Goal: Task Accomplishment & Management: Manage account settings

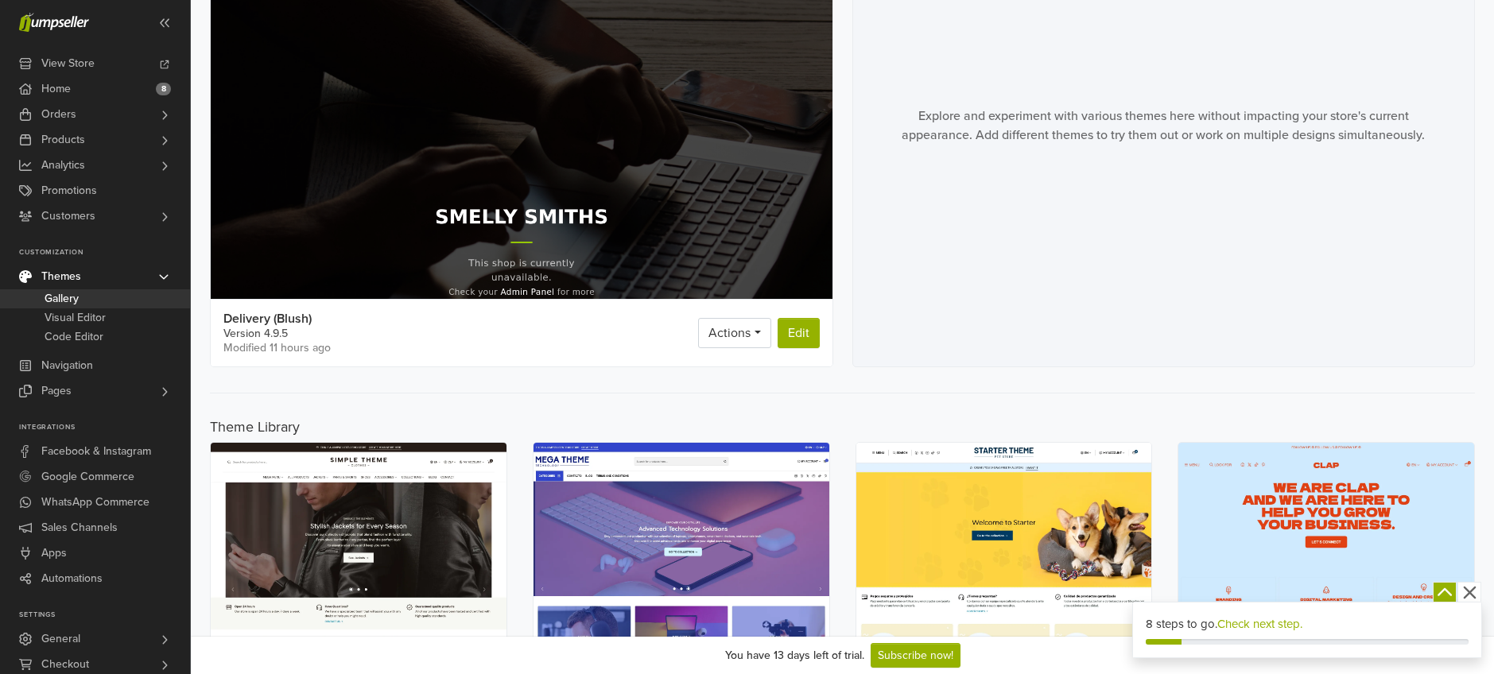
scroll to position [208, 0]
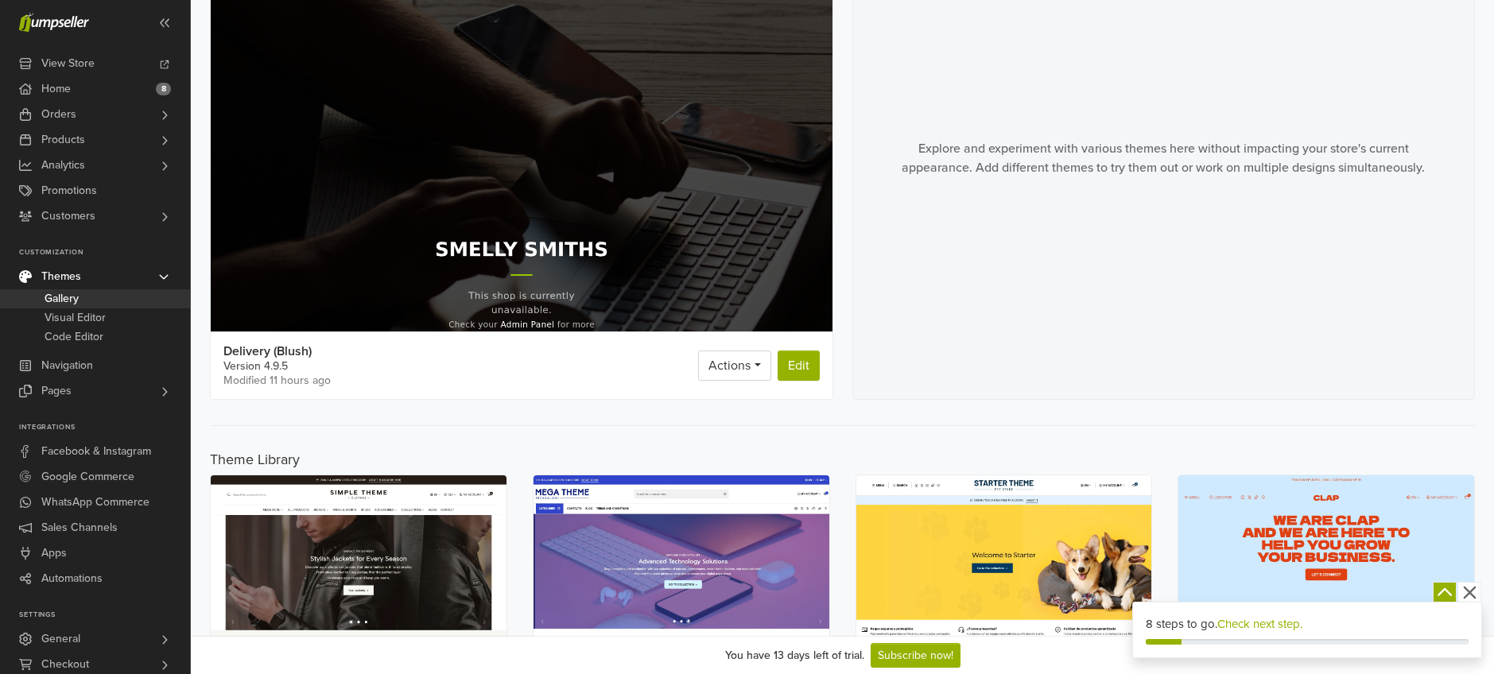
click at [1046, 266] on div "Explore and experiment with various themes here without impacting your store's …" at bounding box center [1163, 158] width 623 height 483
click at [79, 138] on span "Products" at bounding box center [63, 139] width 44 height 25
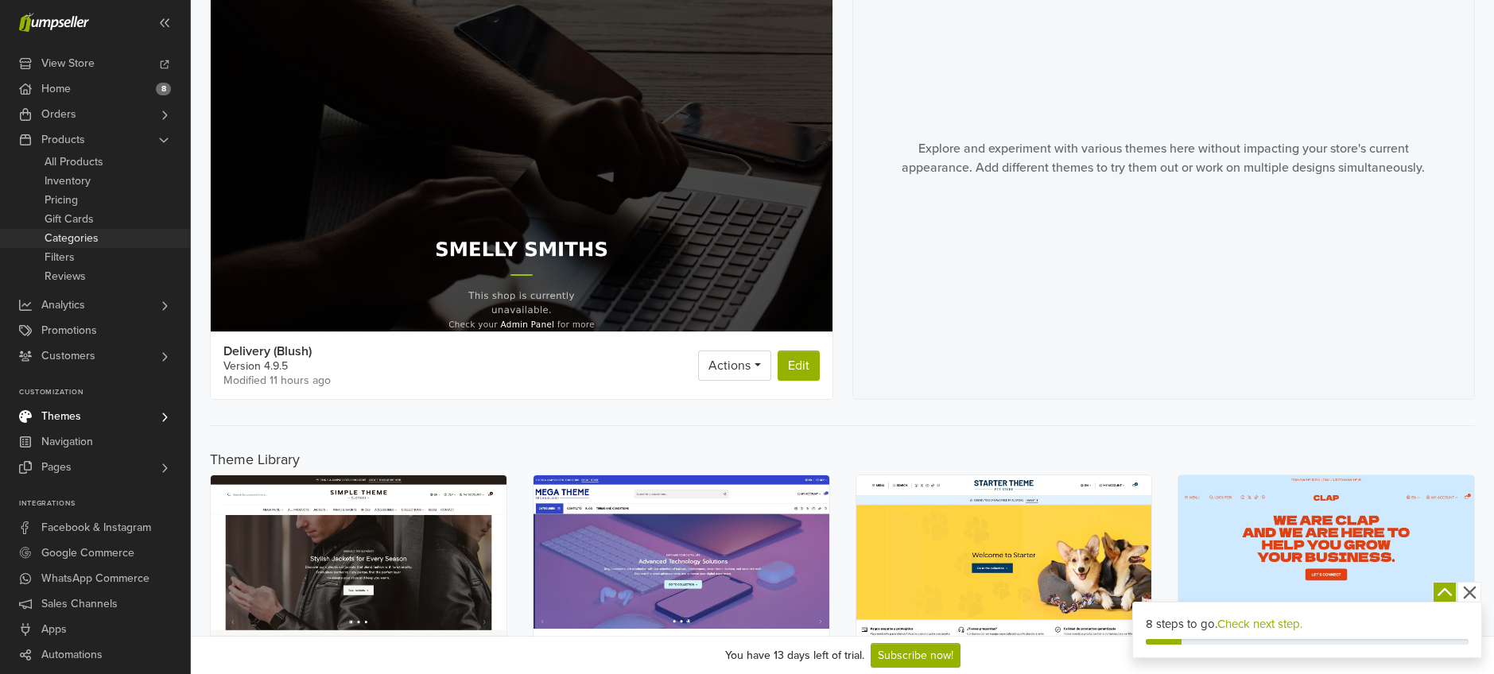
click at [81, 244] on span "Categories" at bounding box center [72, 238] width 54 height 19
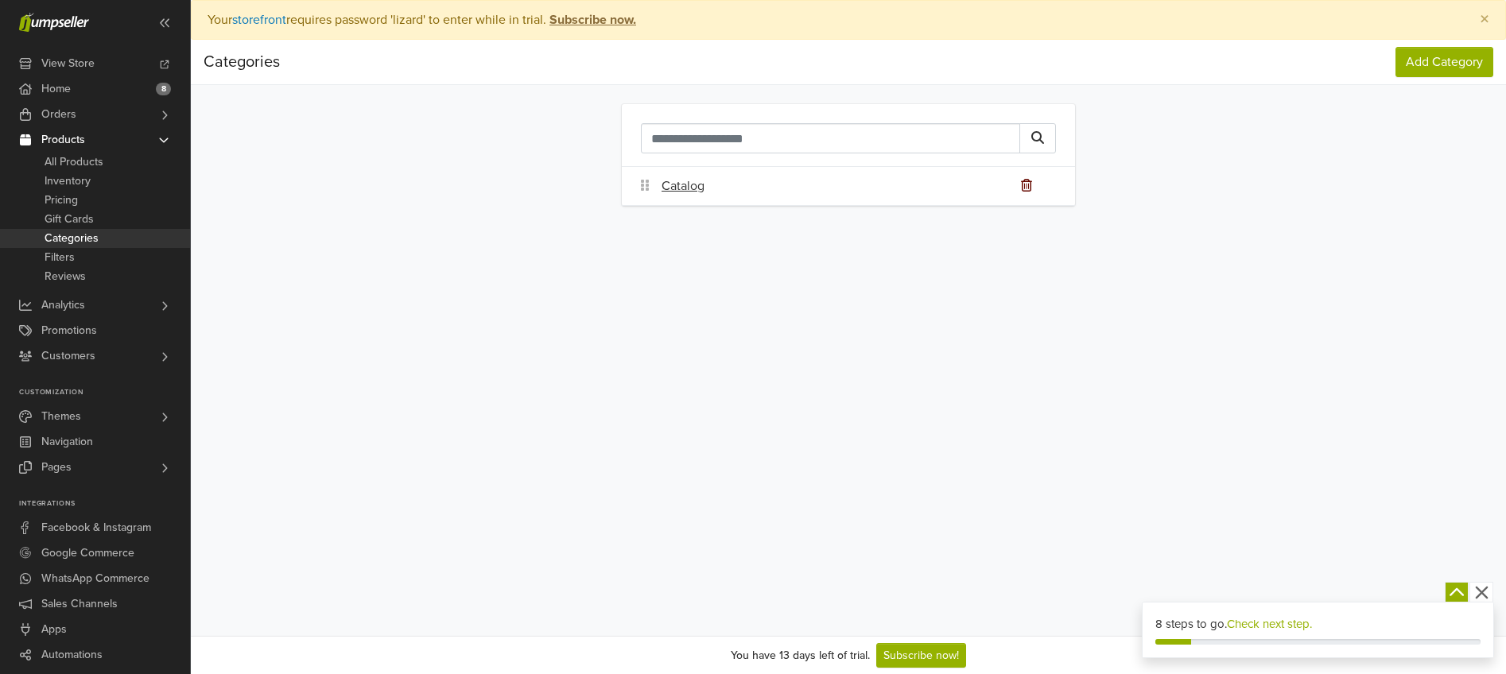
click at [1031, 184] on icon at bounding box center [1026, 185] width 11 height 13
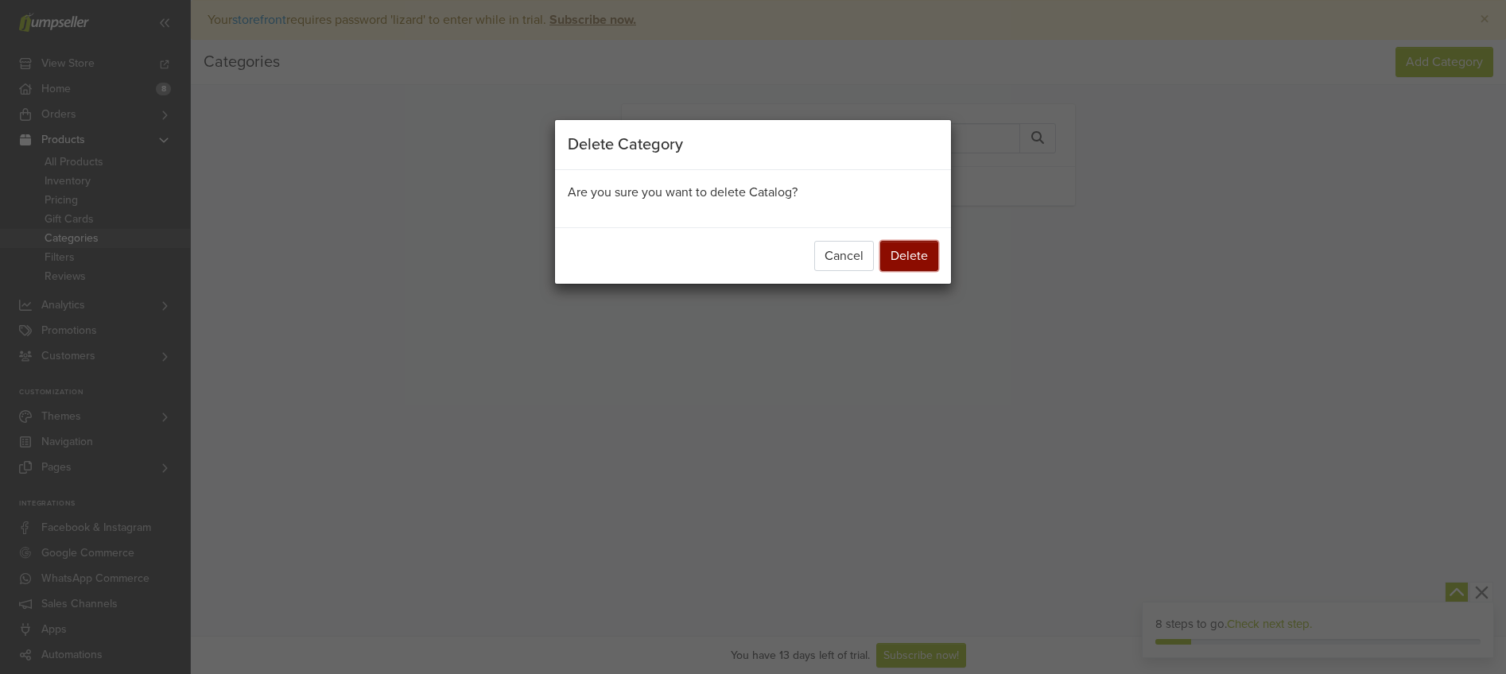
click at [910, 250] on button "Delete" at bounding box center [909, 256] width 58 height 30
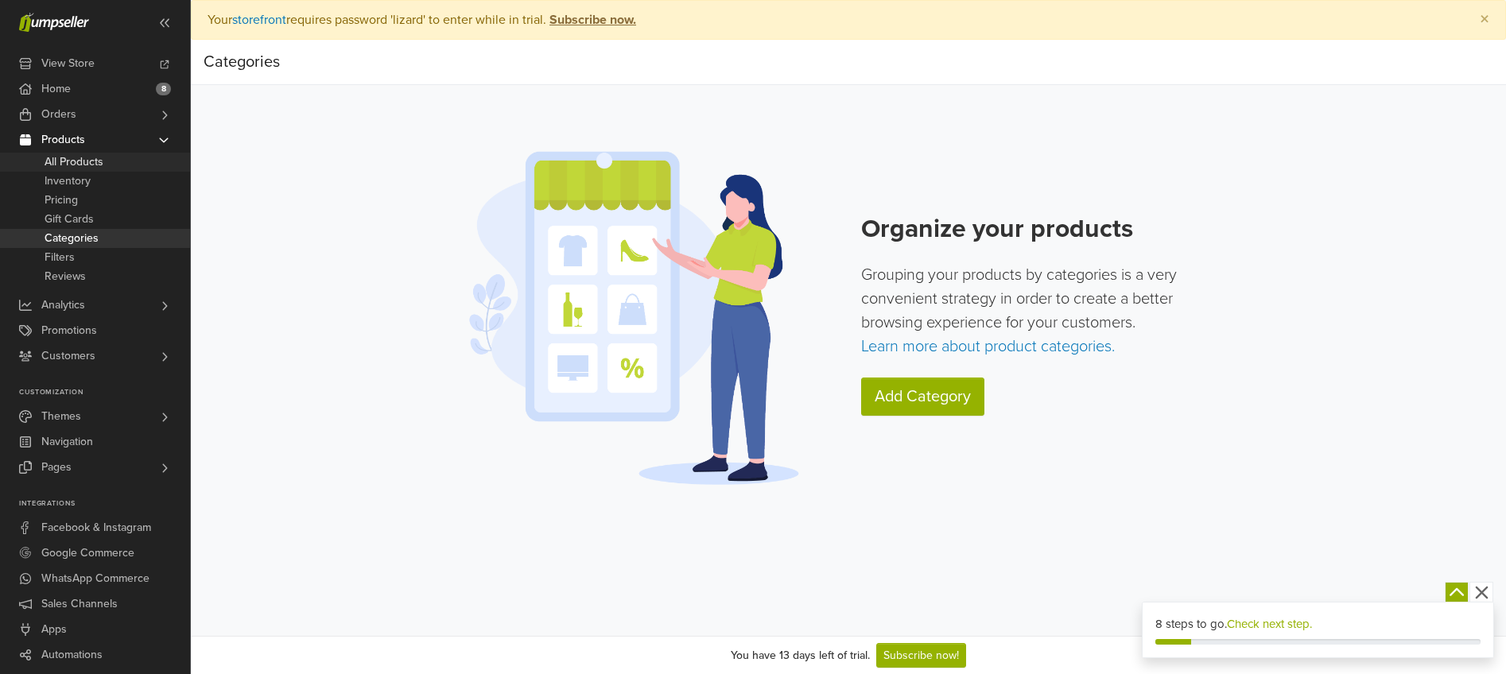
click at [88, 159] on span "All Products" at bounding box center [74, 162] width 59 height 19
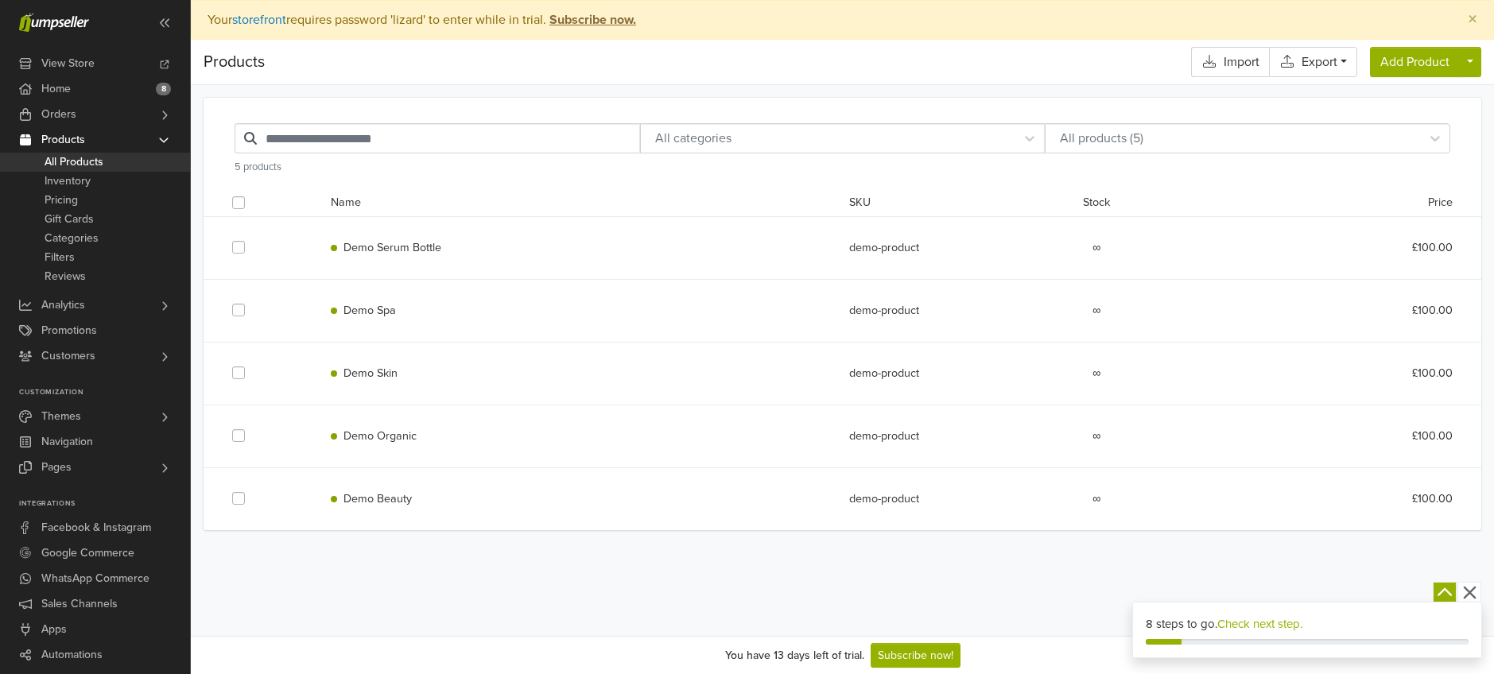
click at [251, 194] on label at bounding box center [251, 194] width 0 height 0
click at [308, 200] on link "Actions" at bounding box center [289, 203] width 52 height 19
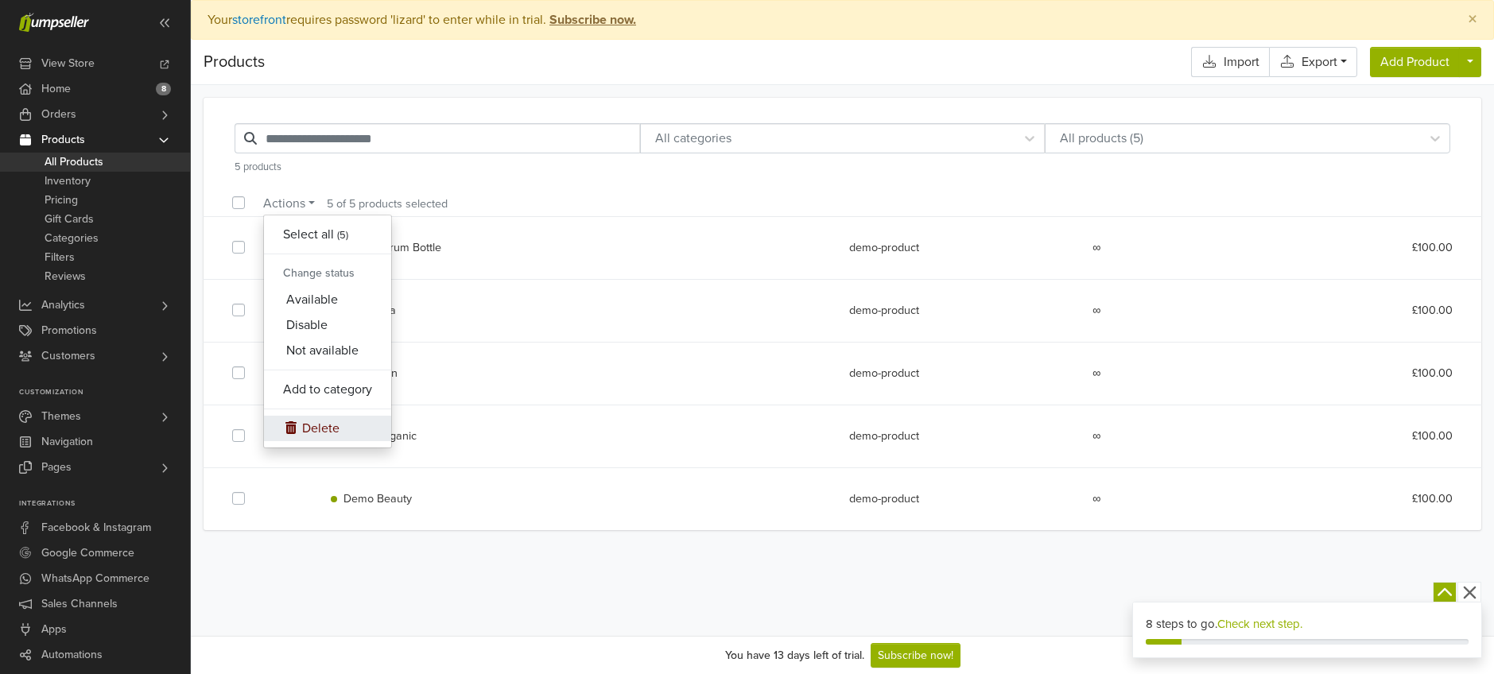
click at [326, 421] on link "Delete" at bounding box center [327, 428] width 127 height 25
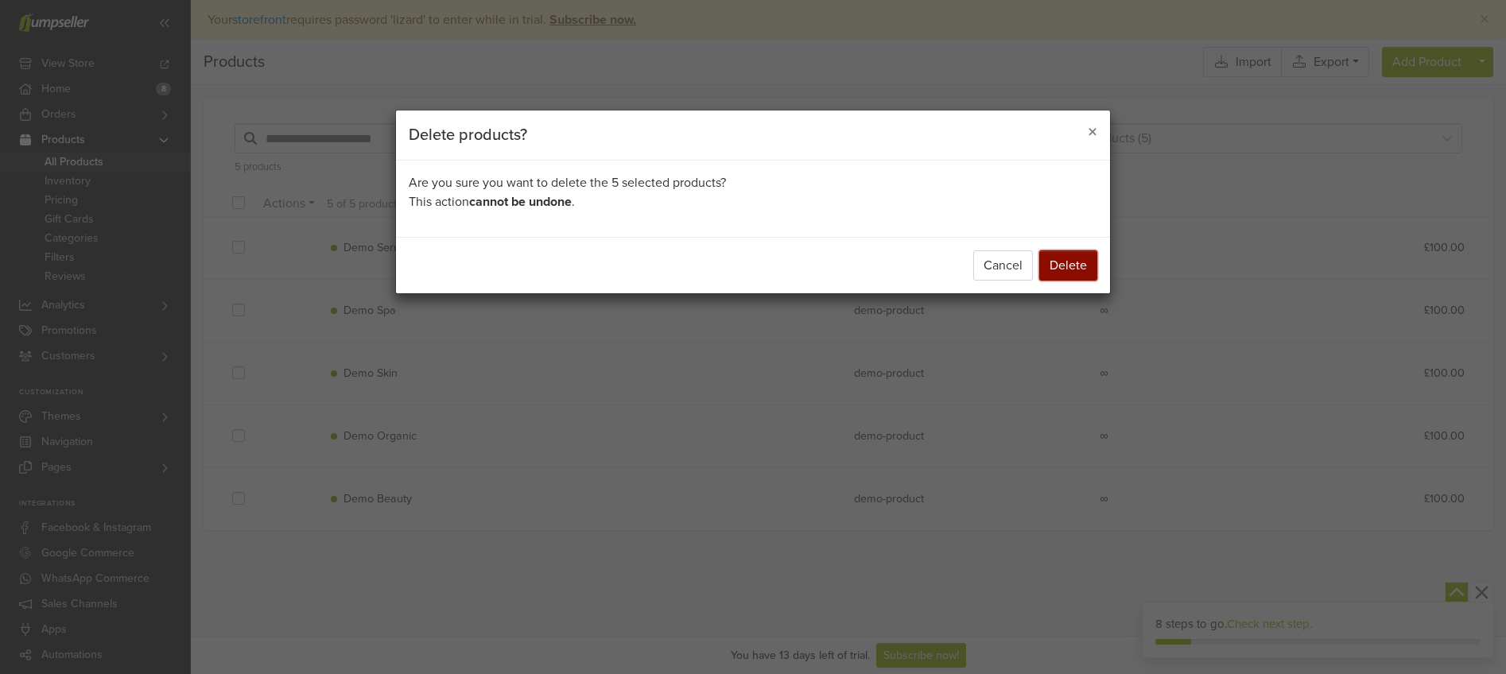
click at [1071, 265] on button "Delete" at bounding box center [1068, 265] width 58 height 30
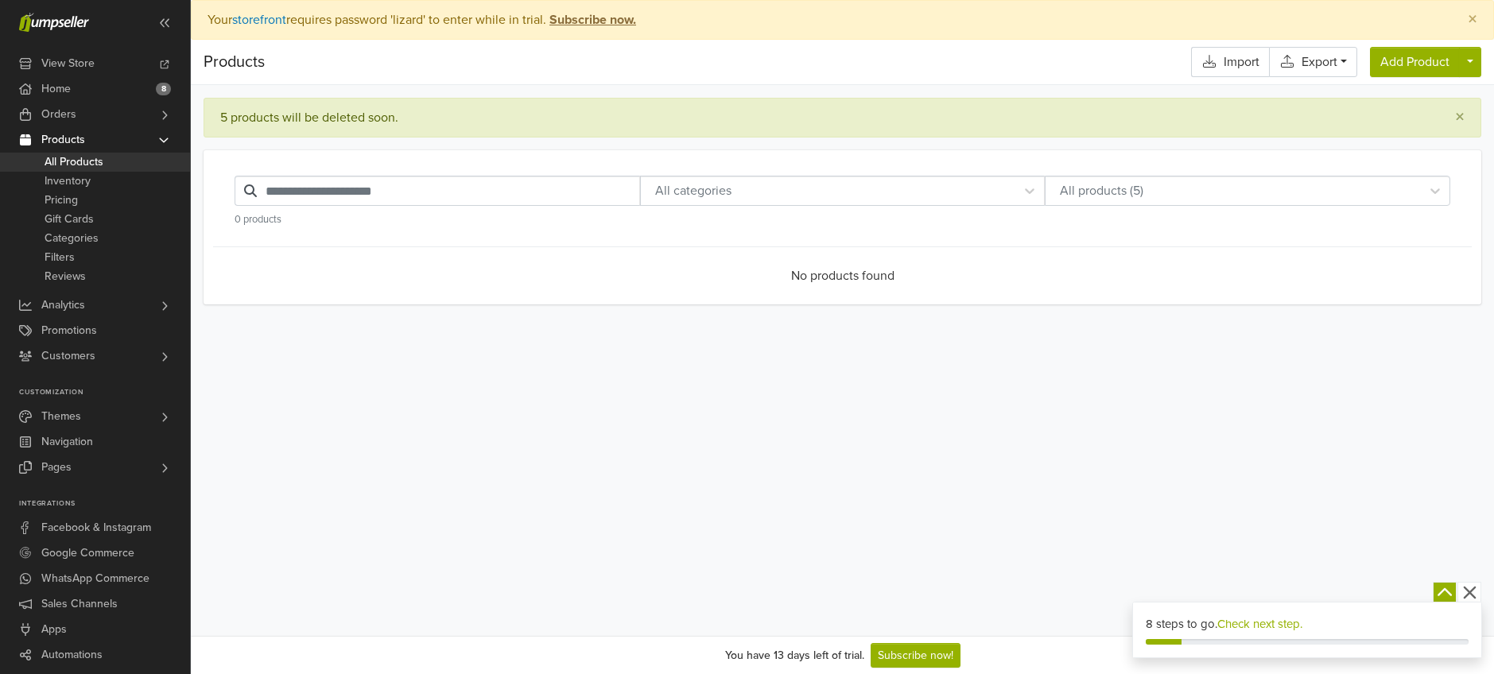
click at [1474, 593] on icon "button" at bounding box center [1470, 593] width 20 height 20
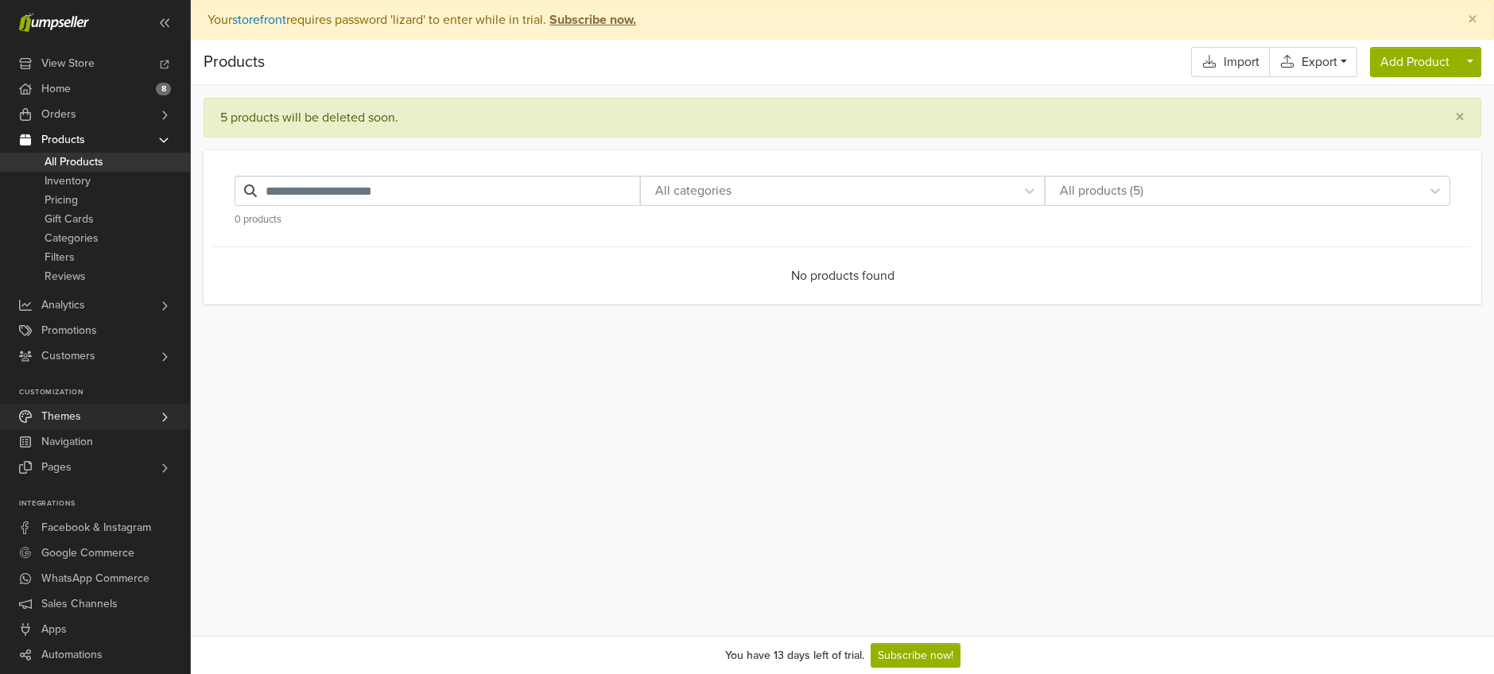
click at [66, 415] on span "Themes" at bounding box center [61, 416] width 40 height 25
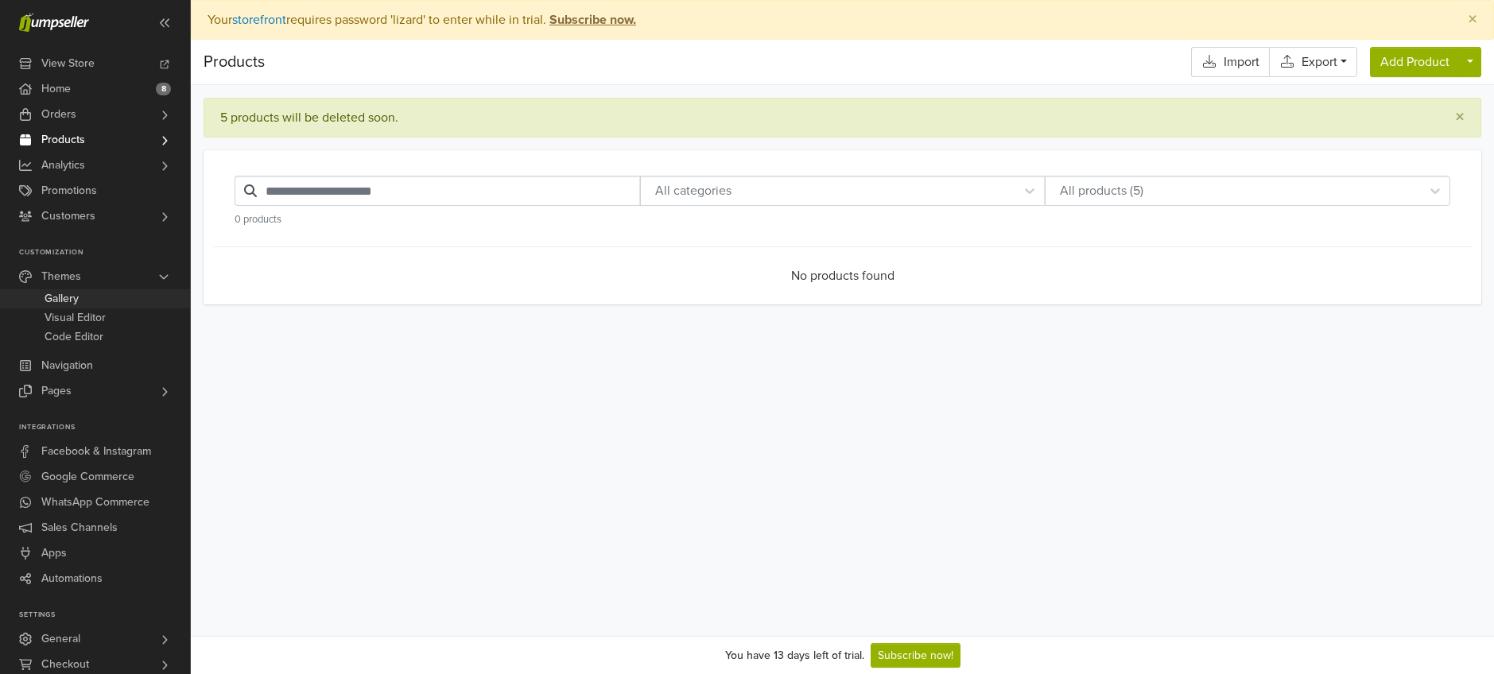
click at [71, 301] on span "Gallery" at bounding box center [62, 298] width 34 height 19
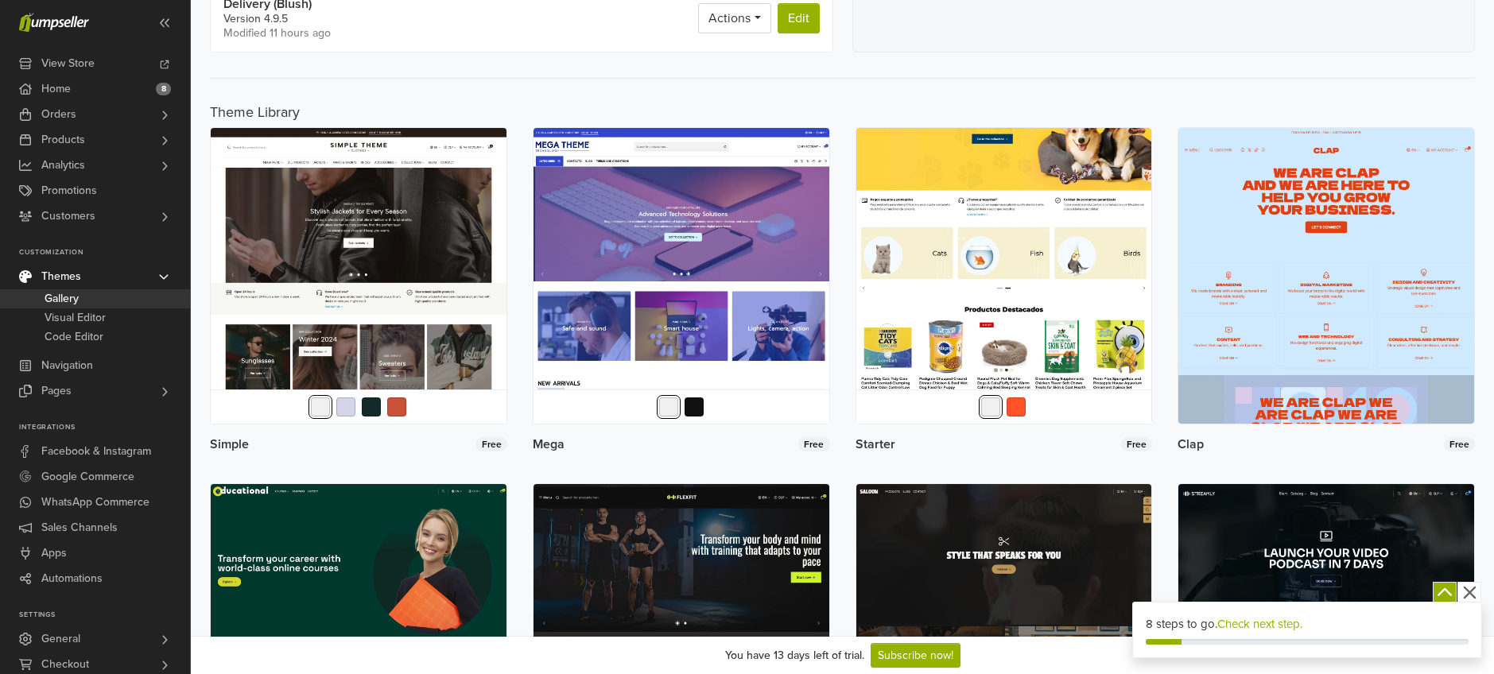
scroll to position [574, 0]
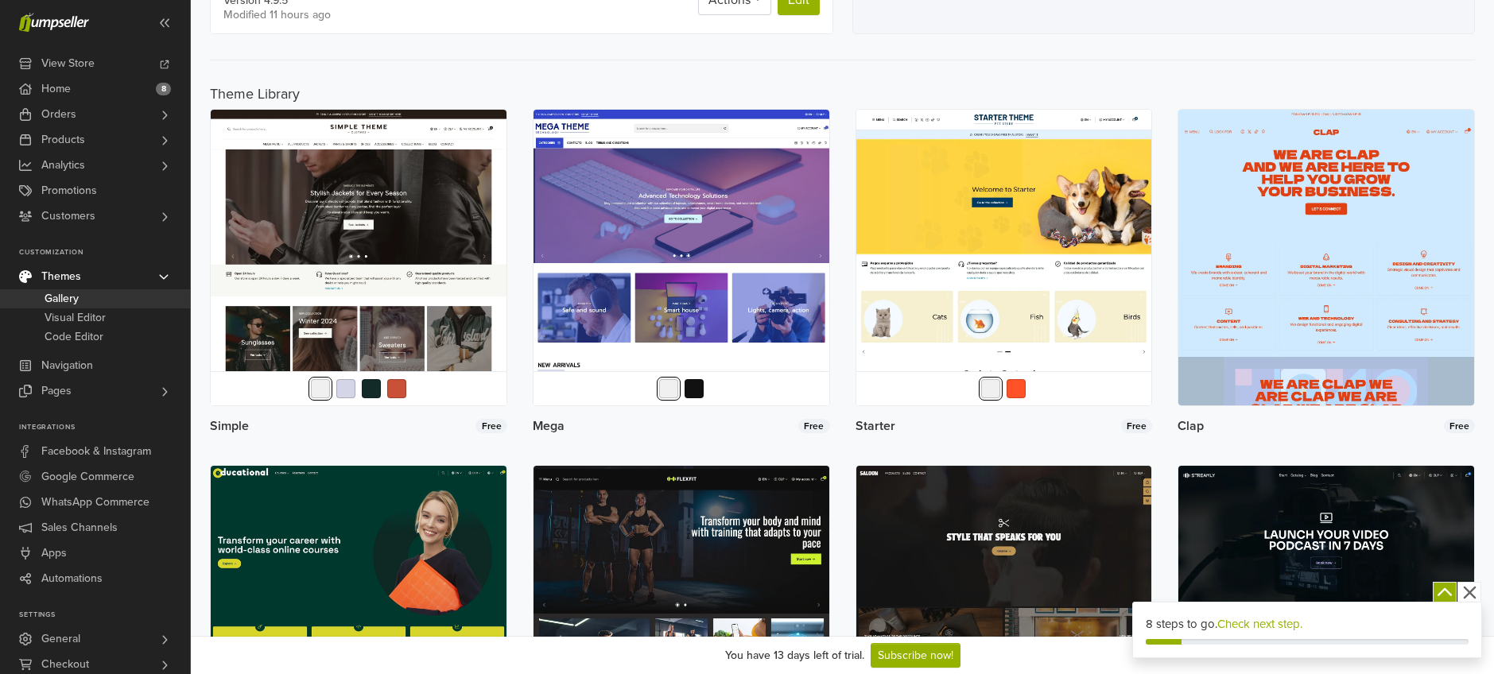
click at [844, 87] on h5 "Theme Library" at bounding box center [842, 94] width 1265 height 17
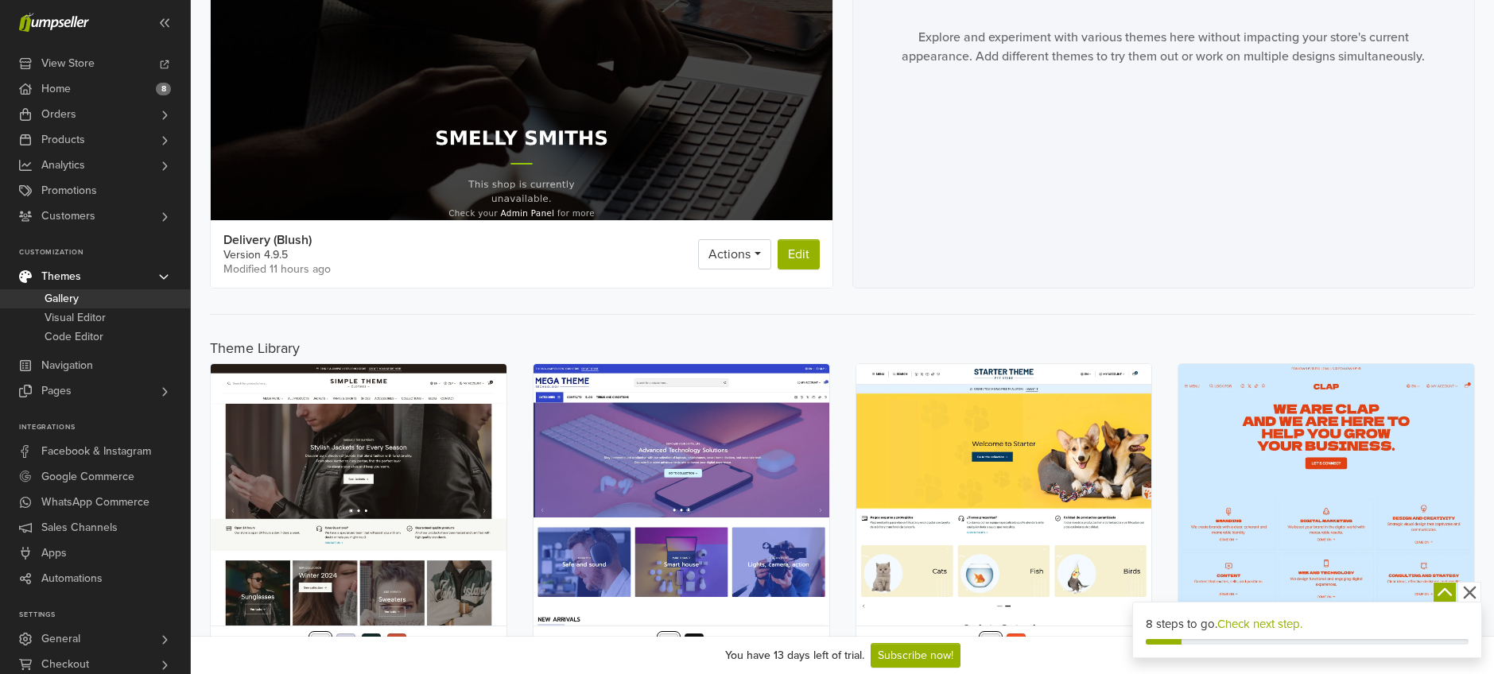
scroll to position [25, 0]
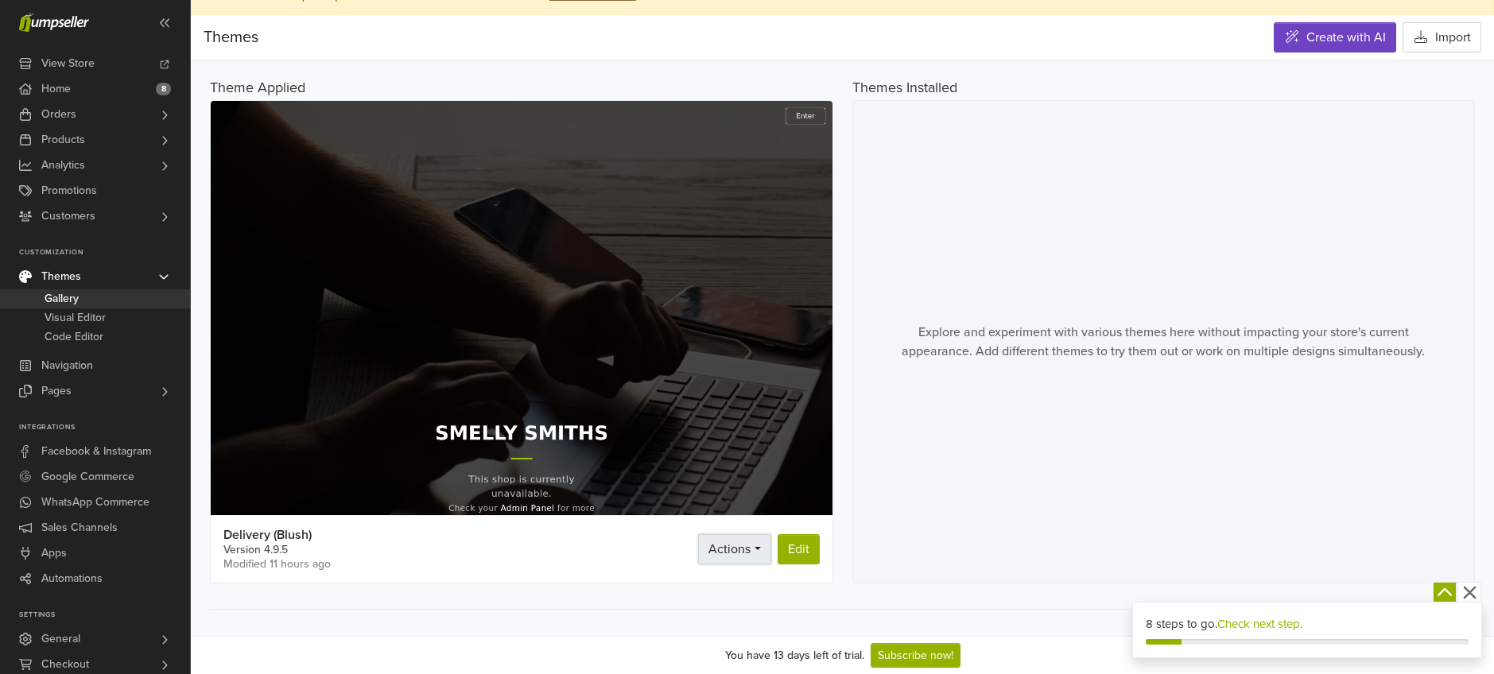
click at [759, 551] on link "Actions" at bounding box center [734, 549] width 72 height 30
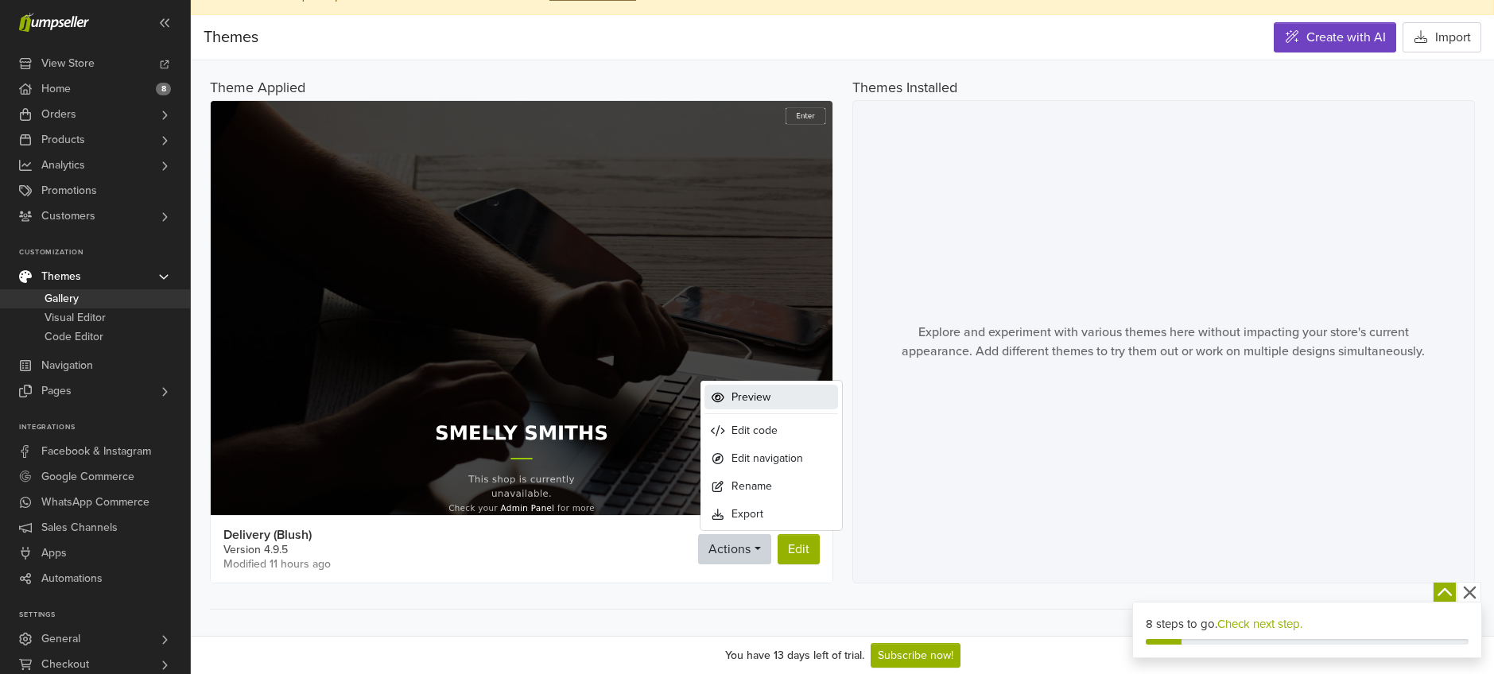
click at [774, 400] on link "Preview" at bounding box center [772, 397] width 134 height 25
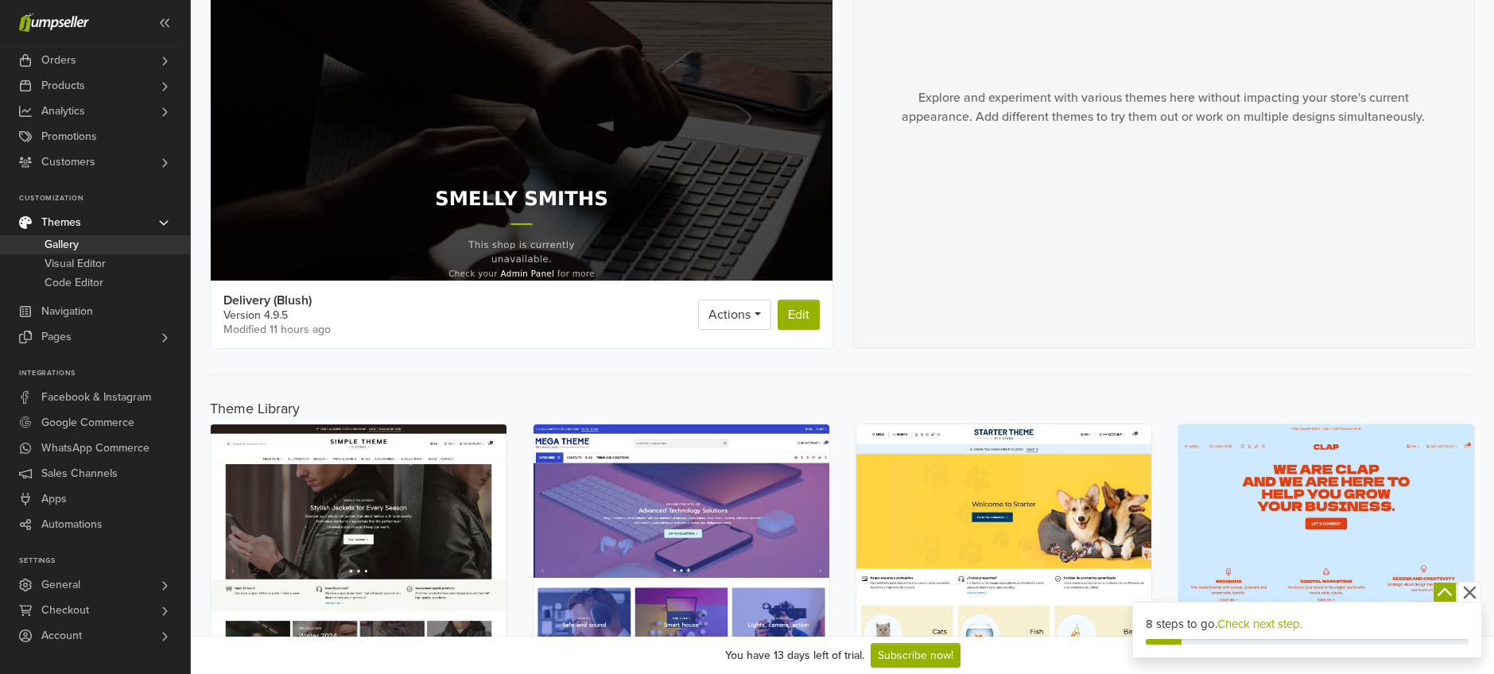
scroll to position [385, 0]
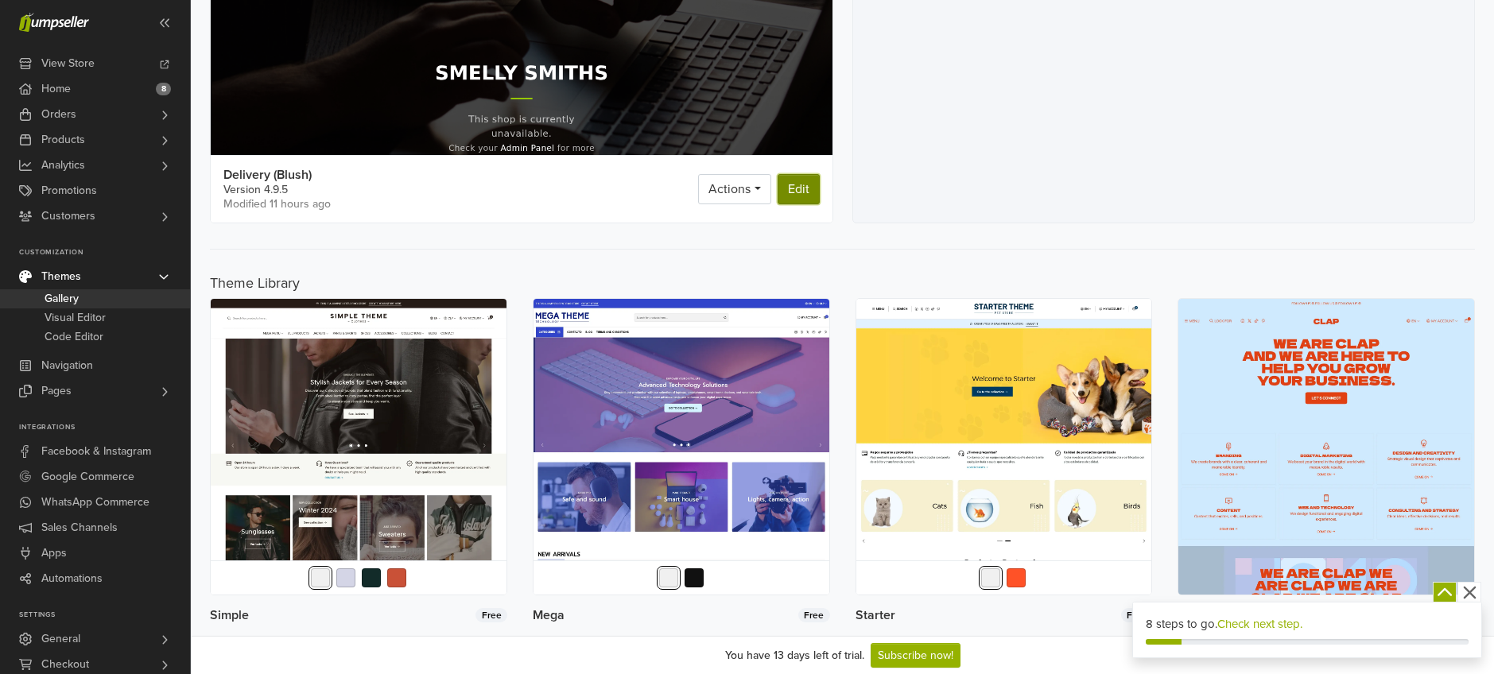
click at [801, 197] on link "Edit" at bounding box center [799, 189] width 42 height 30
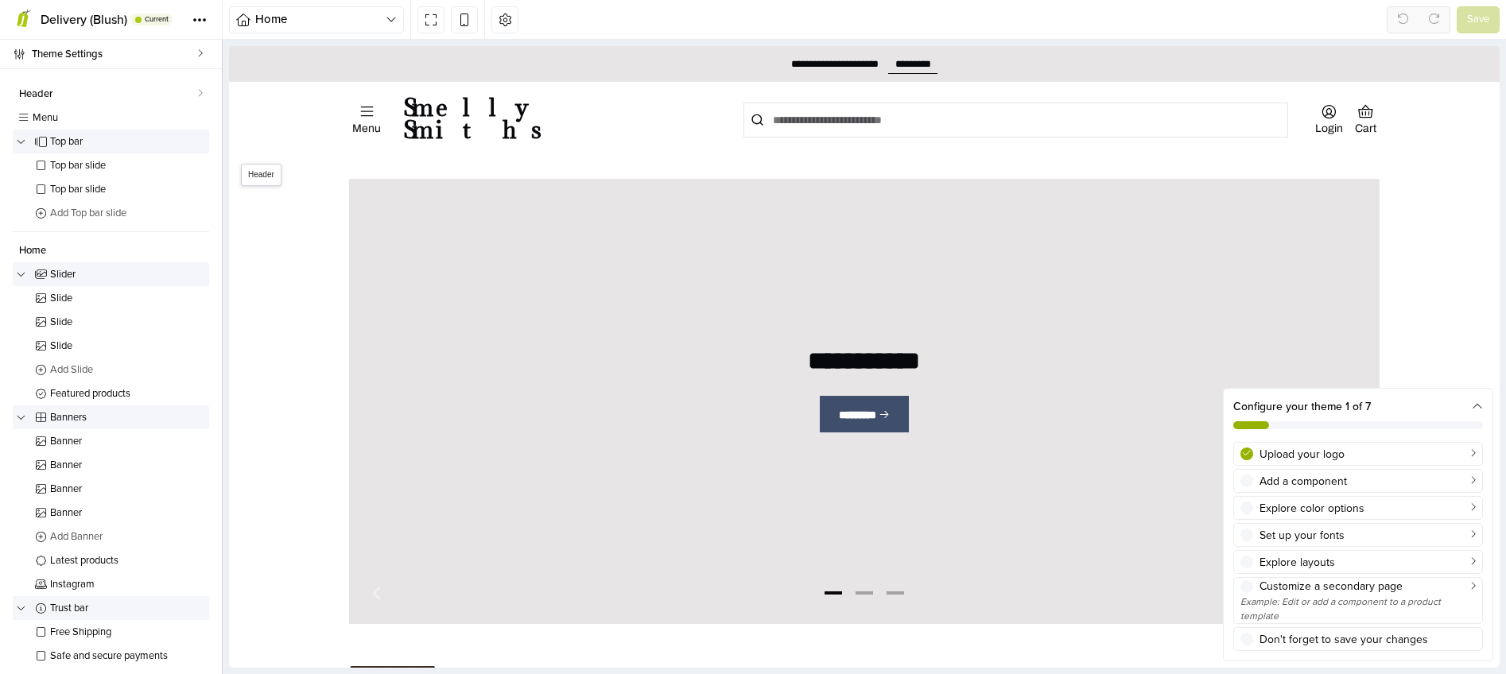
click at [479, 118] on link "Smelly Smiths" at bounding box center [554, 118] width 302 height 45
select select "**"
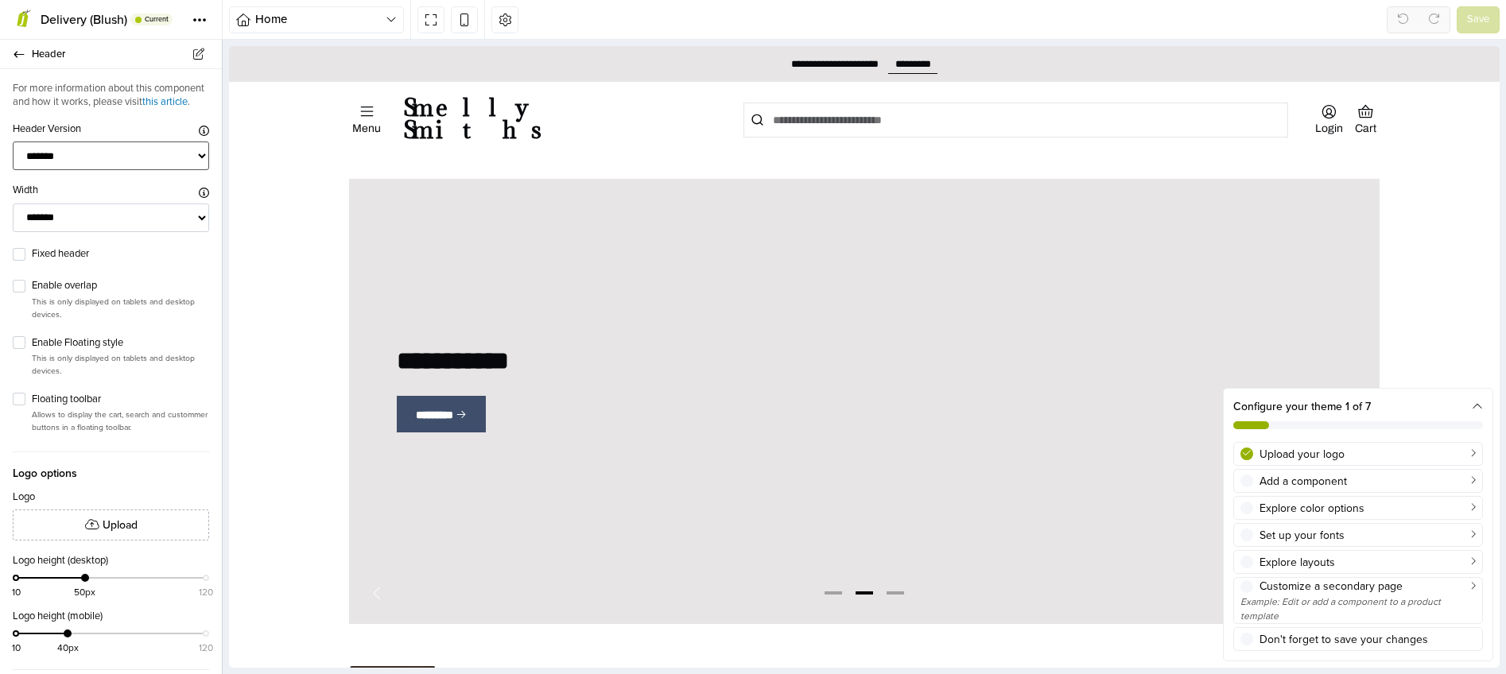
click at [83, 171] on select "******* ****** ******* ***** **** *******" at bounding box center [111, 156] width 196 height 29
drag, startPoint x: 83, startPoint y: 177, endPoint x: 76, endPoint y: 200, distance: 23.6
click at [76, 200] on div "Width When choosing Default , the option defined at Theme settings > Design > T…" at bounding box center [111, 192] width 196 height 19
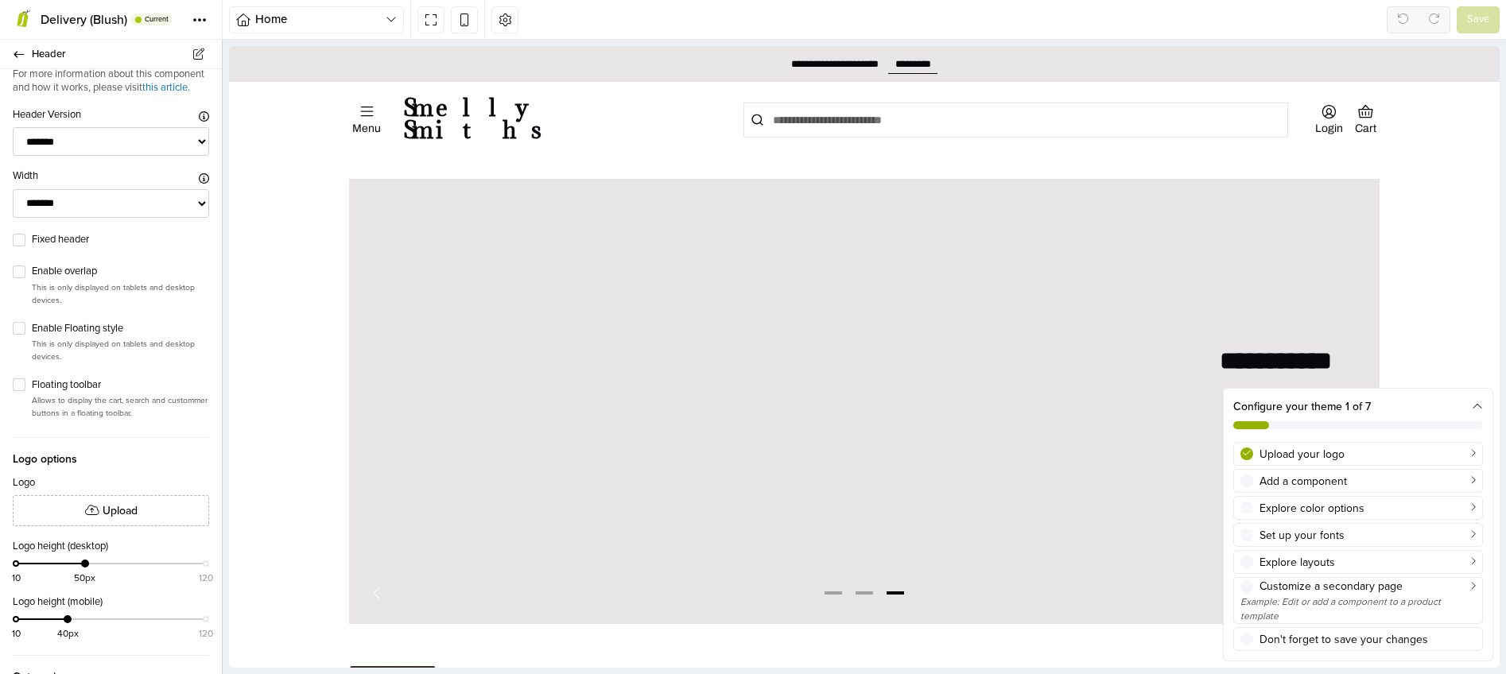
scroll to position [112, 0]
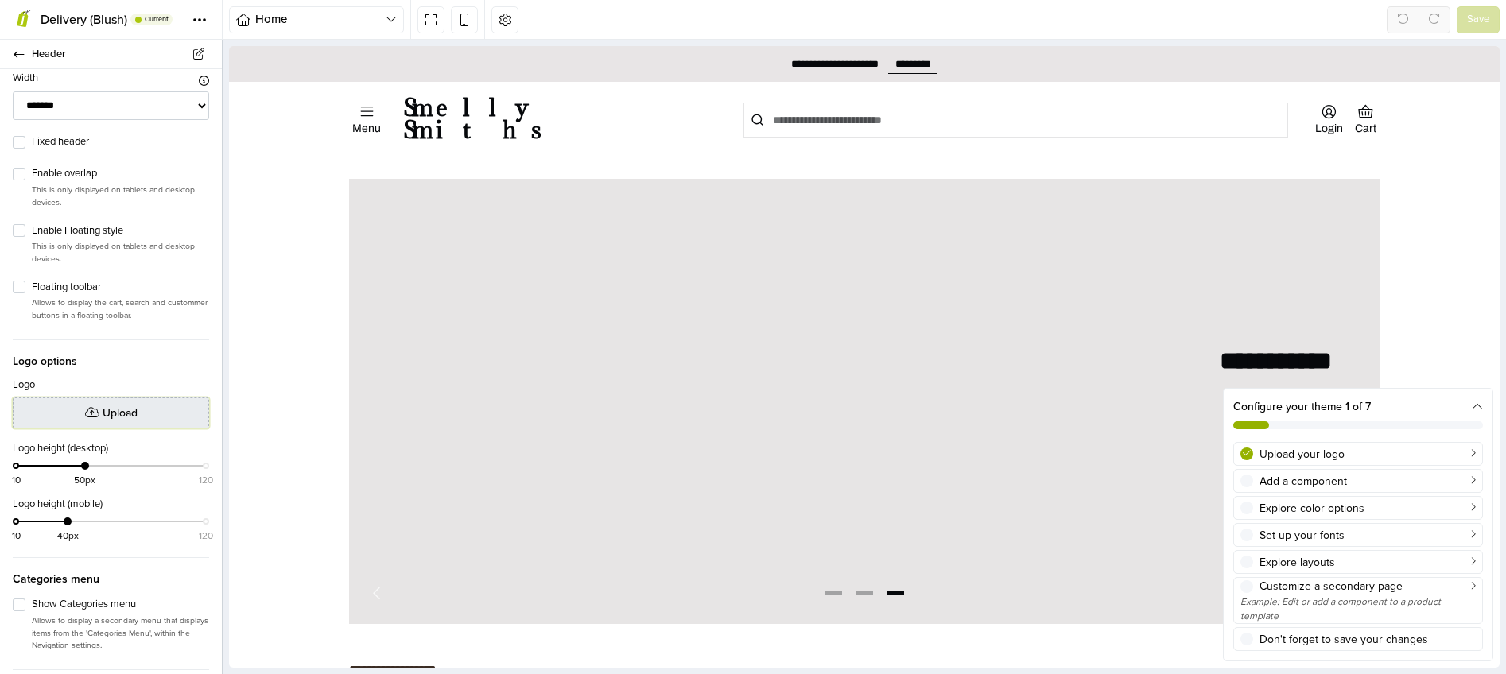
click at [111, 421] on span "Upload" at bounding box center [120, 413] width 35 height 17
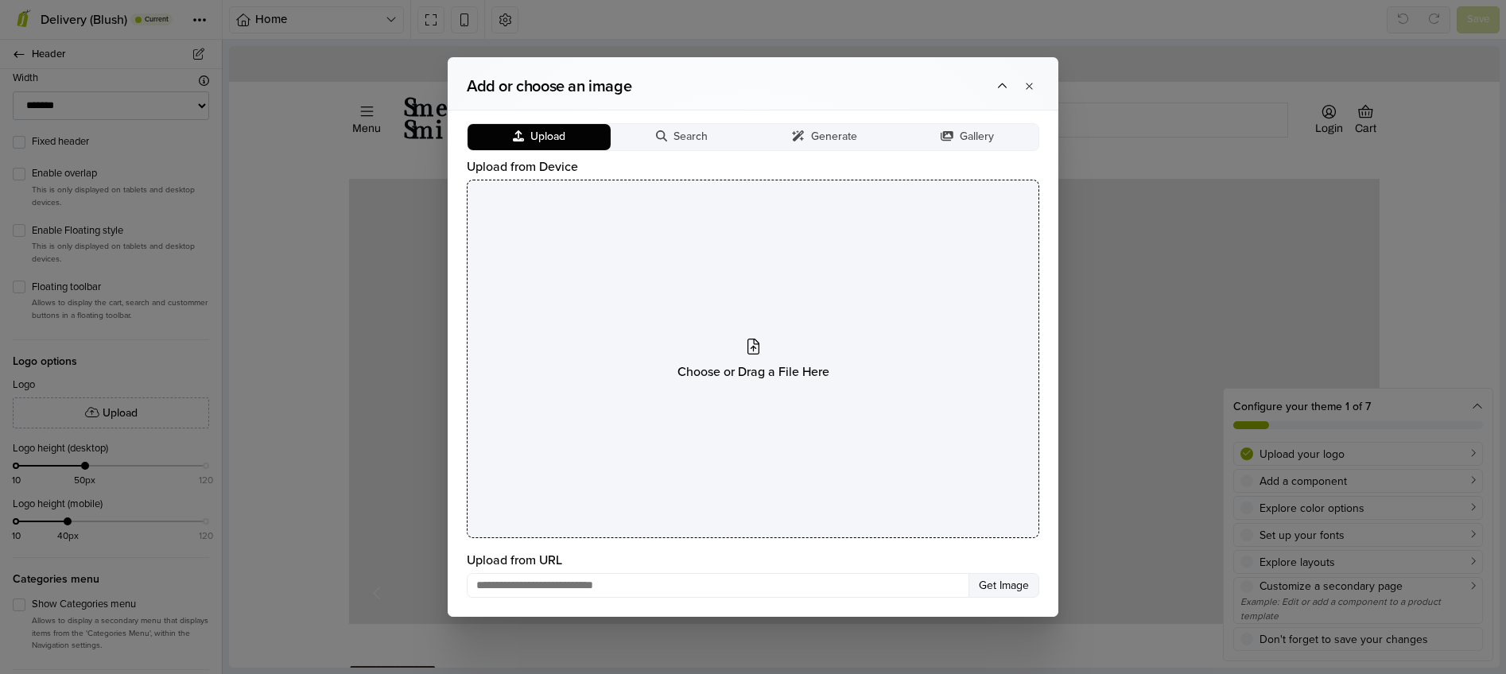
click at [772, 344] on div "Choose or Drag a File Here" at bounding box center [753, 359] width 573 height 359
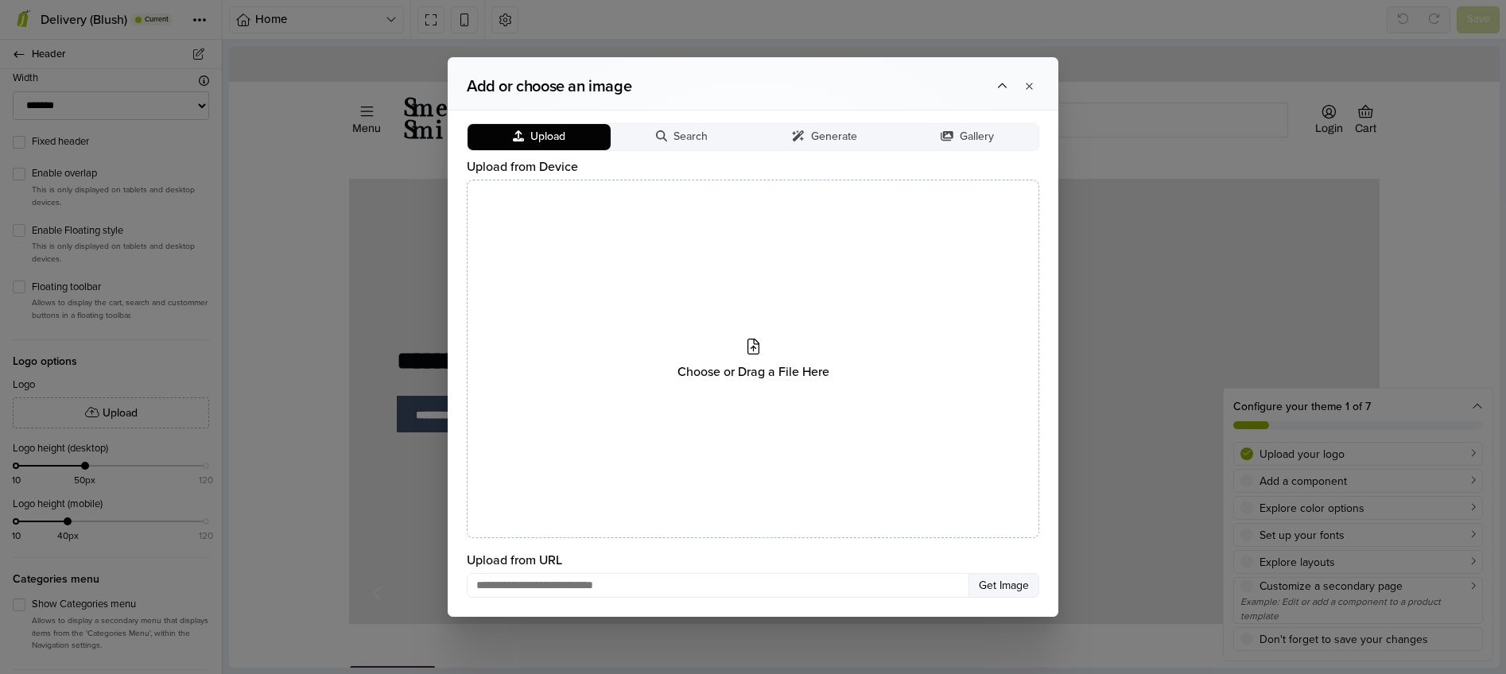
click at [832, 160] on label "Upload from Device" at bounding box center [753, 166] width 573 height 19
click at [822, 142] on span "Generate" at bounding box center [834, 137] width 46 height 14
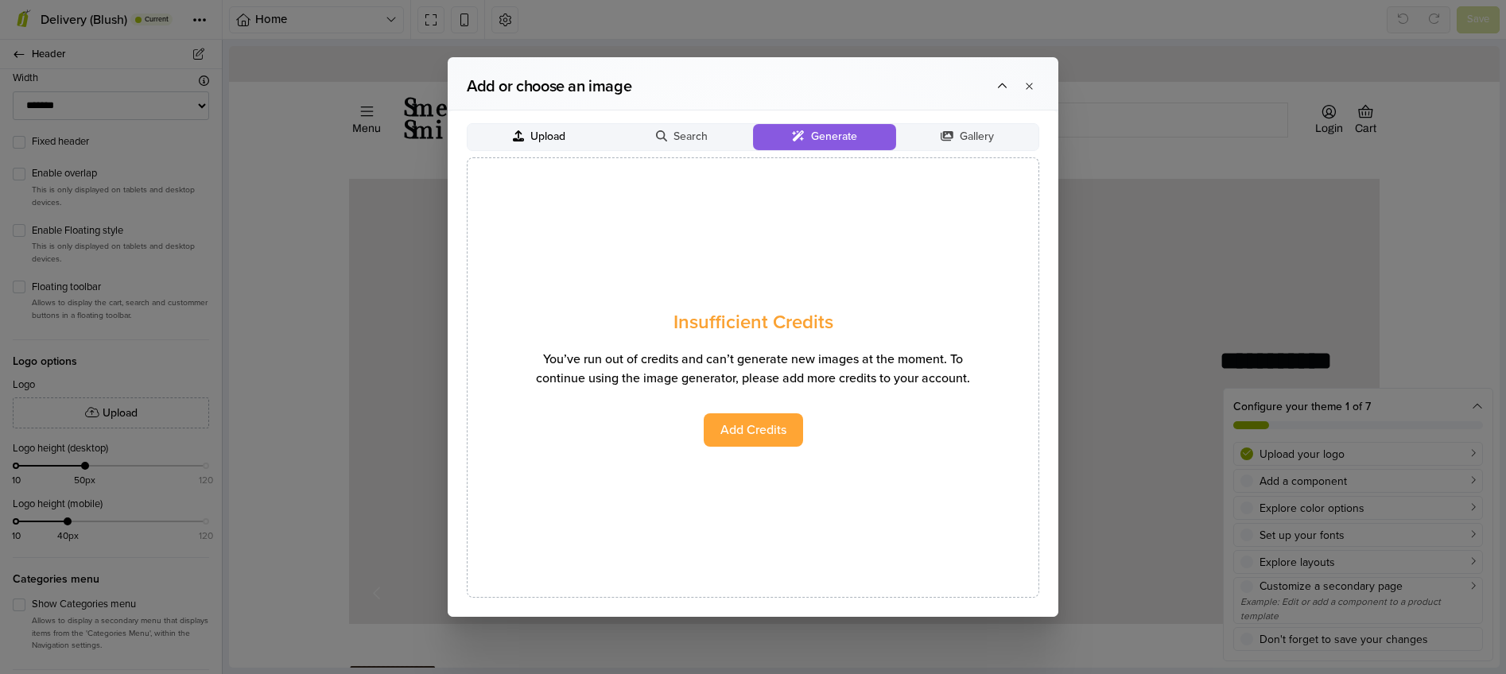
click at [528, 136] on button "Upload" at bounding box center [539, 137] width 143 height 26
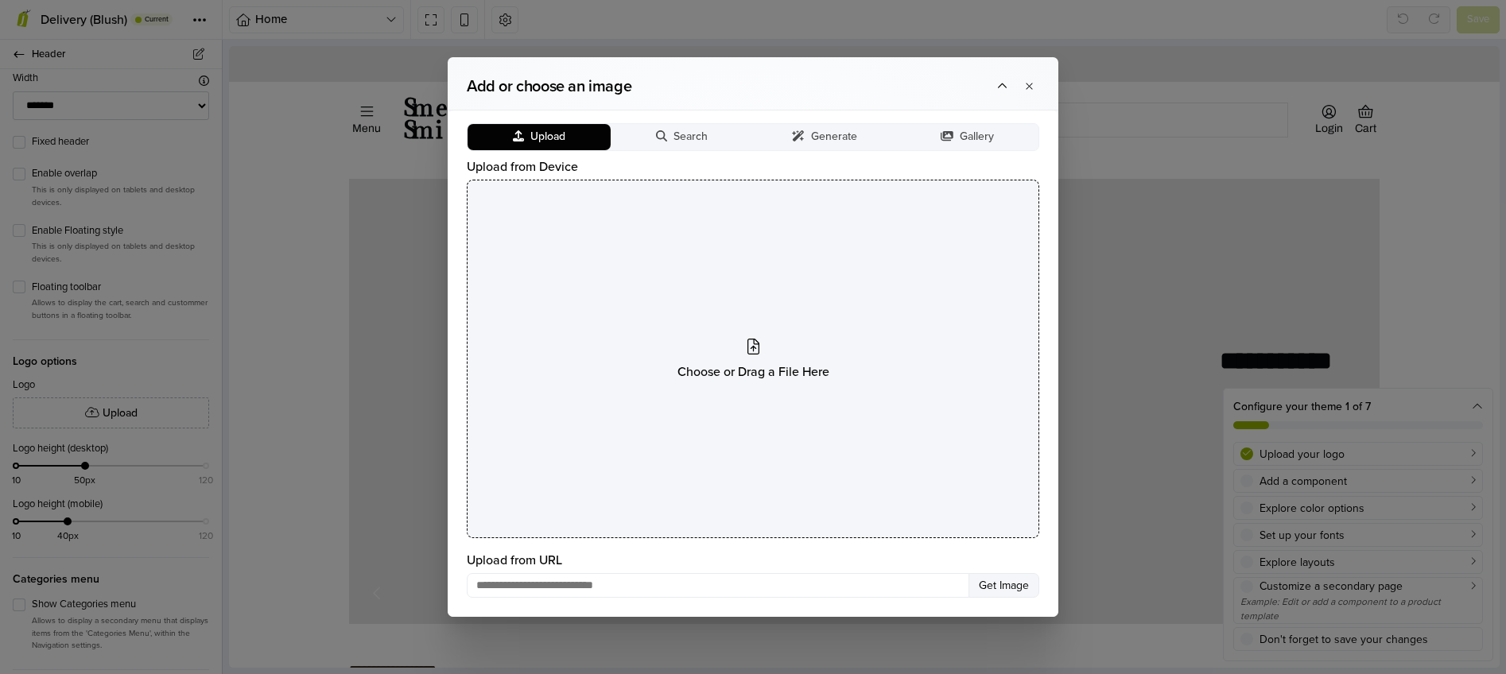
click at [743, 359] on div "Choose or Drag a File Here" at bounding box center [753, 359] width 573 height 359
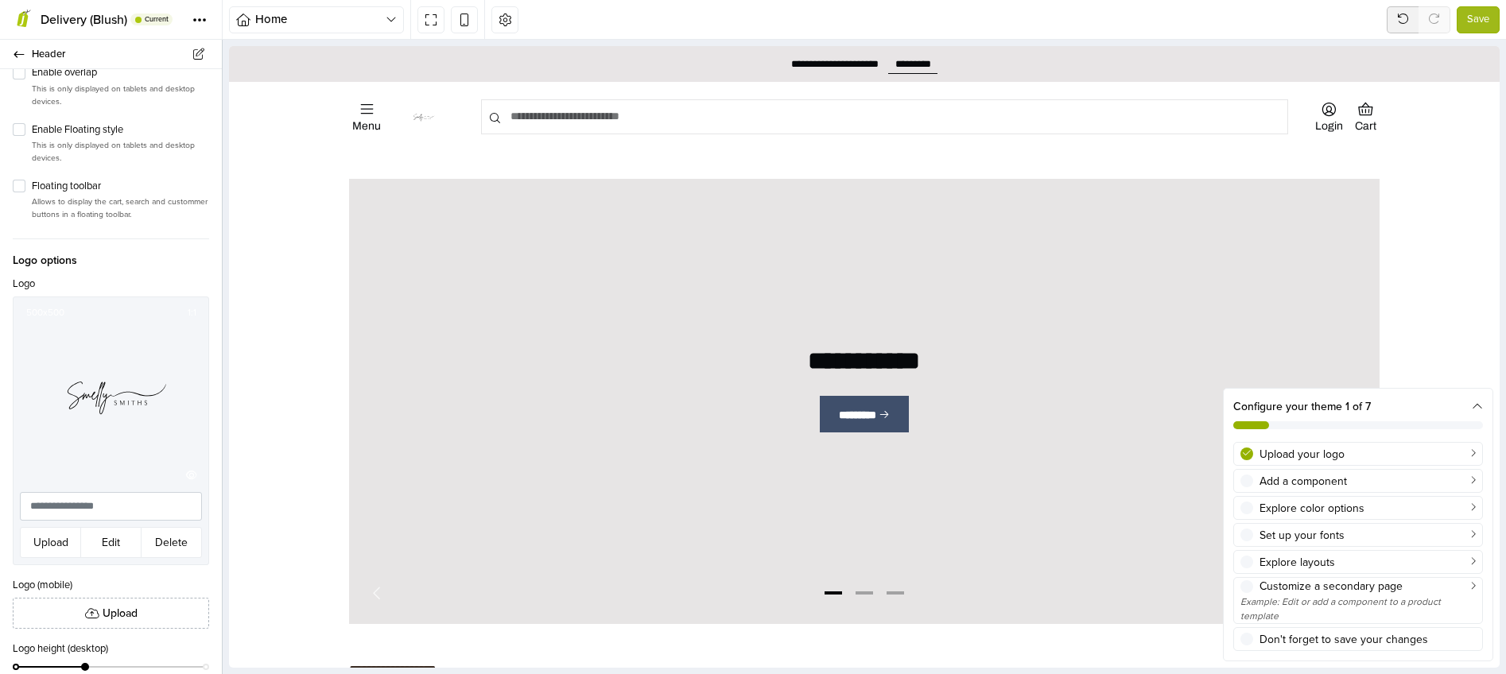
scroll to position [244, 0]
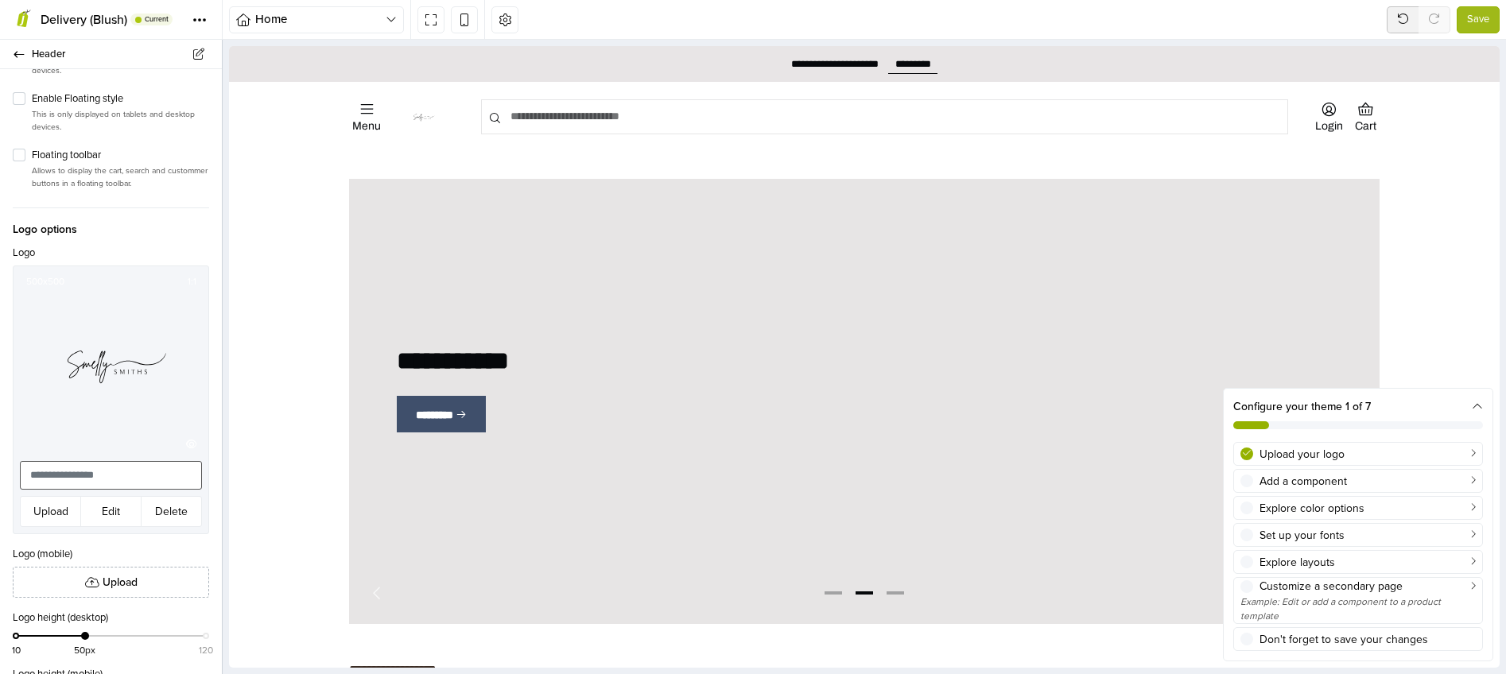
click at [100, 483] on input "text" at bounding box center [111, 475] width 182 height 29
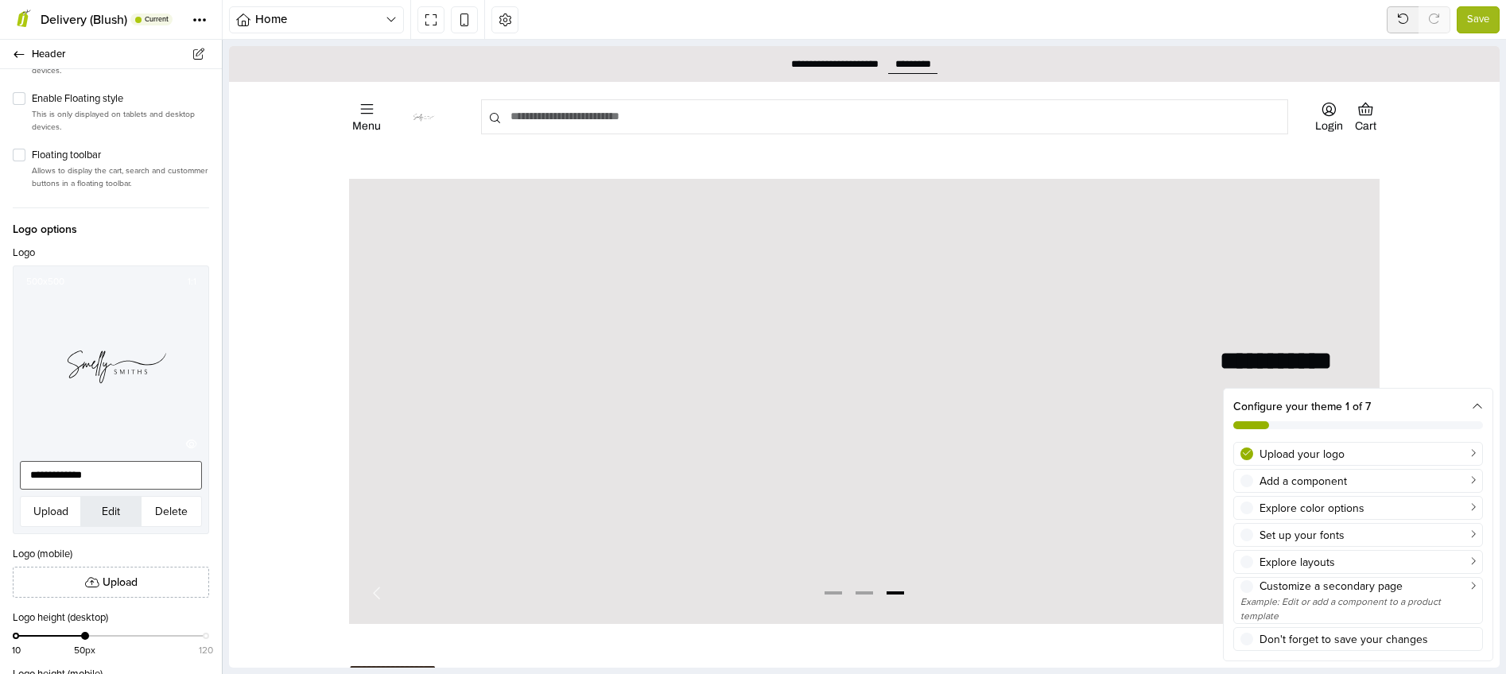
type input "**********"
click at [107, 523] on button "Edit" at bounding box center [110, 511] width 61 height 31
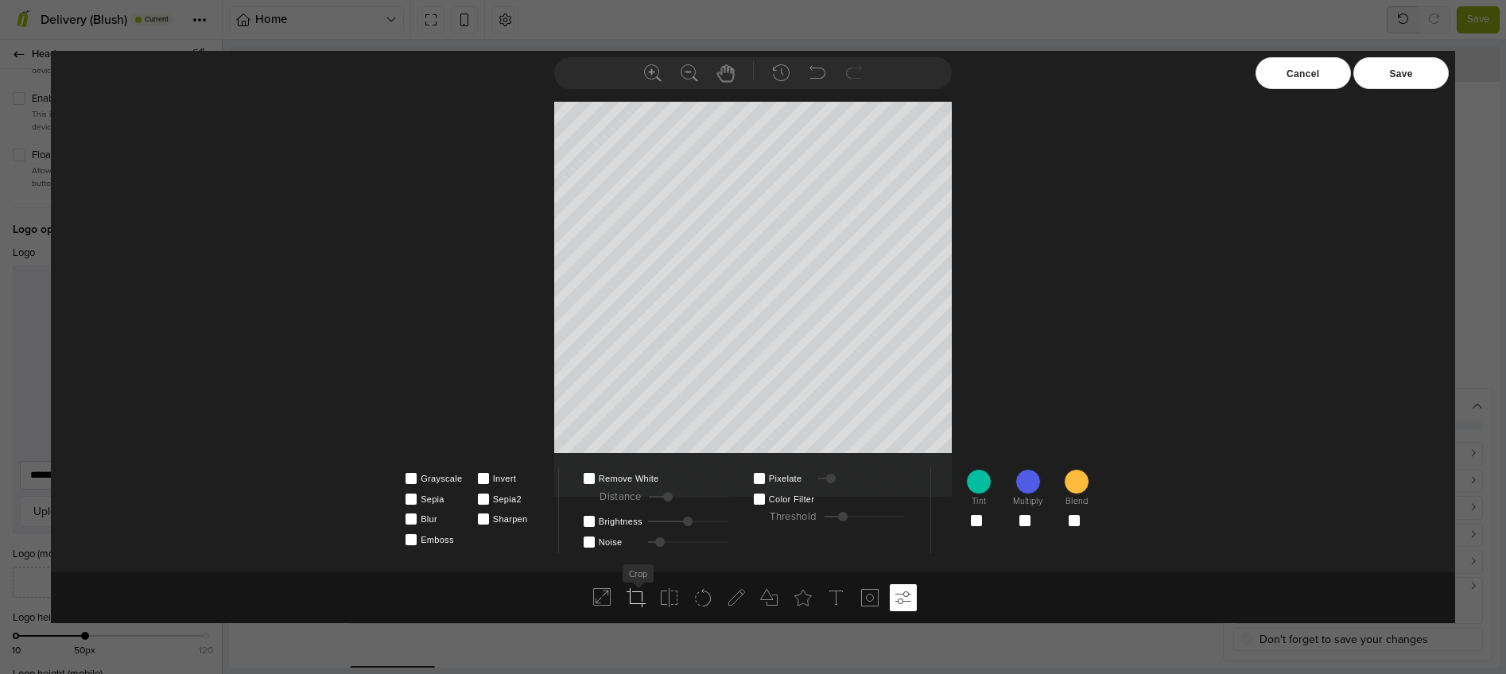
click at [635, 602] on icon at bounding box center [636, 597] width 19 height 19
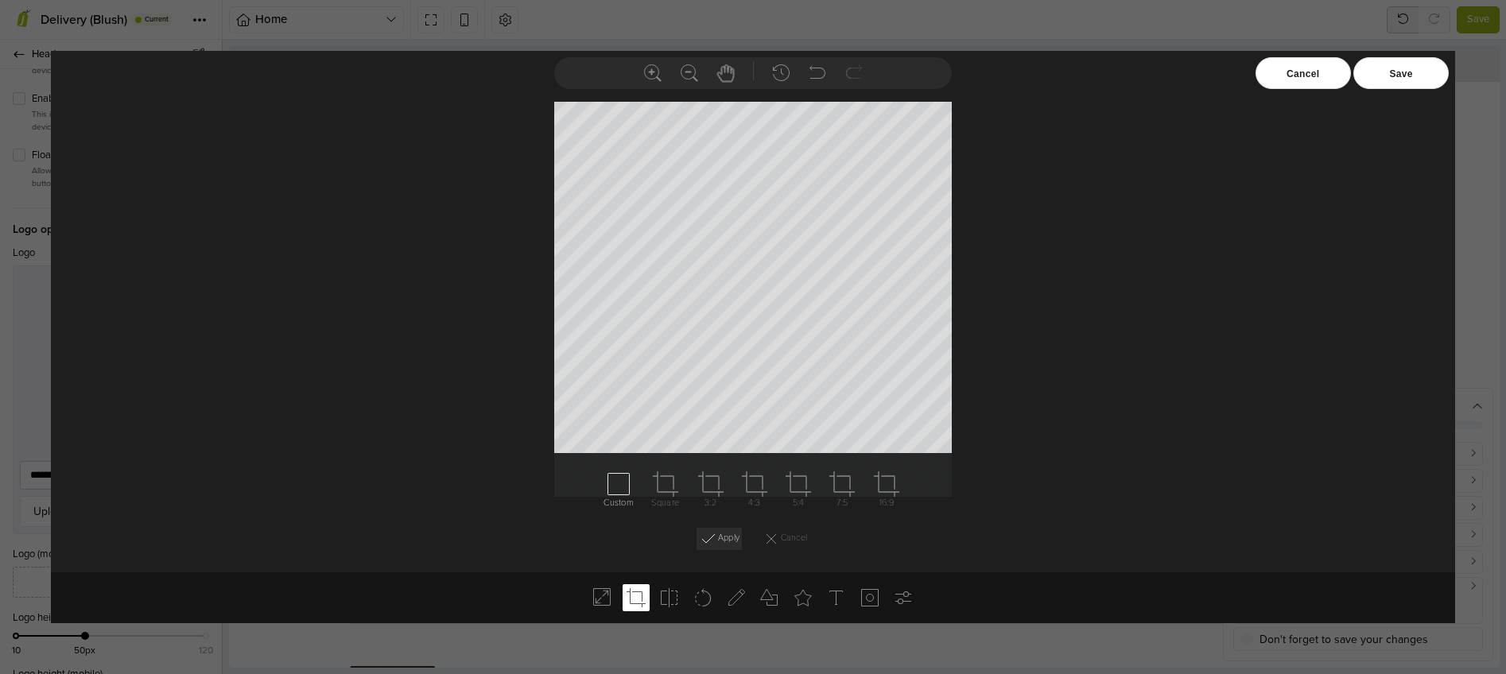
click at [714, 536] on icon at bounding box center [708, 539] width 19 height 19
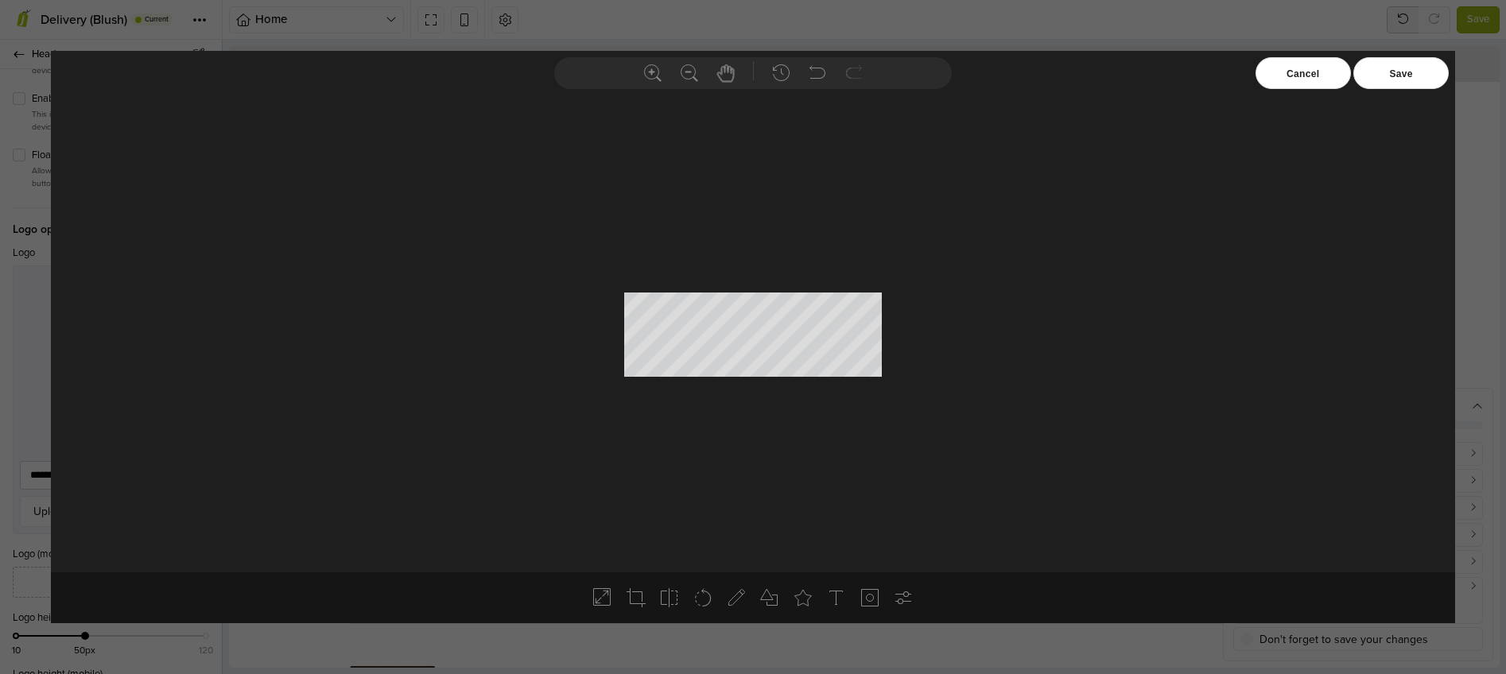
click at [1396, 82] on div "Save" at bounding box center [1400, 73] width 95 height 32
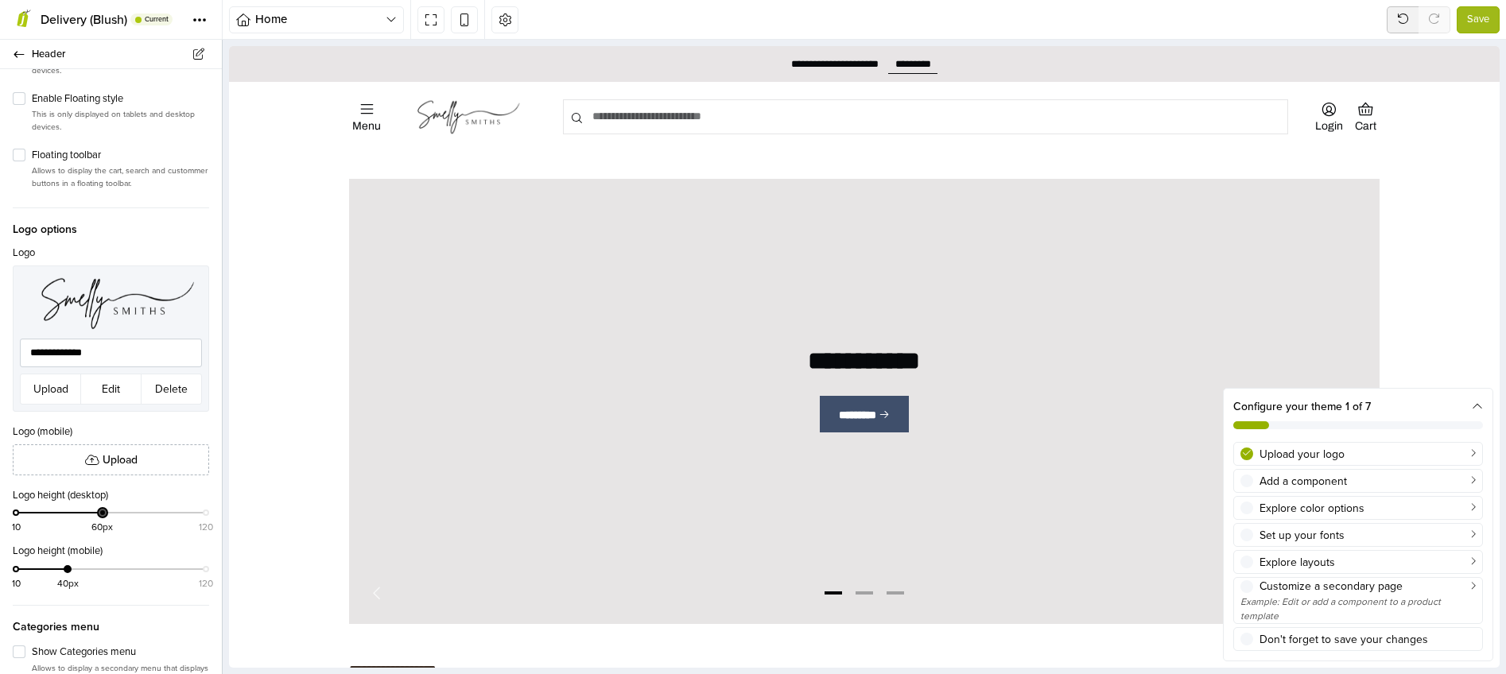
drag, startPoint x: 84, startPoint y: 522, endPoint x: 100, endPoint y: 522, distance: 15.9
click at [100, 517] on div at bounding box center [103, 513] width 8 height 8
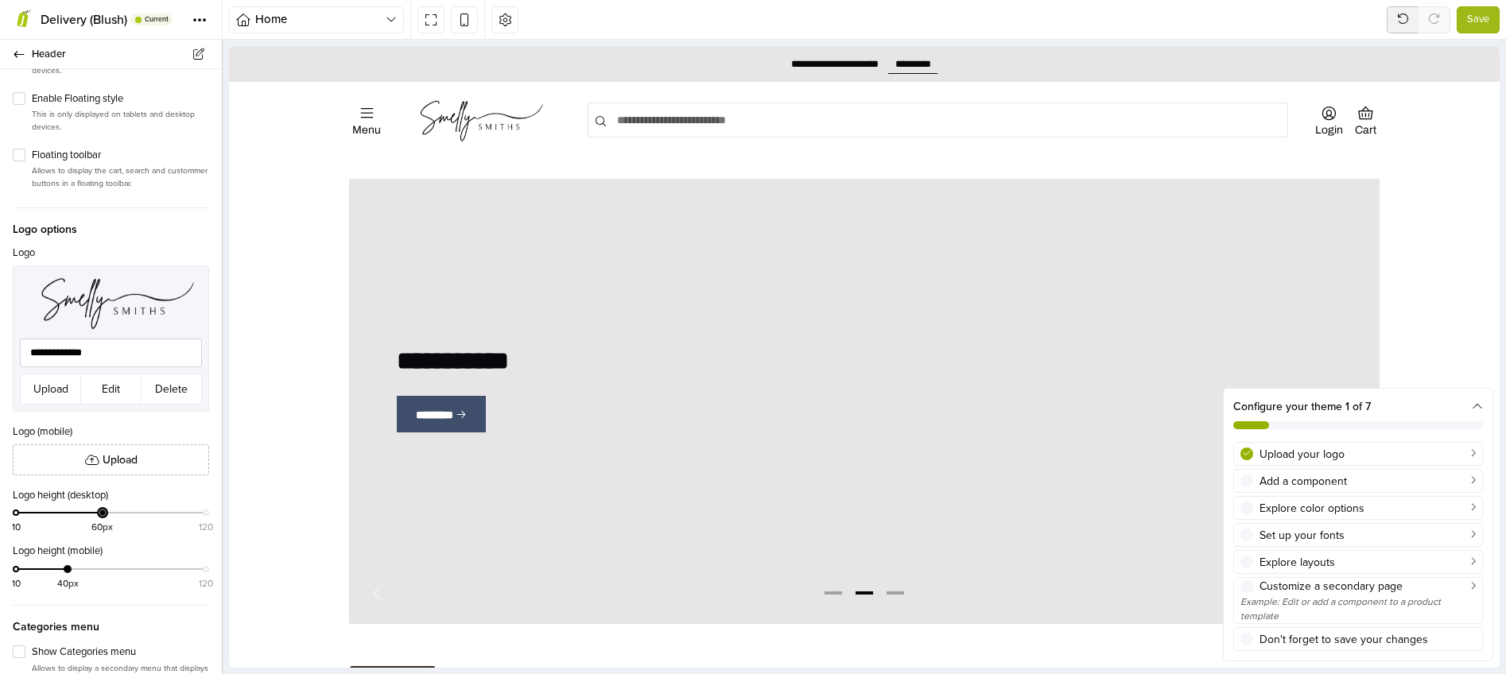
drag, startPoint x: 100, startPoint y: 522, endPoint x: 149, endPoint y: 522, distance: 48.5
click at [107, 517] on div at bounding box center [103, 513] width 8 height 8
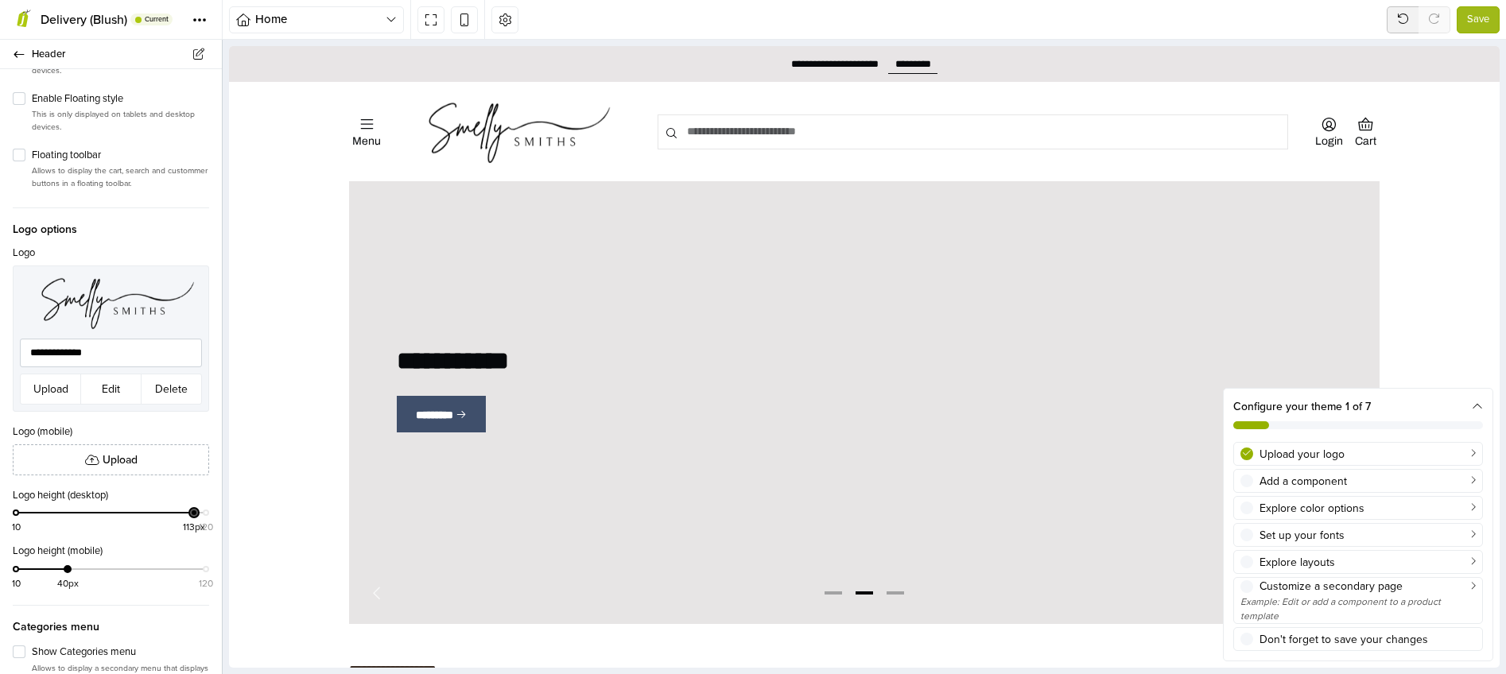
drag, startPoint x: 149, startPoint y: 522, endPoint x: 188, endPoint y: 523, distance: 39.0
click at [190, 517] on div at bounding box center [194, 513] width 8 height 8
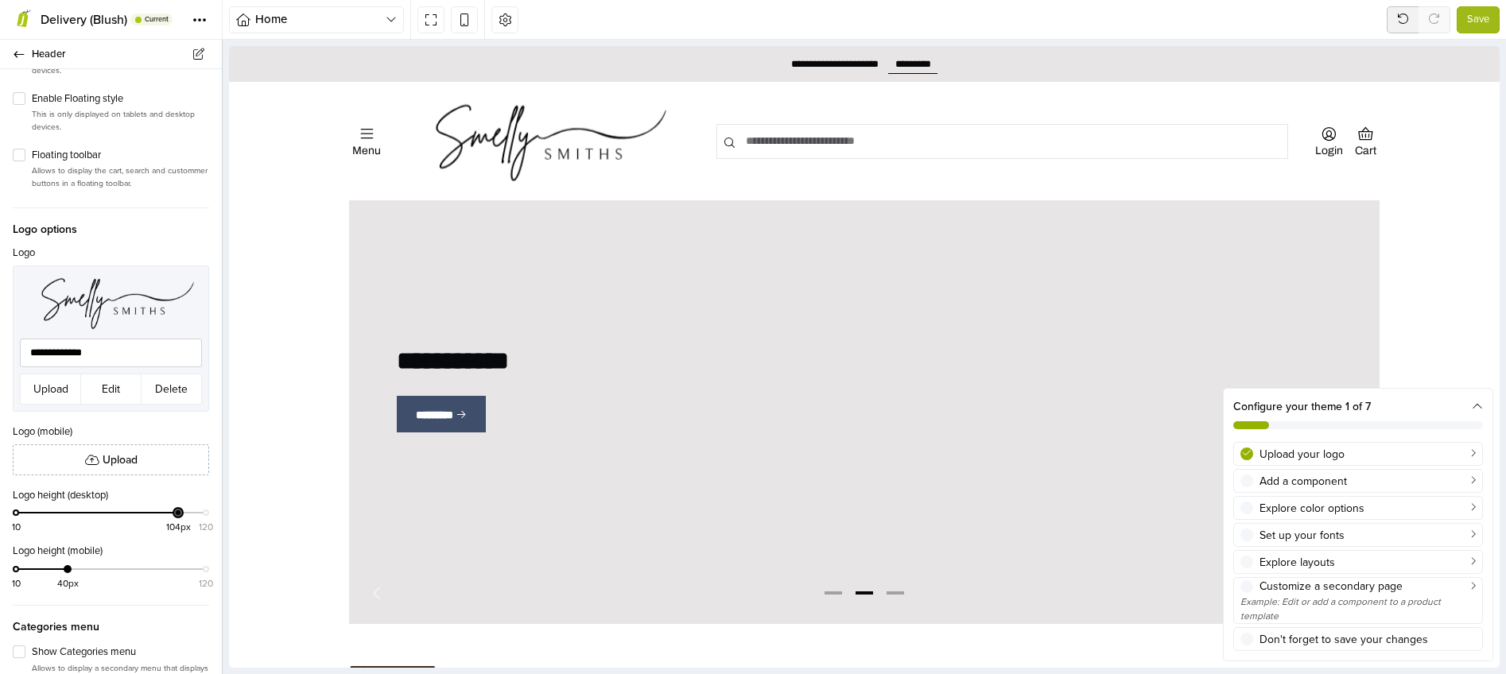
drag, startPoint x: 186, startPoint y: 523, endPoint x: 170, endPoint y: 523, distance: 15.9
click at [174, 517] on div at bounding box center [178, 513] width 8 height 8
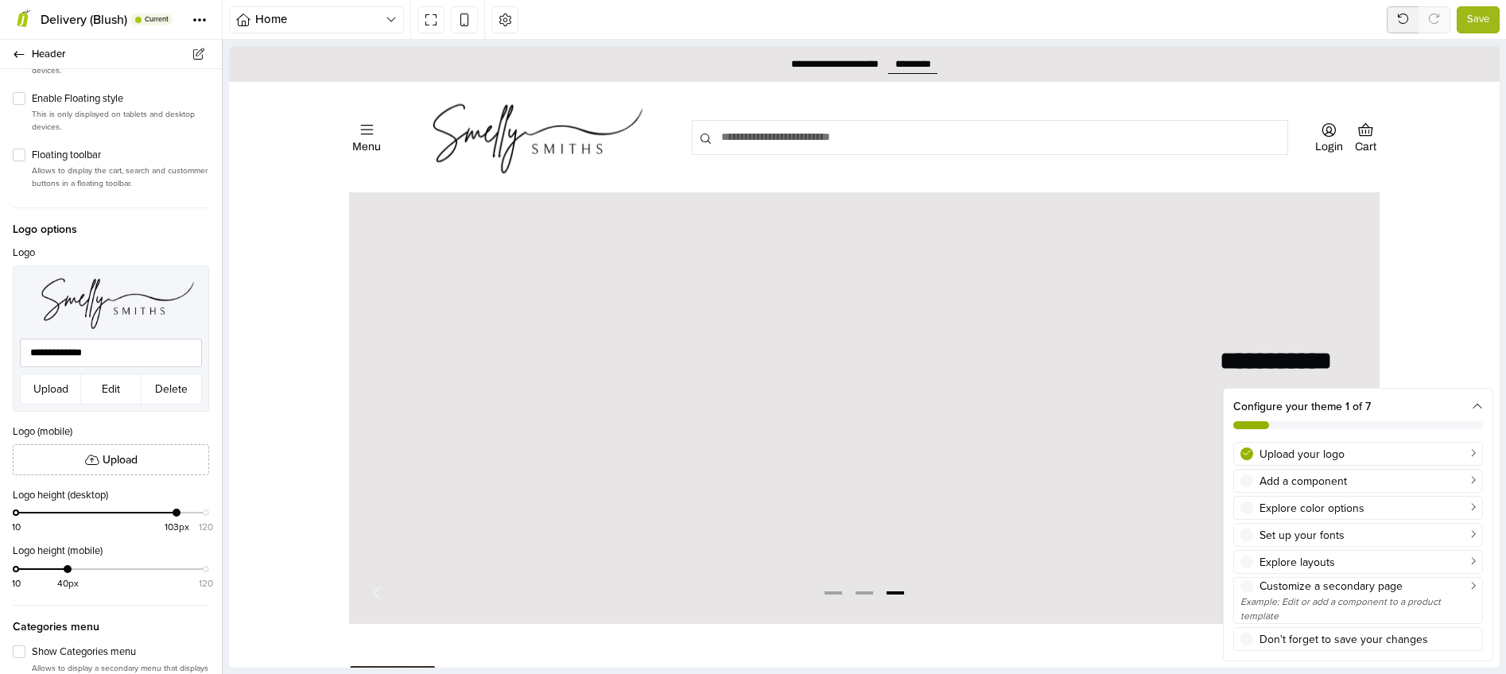
drag, startPoint x: 169, startPoint y: 524, endPoint x: 202, endPoint y: 518, distance: 33.9
click at [202, 518] on div "Logo height (desktop) 10 103px 120" at bounding box center [111, 509] width 222 height 43
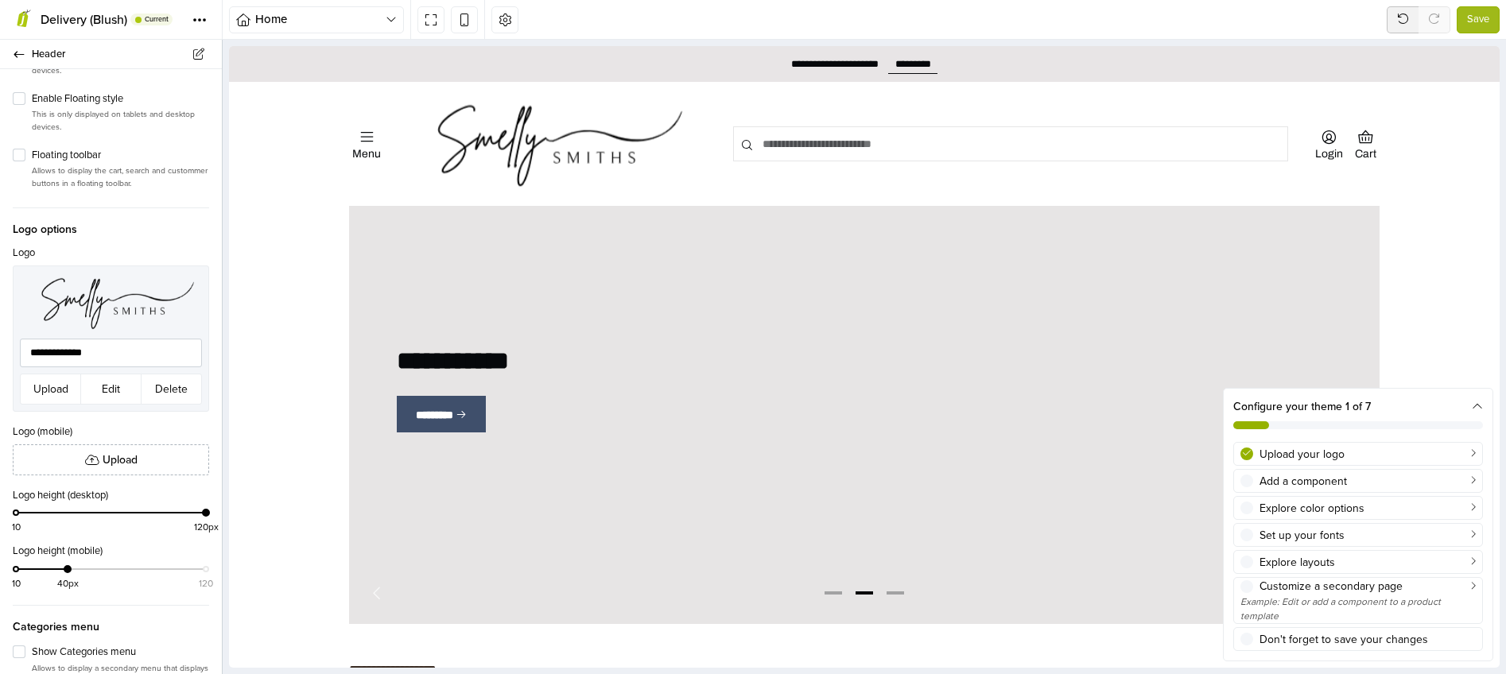
click at [1485, 402] on div "Configure your theme 1 of 7" at bounding box center [1358, 414] width 269 height 50
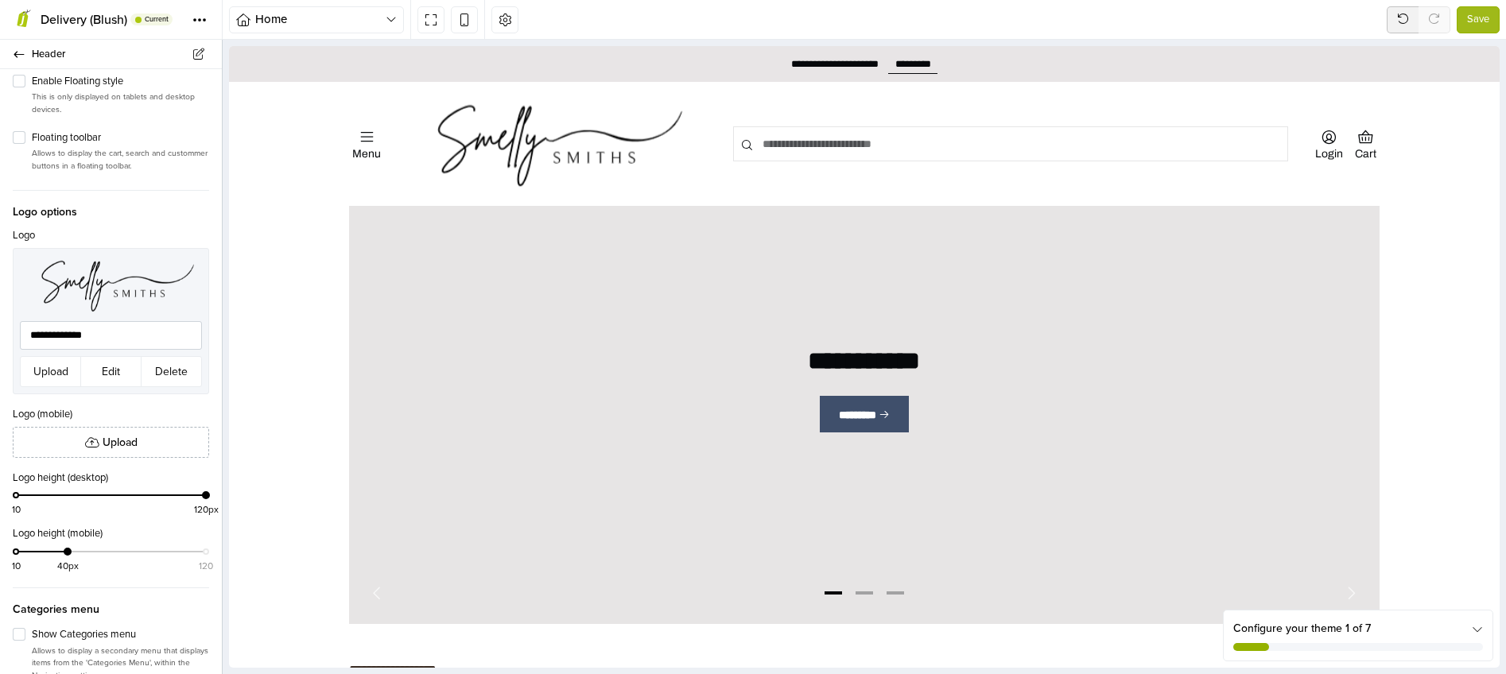
scroll to position [359, 0]
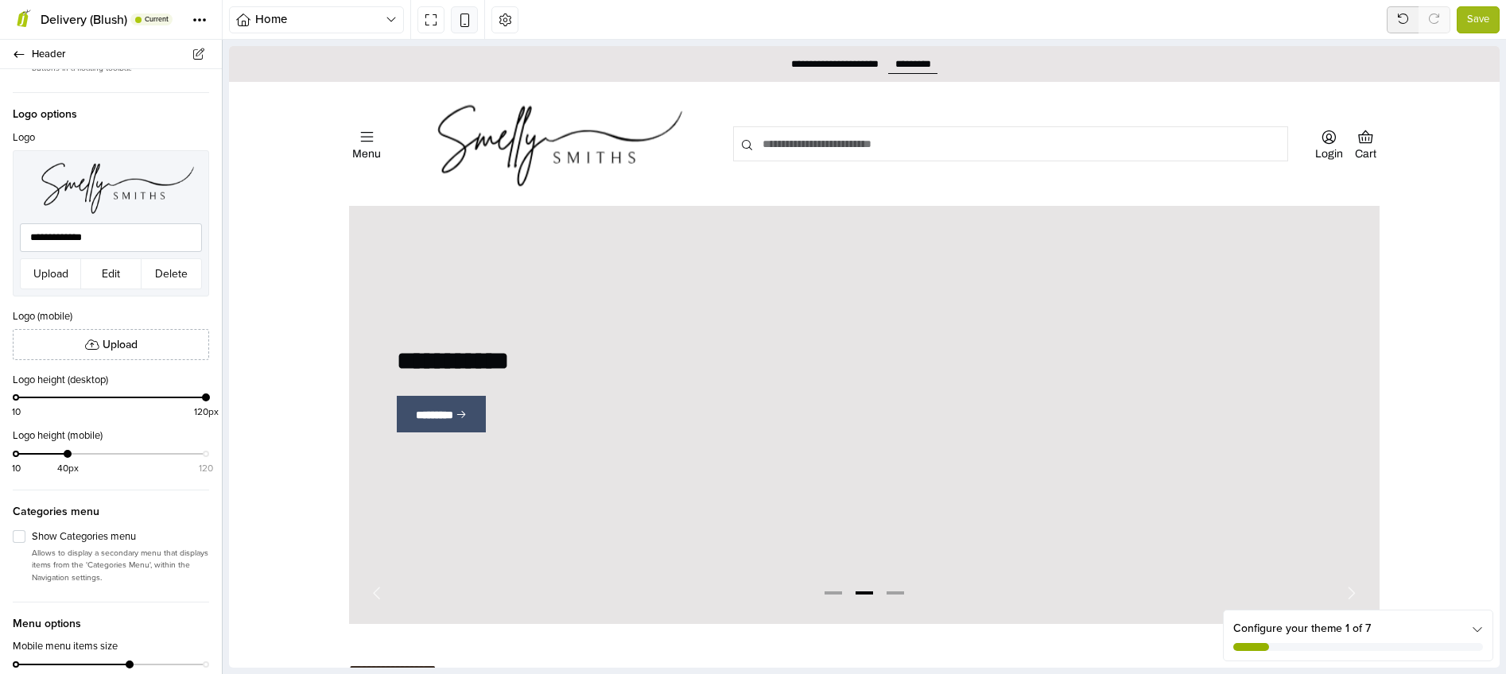
click at [468, 19] on icon at bounding box center [465, 20] width 14 height 14
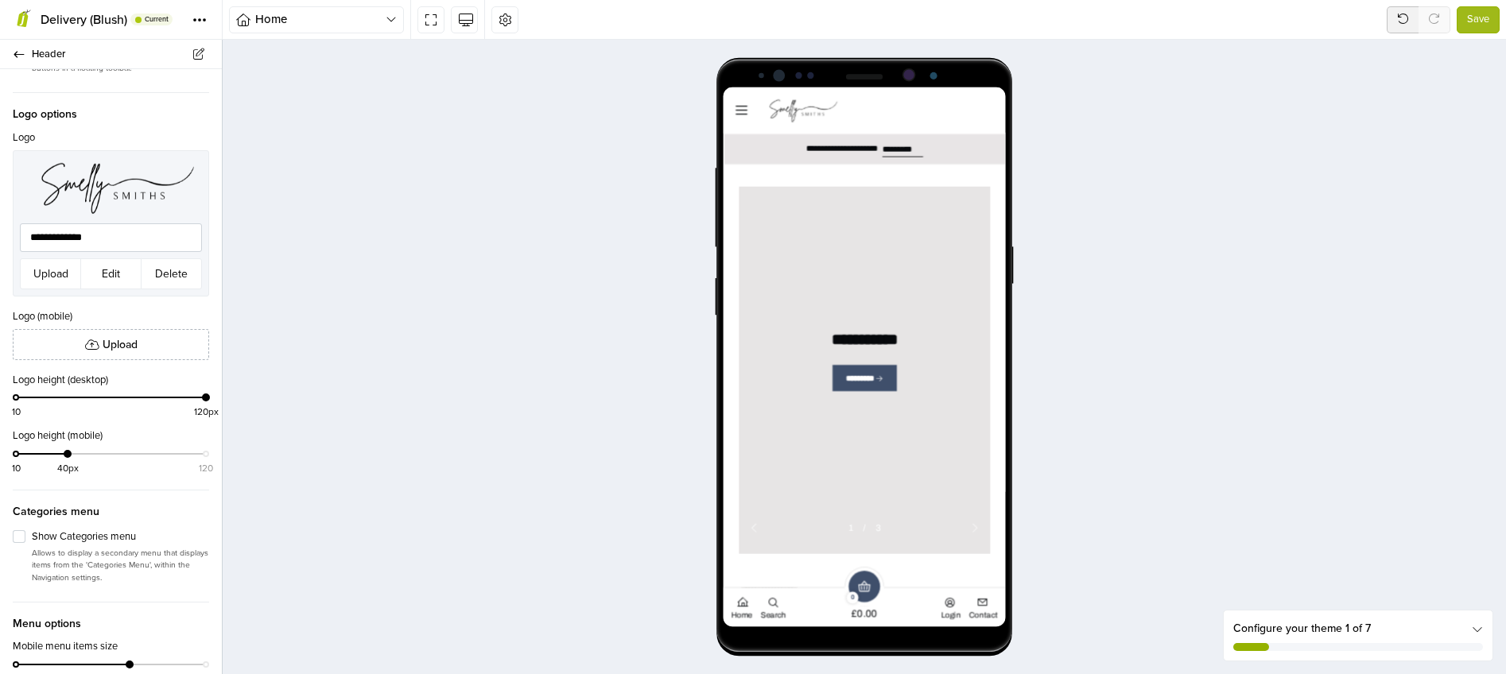
scroll to position [0, 0]
drag, startPoint x: 68, startPoint y: 464, endPoint x: 126, endPoint y: 464, distance: 58.1
click at [126, 458] on div at bounding box center [128, 454] width 8 height 8
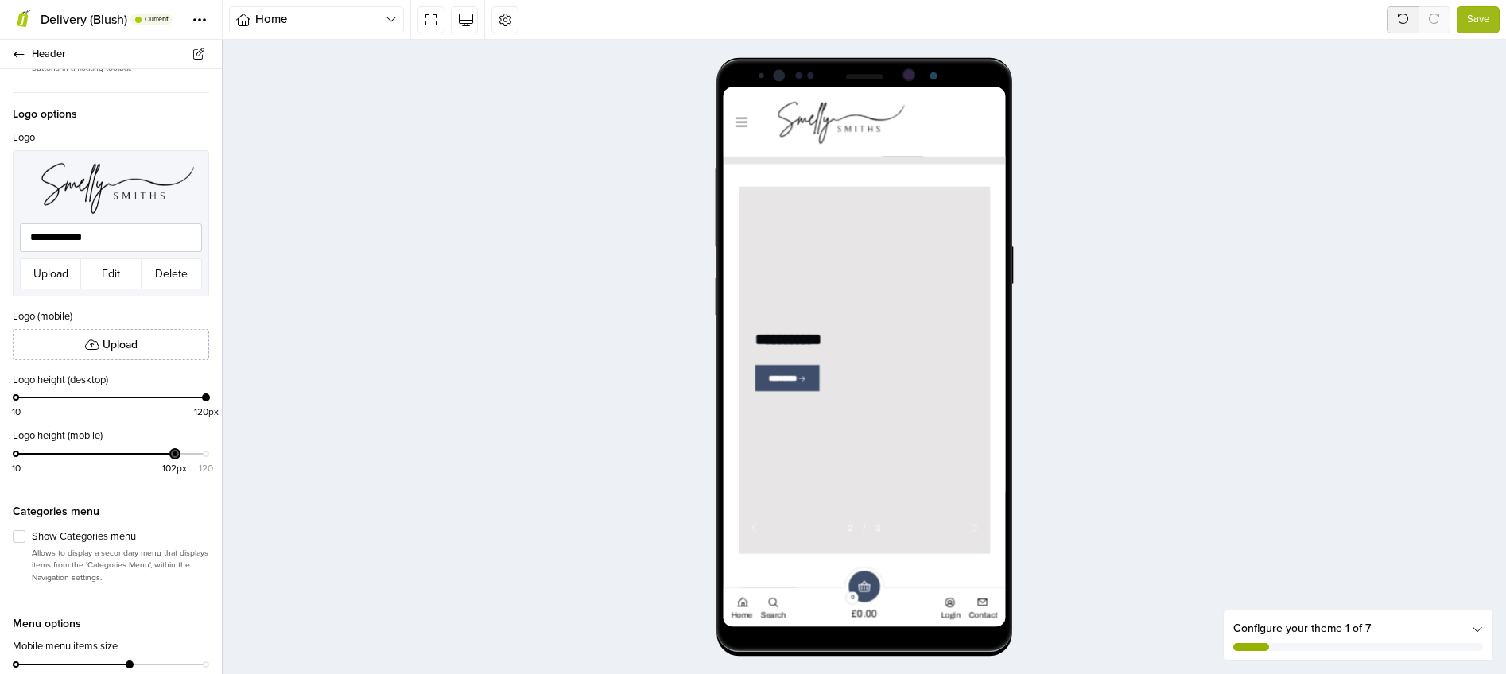
drag, startPoint x: 126, startPoint y: 464, endPoint x: 162, endPoint y: 469, distance: 36.9
click at [169, 471] on div "10 102px 120" at bounding box center [111, 460] width 190 height 23
click at [32, 546] on label "Show Categories menu" at bounding box center [120, 538] width 177 height 16
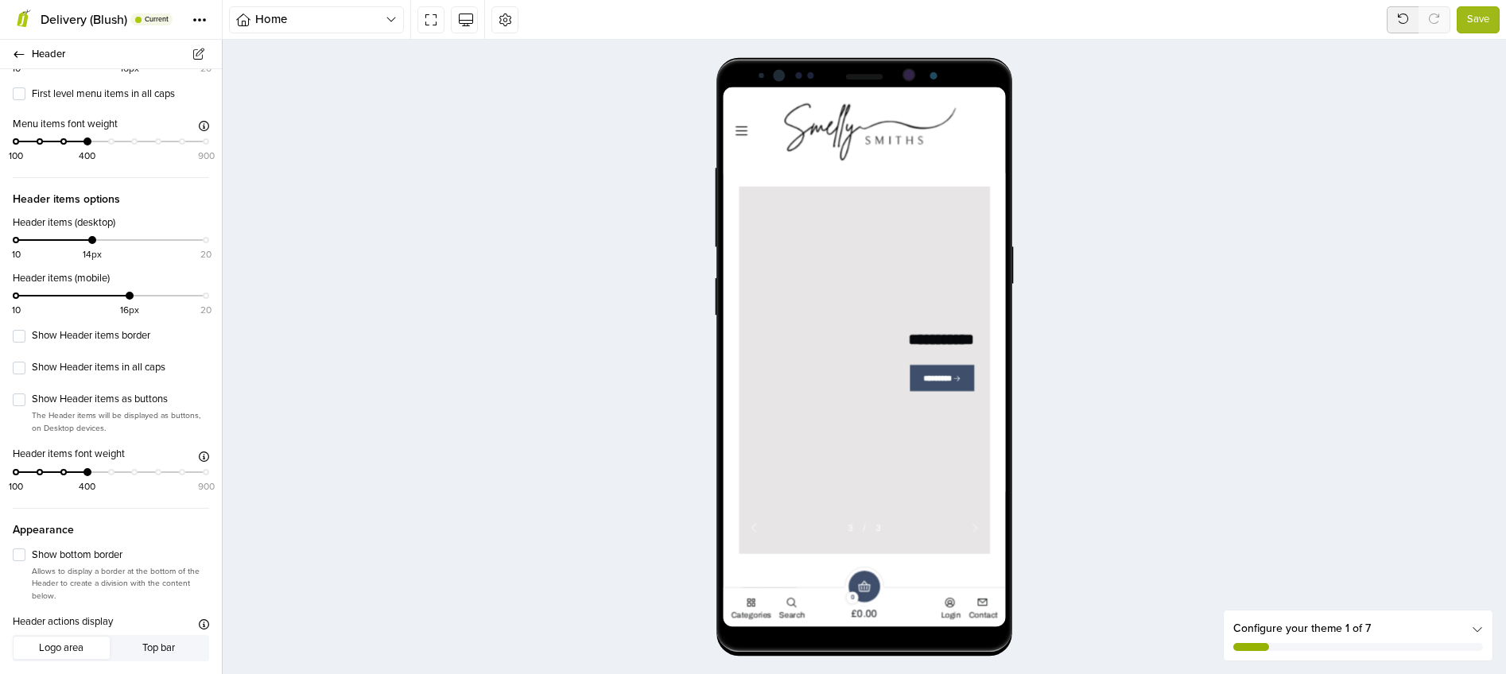
scroll to position [1369, 0]
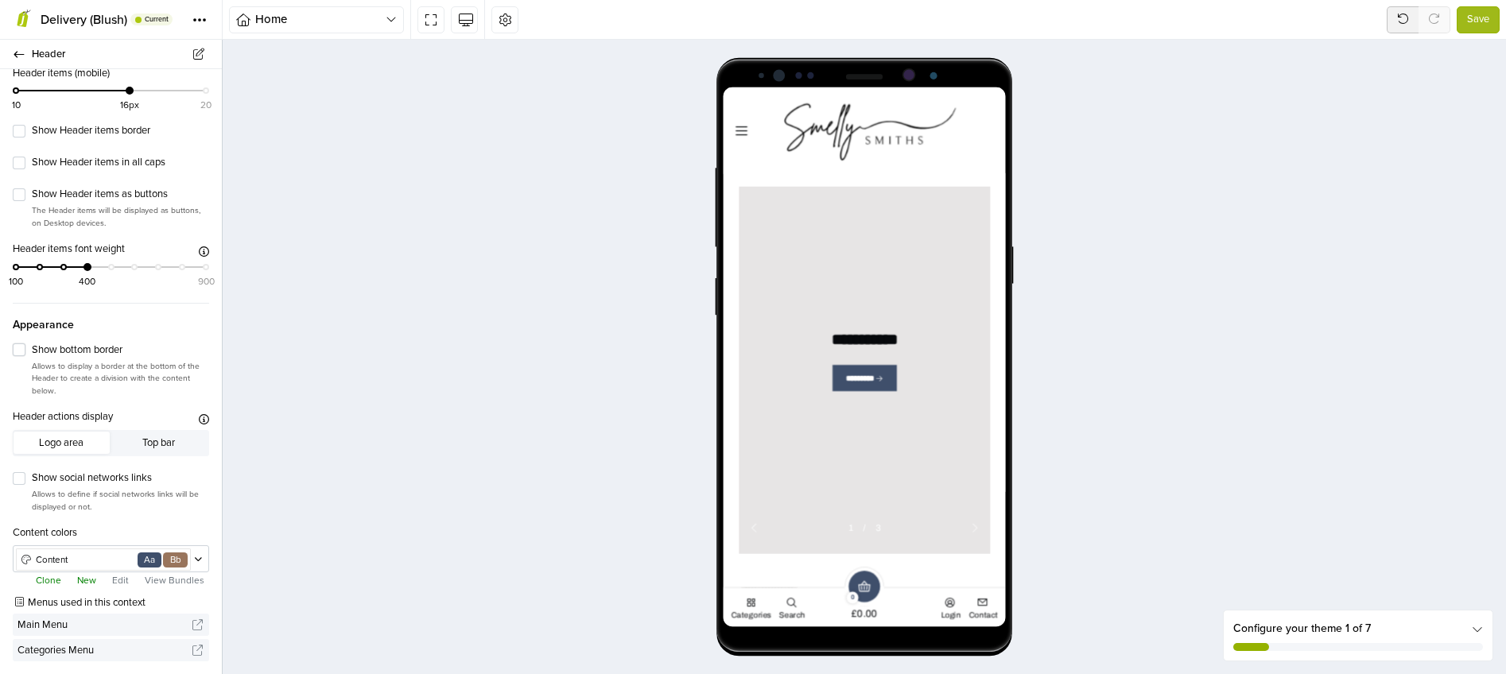
click at [32, 351] on label "Show bottom border" at bounding box center [120, 351] width 177 height 16
click at [32, 480] on label "Show social networks links" at bounding box center [120, 479] width 177 height 16
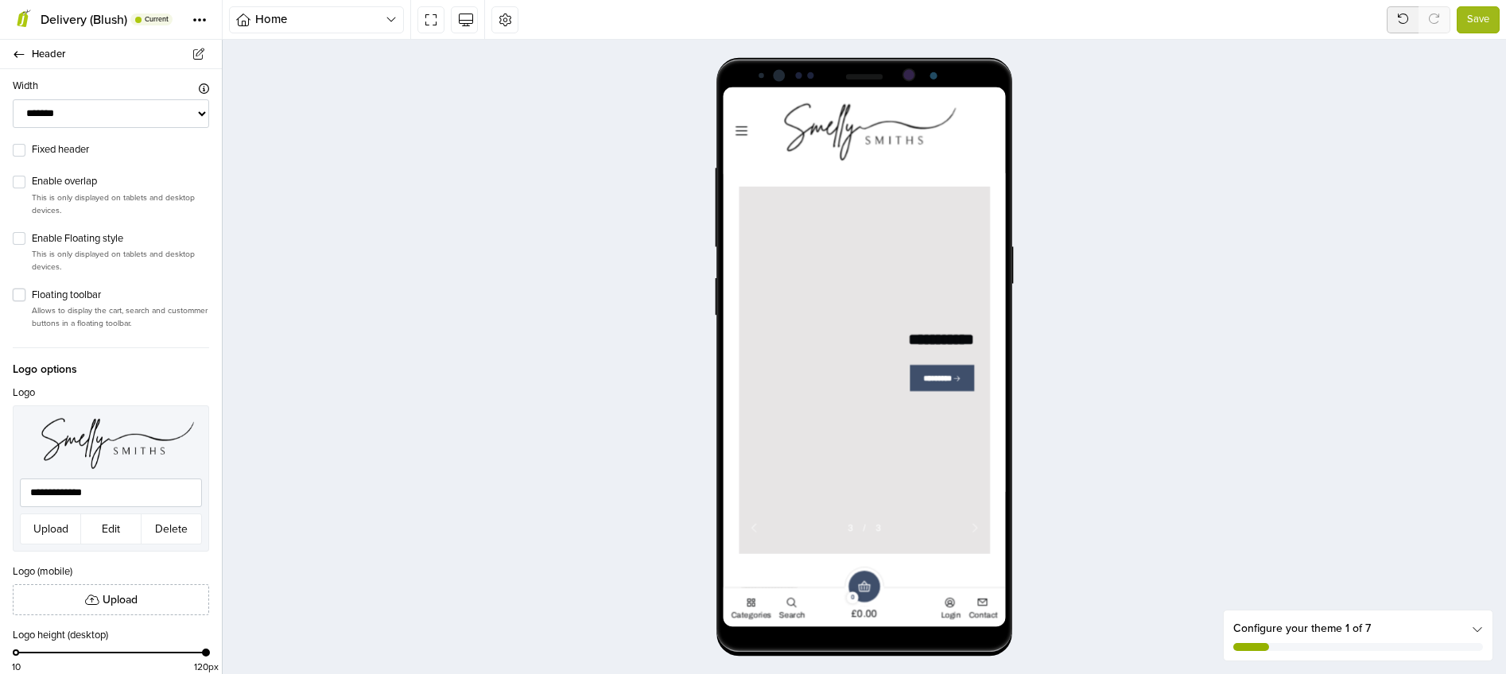
scroll to position [0, 0]
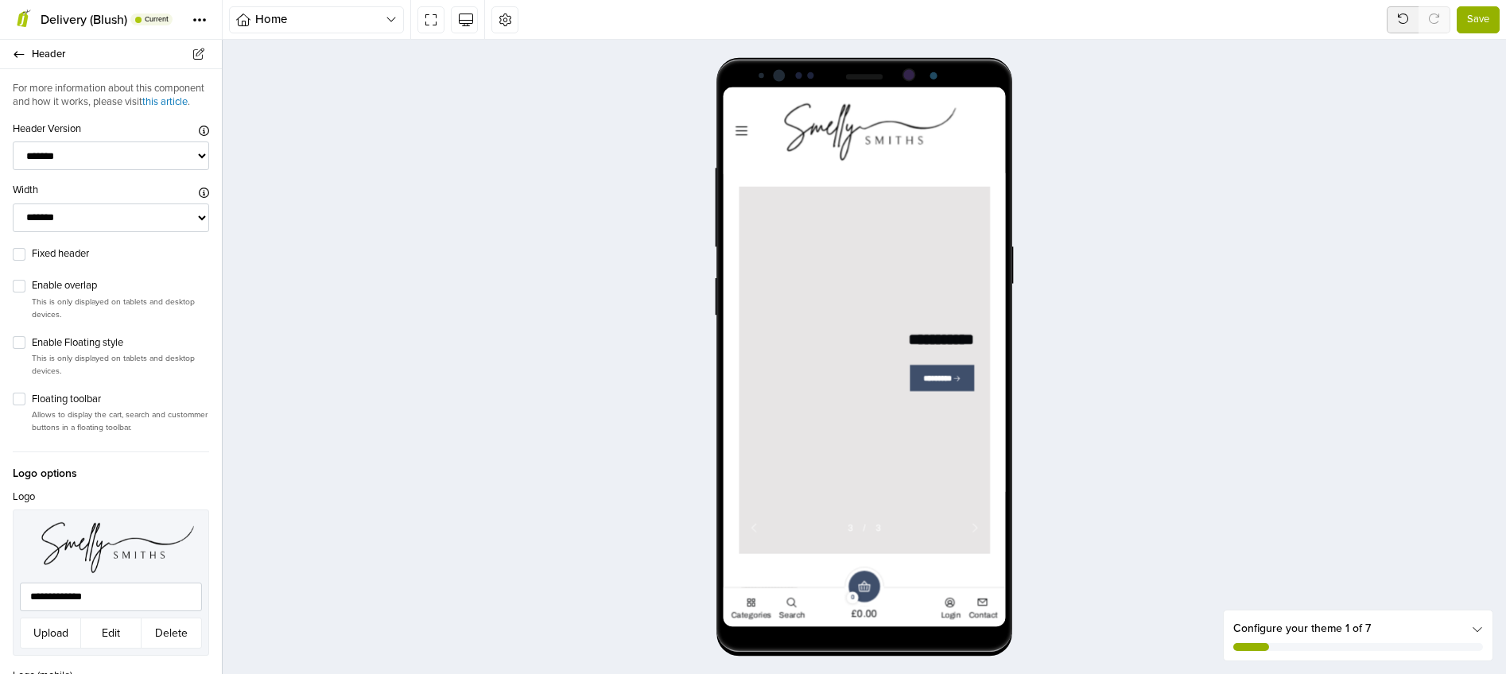
click at [1489, 17] on span "Save" at bounding box center [1478, 20] width 22 height 16
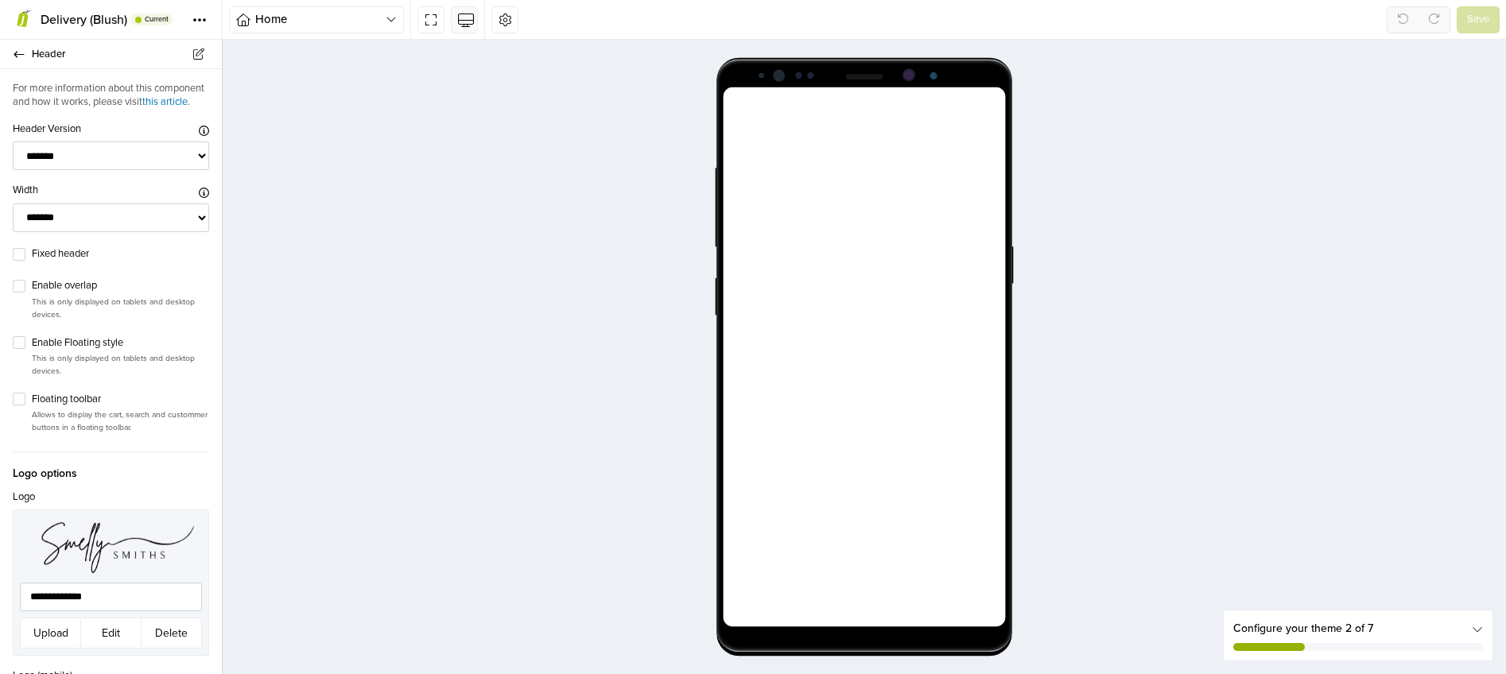
drag, startPoint x: 471, startPoint y: 21, endPoint x: 465, endPoint y: 30, distance: 10.4
click at [471, 21] on icon at bounding box center [465, 20] width 14 height 14
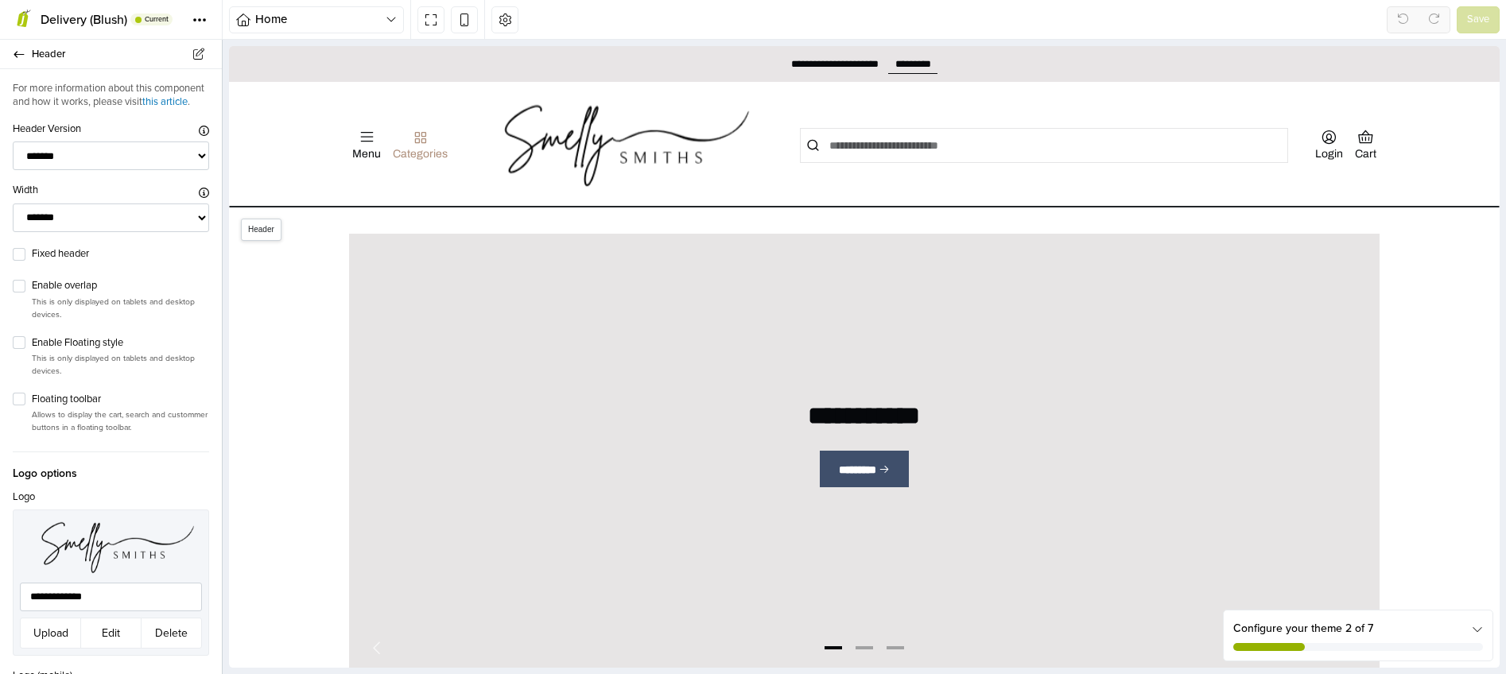
click at [415, 149] on div "Categories" at bounding box center [420, 154] width 55 height 11
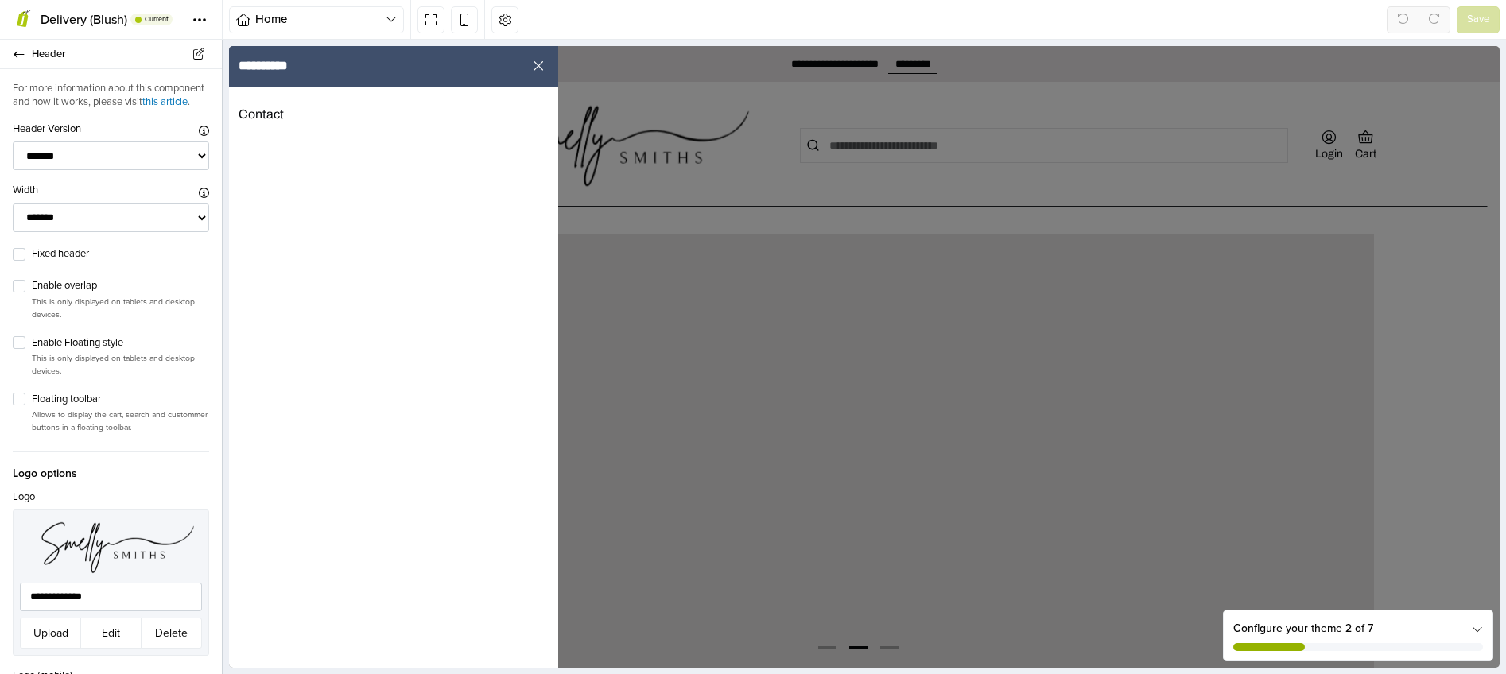
click at [540, 64] on icon "Close" at bounding box center [538, 66] width 14 height 14
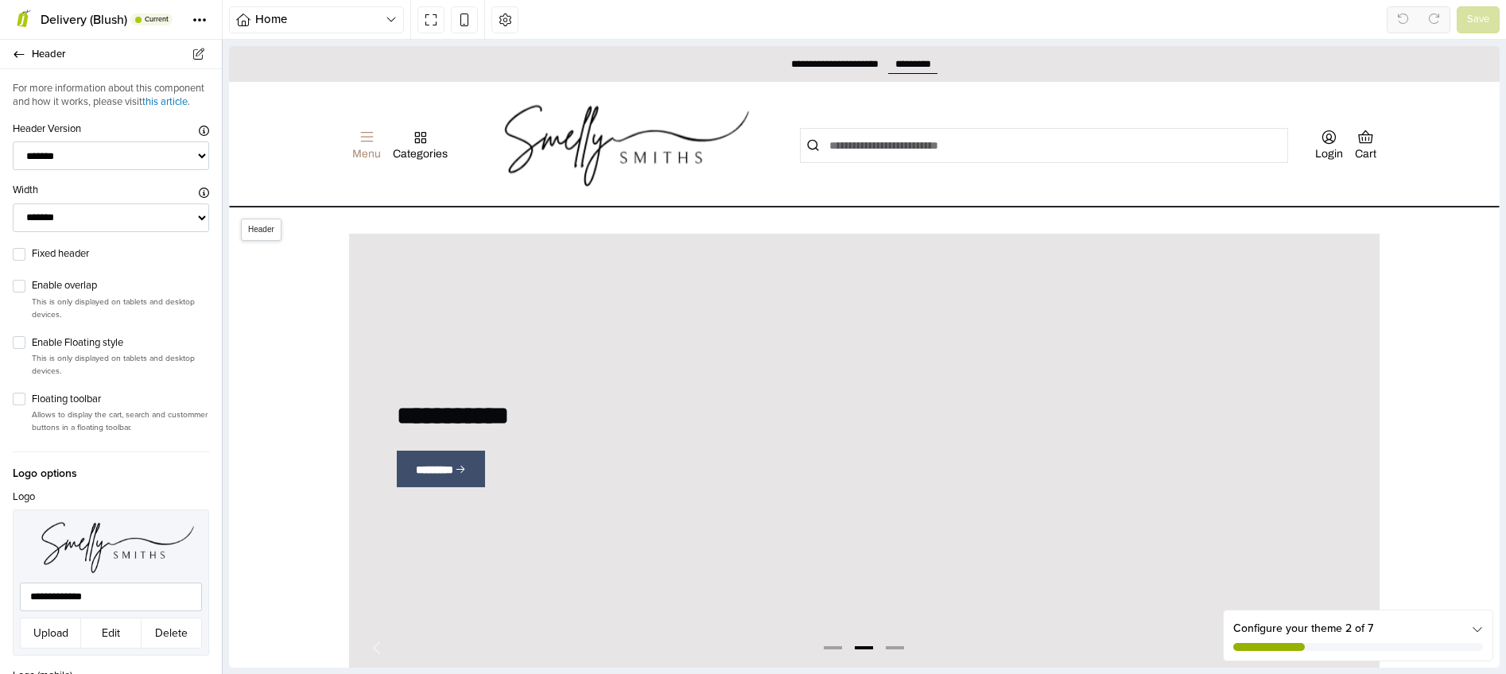
click at [361, 142] on icon "Menu" at bounding box center [367, 137] width 17 height 17
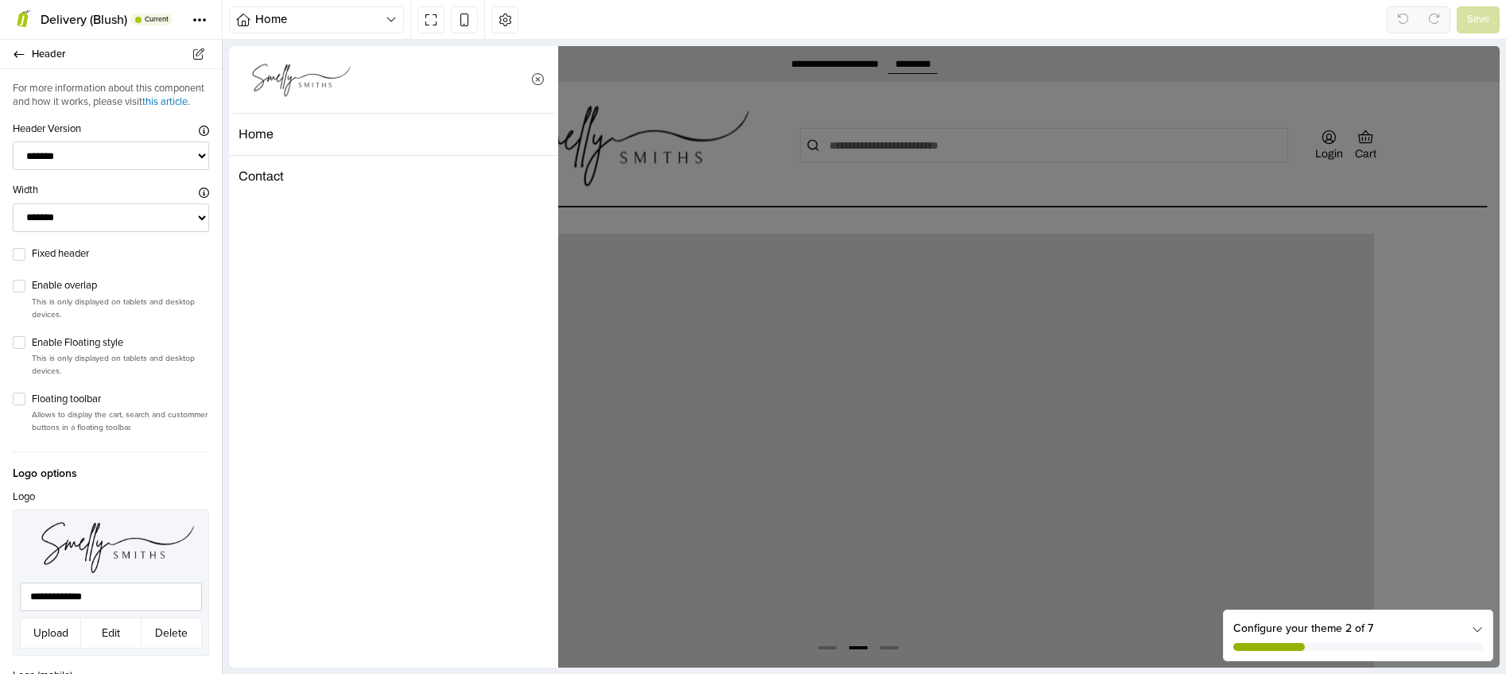
click at [539, 78] on icon "Close" at bounding box center [537, 79] width 15 height 14
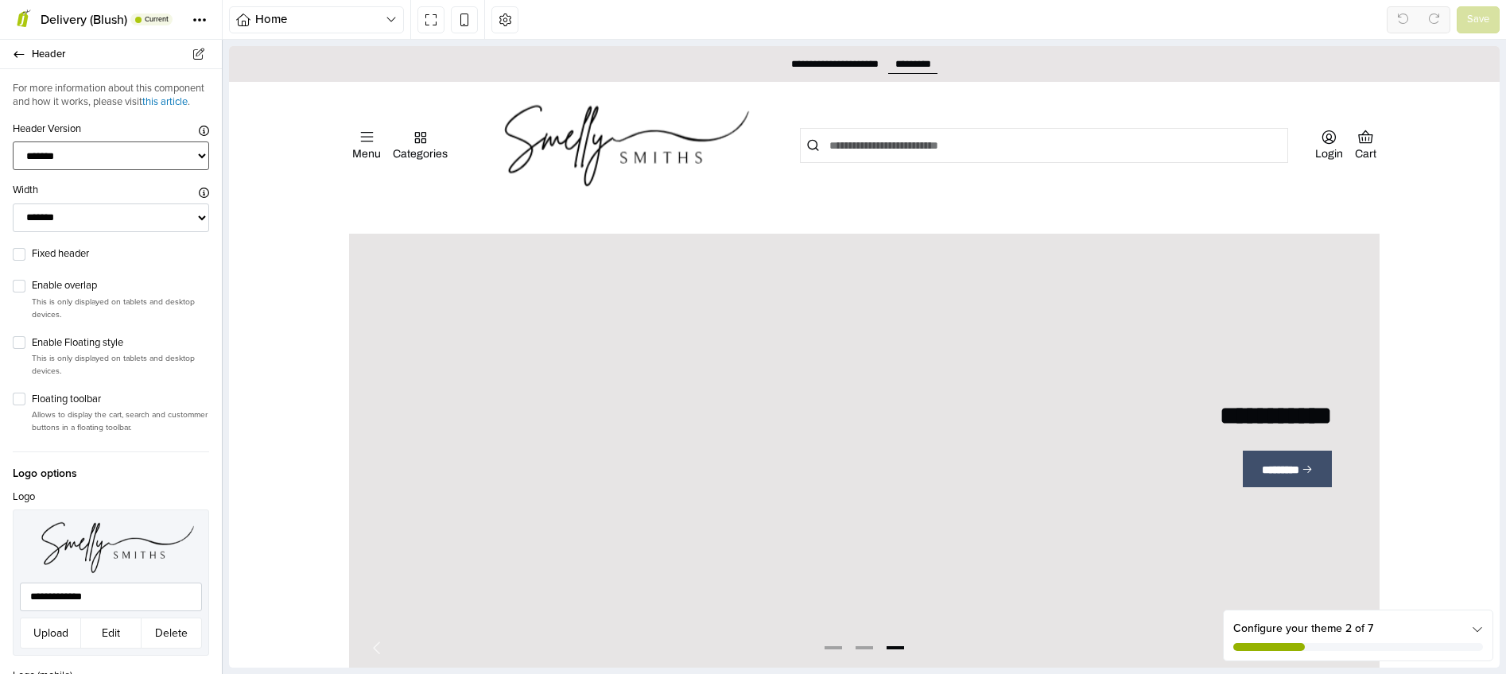
click at [68, 171] on select "******* ****** ******* ***** **** *******" at bounding box center [111, 156] width 196 height 29
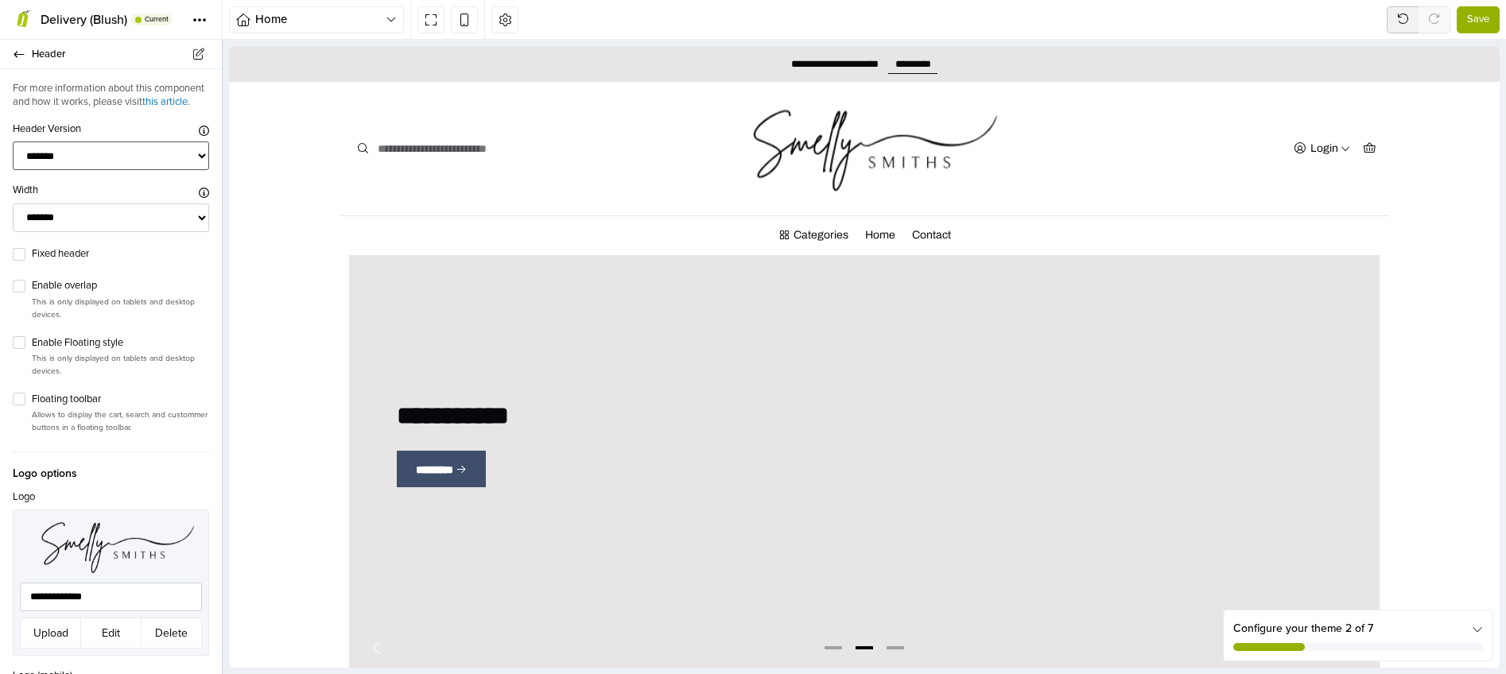
click at [75, 171] on select "******* ****** ******* ***** **** *******" at bounding box center [111, 156] width 196 height 29
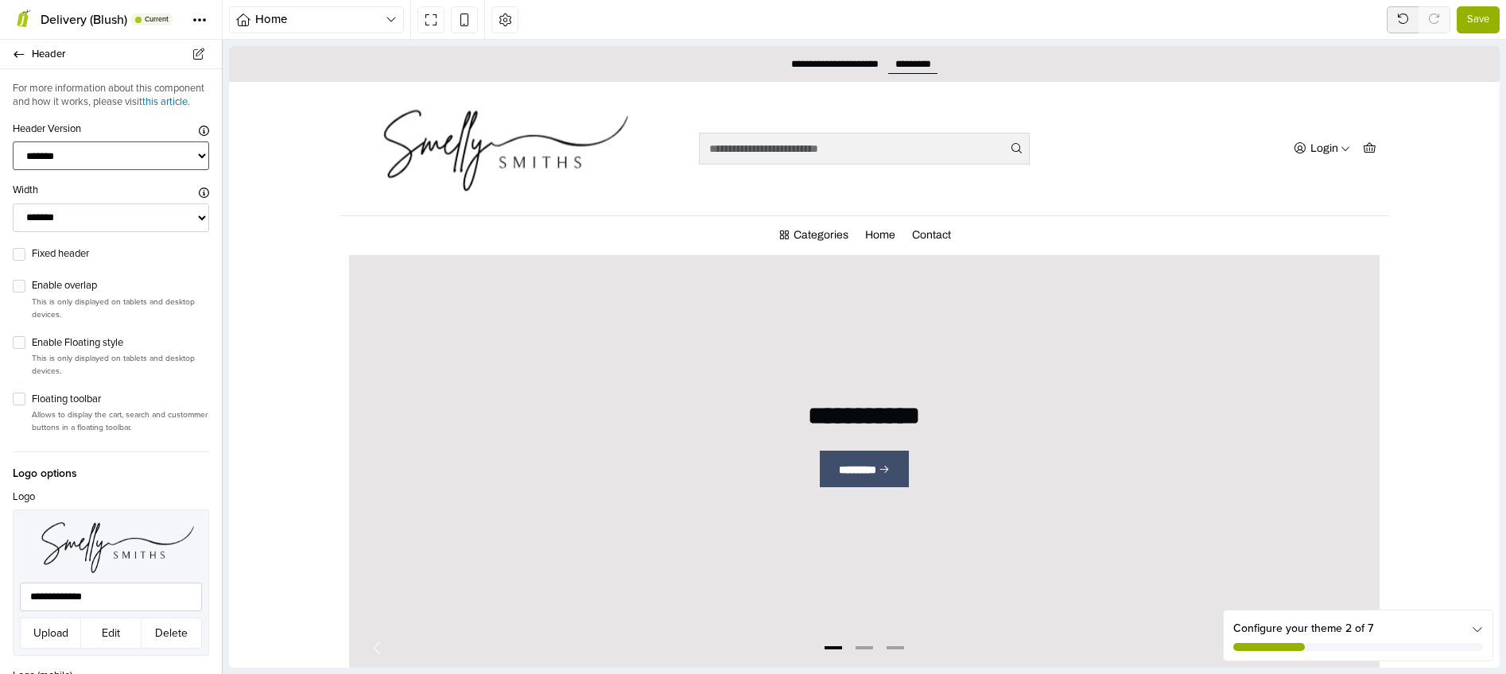
click at [82, 171] on select "******* ****** ******* ***** **** *******" at bounding box center [111, 156] width 196 height 29
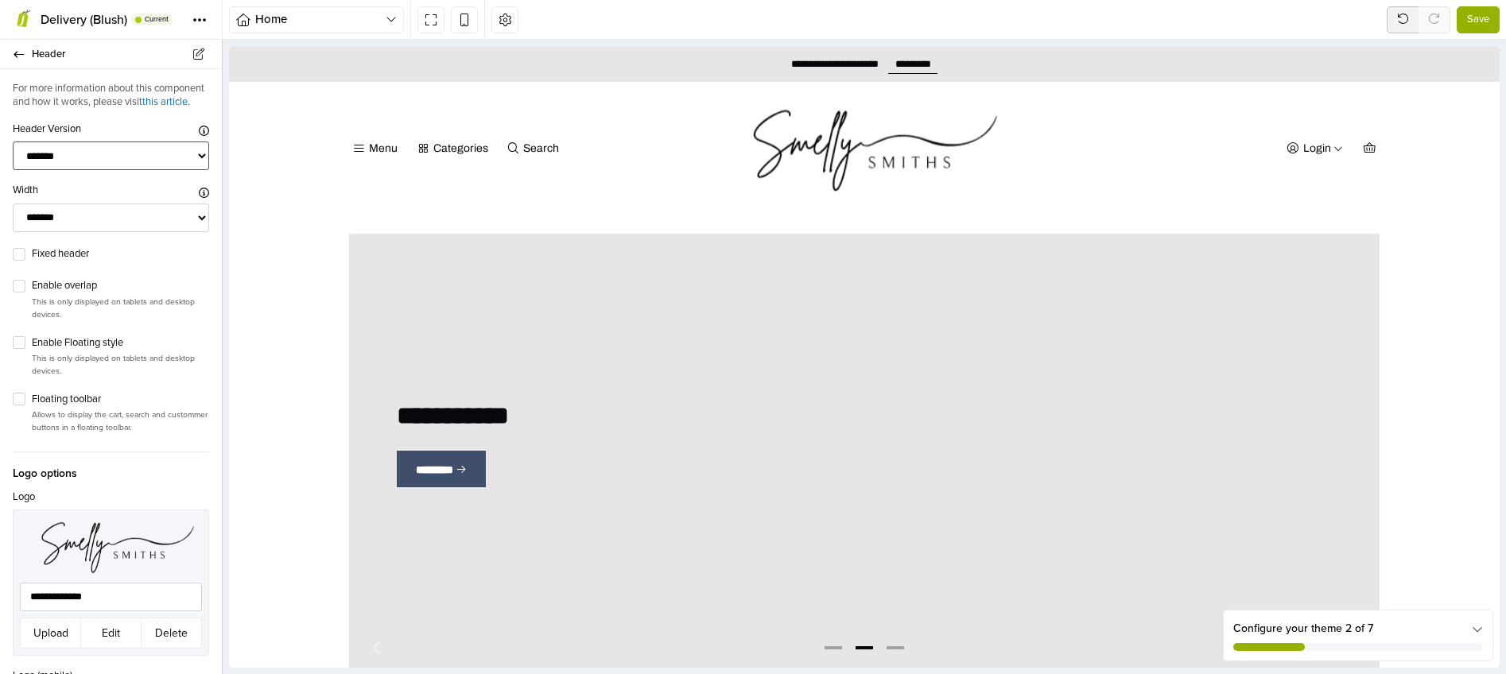
click at [73, 171] on select "******* ****** ******* ***** **** *******" at bounding box center [111, 156] width 196 height 29
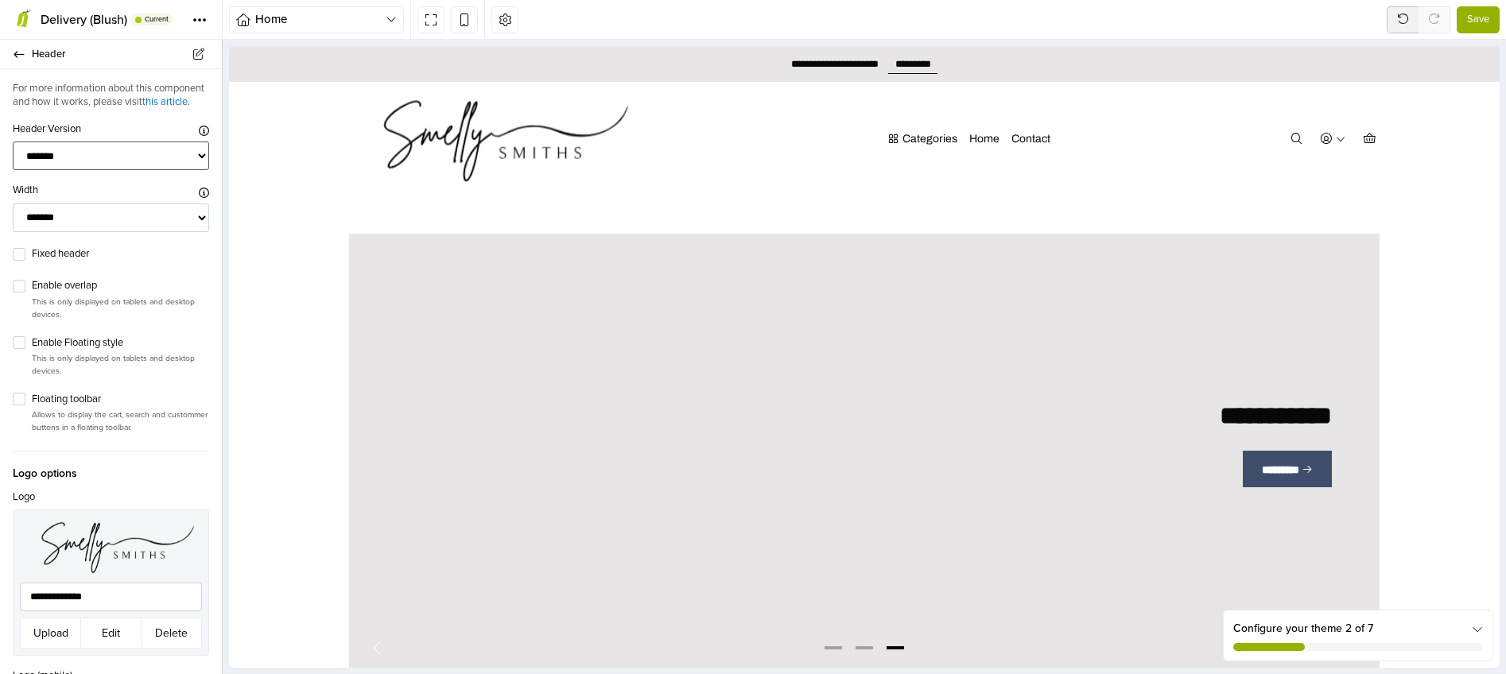
click at [80, 171] on select "******* ****** ******* ***** **** *******" at bounding box center [111, 156] width 196 height 29
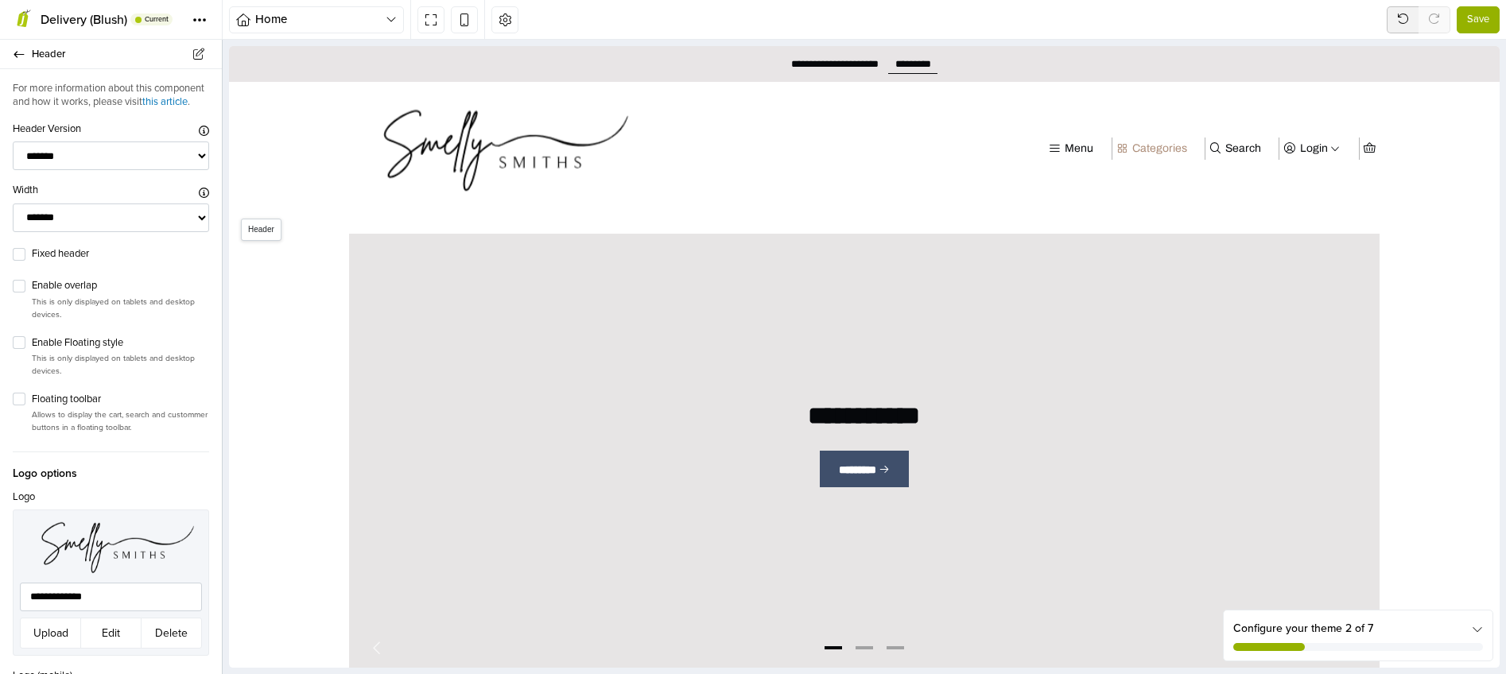
click at [1147, 147] on div "Categories" at bounding box center [1159, 148] width 55 height 11
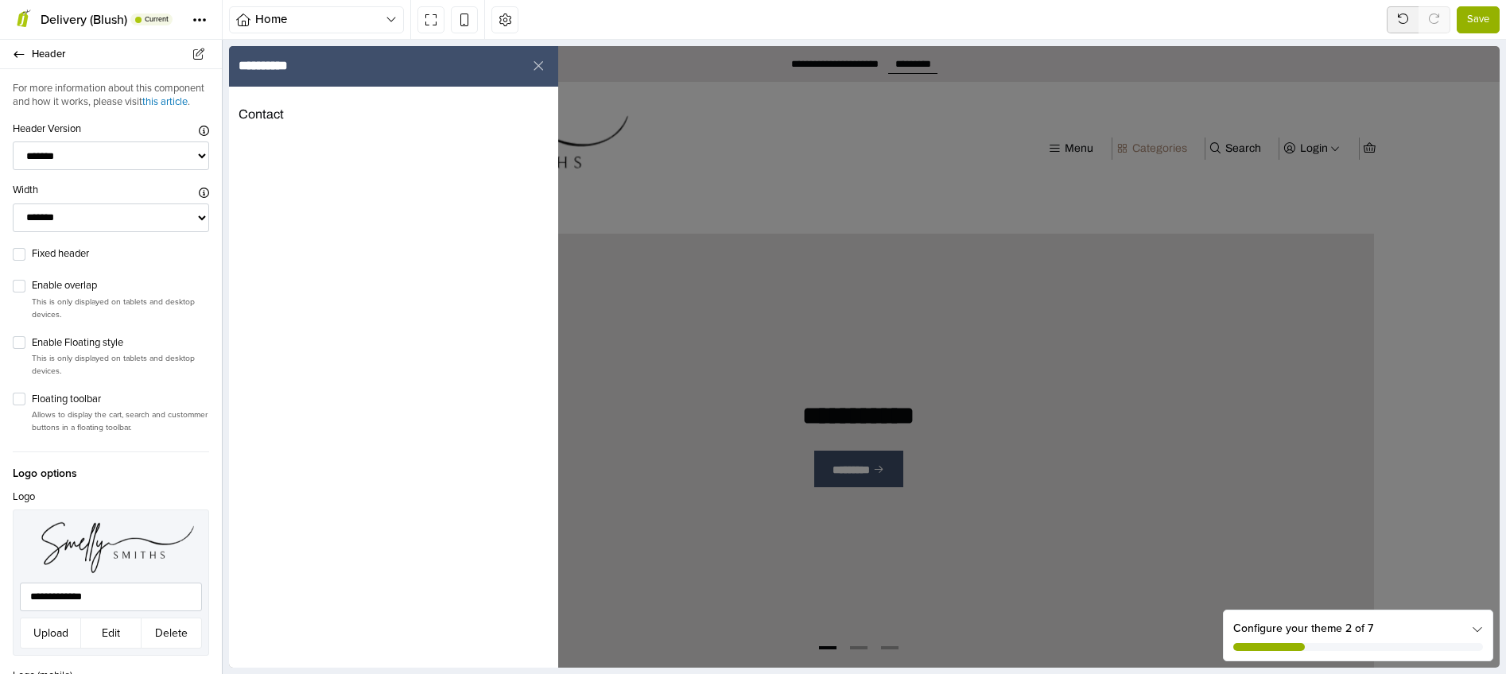
click at [1147, 147] on div at bounding box center [864, 357] width 1271 height 622
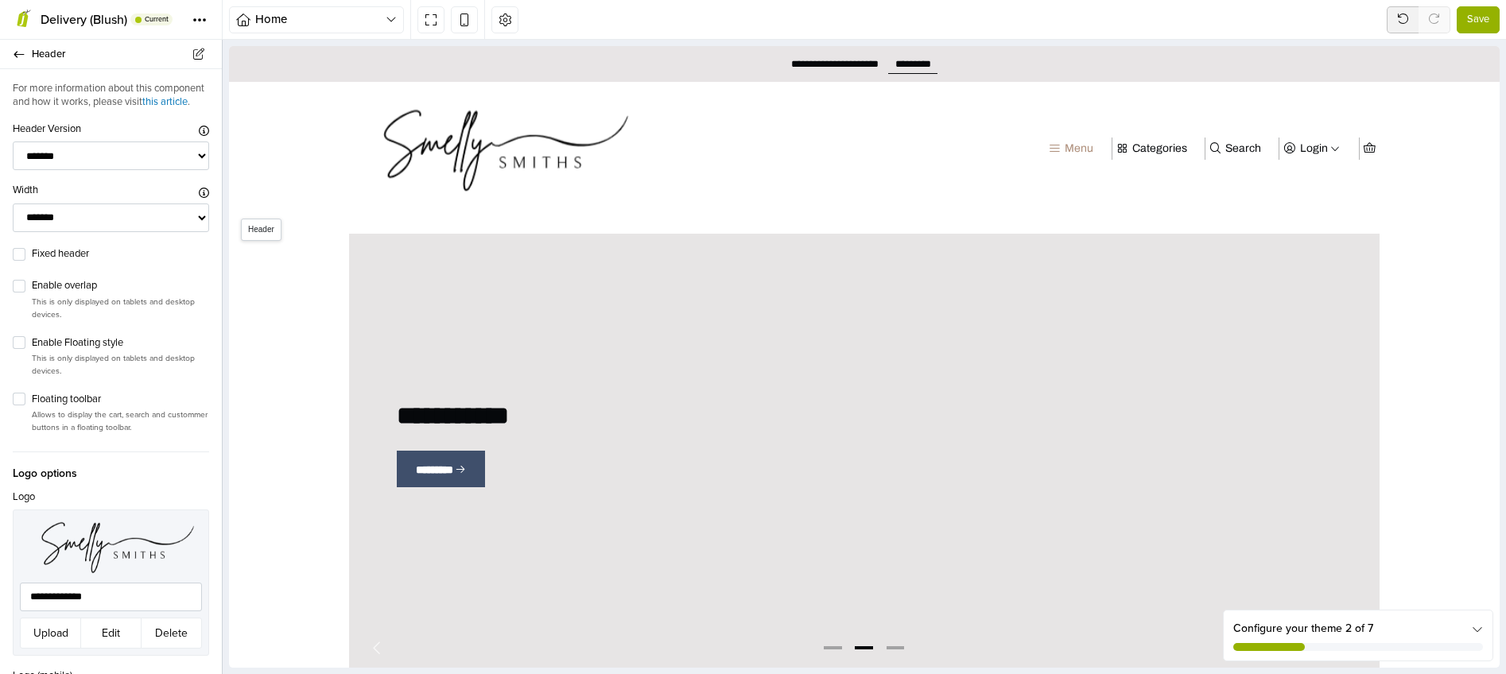
click at [1081, 146] on div "Menu" at bounding box center [1079, 148] width 29 height 11
click at [1081, 146] on div at bounding box center [864, 357] width 1271 height 622
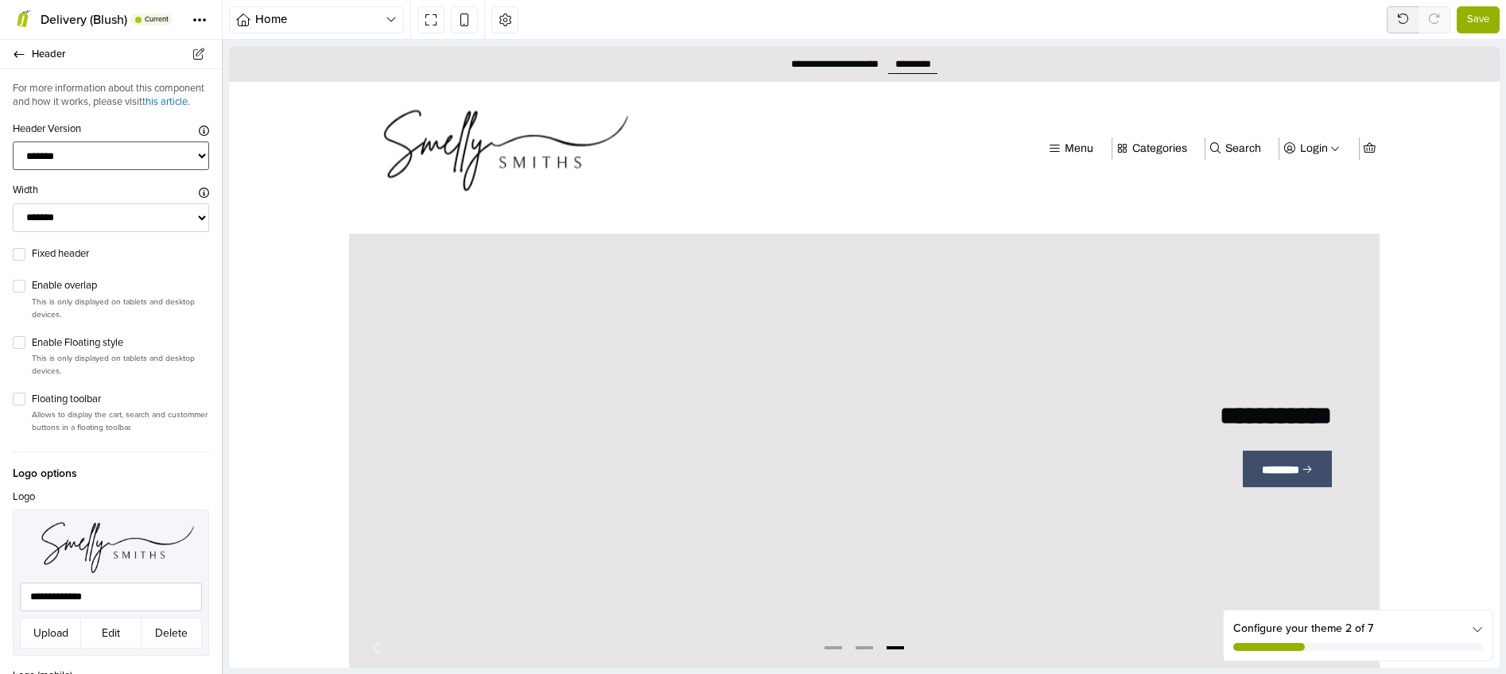
click at [78, 171] on select "******* ****** ******* ***** **** *******" at bounding box center [111, 156] width 196 height 29
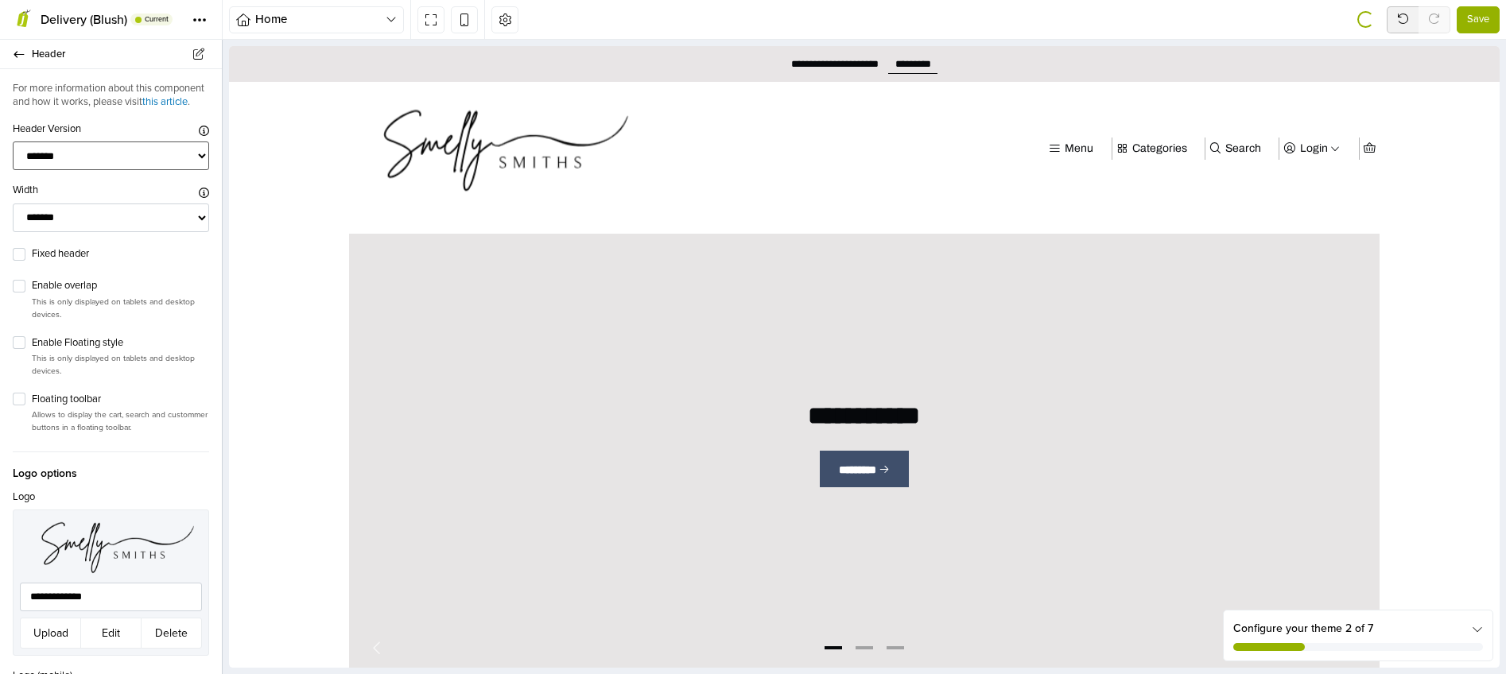
click at [85, 170] on select "******* ****** ******* ***** **** *******" at bounding box center [111, 156] width 196 height 29
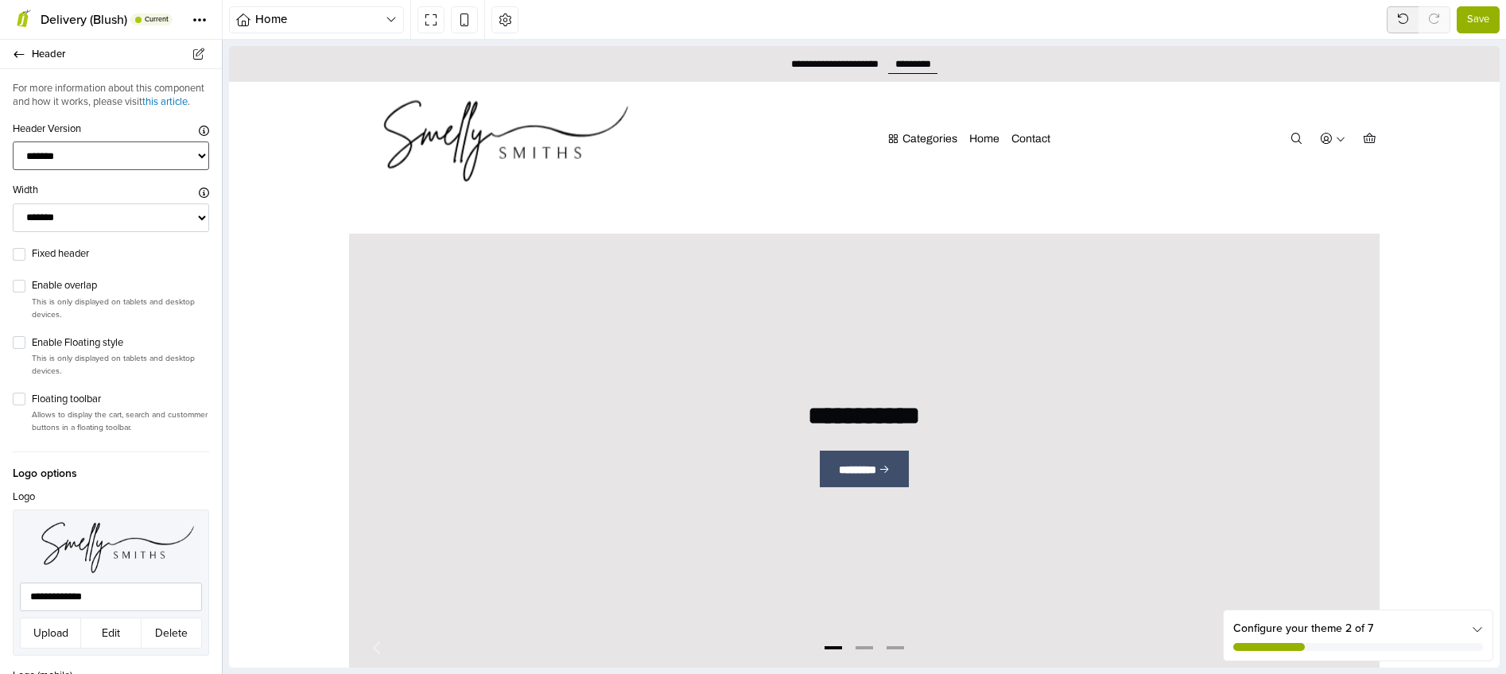
select select "**"
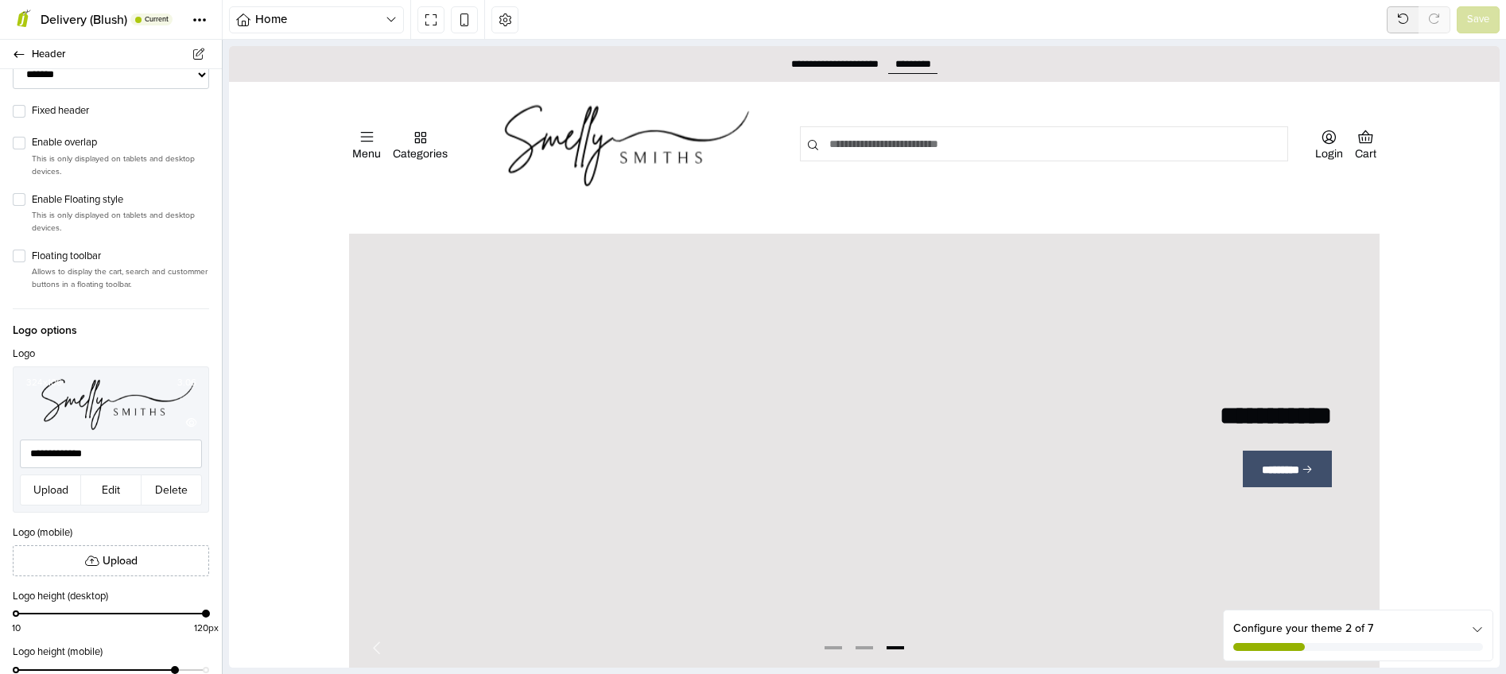
scroll to position [545, 0]
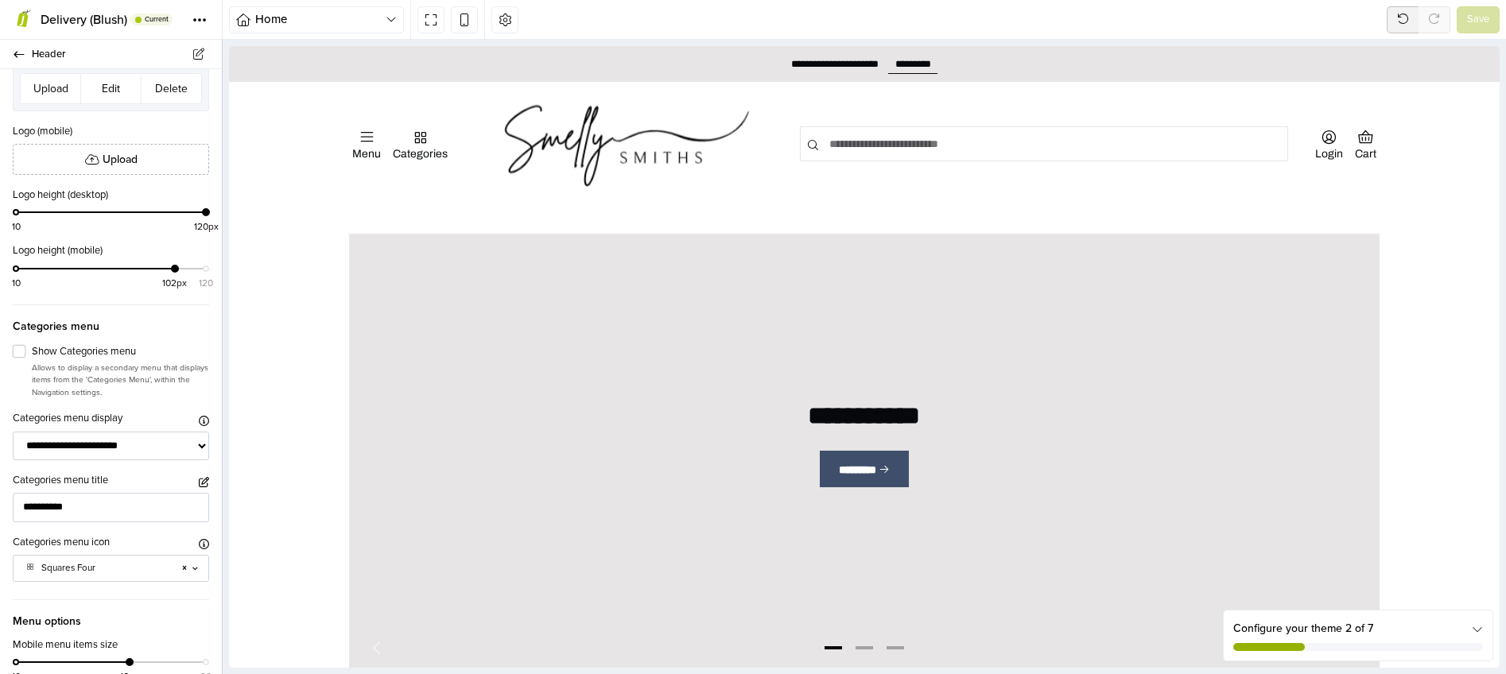
click at [32, 359] on label "Show Categories menu" at bounding box center [120, 352] width 177 height 16
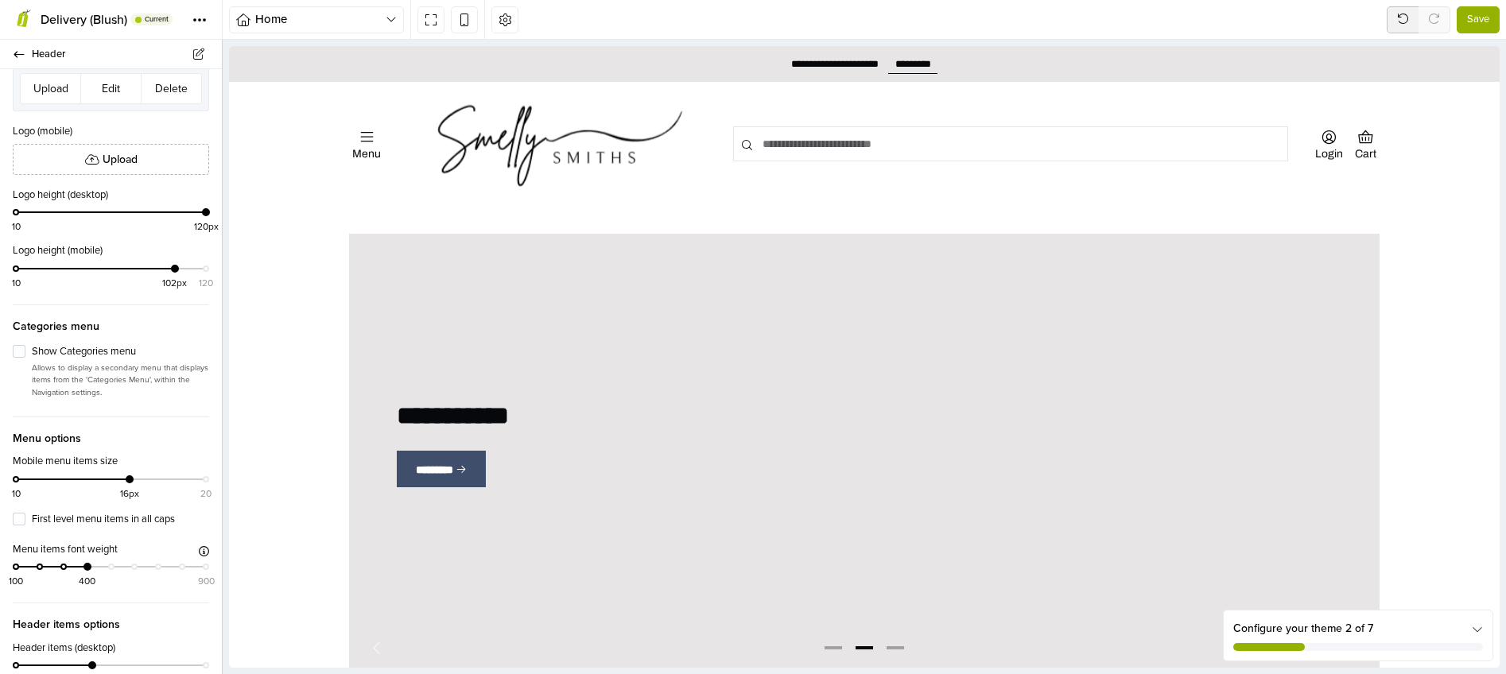
click at [1493, 22] on button "Save" at bounding box center [1478, 19] width 43 height 27
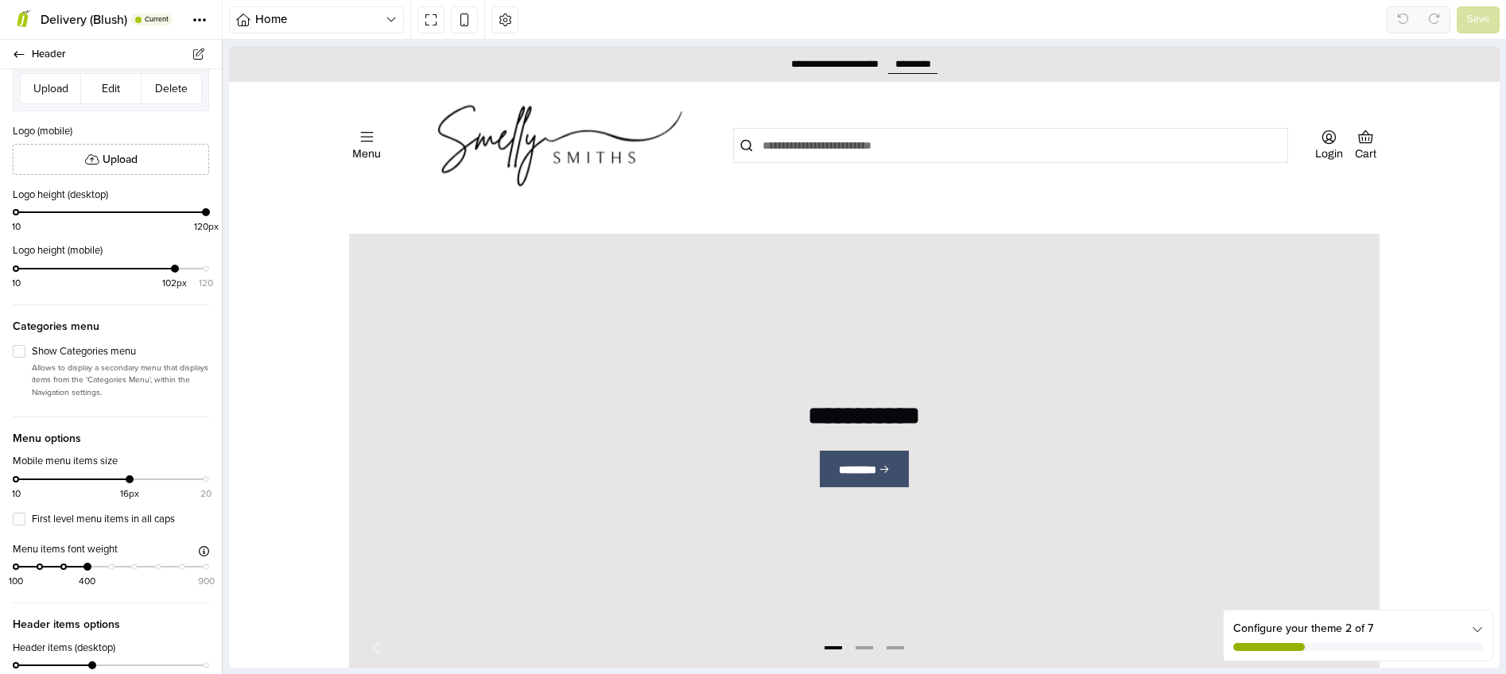
scroll to position [0, 0]
click at [15, 56] on icon at bounding box center [19, 54] width 10 height 6
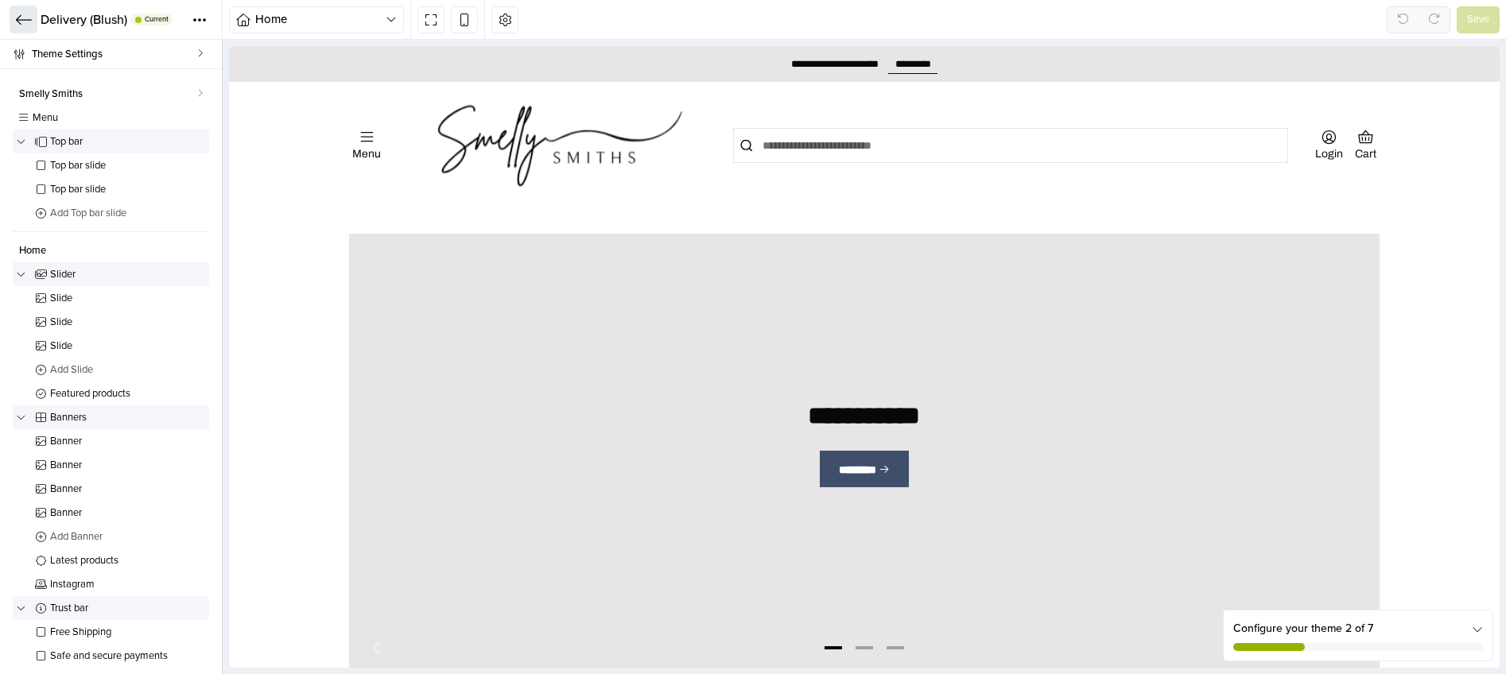
click at [18, 19] on icon at bounding box center [24, 19] width 16 height 10
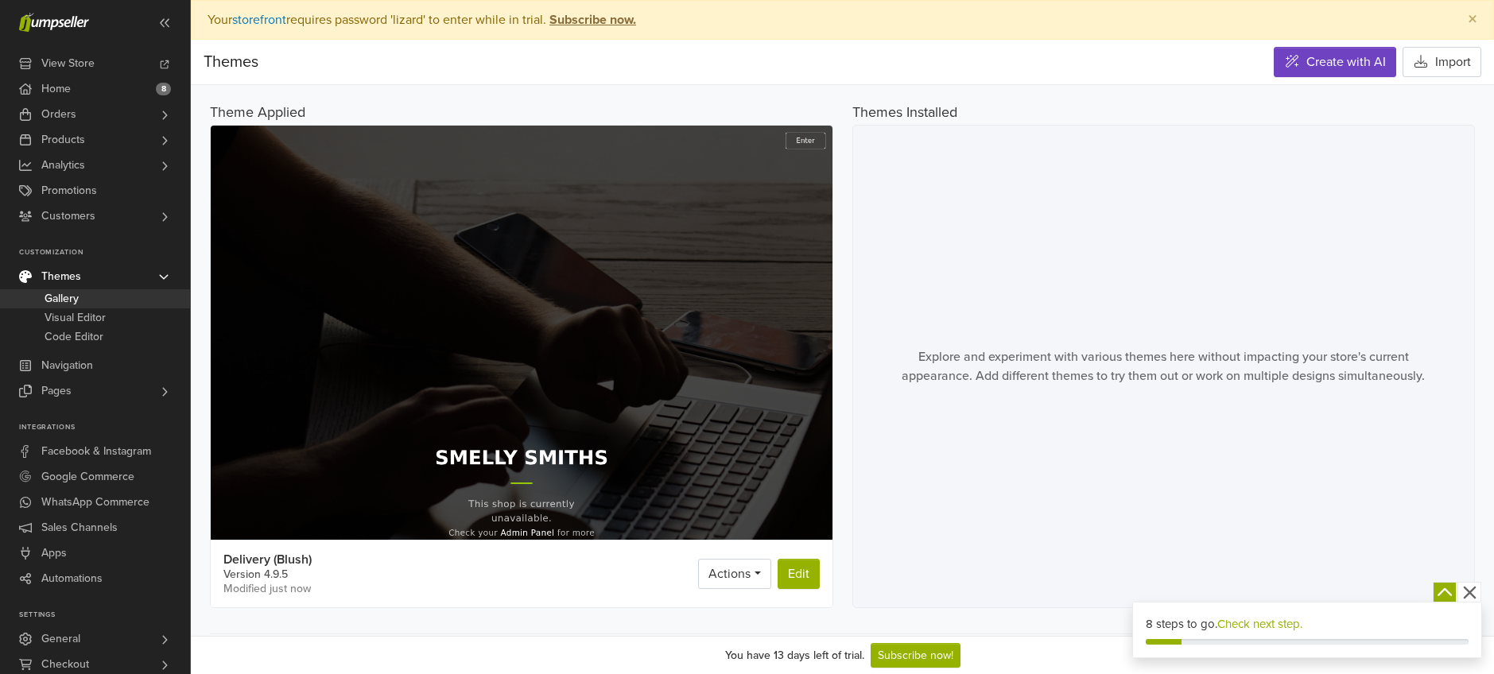
click at [419, 62] on nav "Themes Create with AI Import" at bounding box center [842, 62] width 1303 height 45
click at [60, 95] on span "Home" at bounding box center [55, 88] width 29 height 25
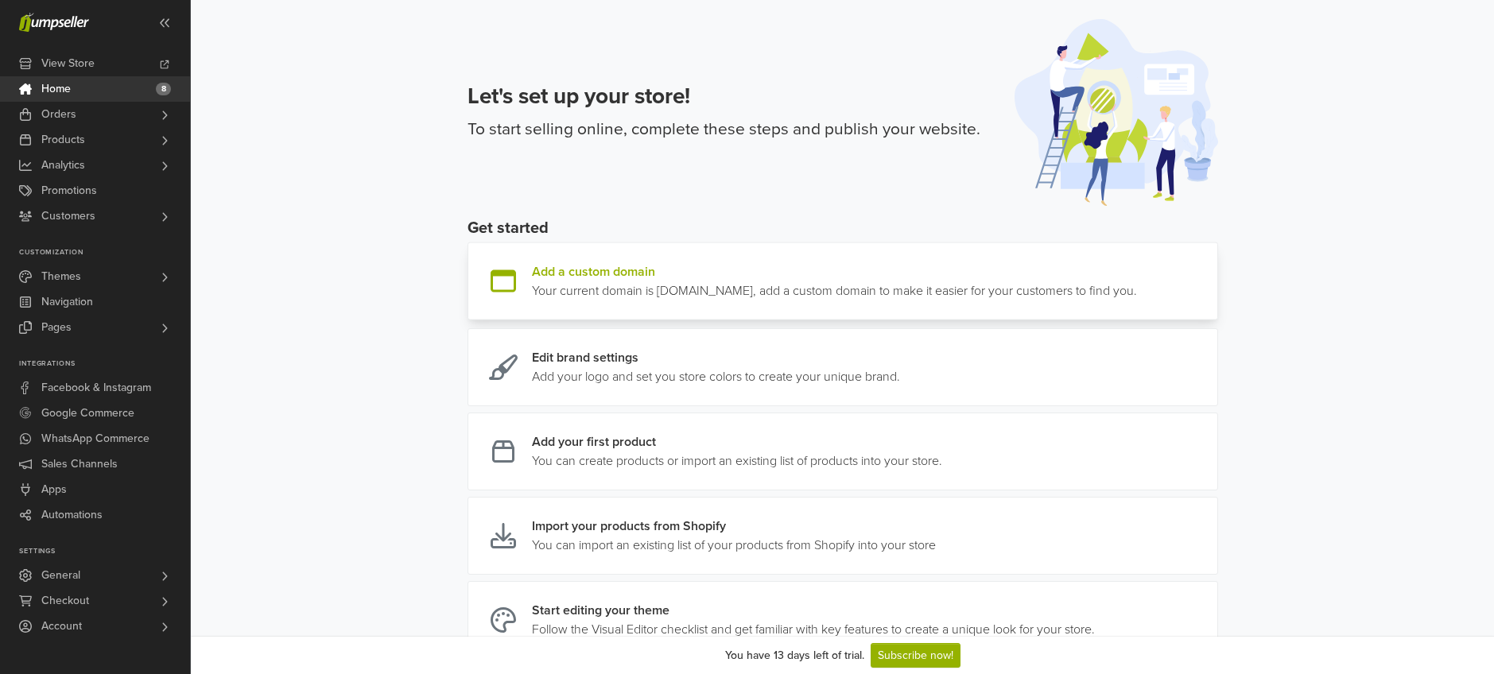
click at [1137, 281] on link at bounding box center [1137, 281] width 0 height 38
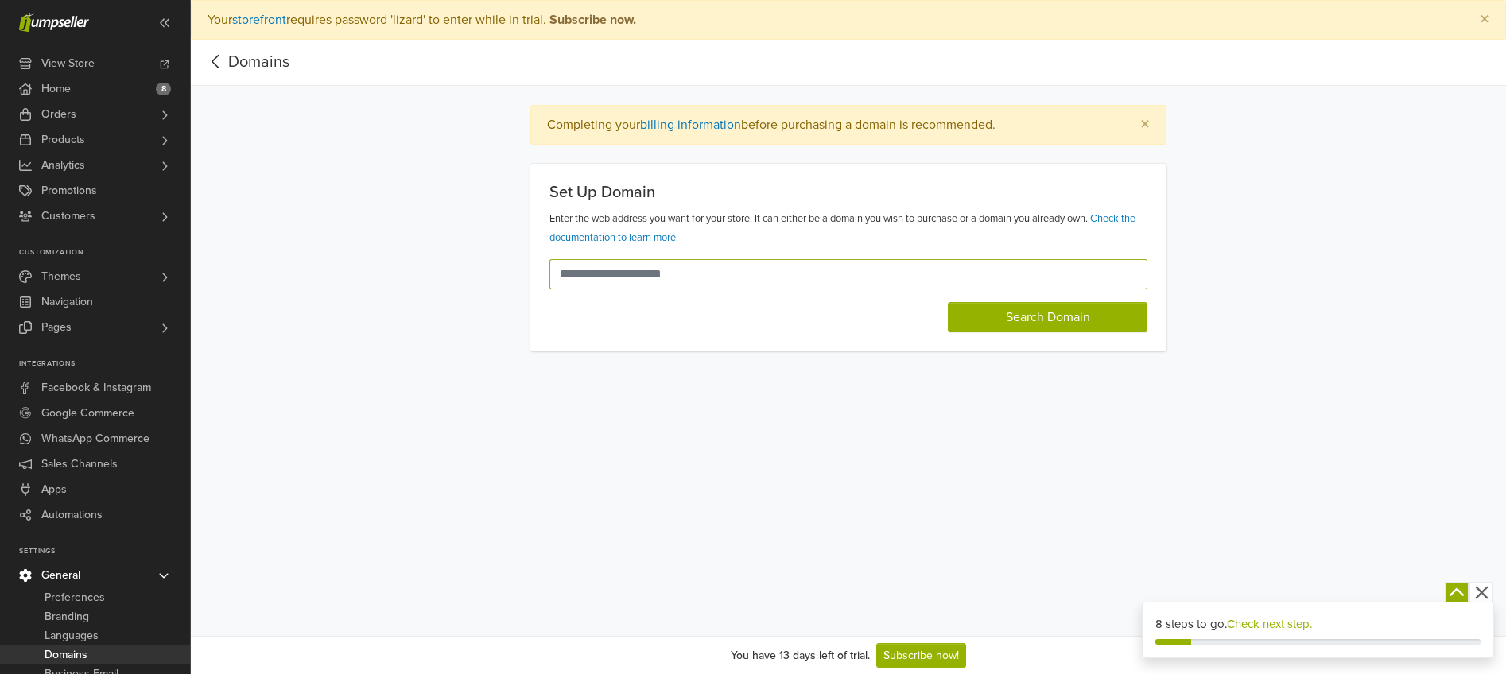
click at [650, 281] on input "text" at bounding box center [838, 274] width 579 height 30
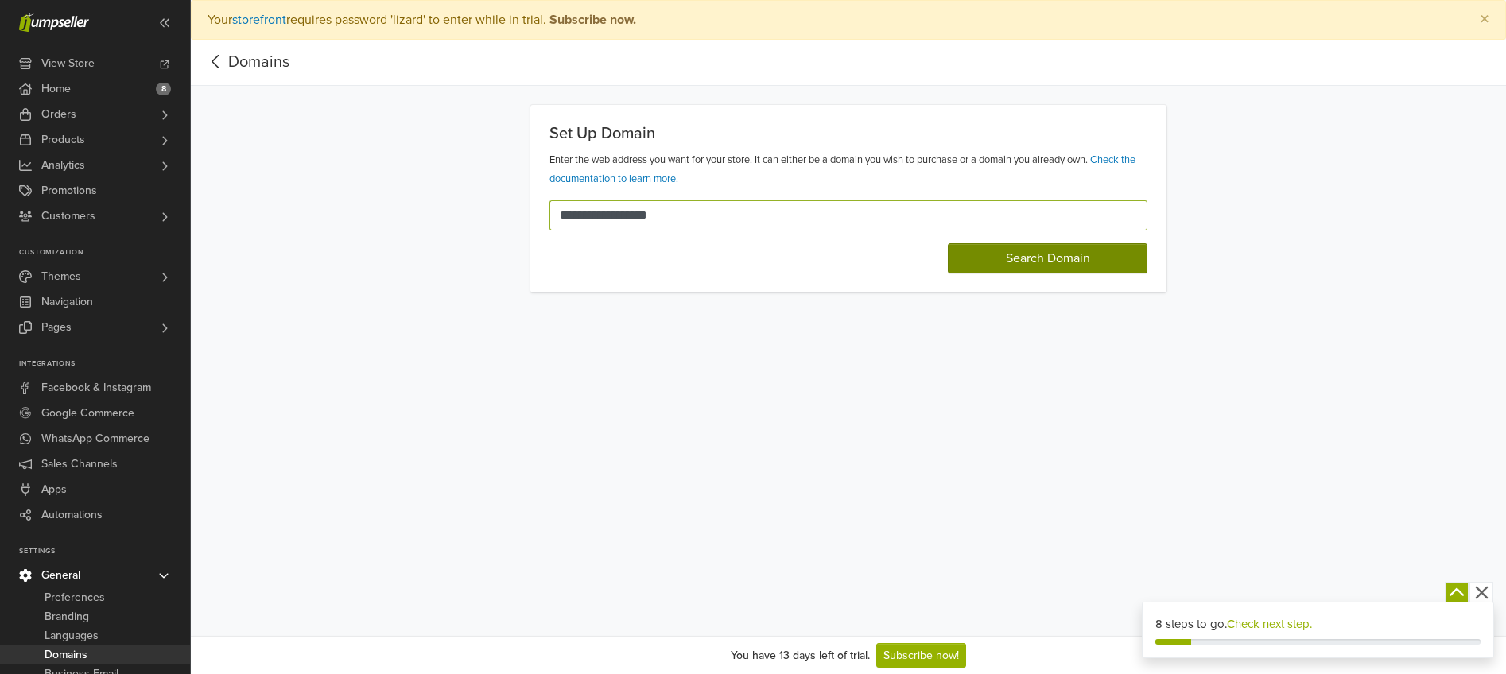
type input "**********"
click at [1023, 261] on button "Search Domain" at bounding box center [1048, 258] width 200 height 30
click at [1089, 259] on button "I own this domain" at bounding box center [1048, 259] width 200 height 32
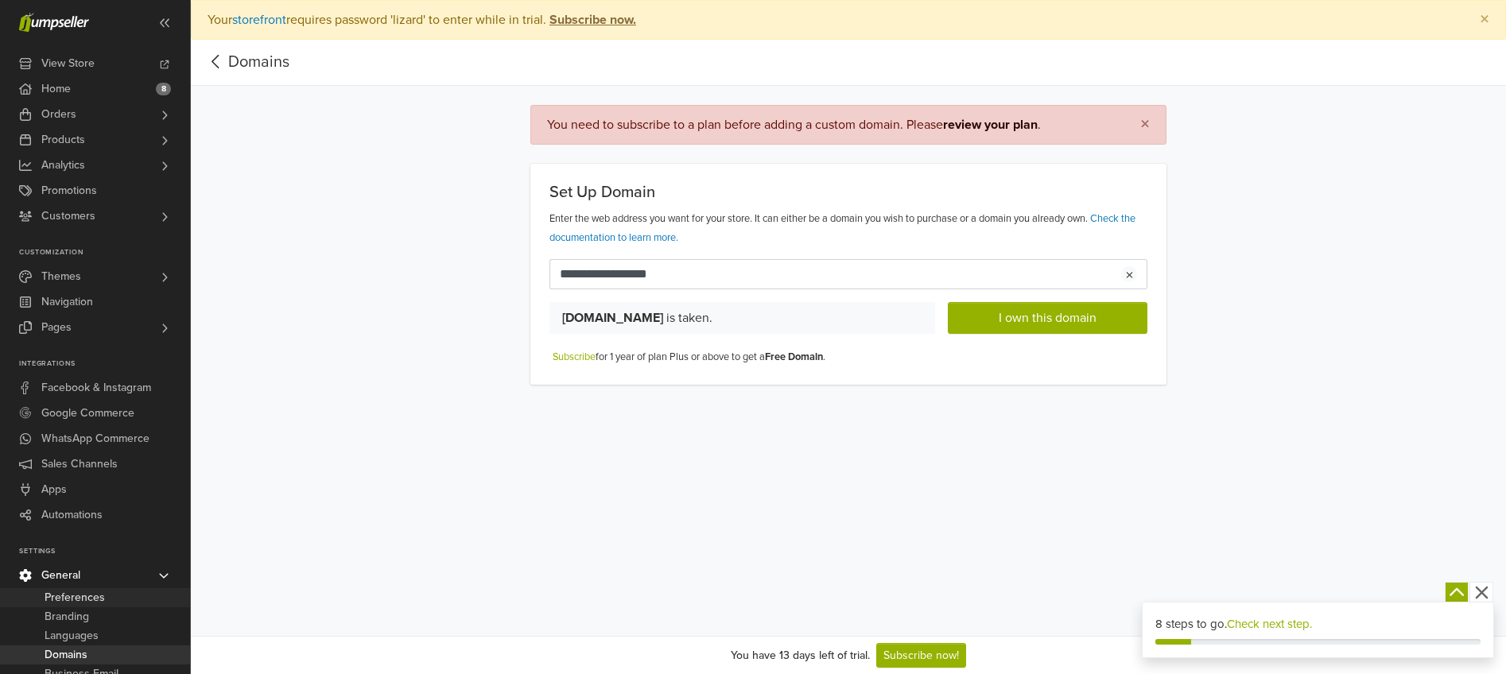
click at [72, 597] on span "Preferences" at bounding box center [75, 597] width 60 height 19
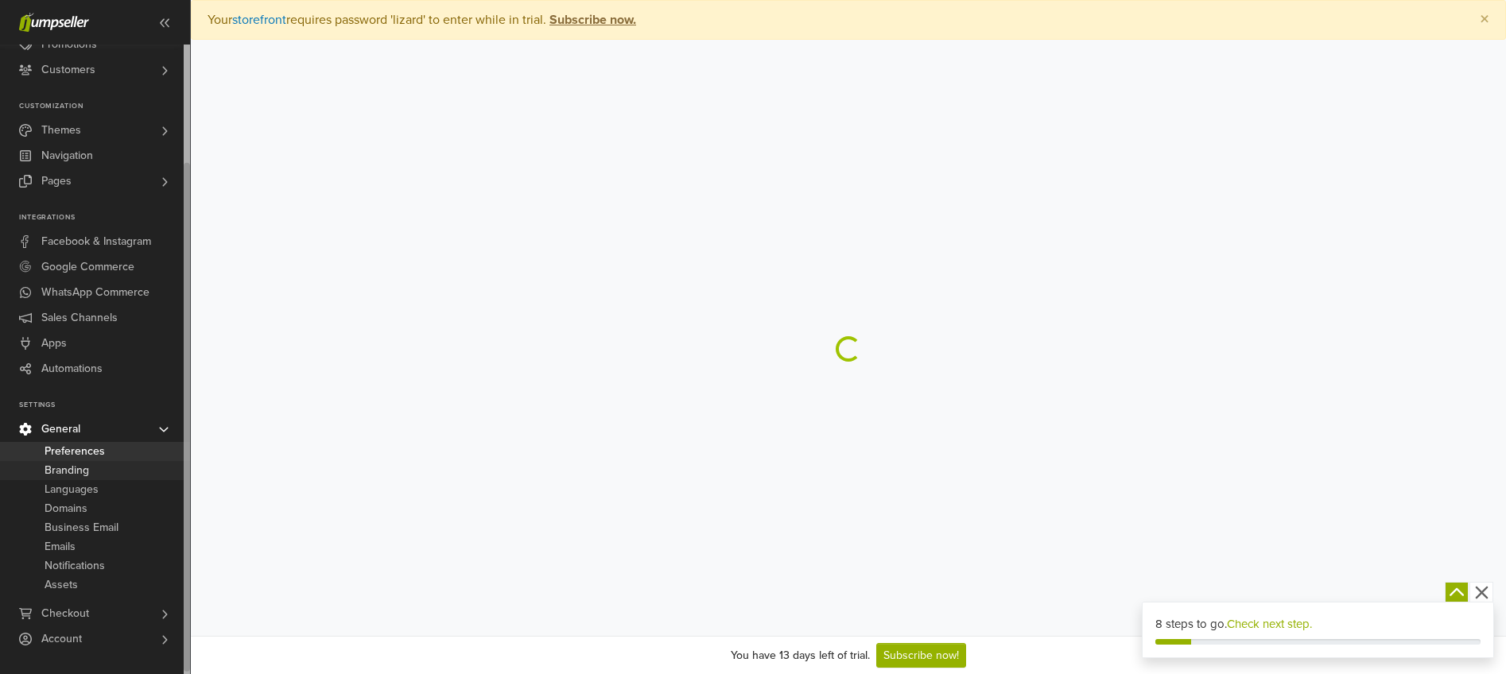
select select "*"
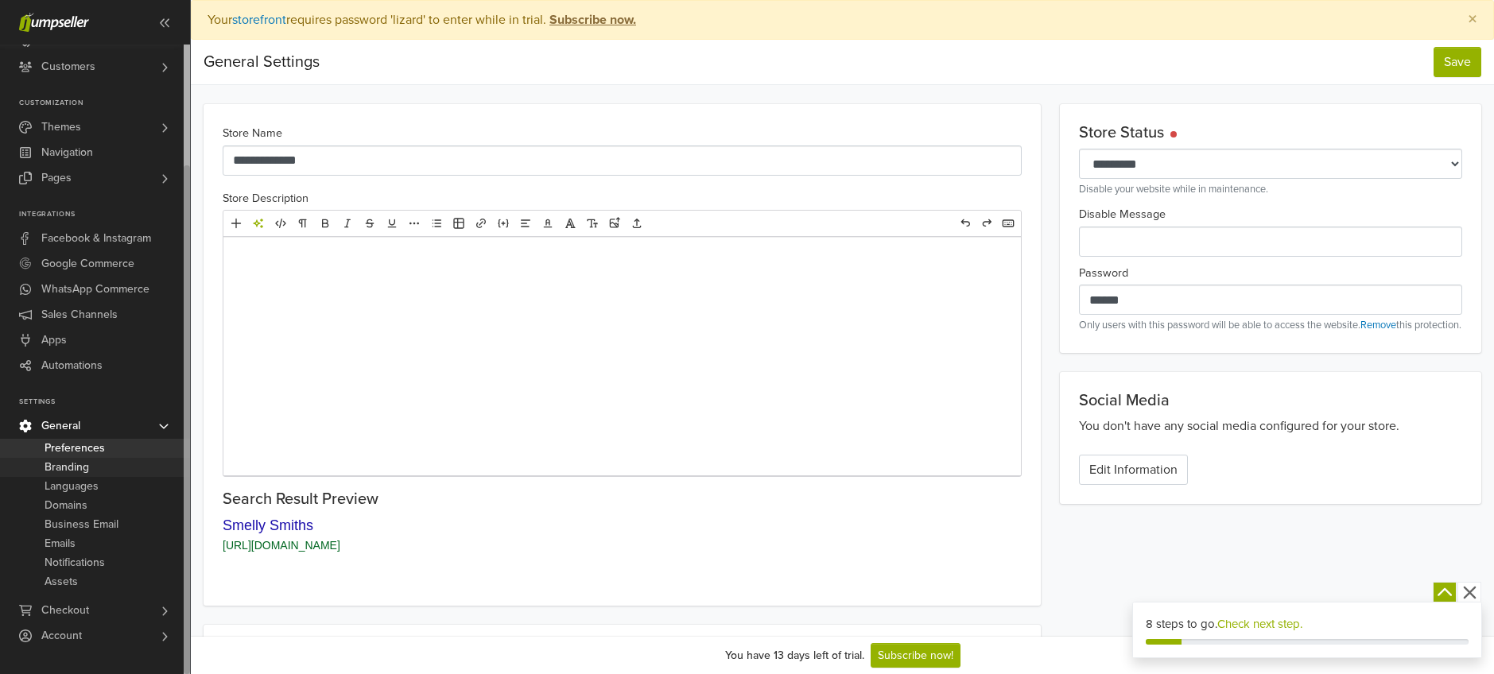
click at [51, 464] on span "Branding" at bounding box center [67, 467] width 45 height 19
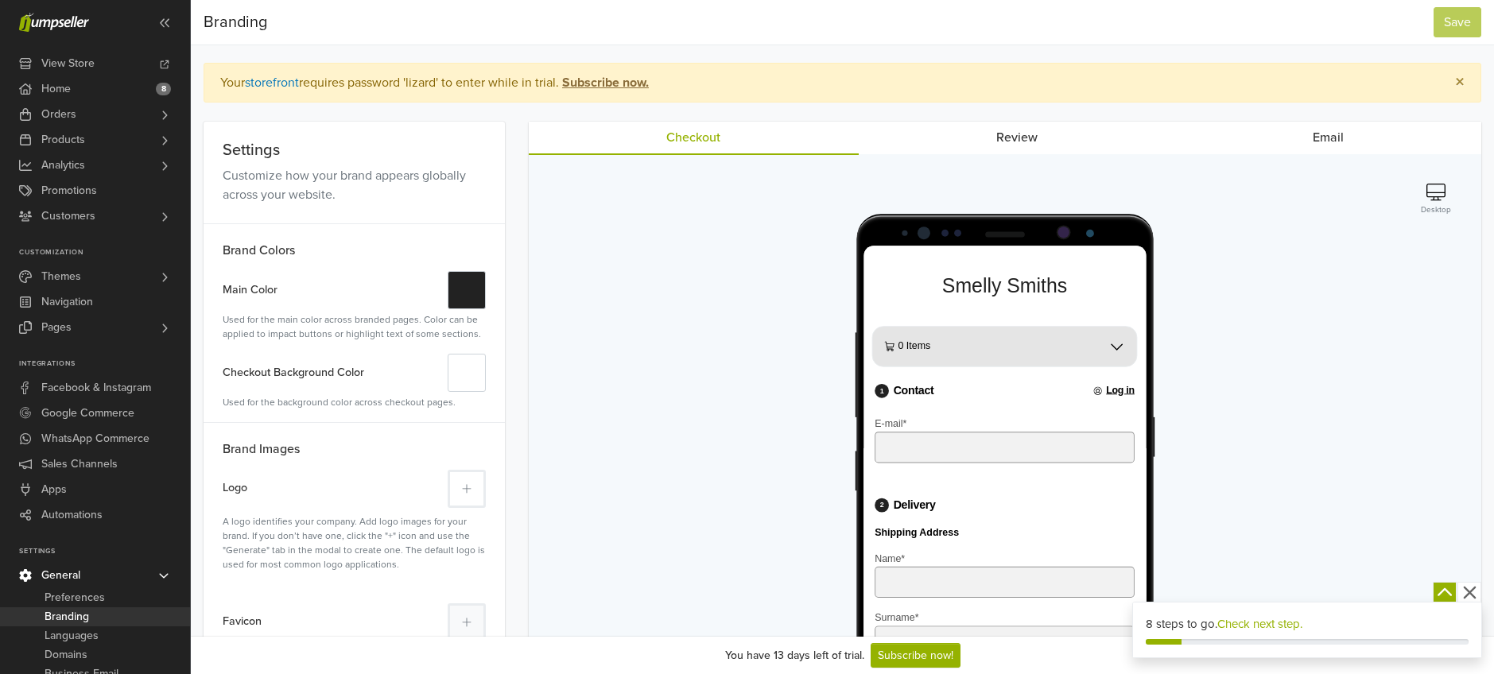
click at [455, 491] on button at bounding box center [467, 489] width 38 height 38
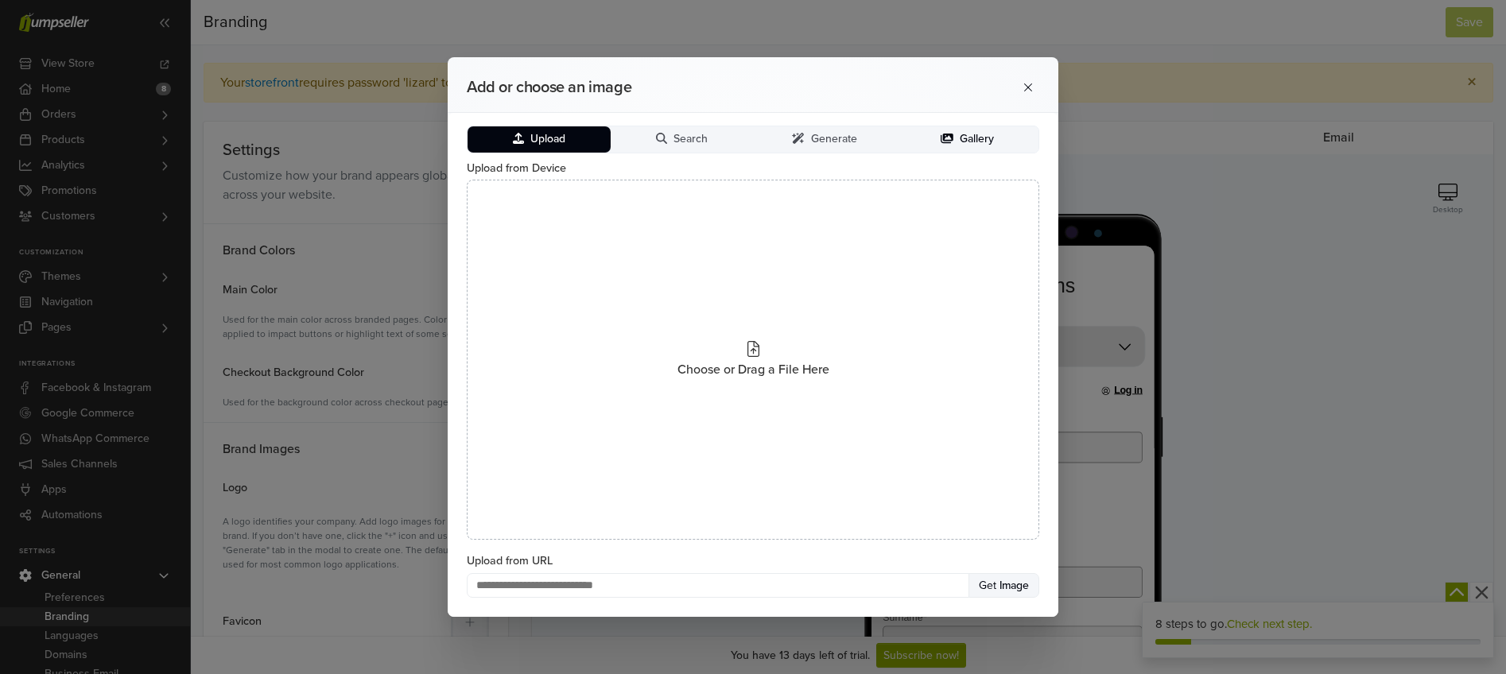
click at [981, 134] on span "Gallery" at bounding box center [977, 140] width 34 height 14
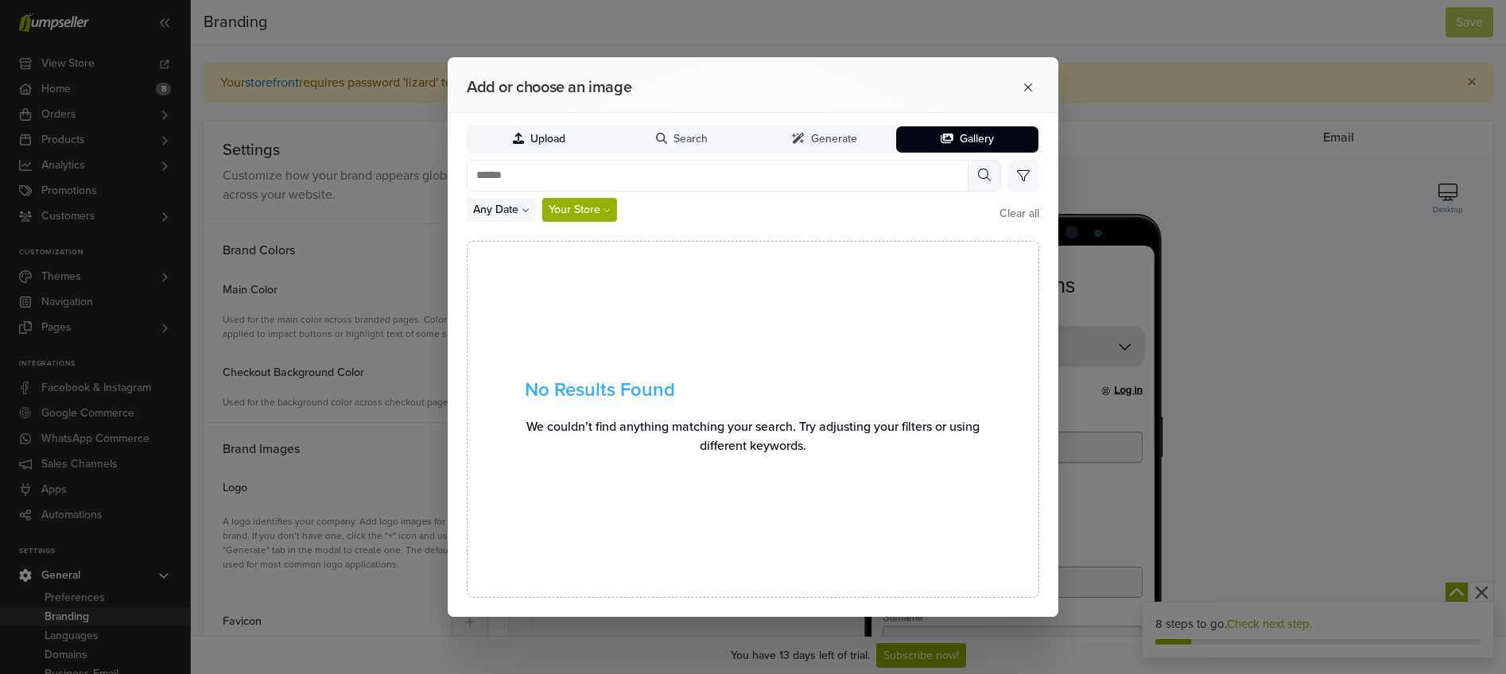
click at [584, 137] on button "Upload" at bounding box center [539, 139] width 143 height 26
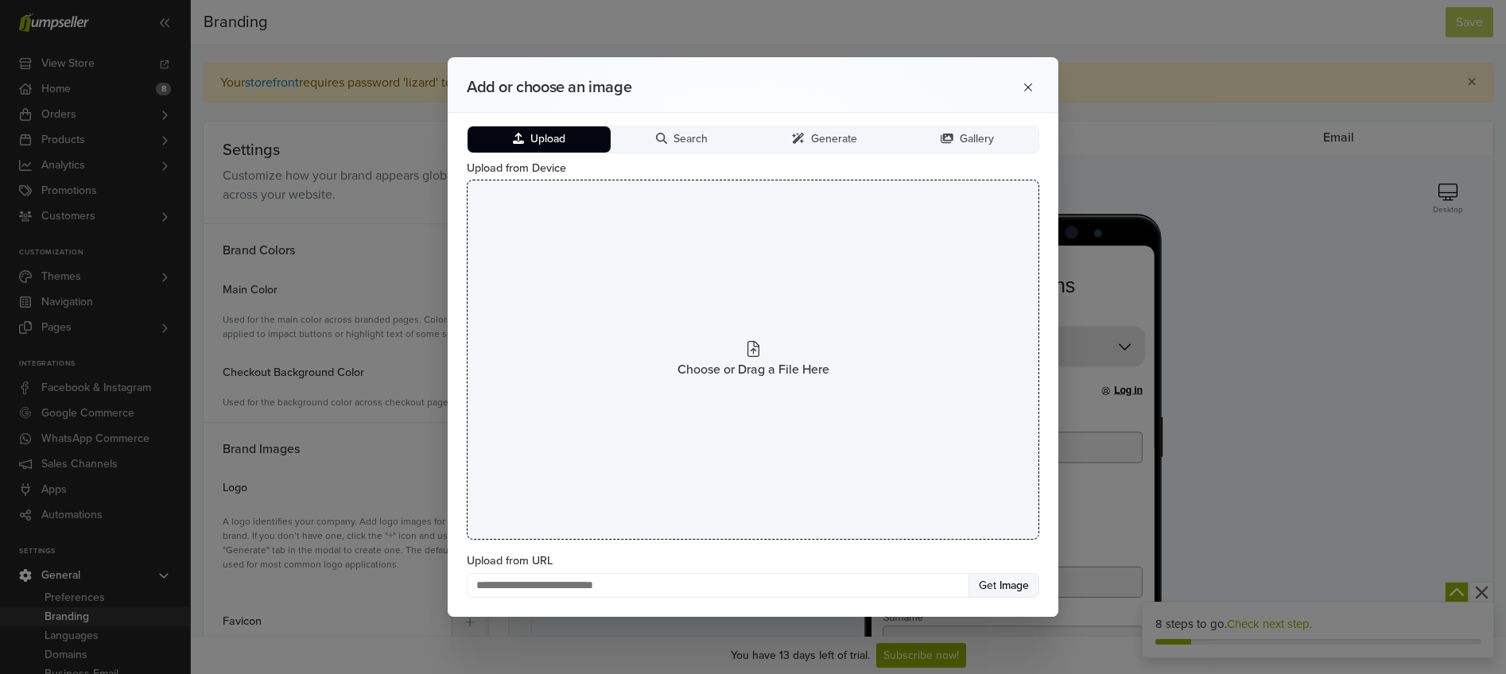
click at [753, 345] on icon at bounding box center [753, 349] width 12 height 16
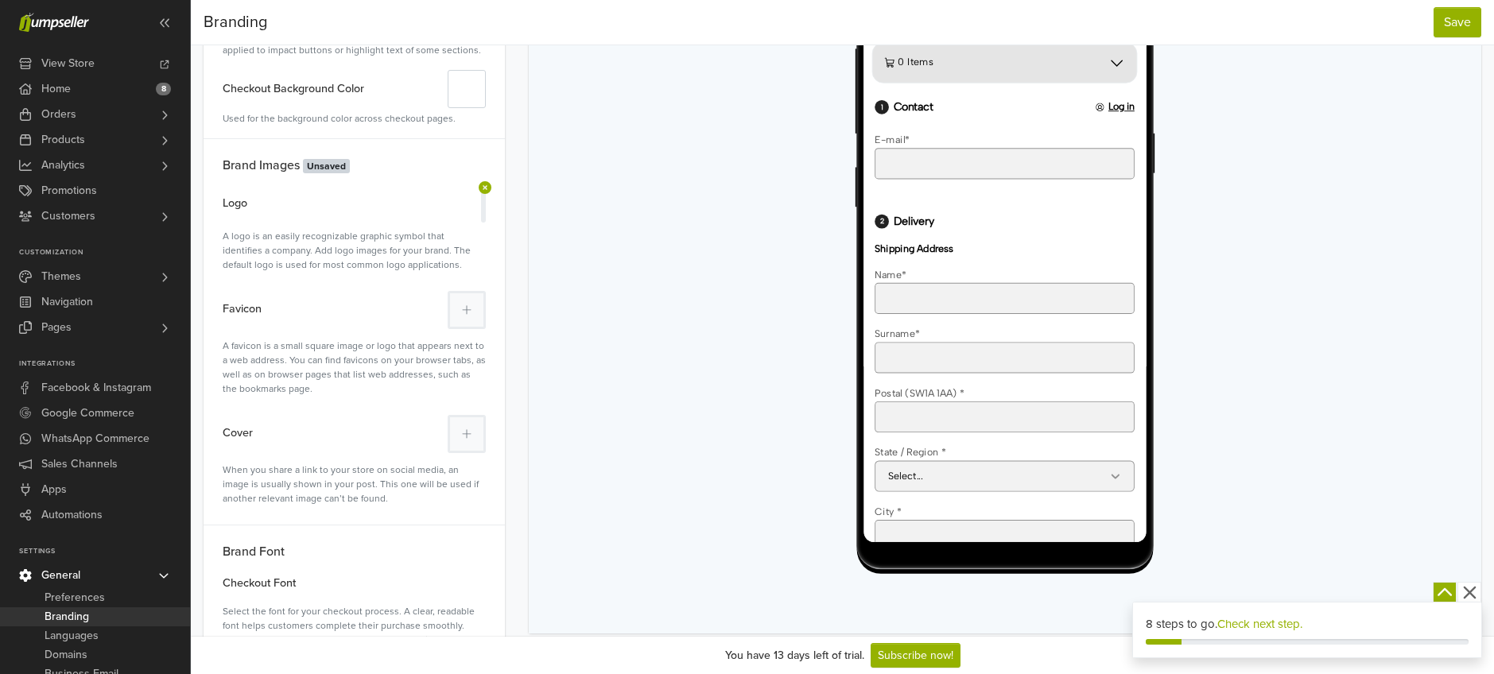
scroll to position [183, 0]
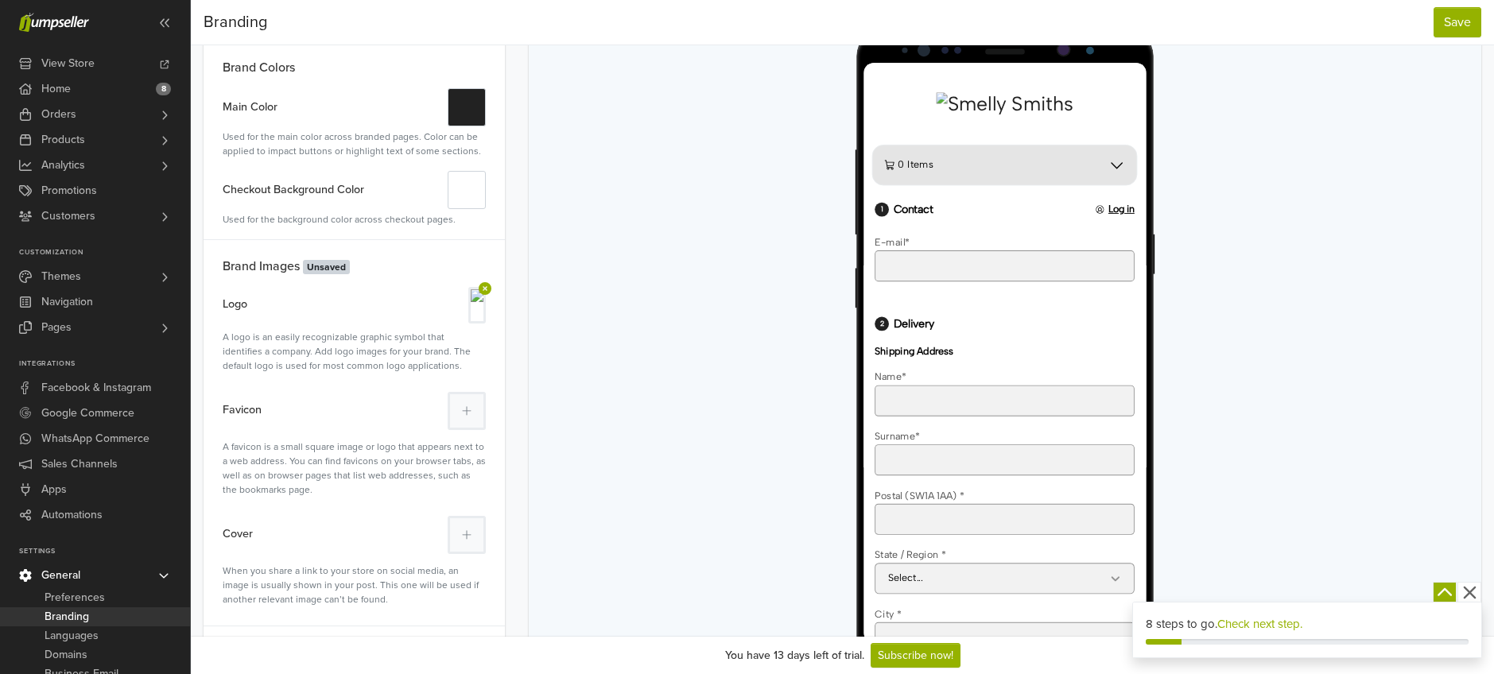
click at [471, 305] on img at bounding box center [477, 305] width 13 height 32
click at [231, 305] on label "Logo" at bounding box center [235, 303] width 25 height 33
click at [489, 287] on icon at bounding box center [485, 288] width 13 height 13
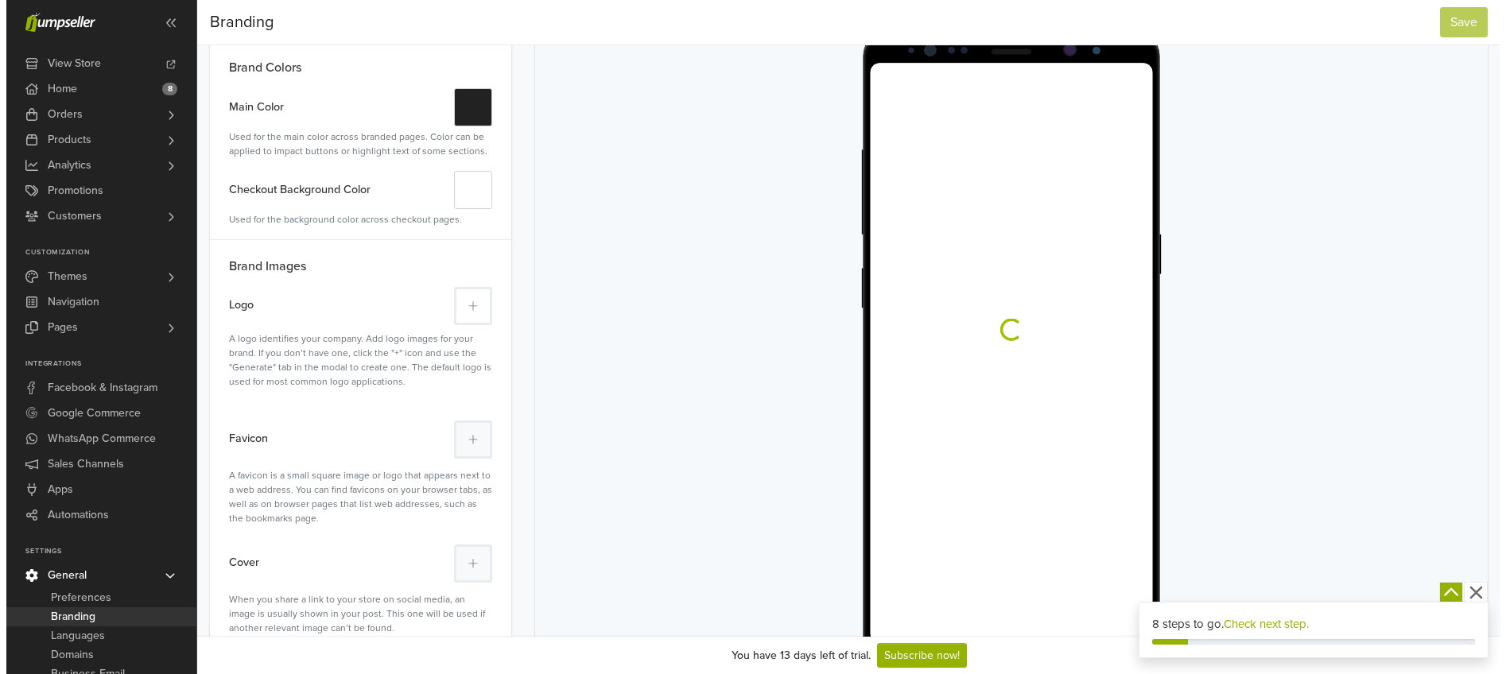
scroll to position [0, 0]
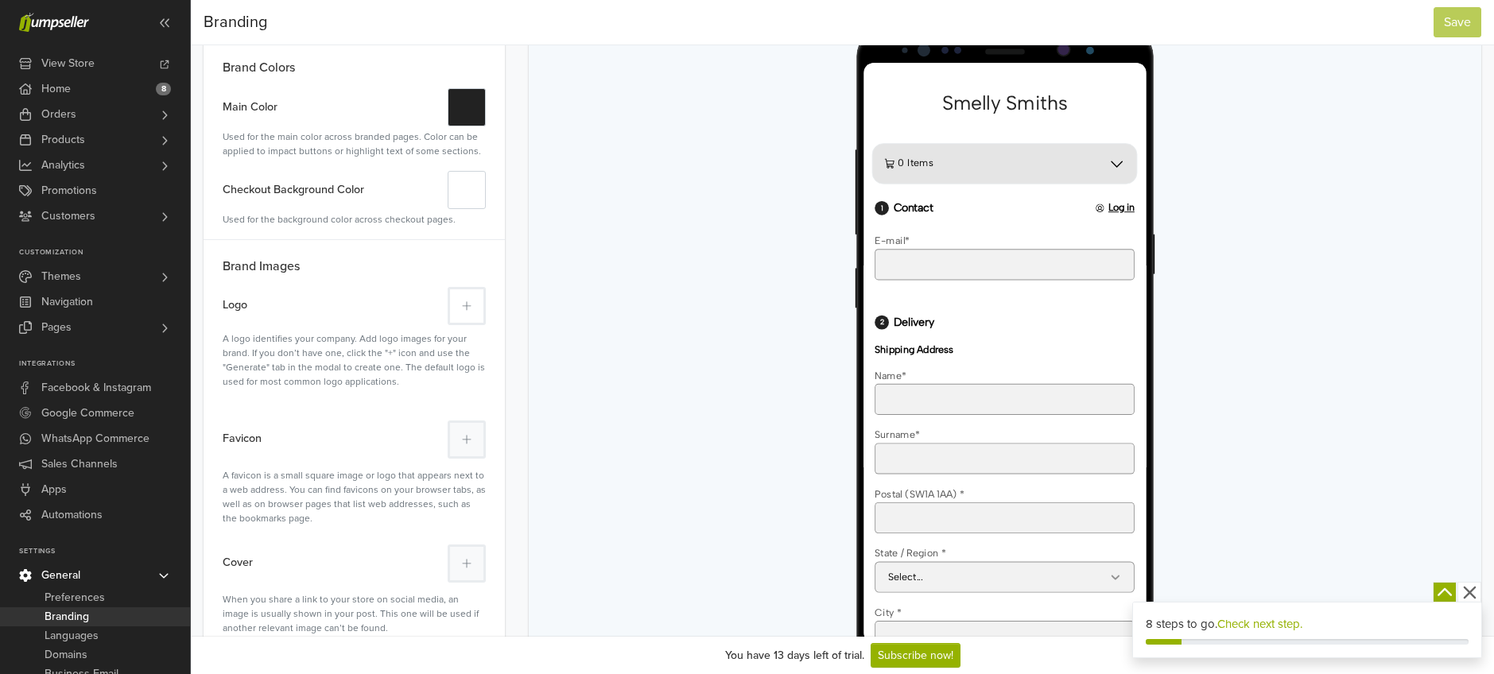
click at [464, 307] on icon at bounding box center [467, 306] width 10 height 11
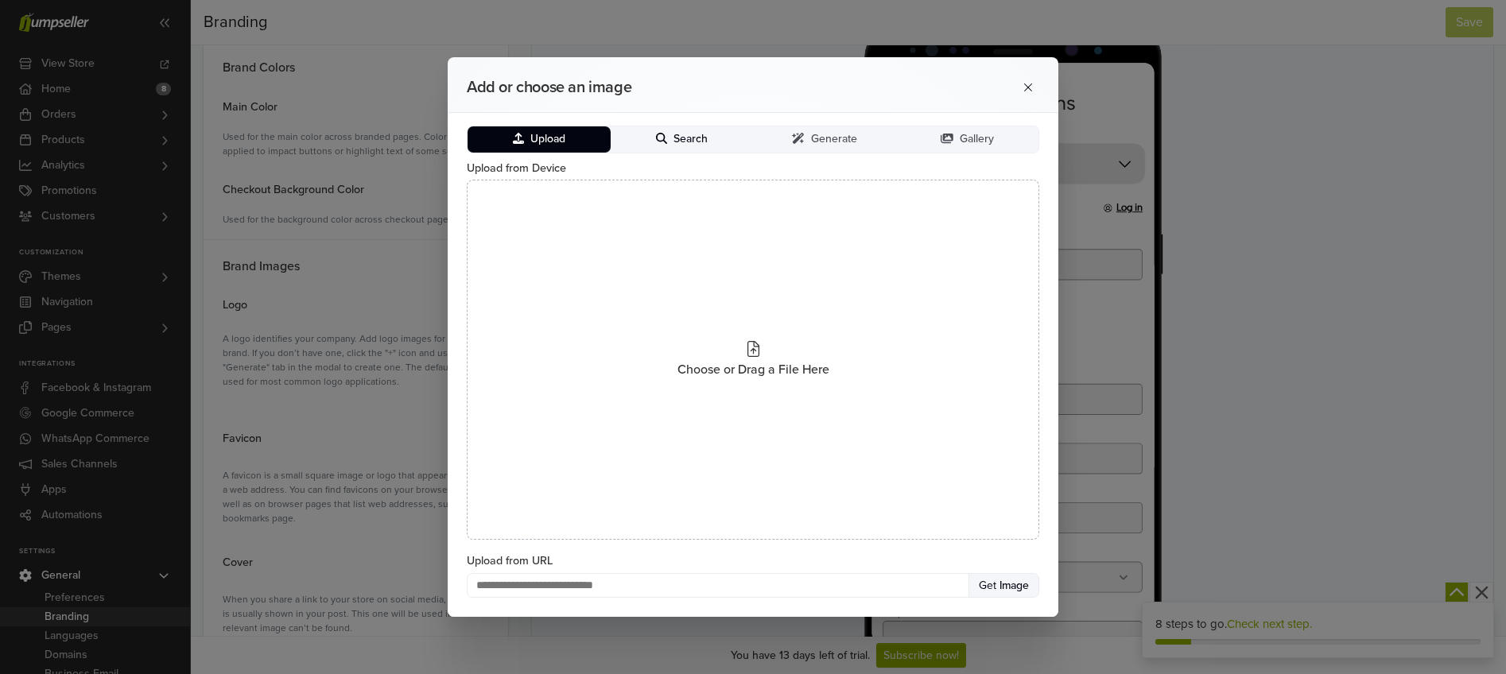
drag, startPoint x: 670, startPoint y: 142, endPoint x: 533, endPoint y: 142, distance: 137.6
click at [670, 142] on button "Search" at bounding box center [682, 139] width 143 height 26
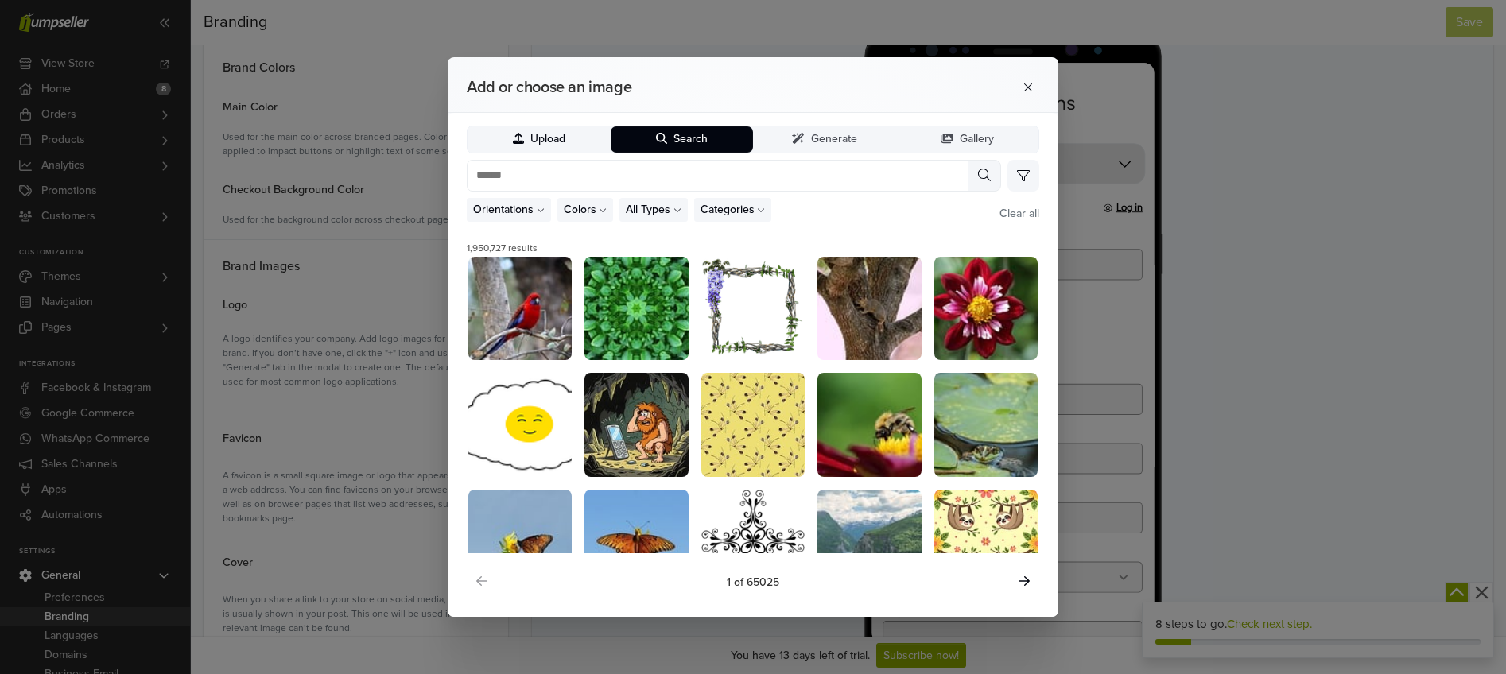
click at [530, 142] on span "Upload" at bounding box center [547, 140] width 35 height 14
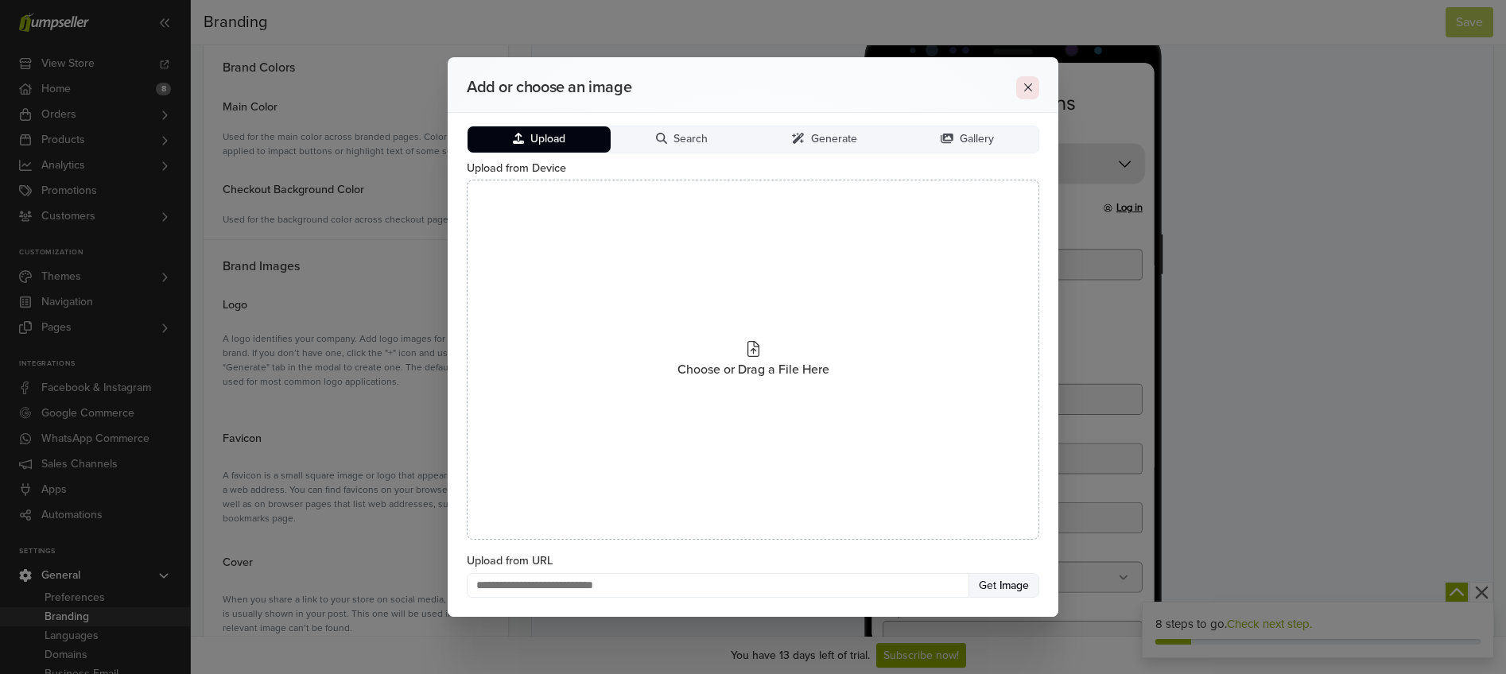
click at [1031, 87] on icon at bounding box center [1028, 87] width 13 height 13
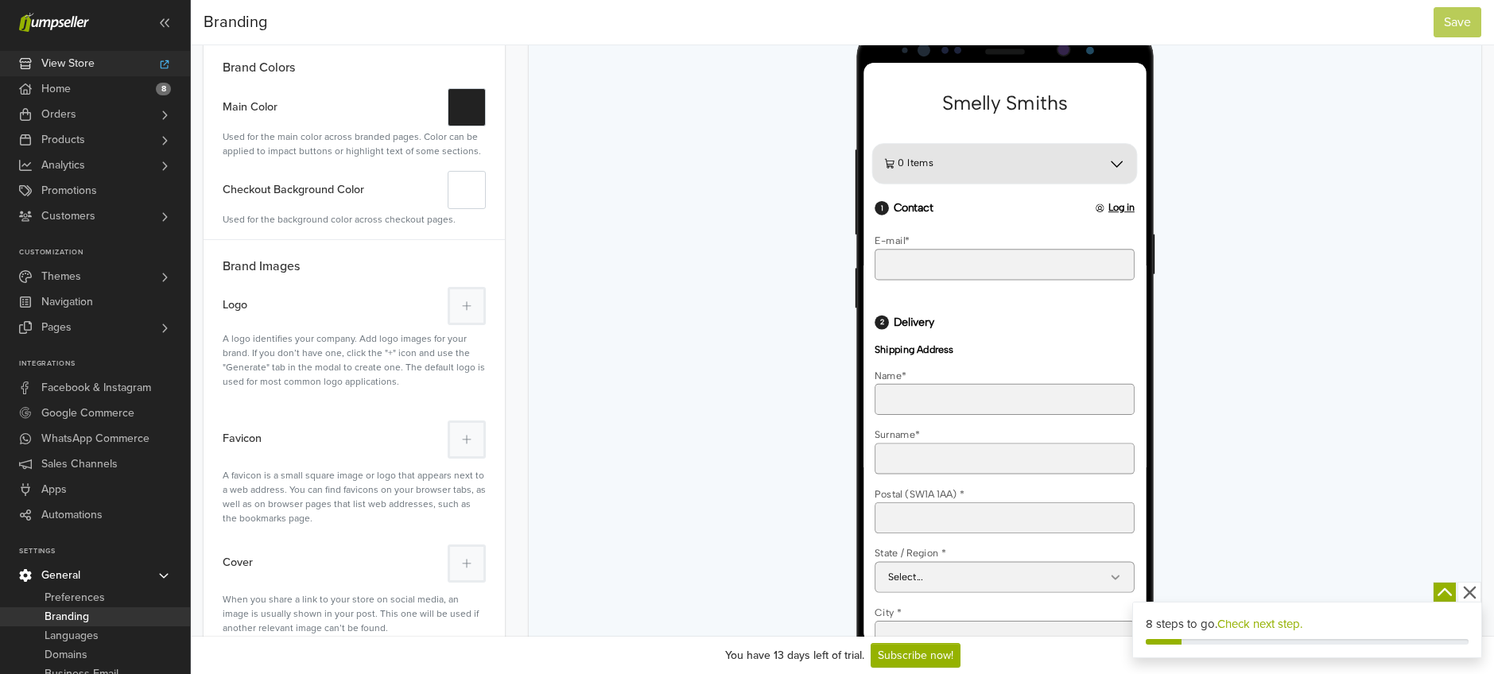
click at [57, 59] on span "View Store" at bounding box center [67, 63] width 53 height 25
click at [481, 304] on button at bounding box center [467, 306] width 38 height 38
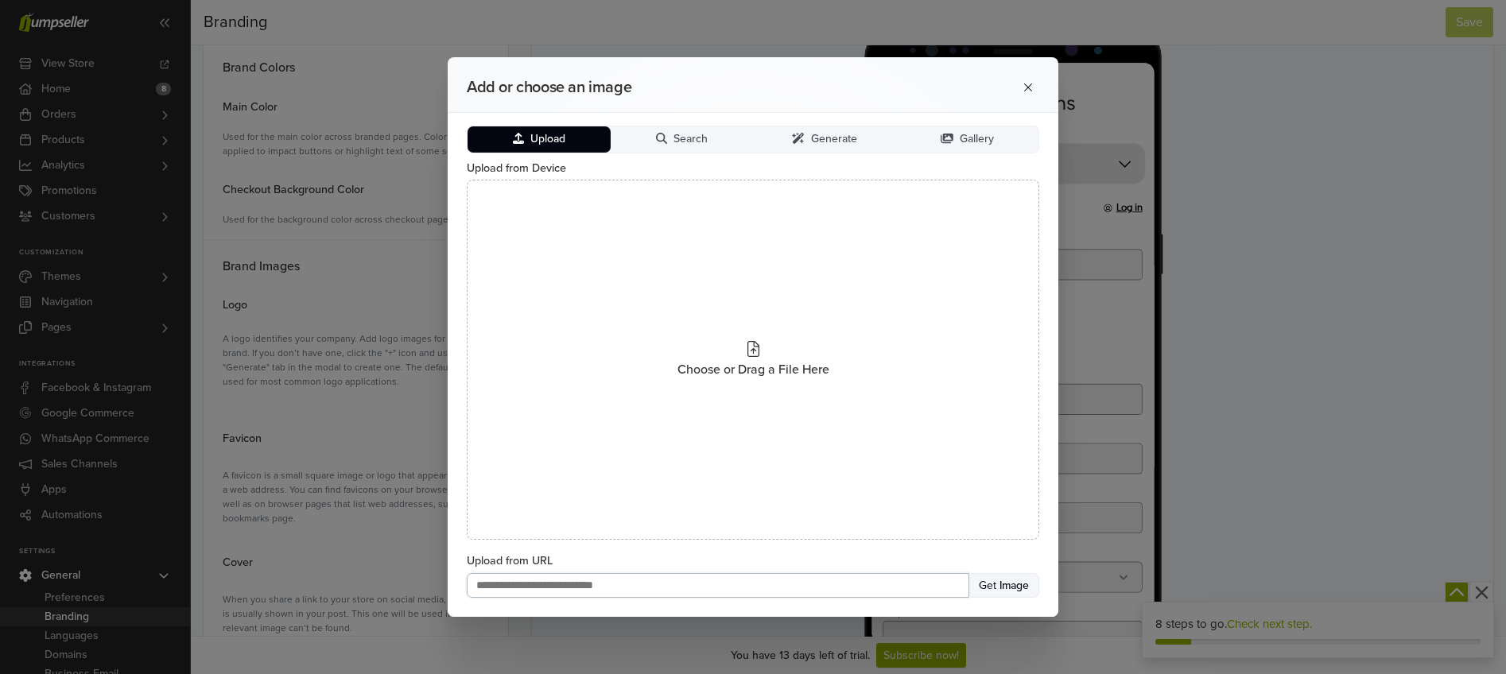
click at [592, 591] on input "Upload from URL" at bounding box center [718, 585] width 503 height 25
paste input "**********"
type input "**********"
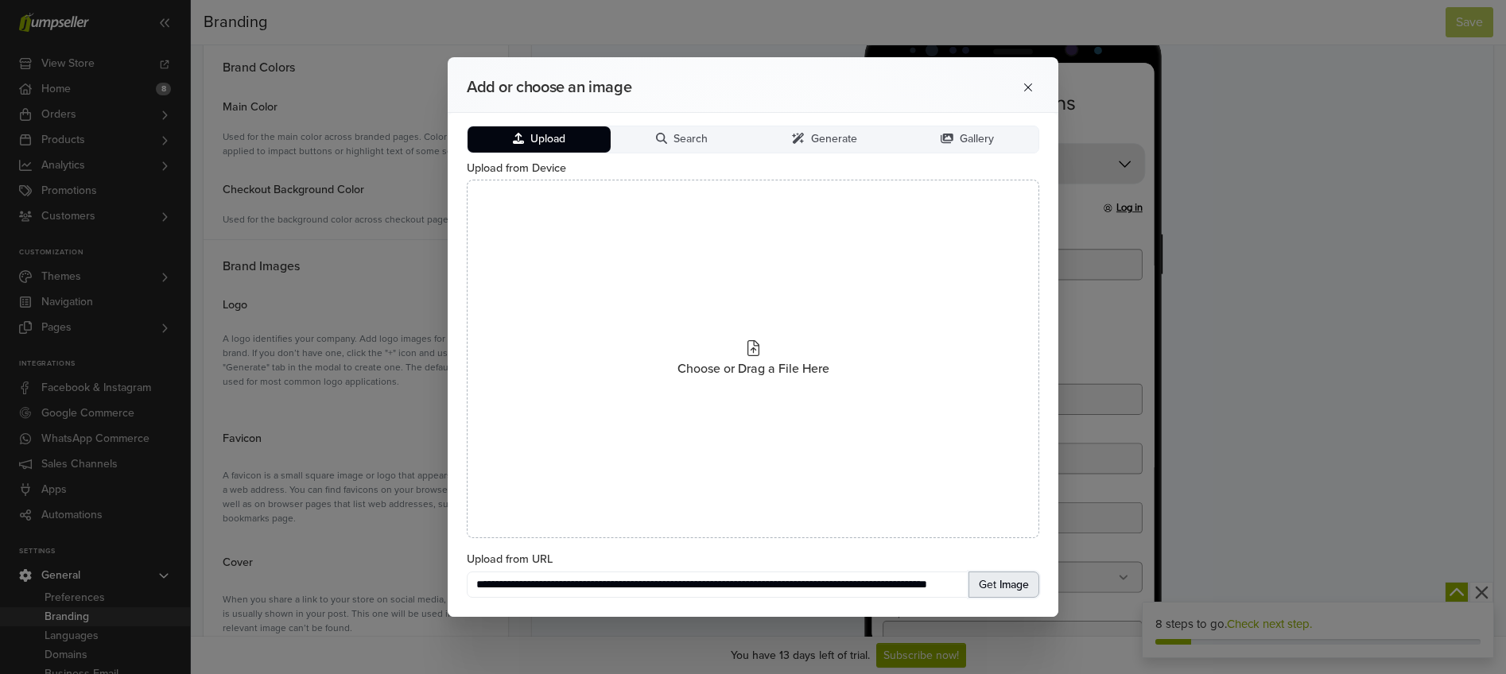
click at [1005, 581] on span "Image" at bounding box center [1012, 585] width 33 height 14
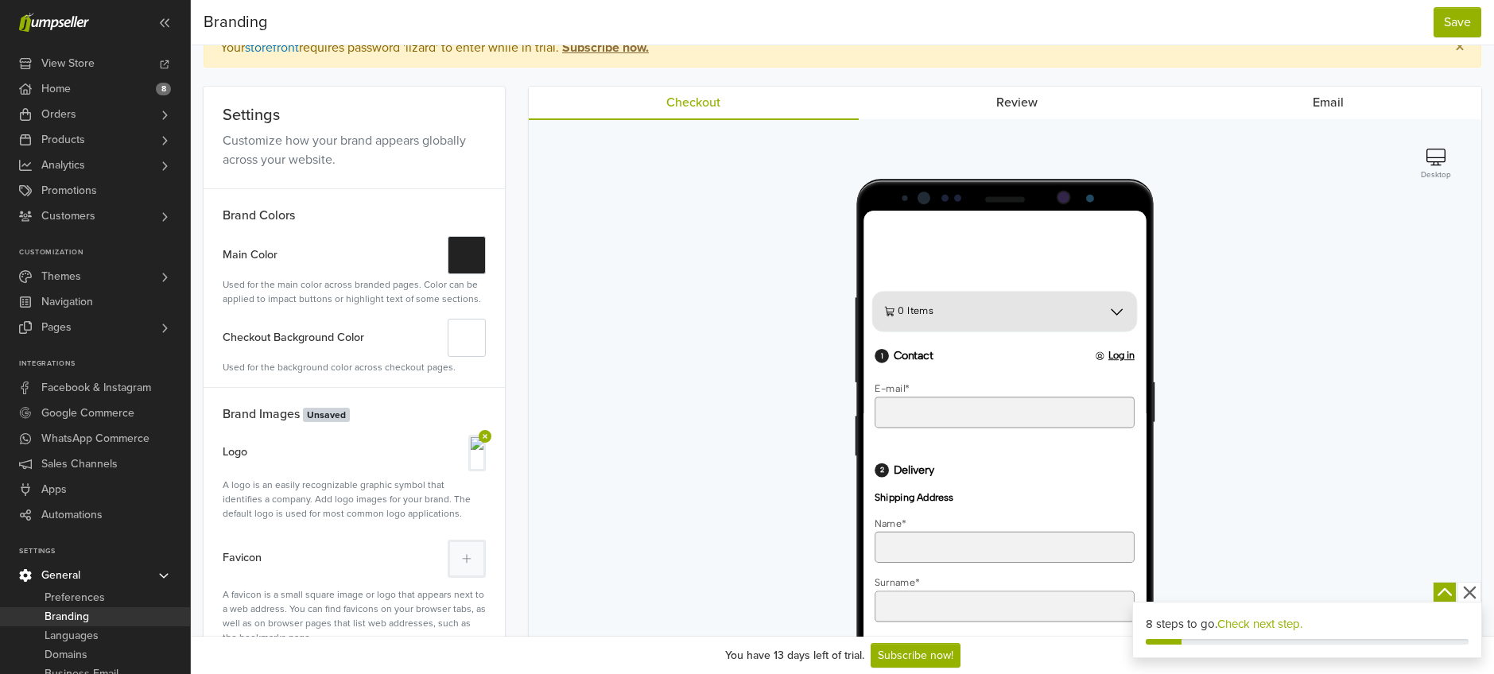
scroll to position [0, 0]
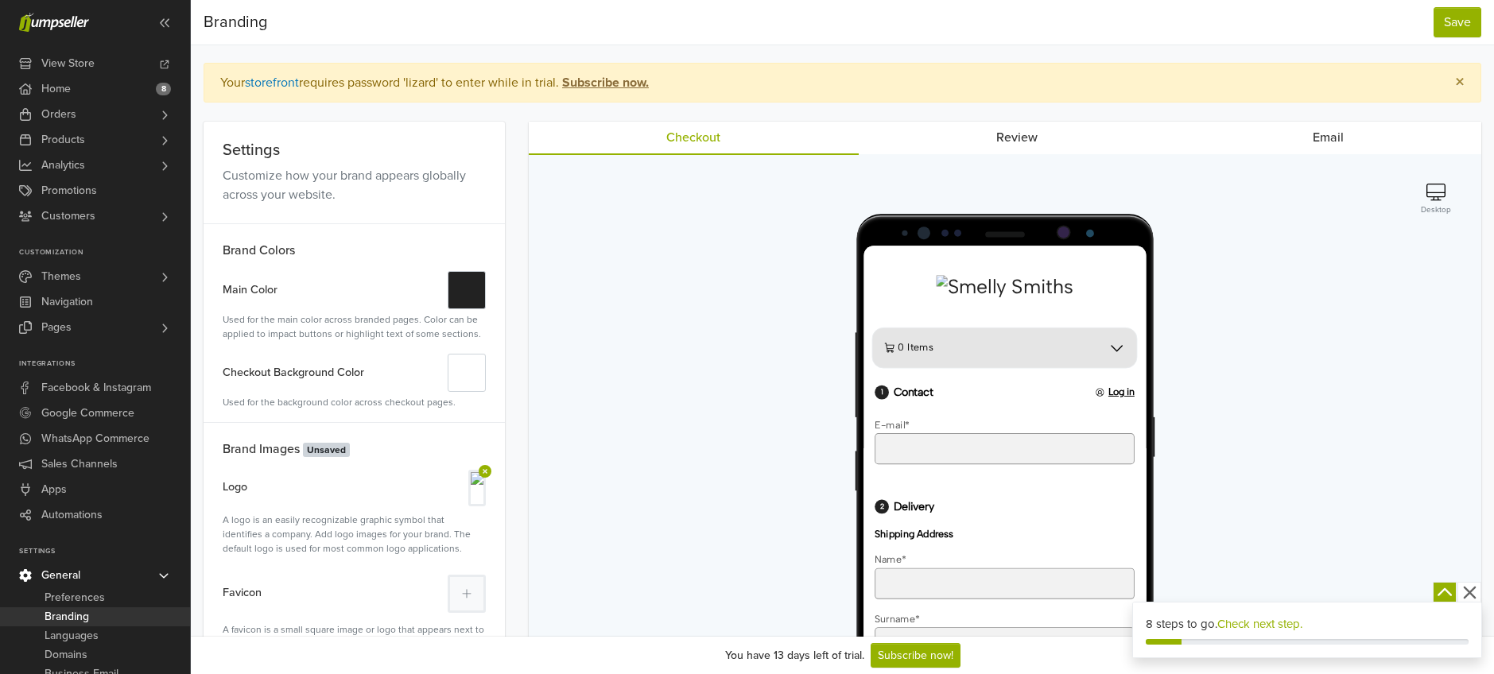
click at [1025, 133] on link "Review" at bounding box center [1017, 138] width 316 height 32
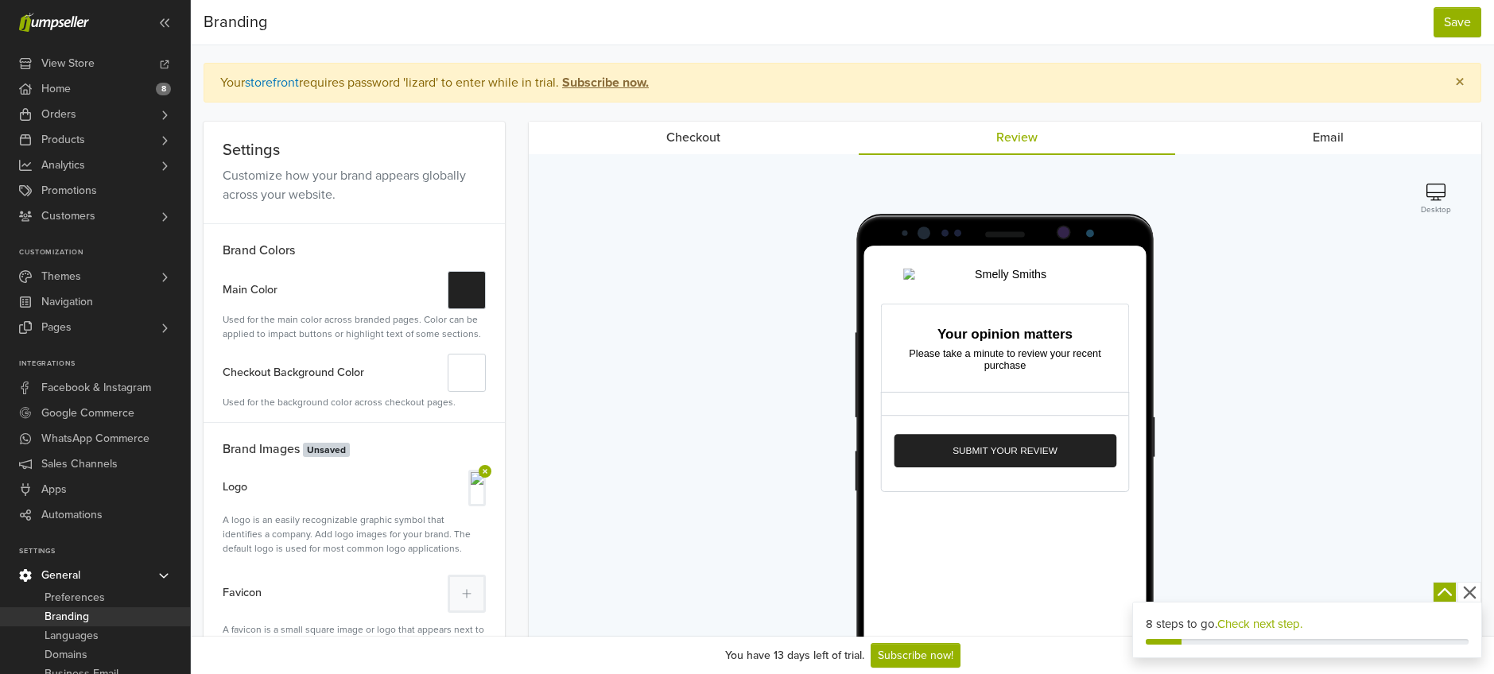
click at [1354, 137] on link "Email" at bounding box center [1328, 138] width 306 height 32
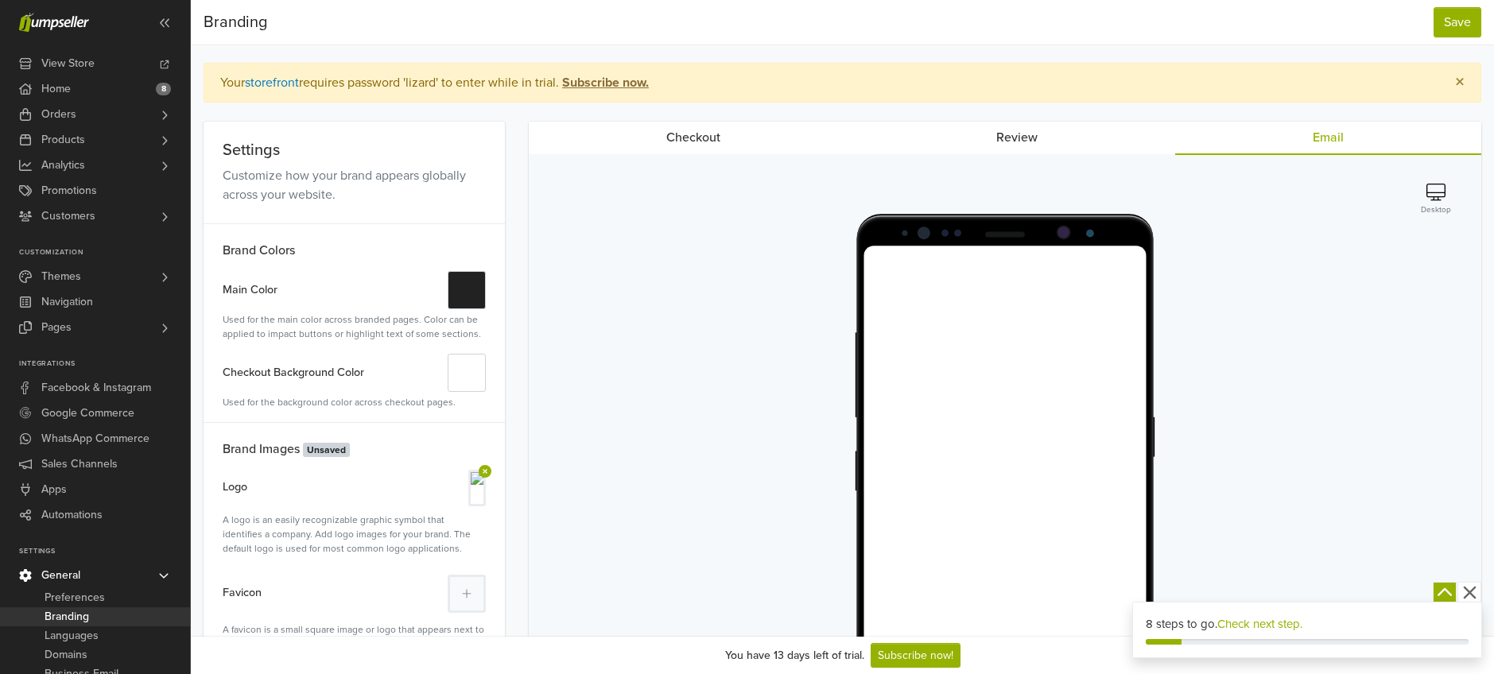
click at [749, 144] on link "Checkout" at bounding box center [693, 138] width 329 height 32
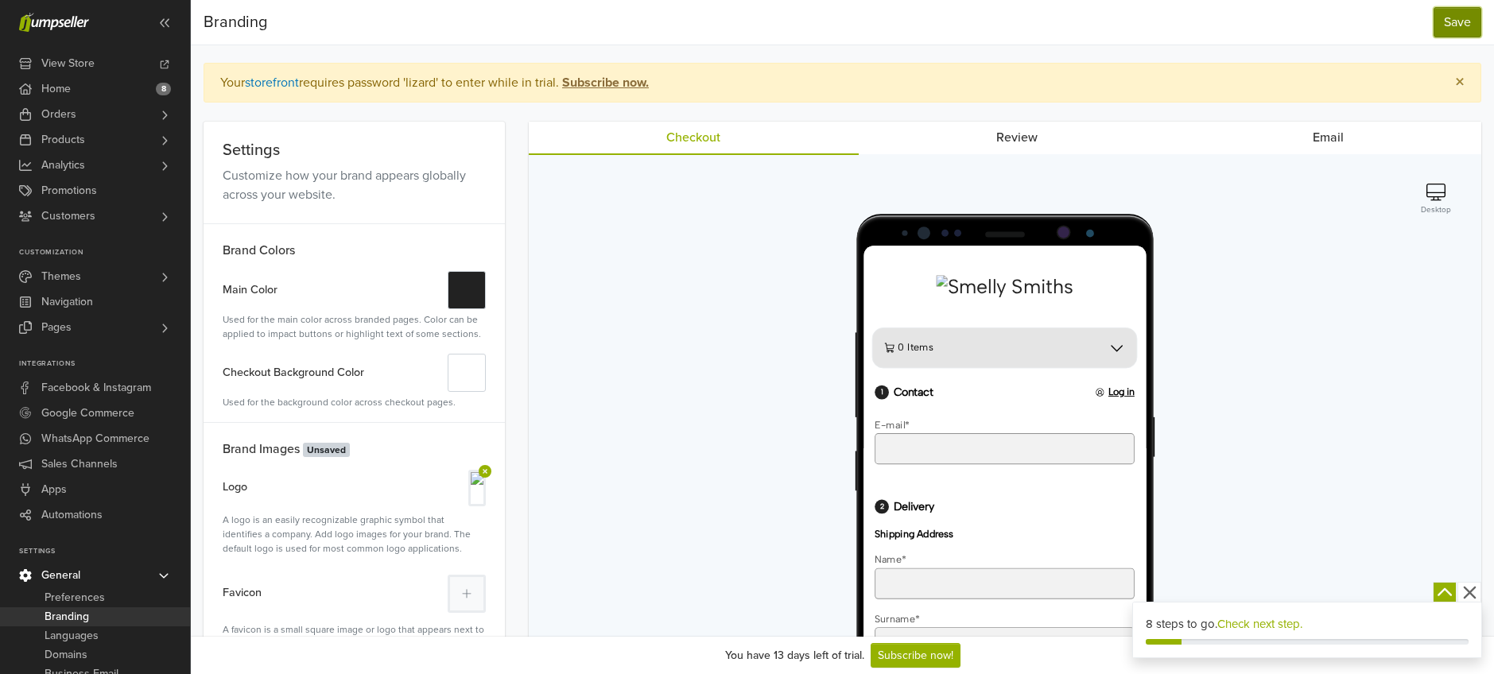
click at [1476, 13] on button "Save" at bounding box center [1458, 22] width 48 height 30
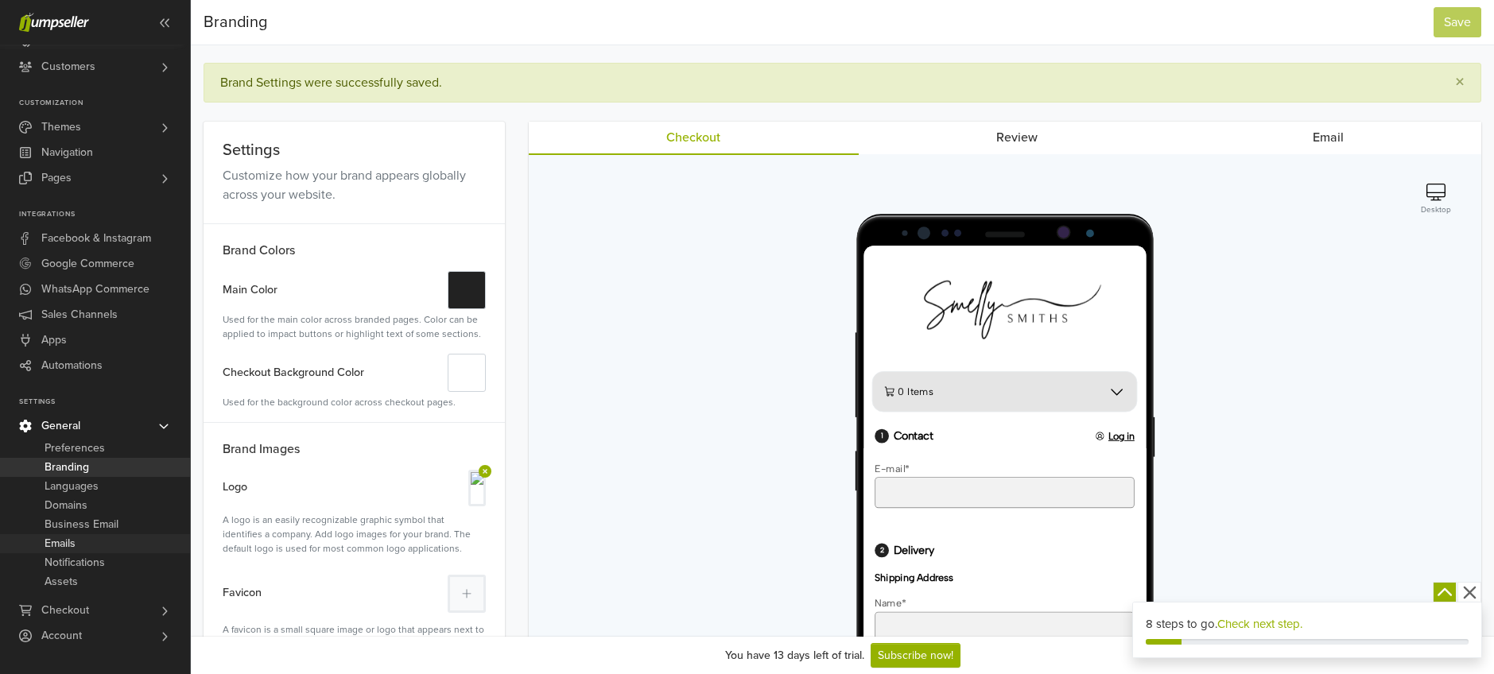
click at [67, 542] on span "Emails" at bounding box center [60, 543] width 31 height 19
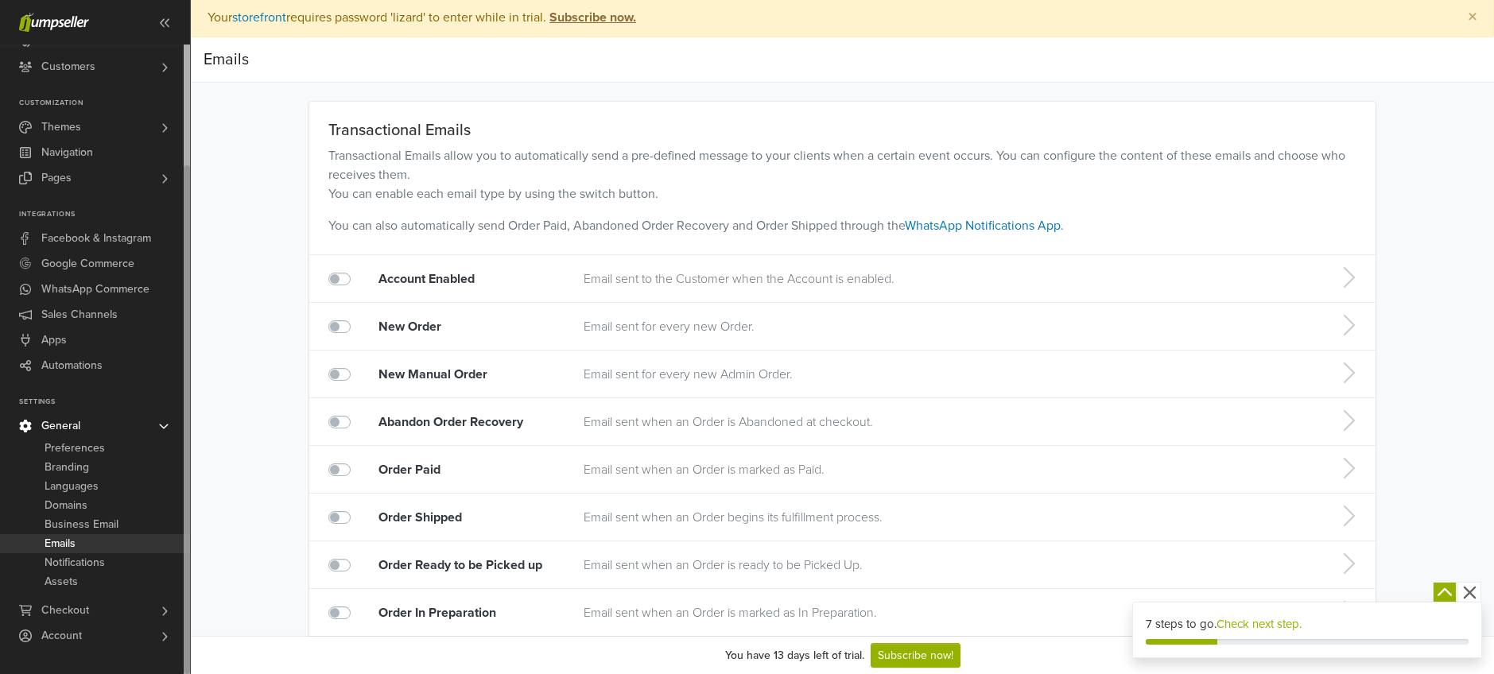
scroll to position [3, 0]
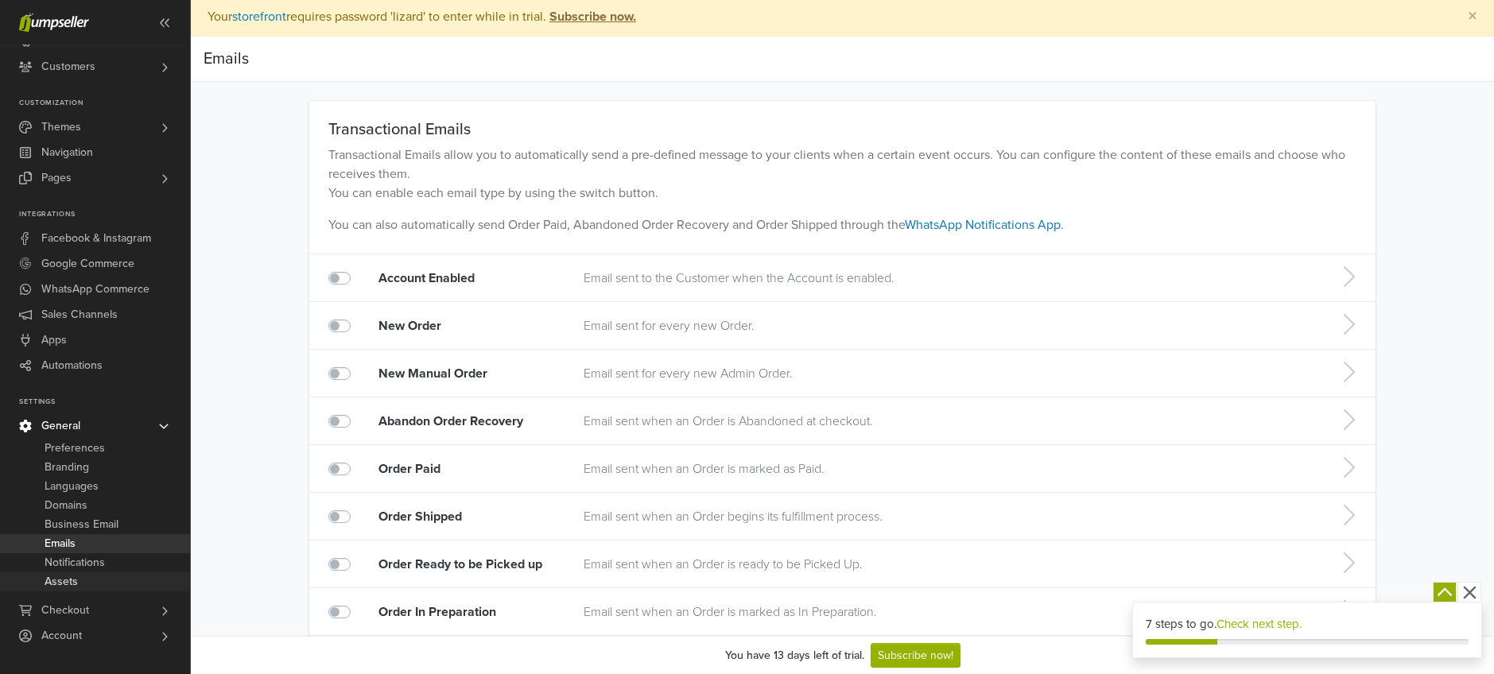
click at [63, 584] on span "Assets" at bounding box center [61, 582] width 33 height 19
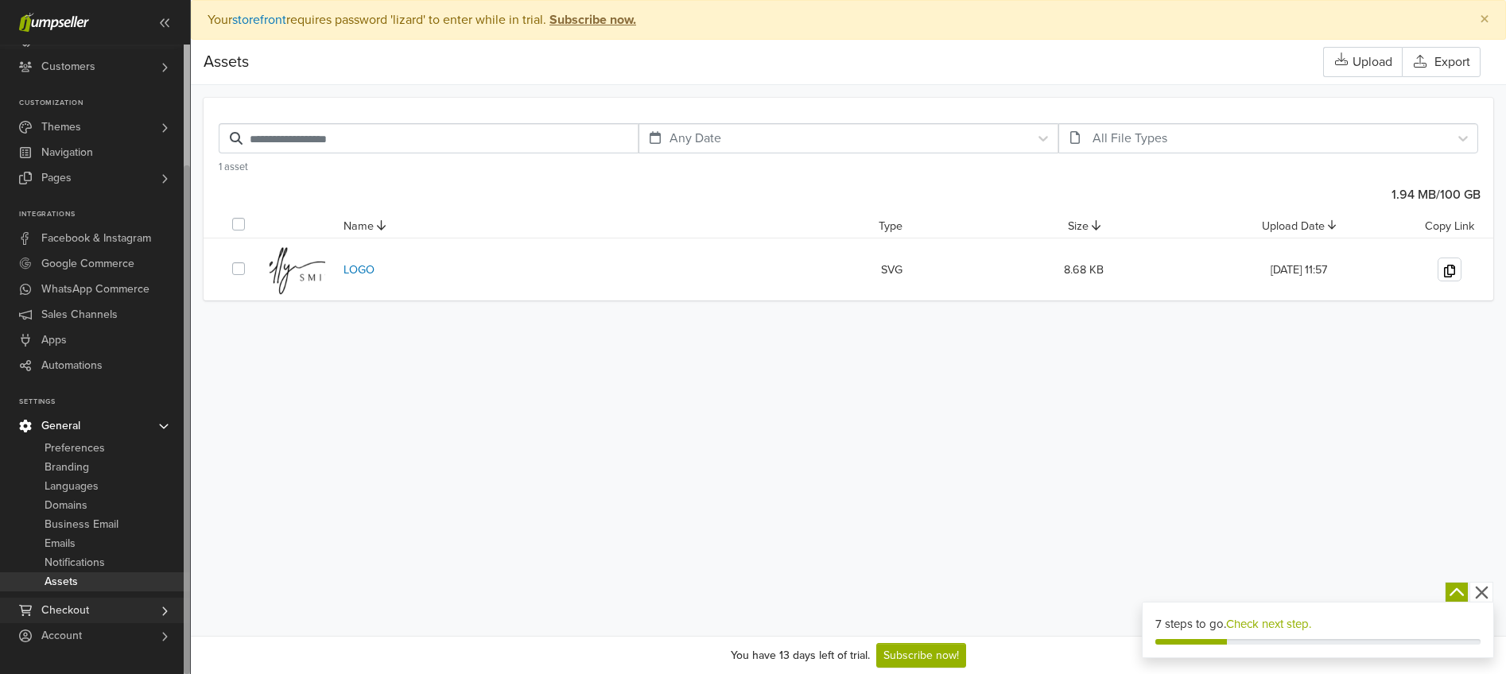
click at [88, 618] on link "Checkout" at bounding box center [95, 610] width 190 height 25
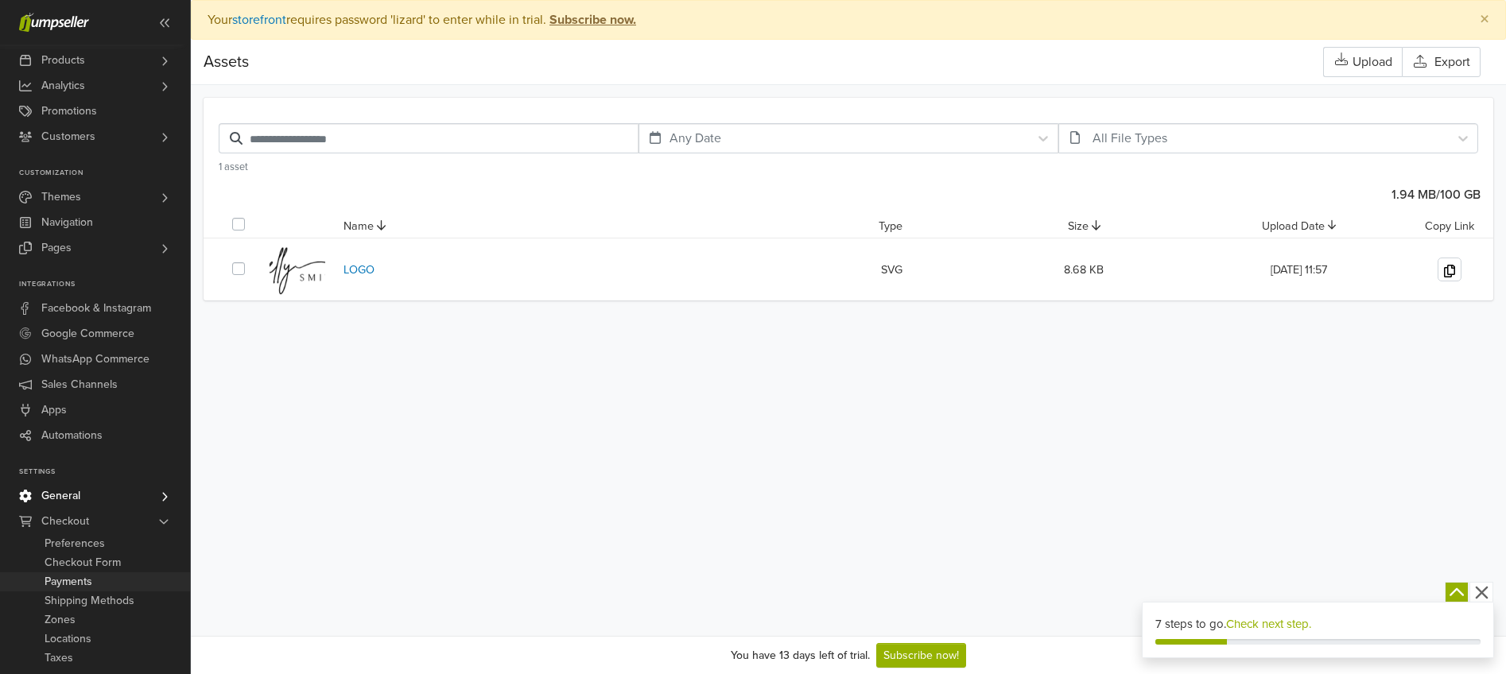
click at [77, 585] on span "Payments" at bounding box center [69, 582] width 48 height 19
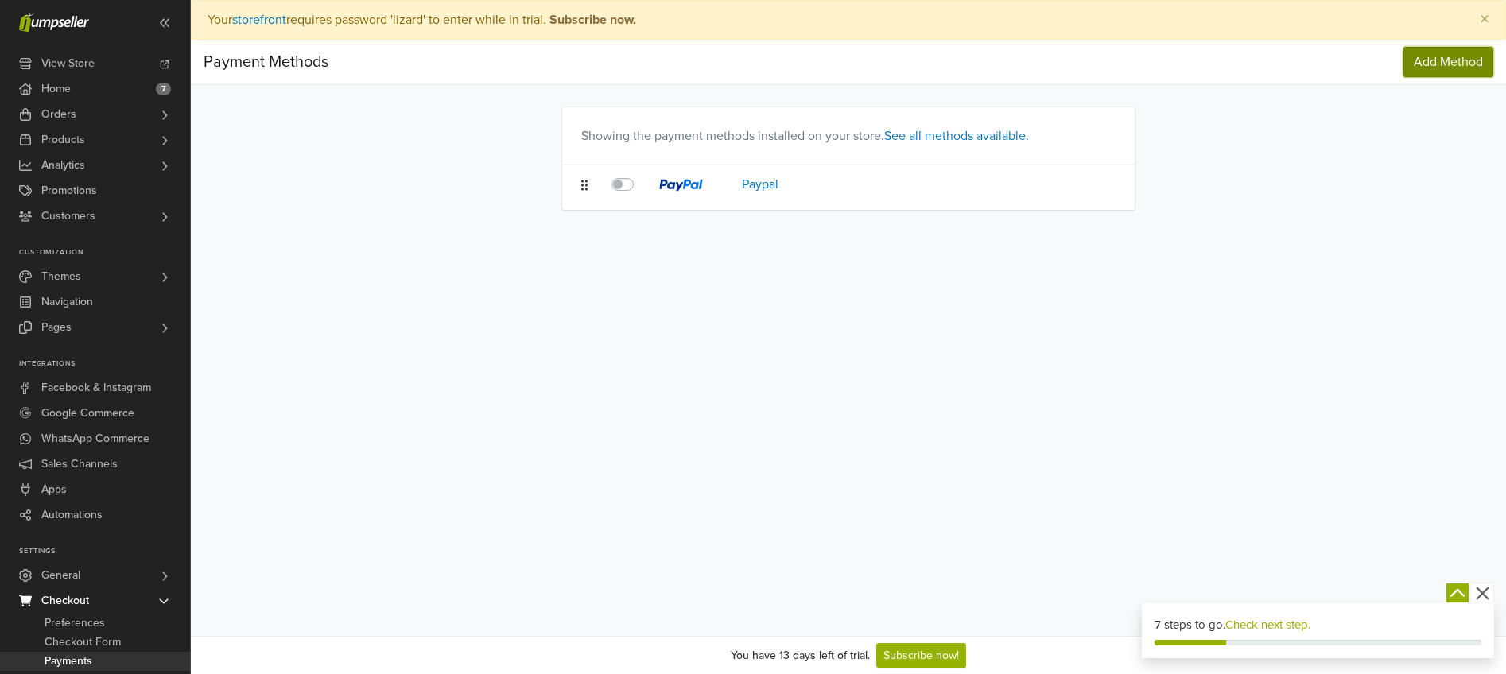
click at [1431, 57] on span "Add Method" at bounding box center [1448, 62] width 69 height 16
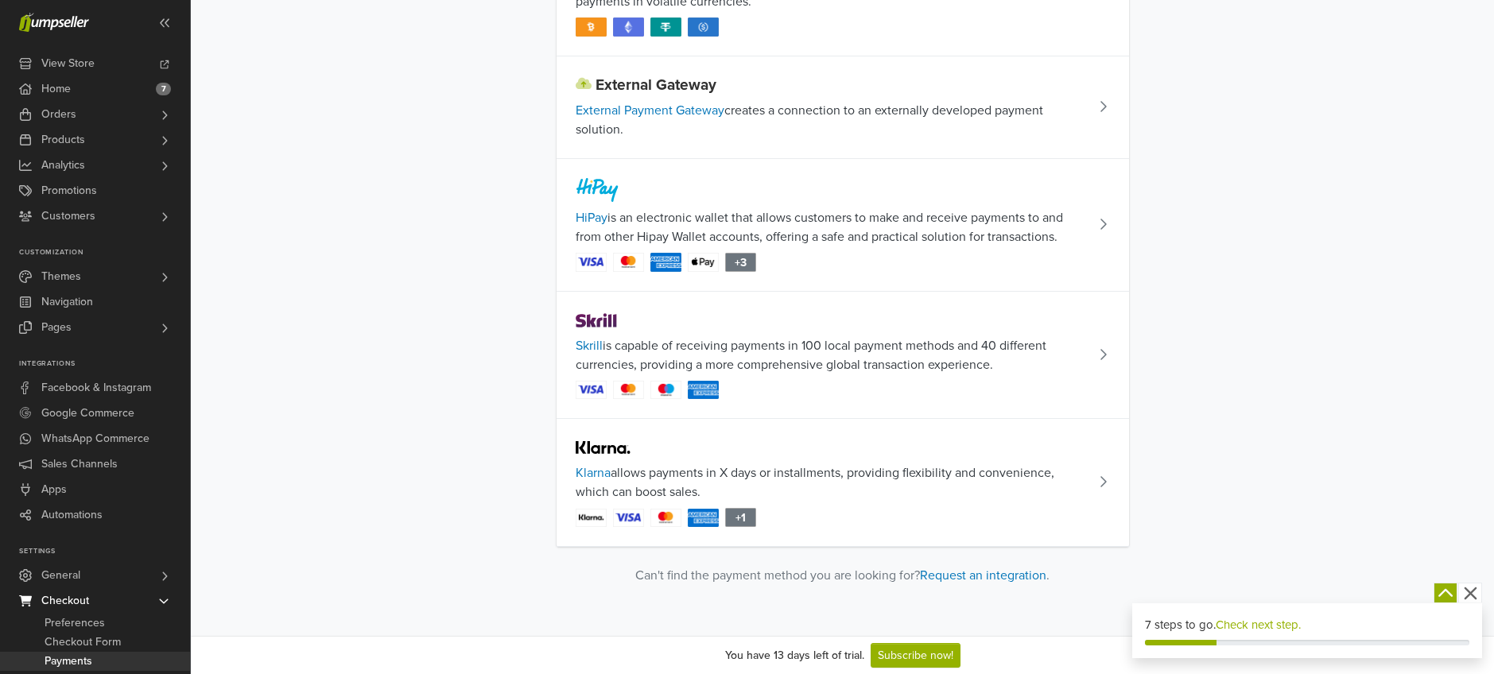
scroll to position [630, 0]
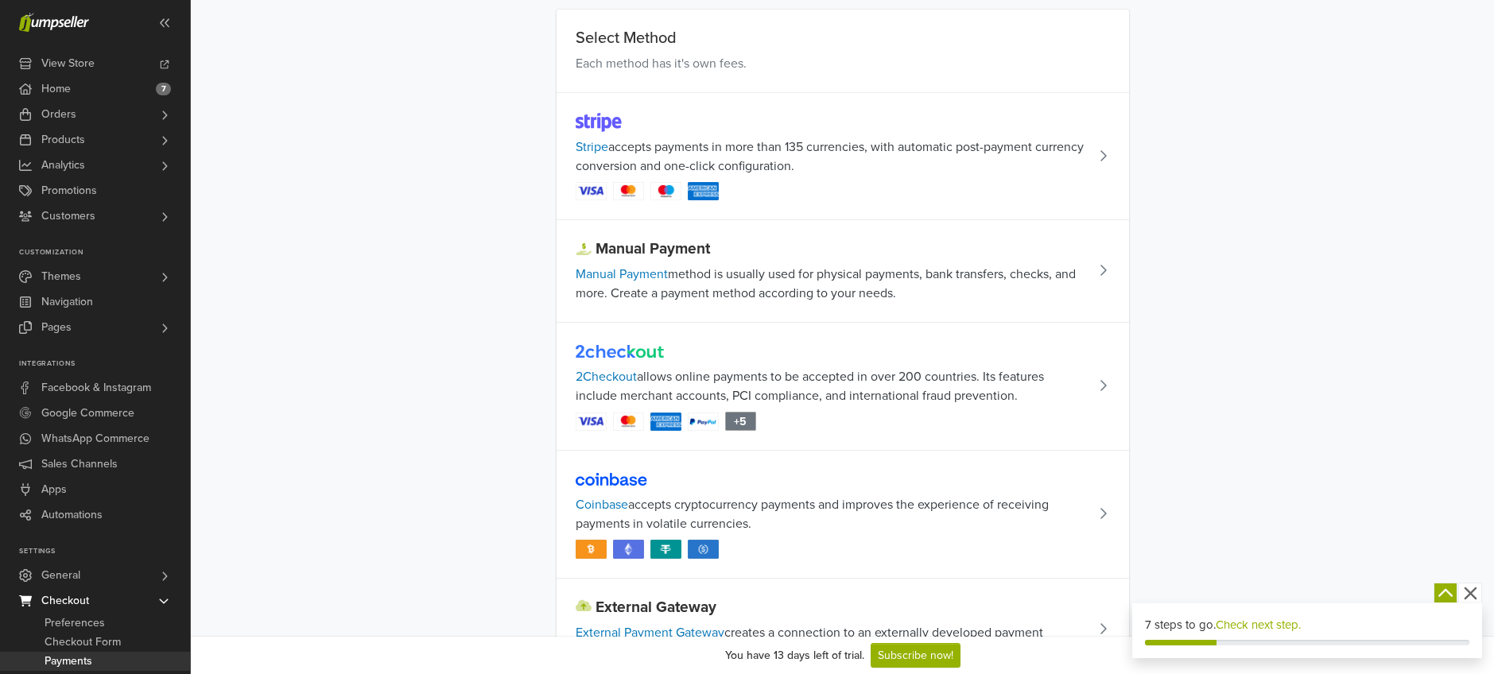
scroll to position [88, 0]
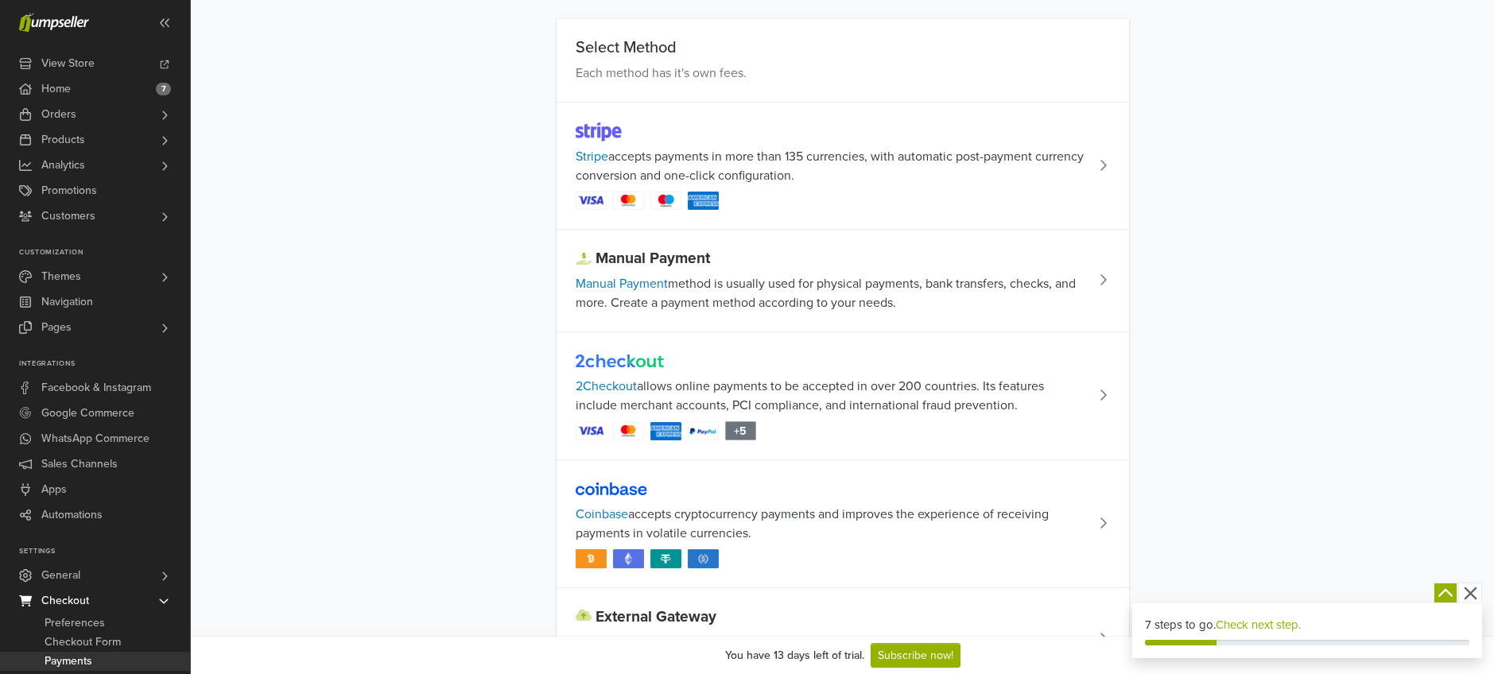
click at [1102, 163] on icon at bounding box center [1103, 165] width 8 height 13
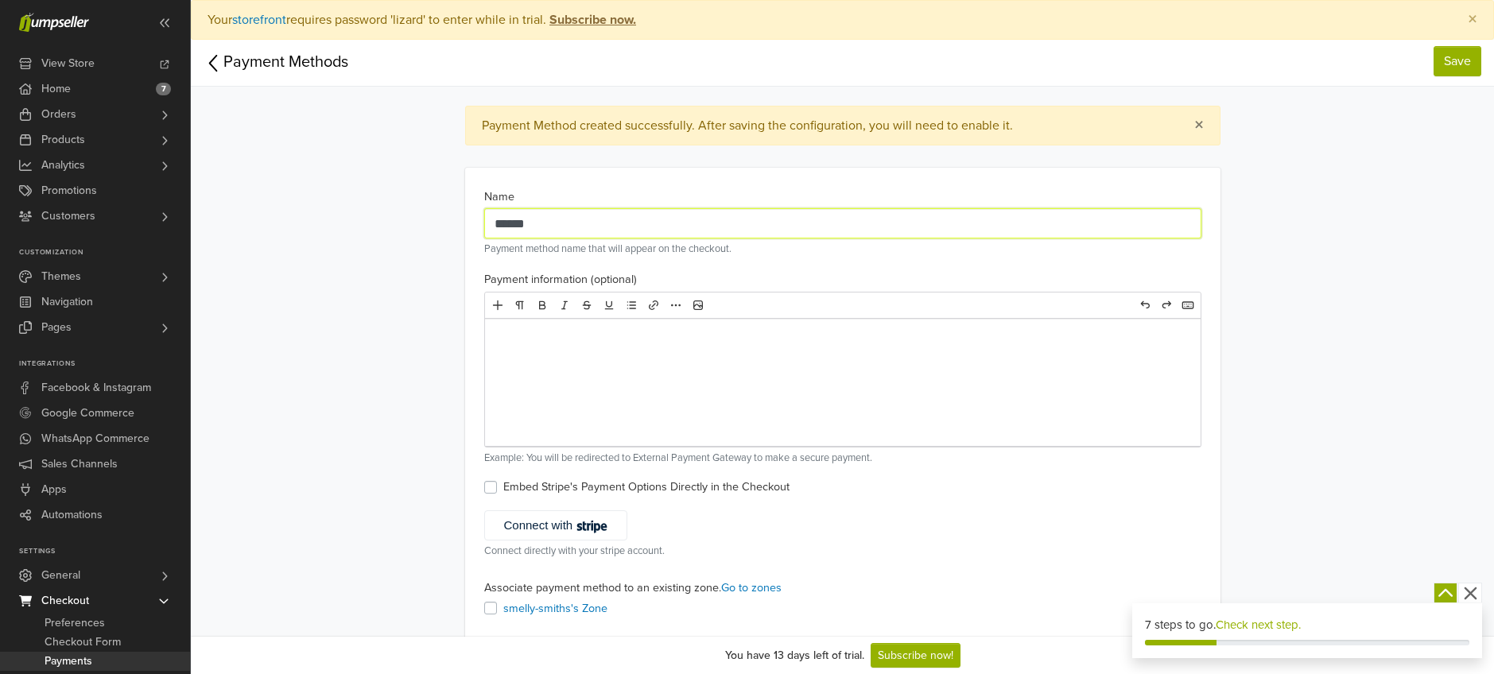
click at [503, 228] on input "******" at bounding box center [842, 223] width 717 height 30
type input "*"
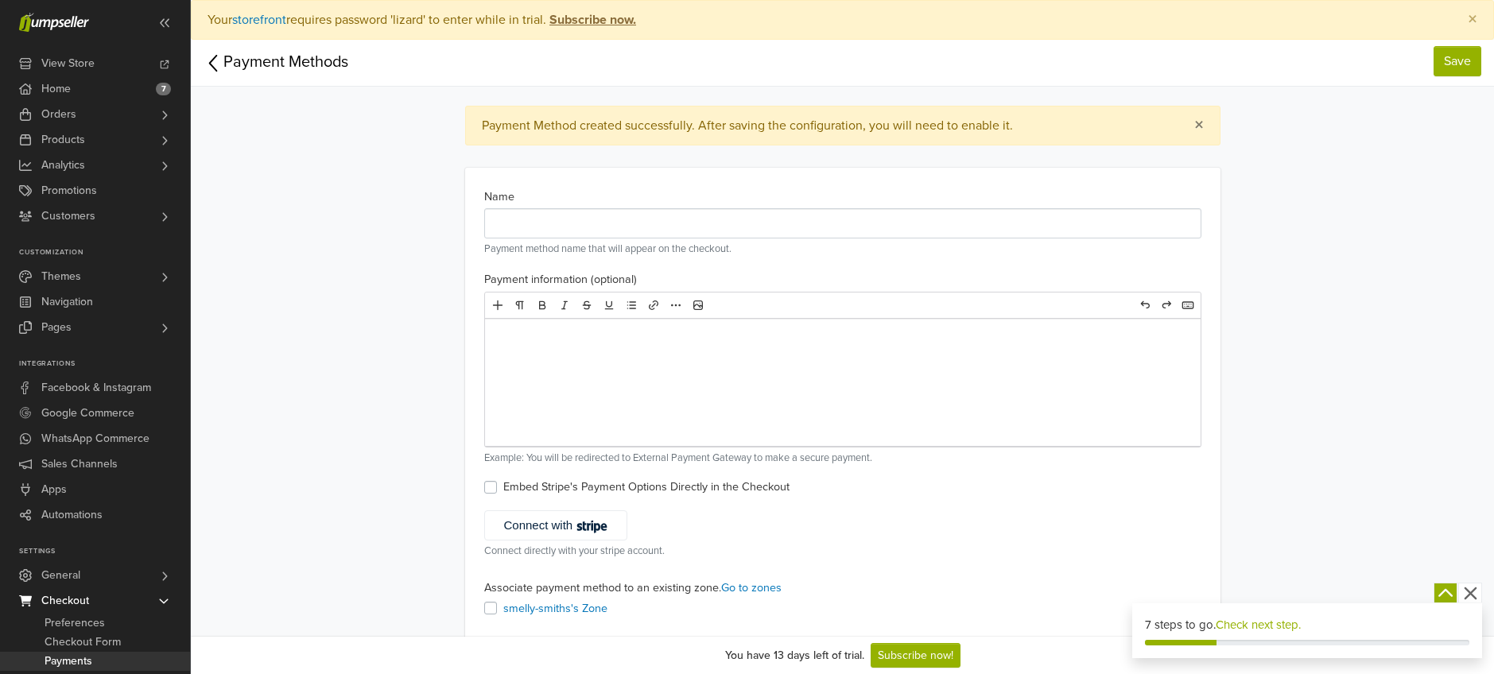
click at [210, 56] on icon at bounding box center [214, 63] width 20 height 25
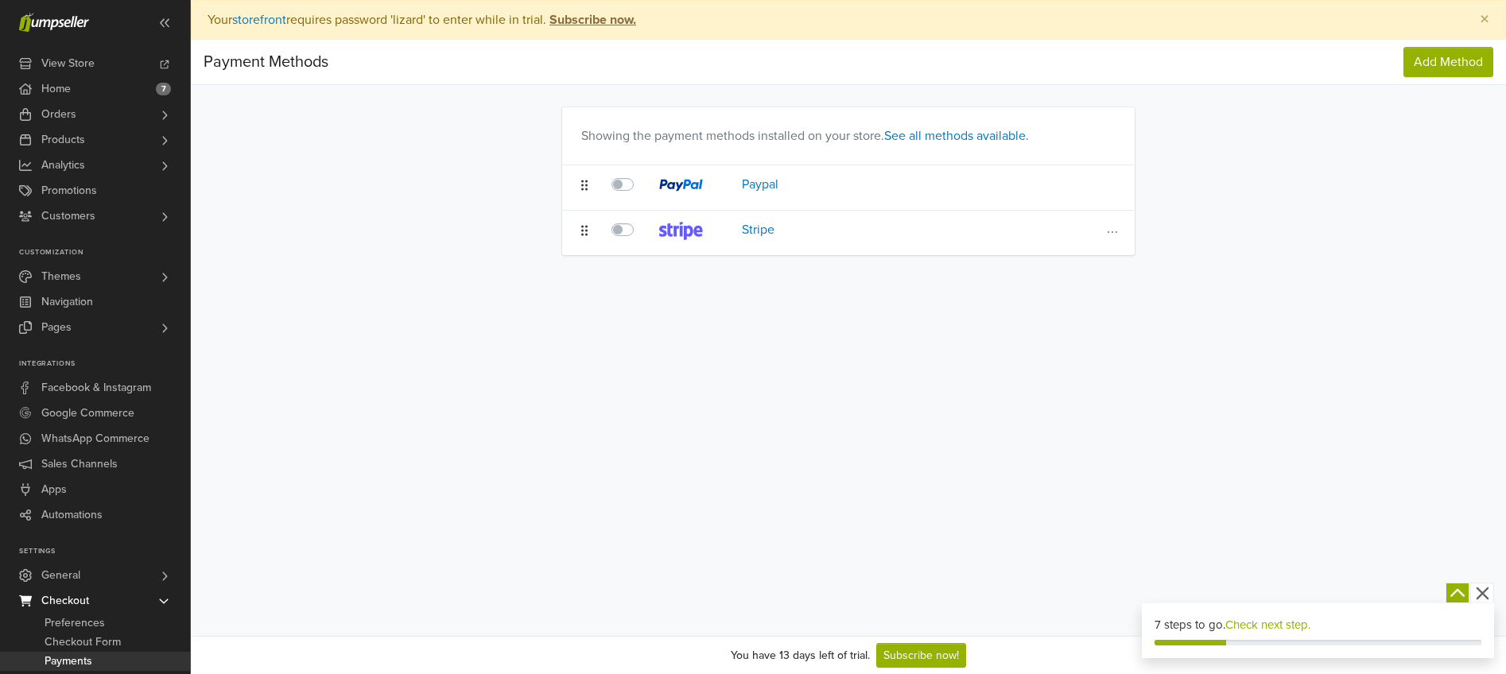
click at [1122, 228] on div "Edit Payment Method Delete Payment Method" at bounding box center [1115, 232] width 21 height 19
click at [1109, 193] on icon at bounding box center [1113, 187] width 16 height 13
click at [1063, 285] on button "Delete Payment Method" at bounding box center [1025, 287] width 191 height 25
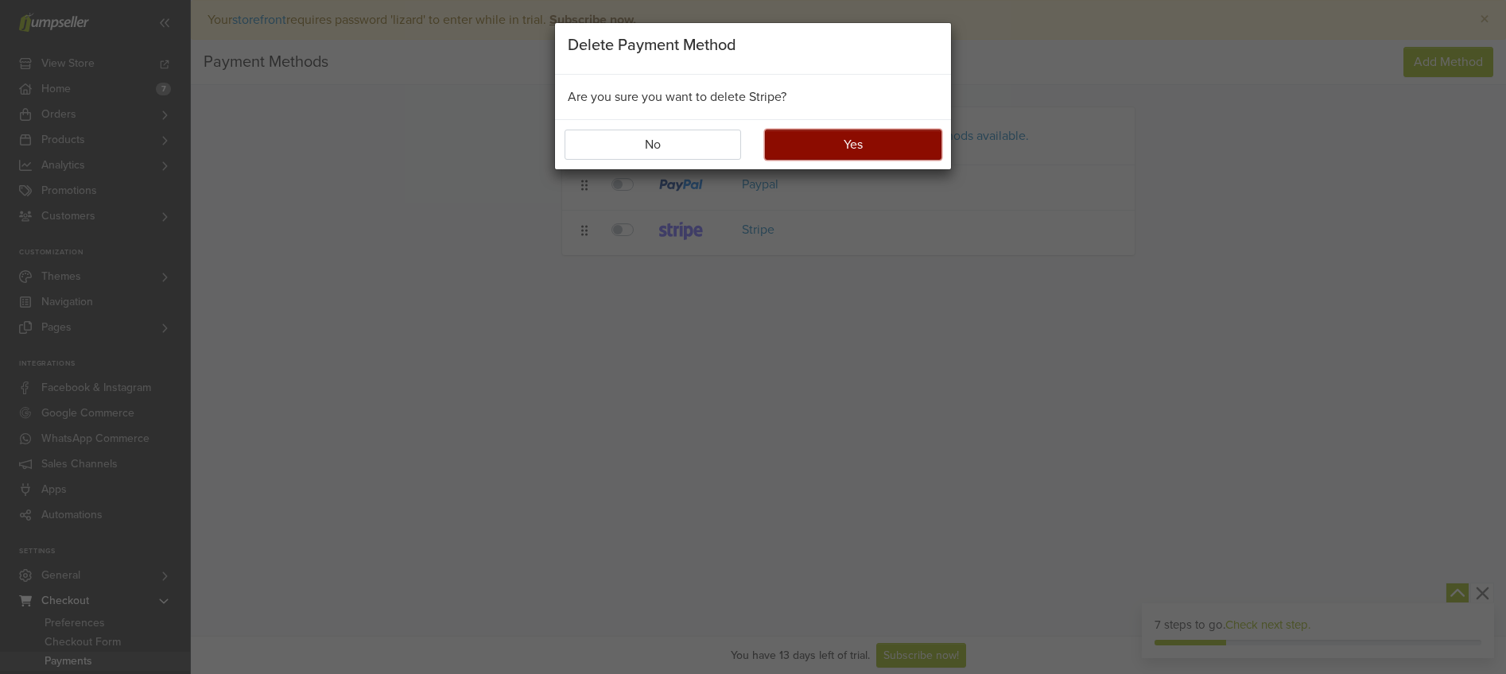
click at [868, 141] on button "Yes" at bounding box center [853, 145] width 177 height 30
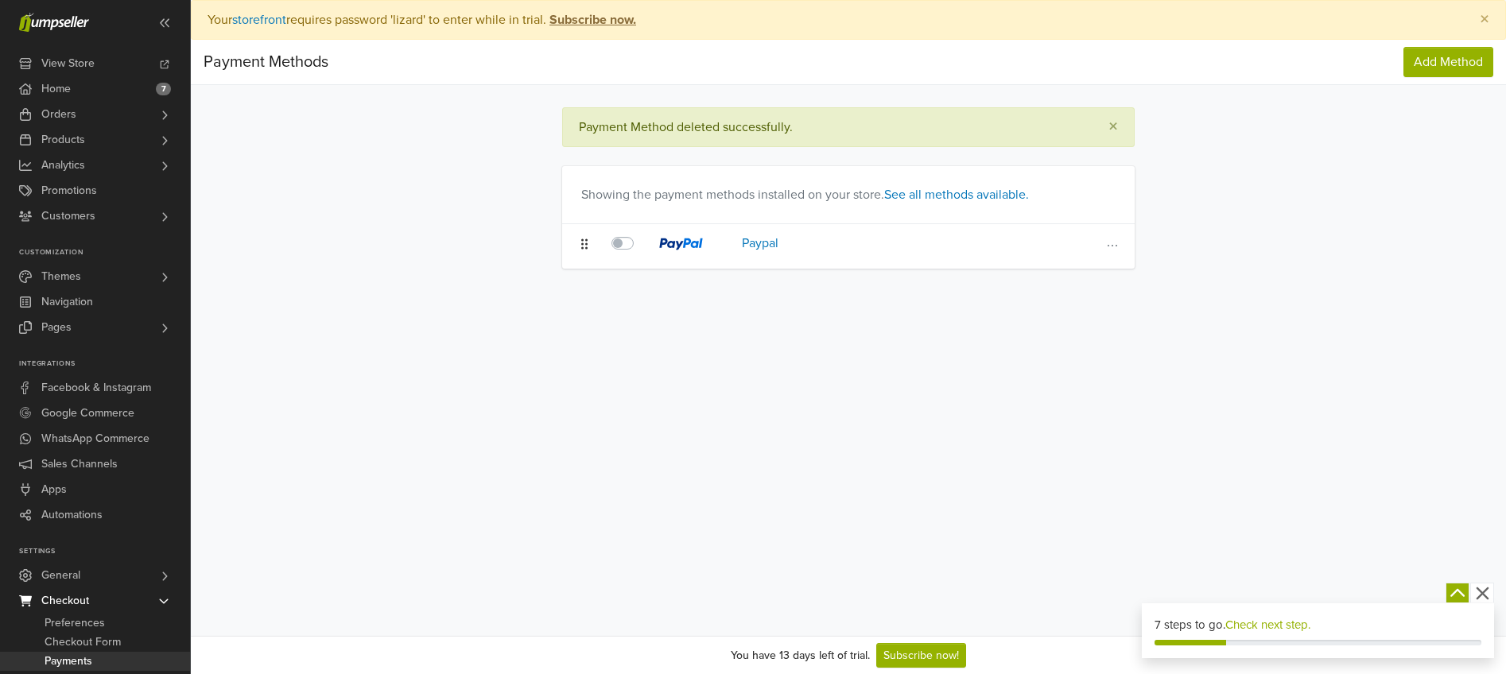
click at [1108, 242] on icon at bounding box center [1113, 245] width 16 height 13
click at [1032, 275] on button "Edit Payment Method" at bounding box center [1025, 275] width 191 height 25
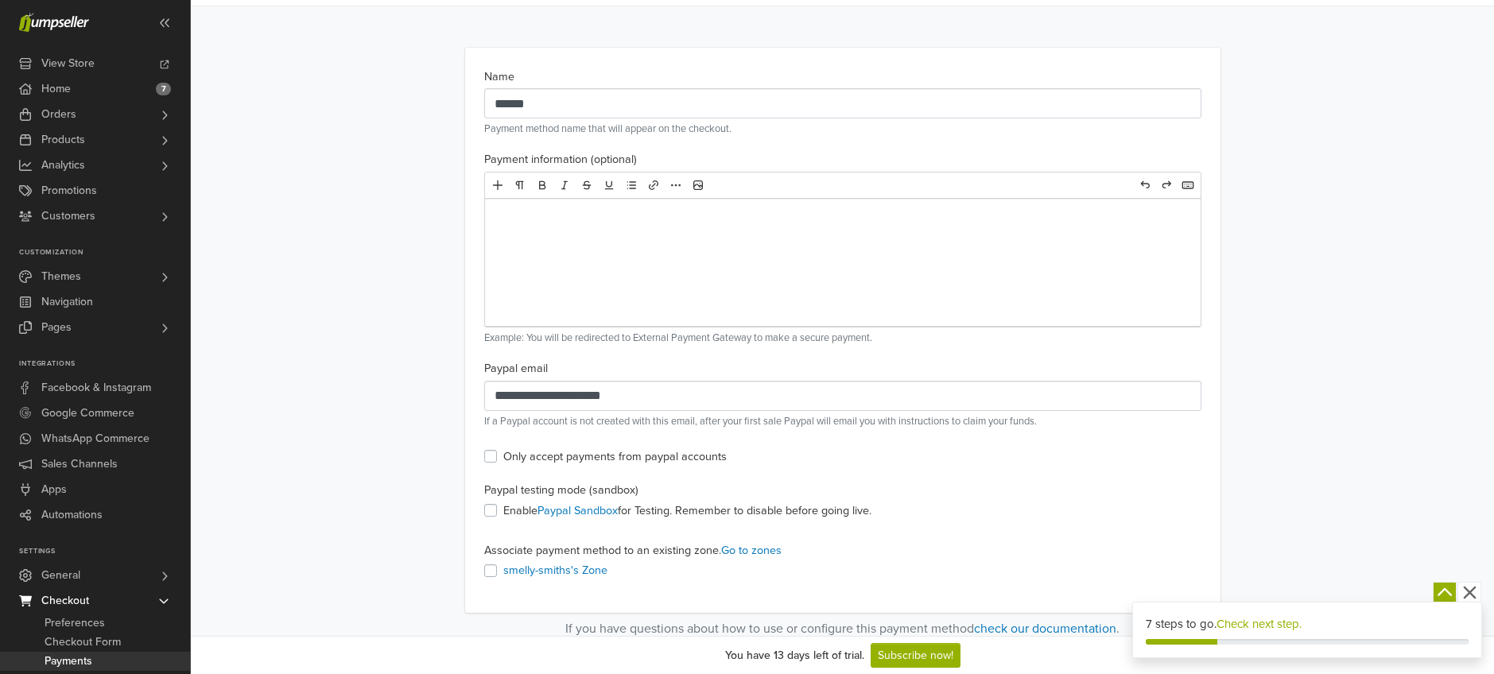
scroll to position [83, 0]
click at [585, 235] on div at bounding box center [843, 259] width 716 height 127
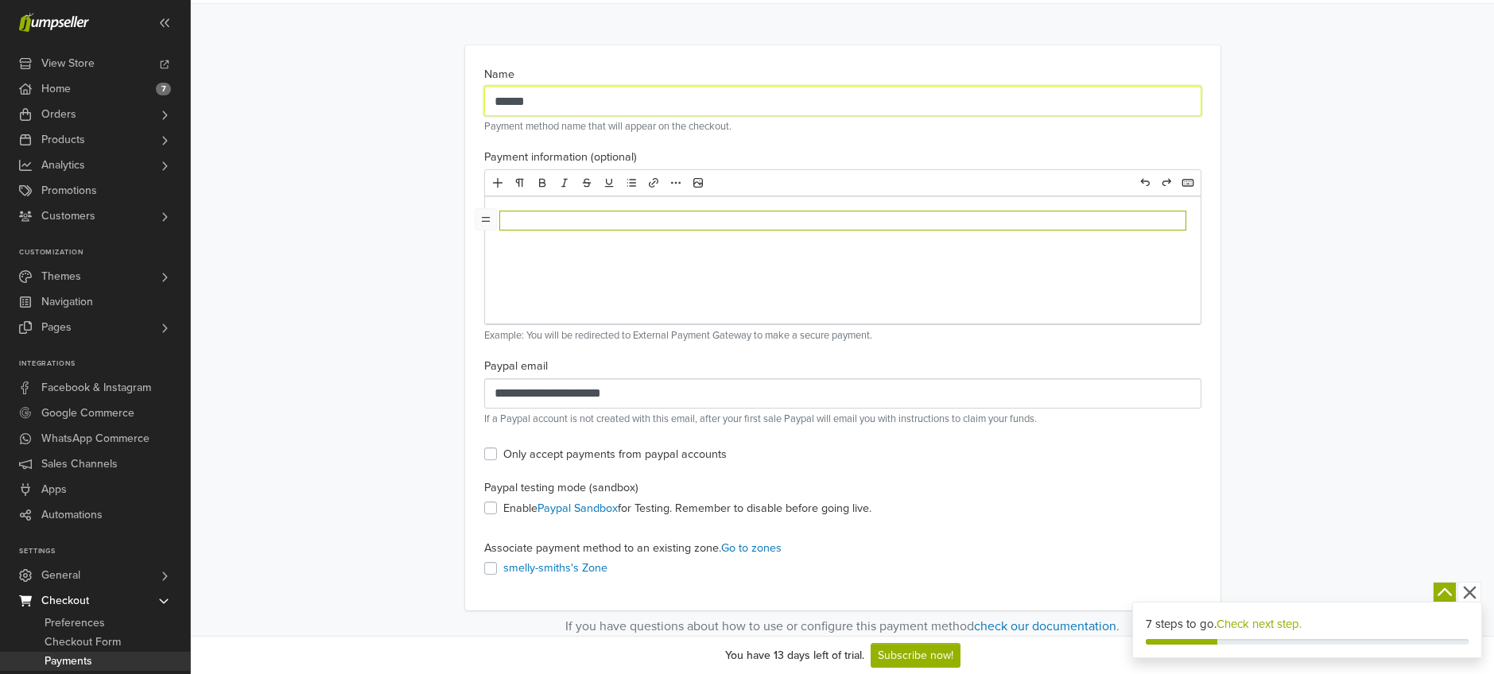
click at [555, 103] on input "******" at bounding box center [842, 101] width 717 height 30
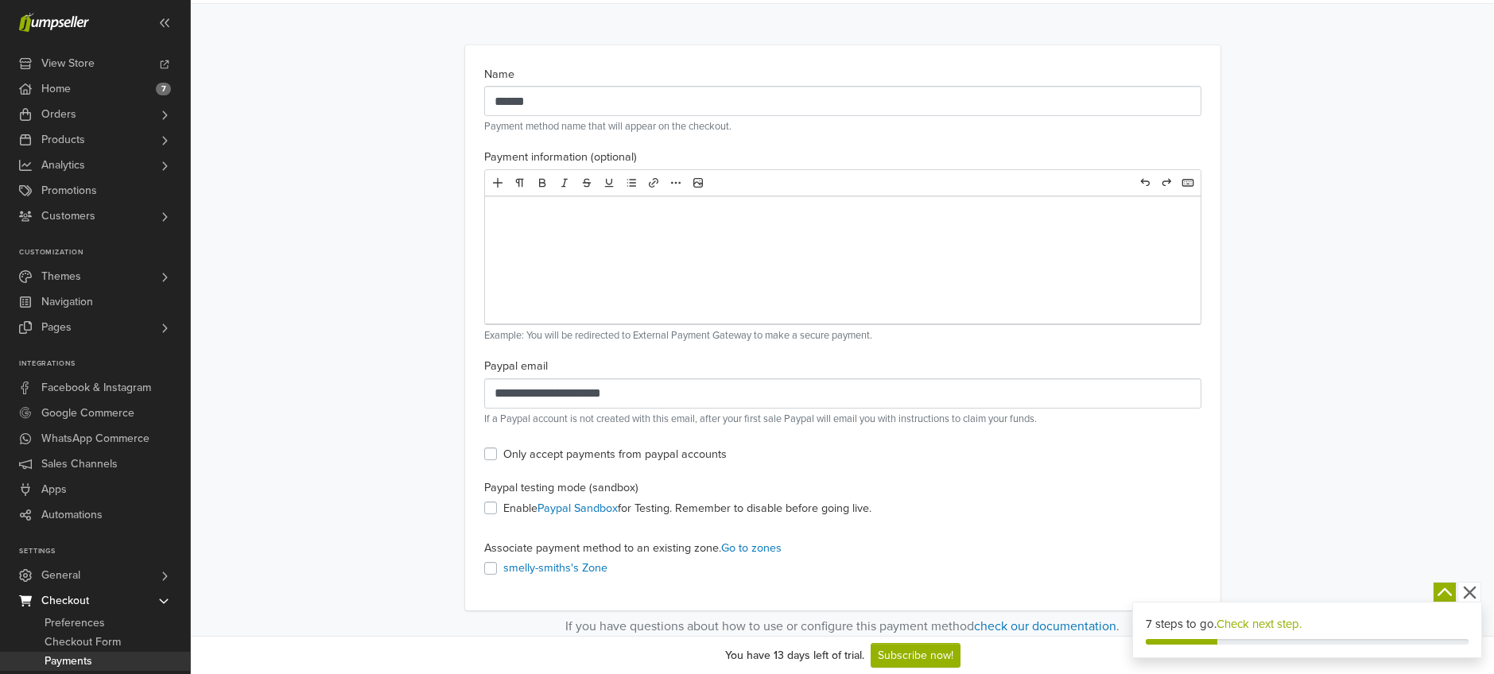
click at [365, 164] on main "**********" at bounding box center [842, 276] width 1303 height 719
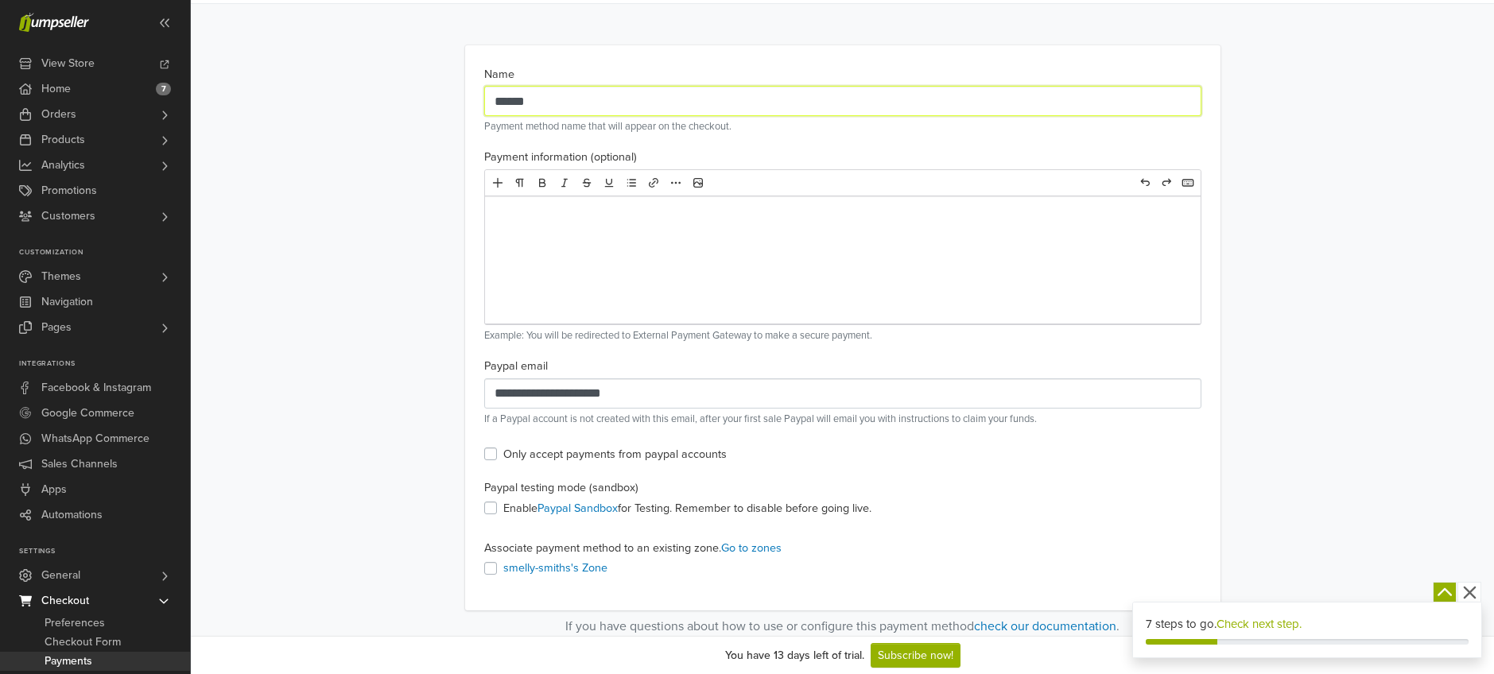
click at [580, 99] on input "******" at bounding box center [842, 101] width 717 height 30
type input "**********"
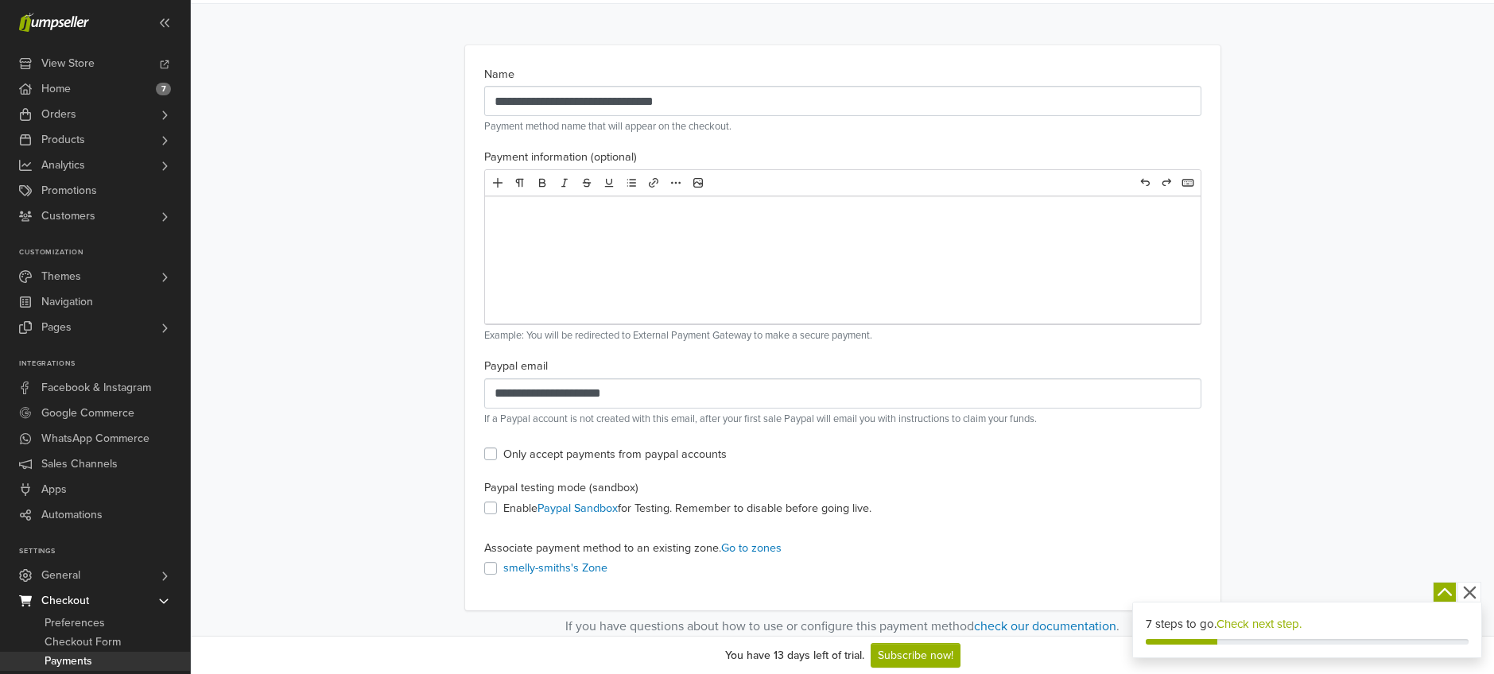
click at [431, 166] on main "**********" at bounding box center [843, 339] width 907 height 595
click at [504, 402] on input "**********" at bounding box center [842, 394] width 717 height 30
click at [496, 398] on input "**********" at bounding box center [842, 394] width 717 height 30
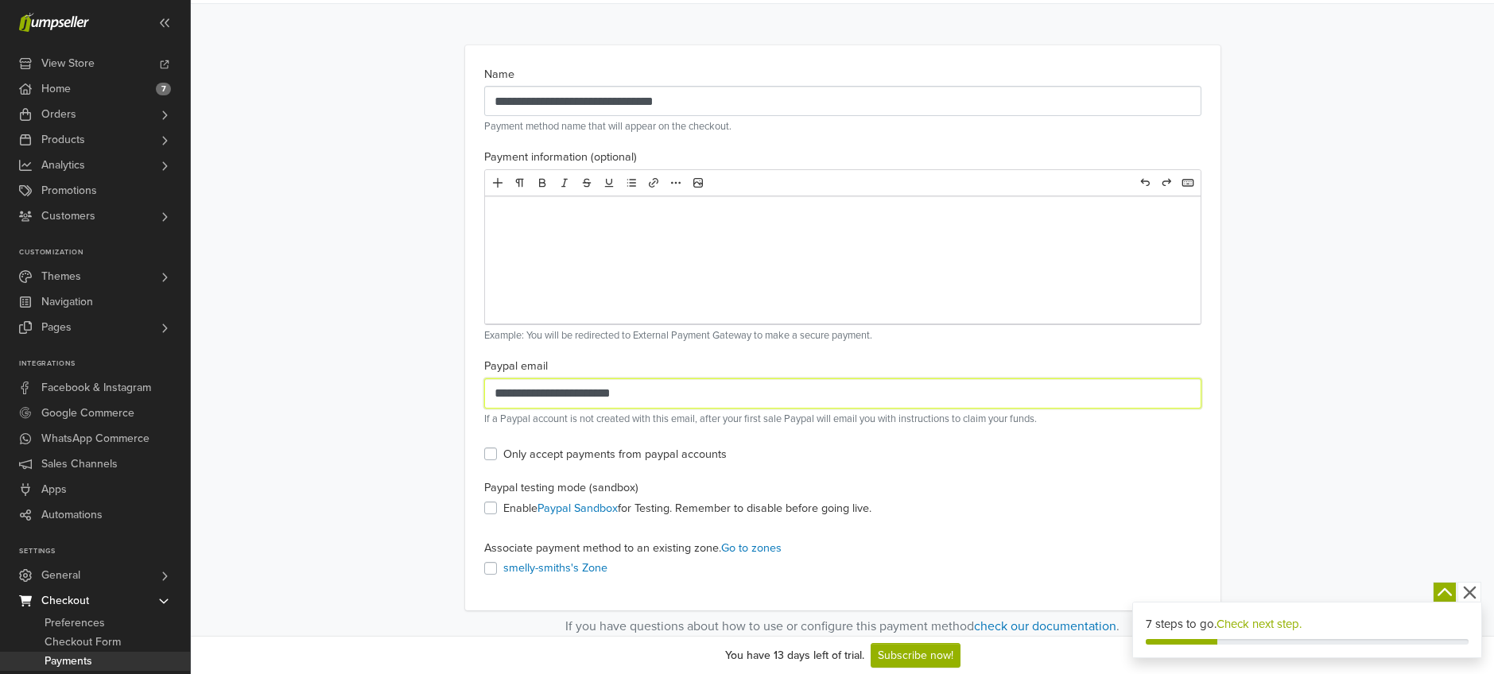
type input "**********"
click at [424, 432] on main "**********" at bounding box center [843, 339] width 907 height 595
click at [503, 569] on label "smelly-smiths's Zone" at bounding box center [555, 568] width 104 height 17
click at [503, 573] on label "smelly-smiths's Zone" at bounding box center [555, 568] width 104 height 17
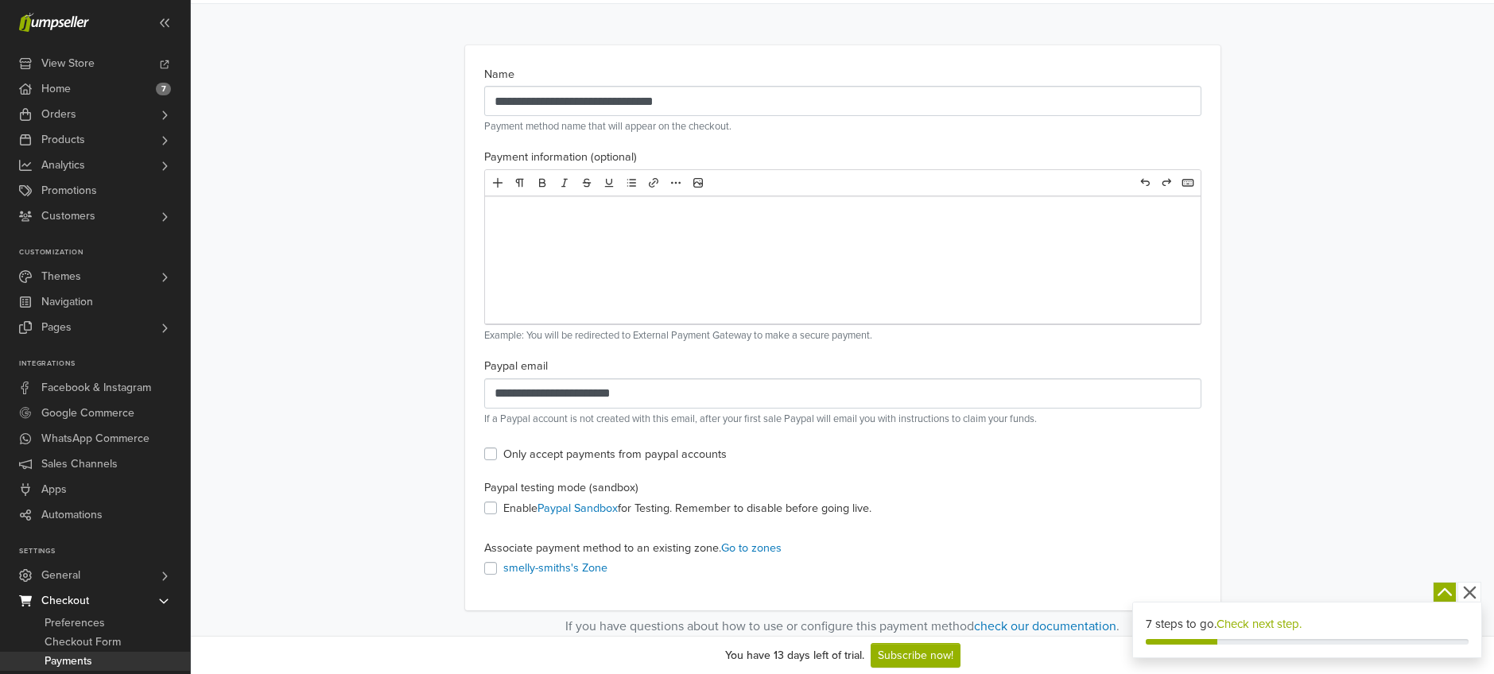
click at [1470, 592] on icon "button" at bounding box center [1469, 593] width 13 height 13
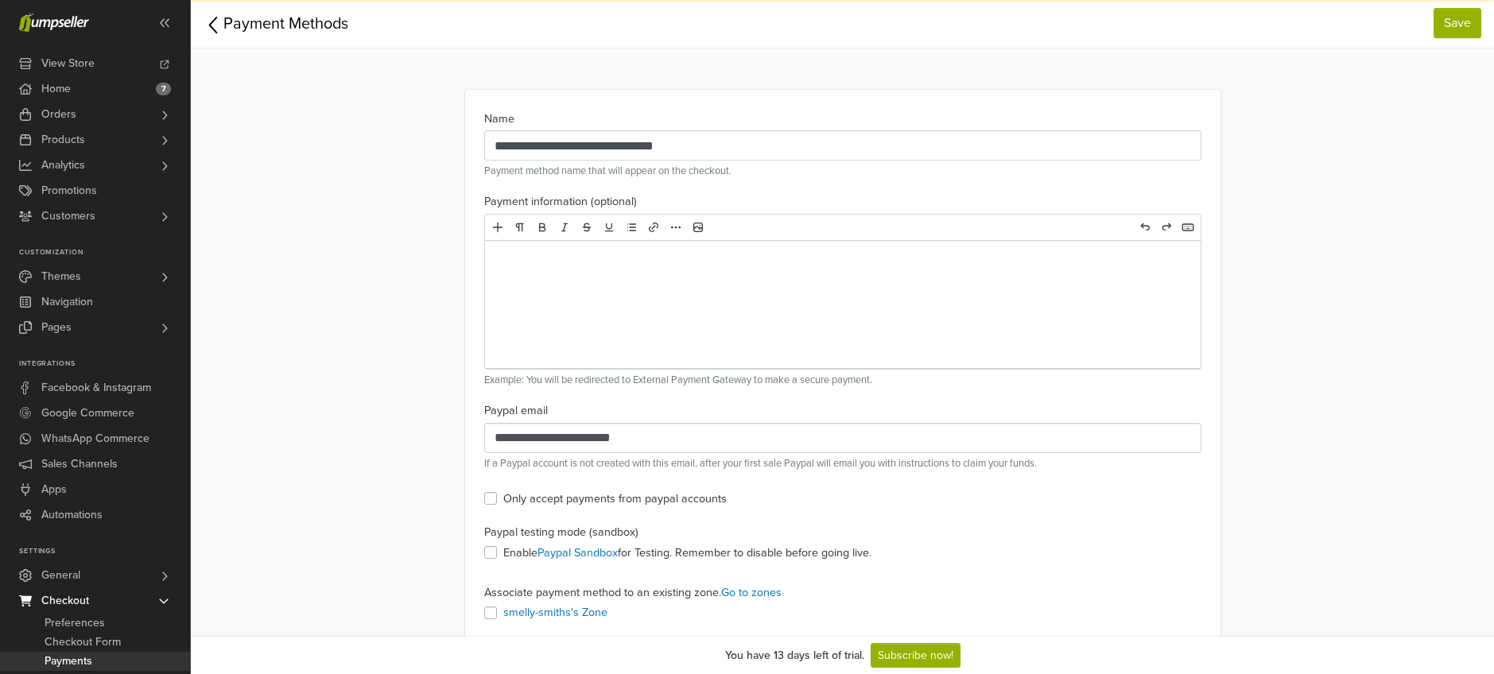
scroll to position [0, 0]
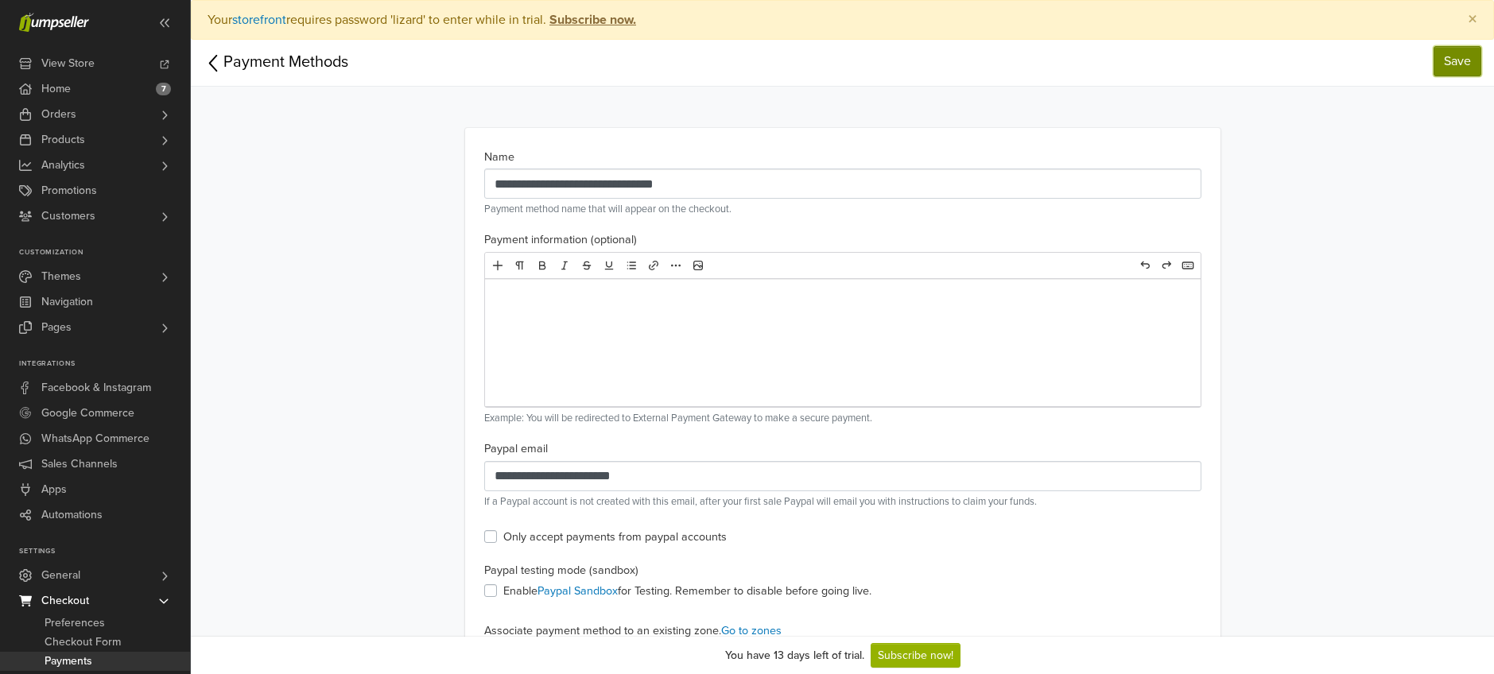
click at [1469, 54] on link "Save" at bounding box center [1458, 61] width 48 height 30
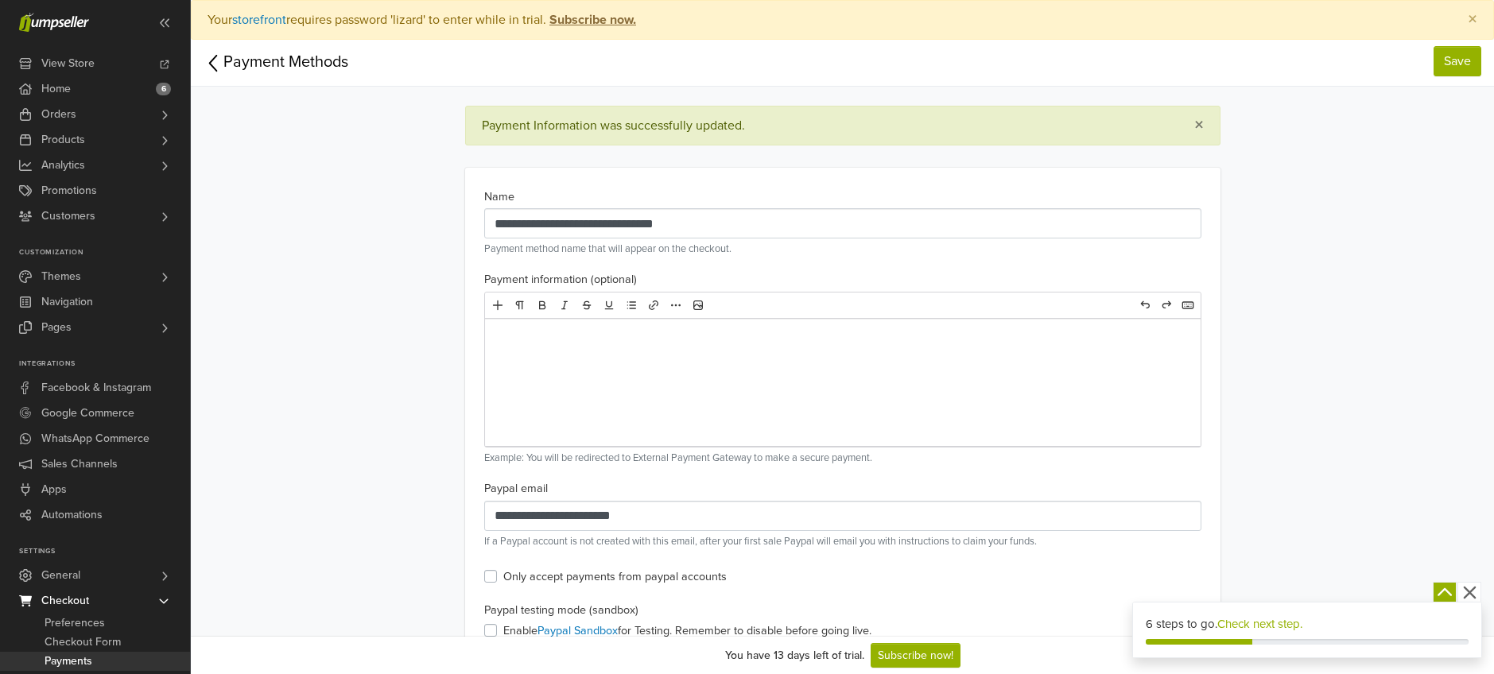
click at [212, 63] on icon at bounding box center [214, 63] width 20 height 25
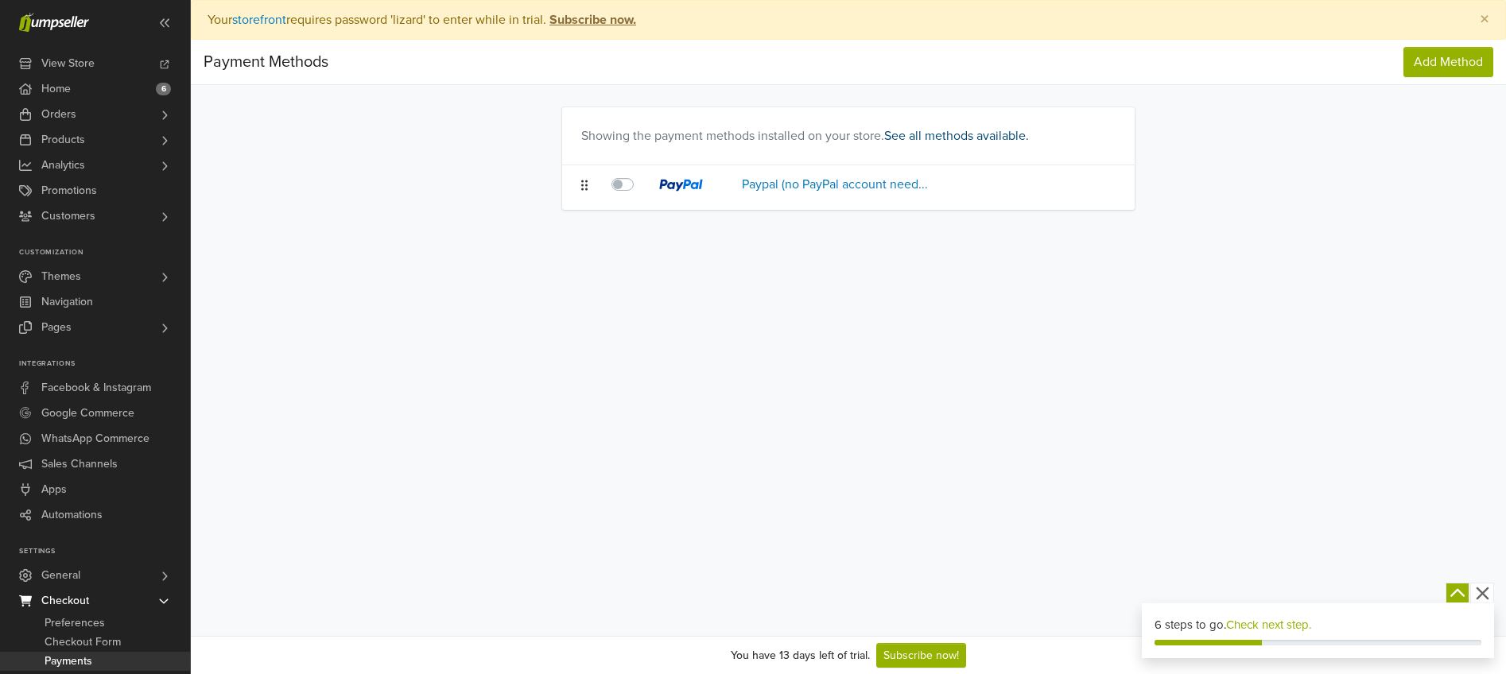
click at [976, 131] on link "See all methods available." at bounding box center [956, 136] width 145 height 16
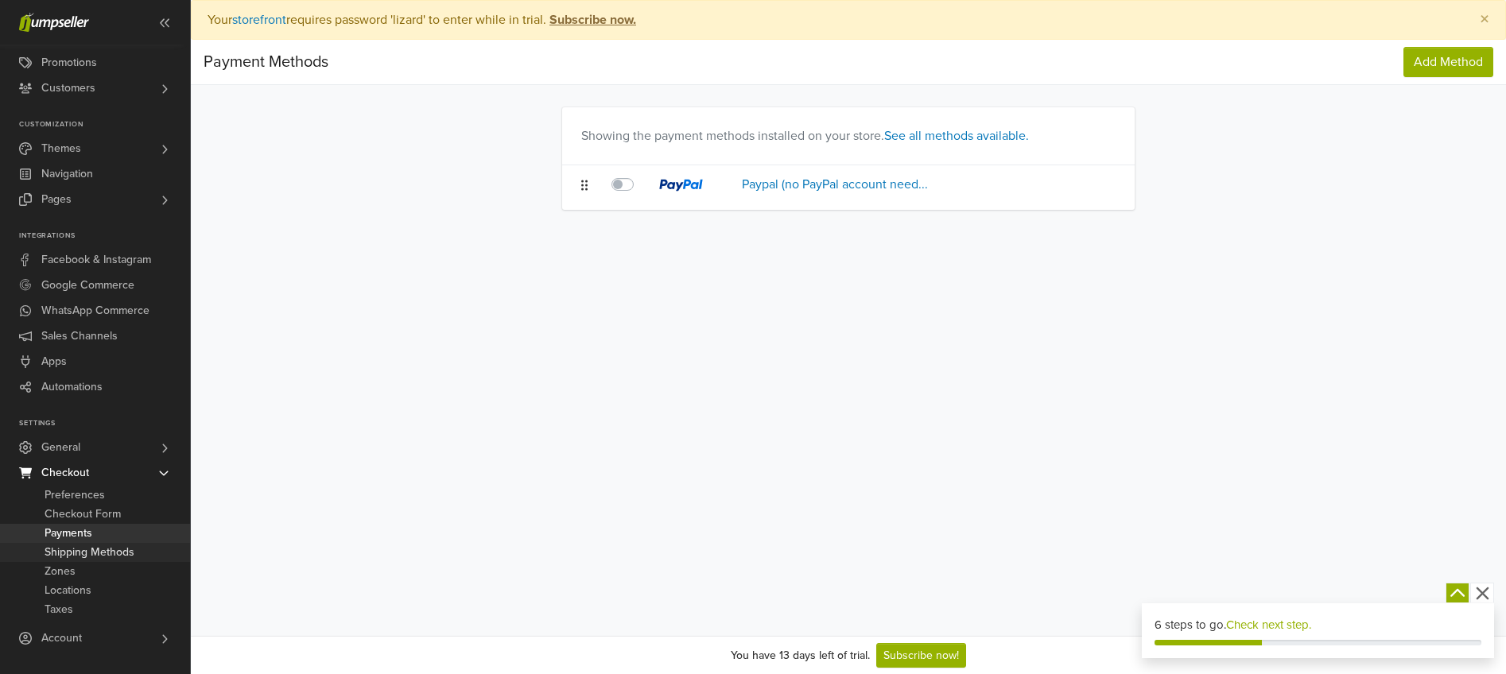
click at [70, 552] on span "Shipping Methods" at bounding box center [90, 552] width 90 height 19
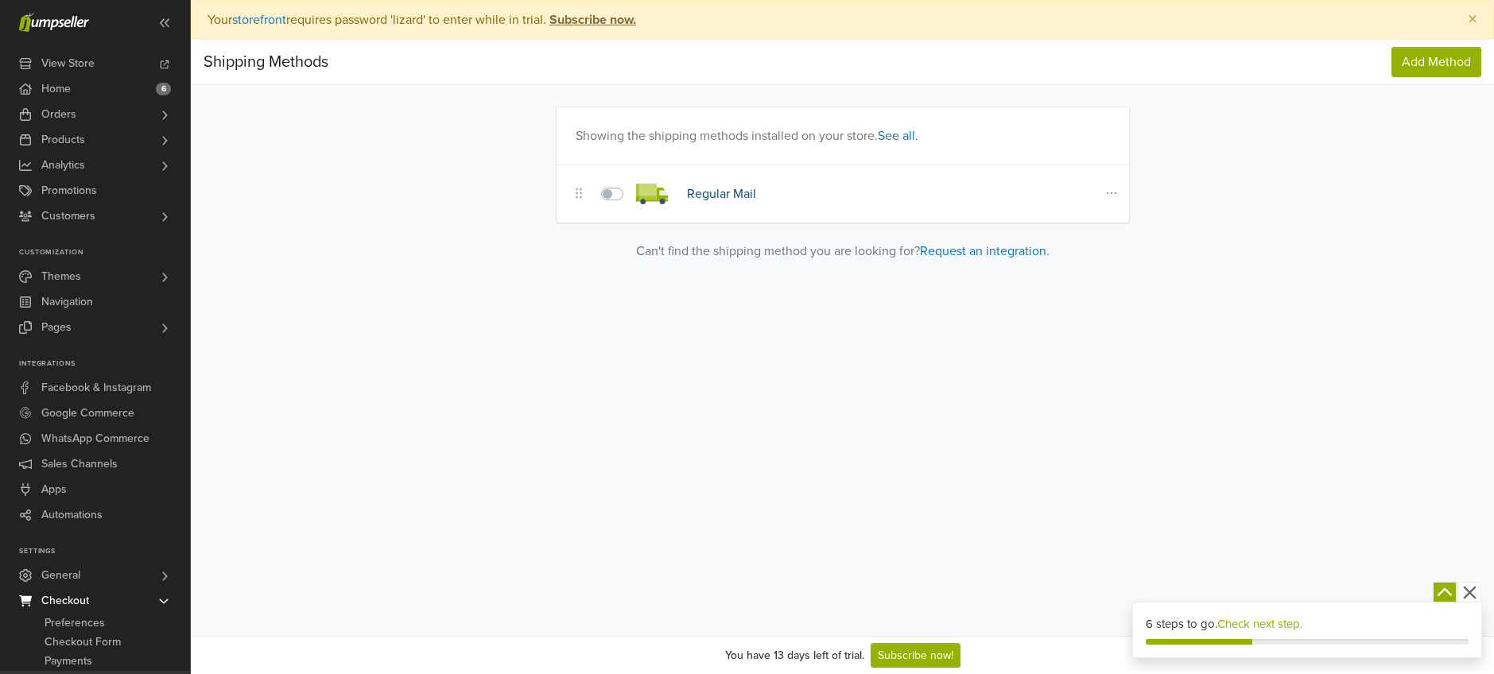
click at [750, 193] on link "Regular Mail" at bounding box center [721, 194] width 69 height 16
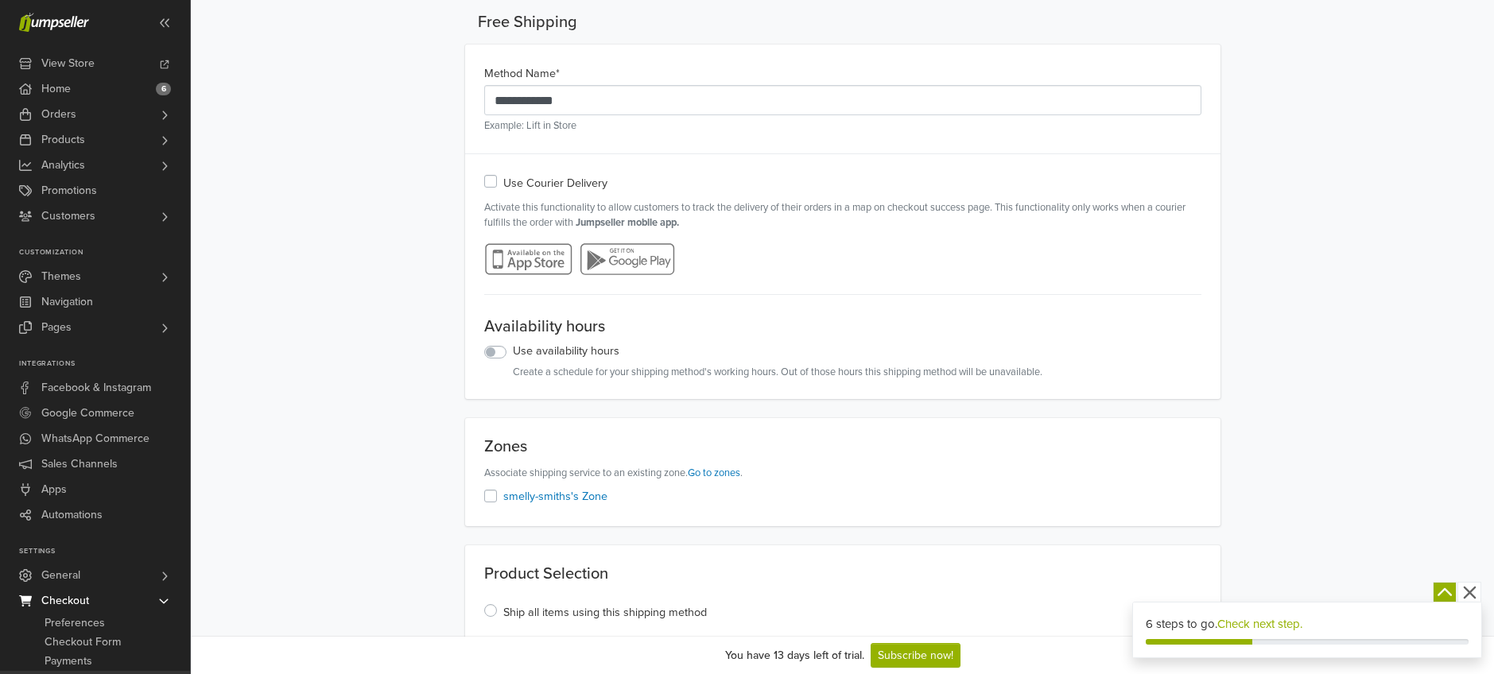
scroll to position [365, 0]
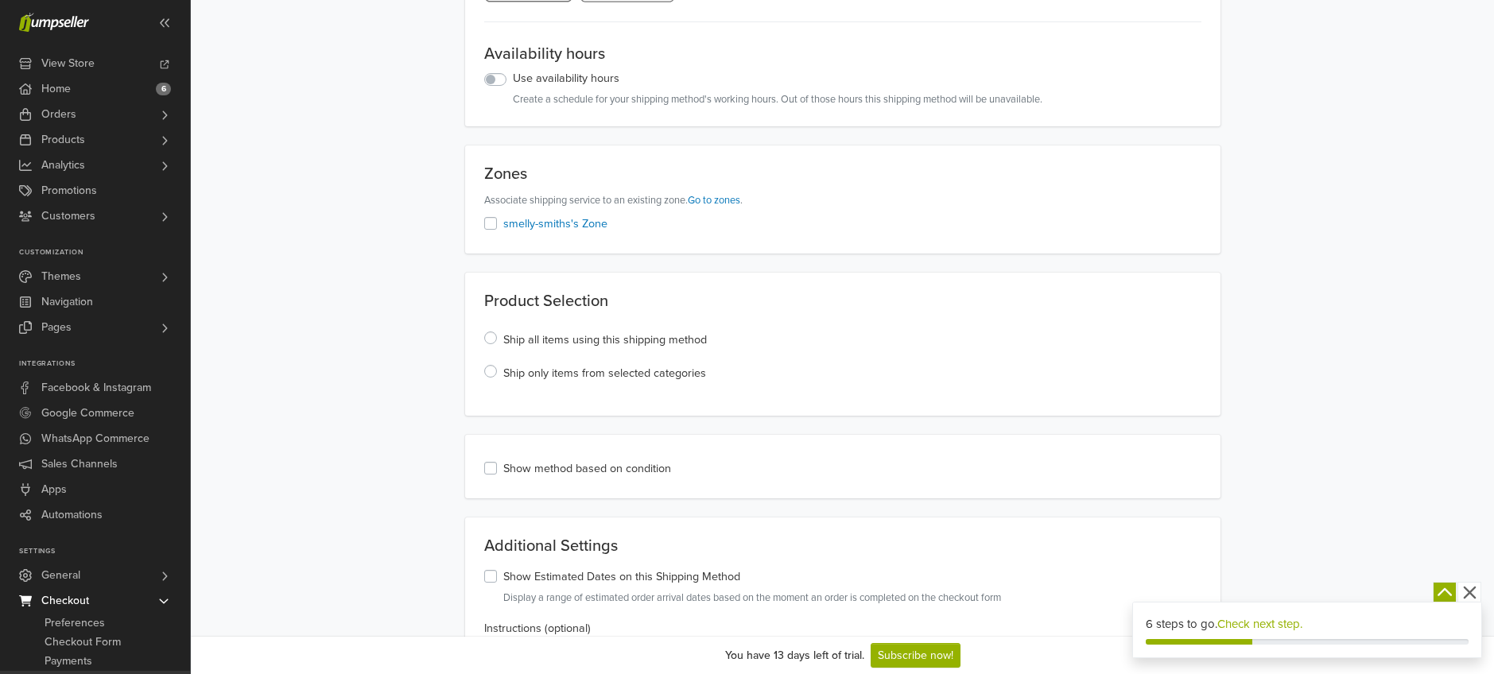
click at [503, 473] on label "Show method based on condition" at bounding box center [587, 468] width 168 height 17
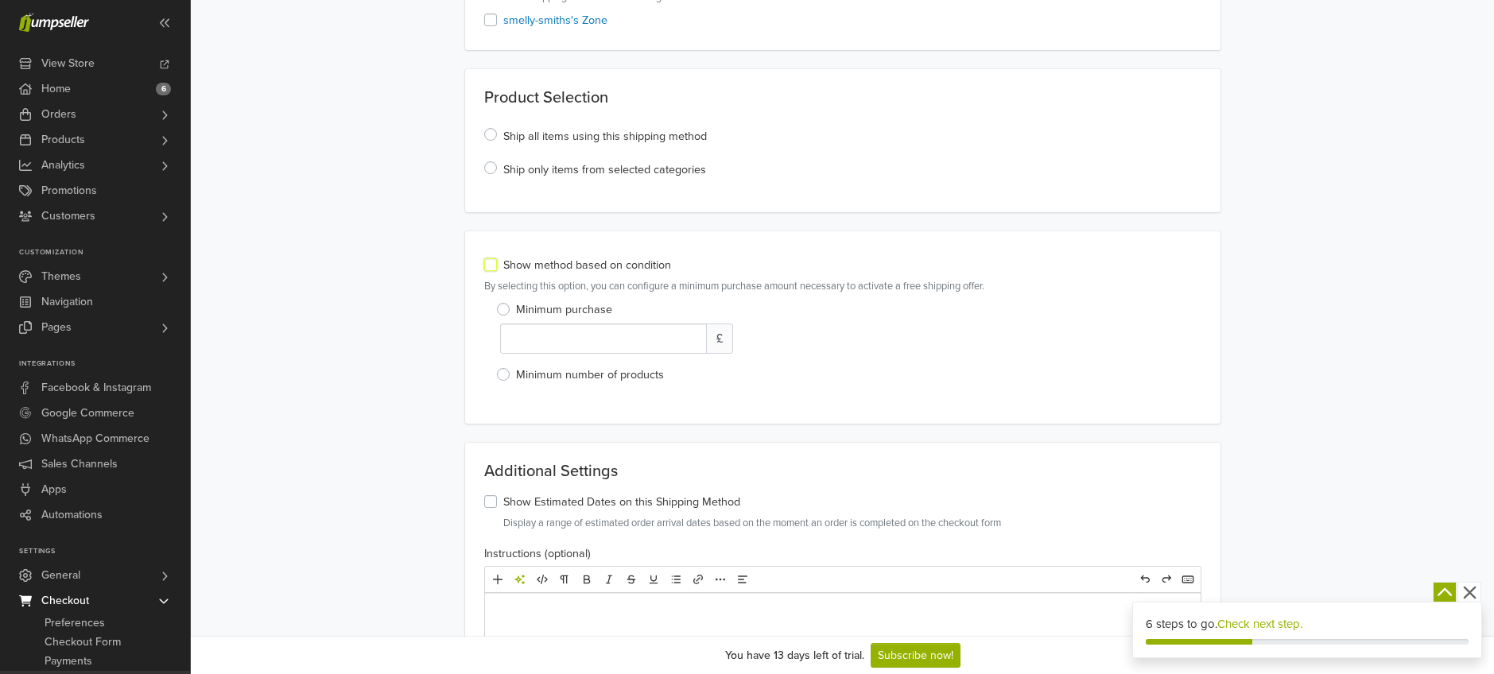
scroll to position [651, 0]
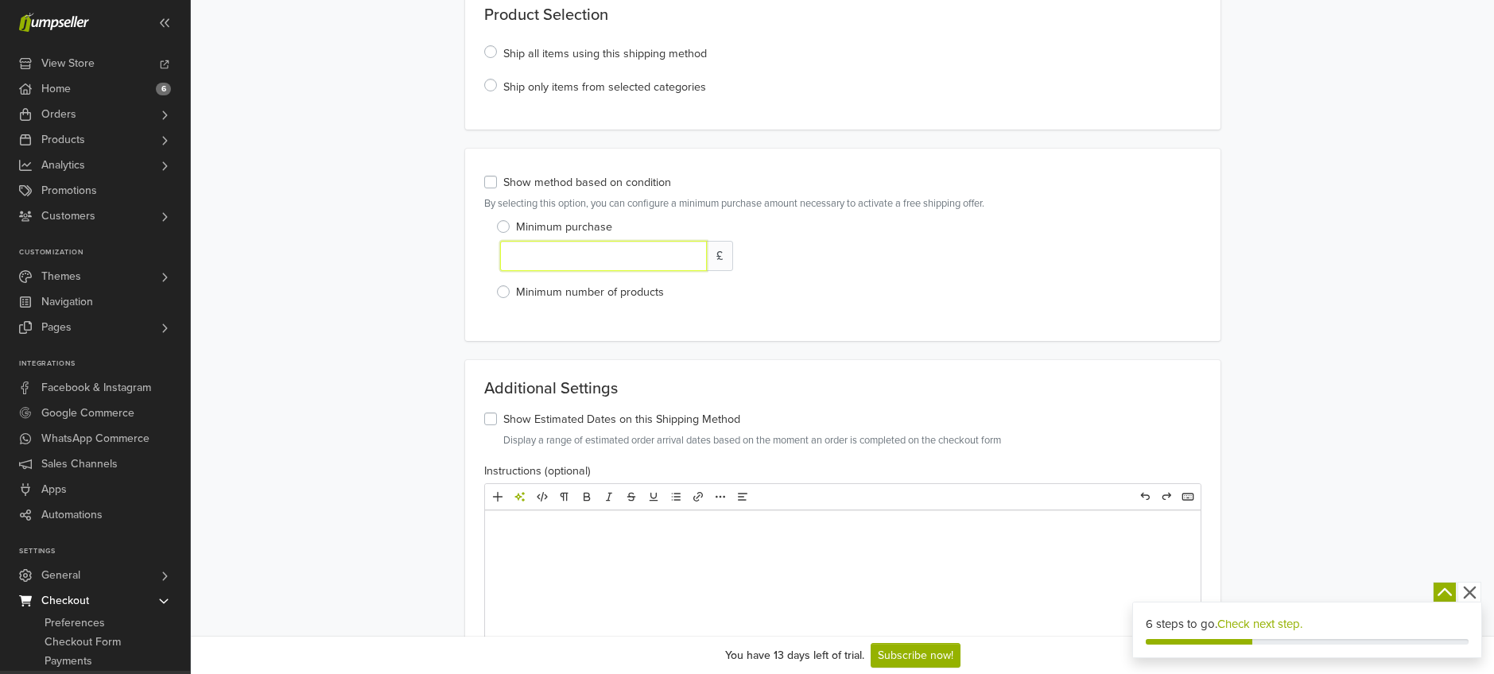
click at [526, 259] on input "number" at bounding box center [604, 256] width 208 height 30
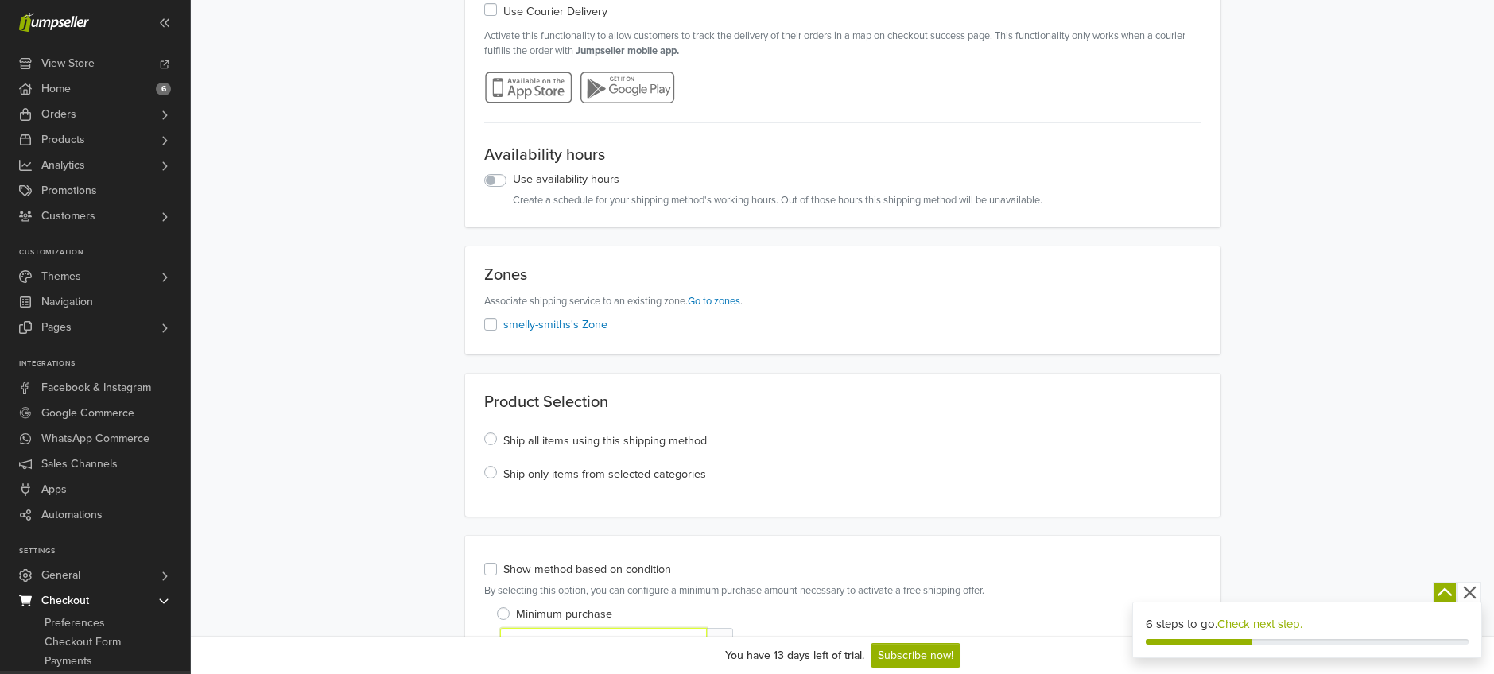
scroll to position [0, 0]
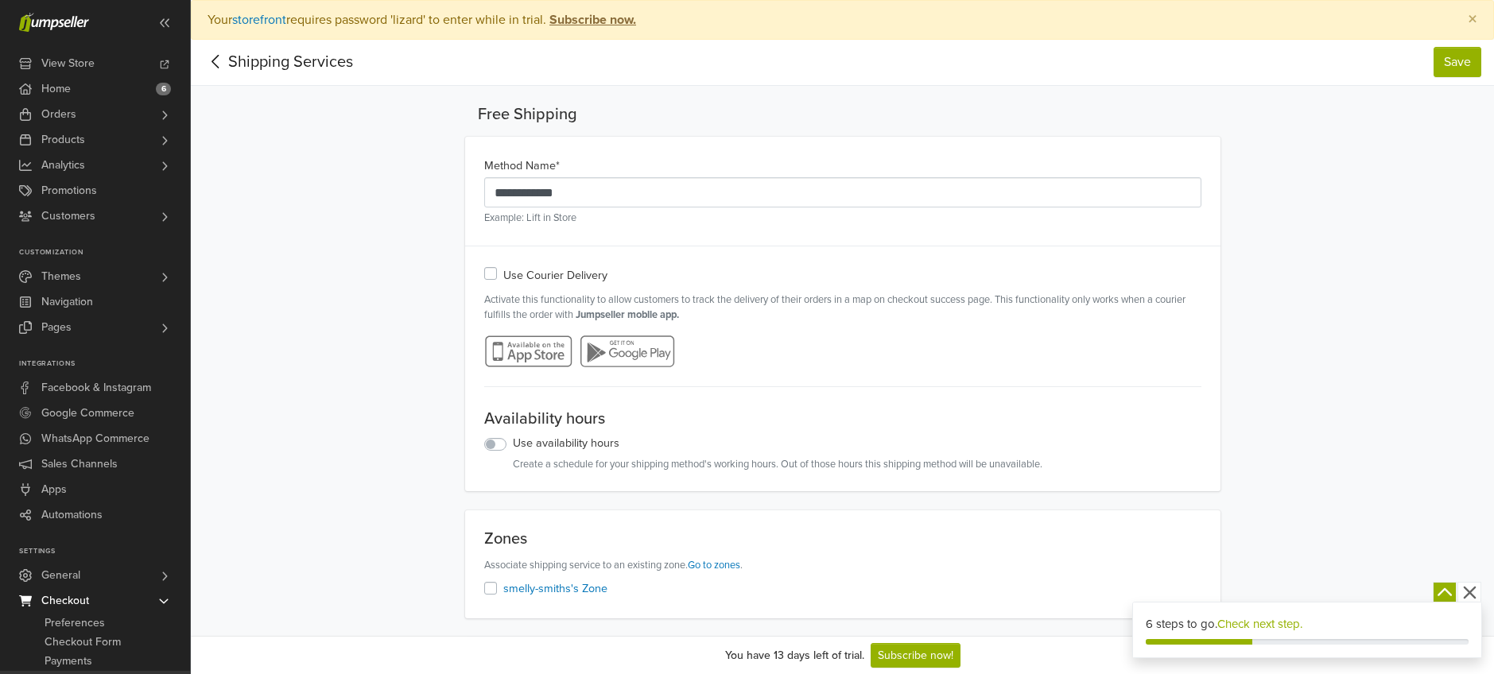
type input "*"
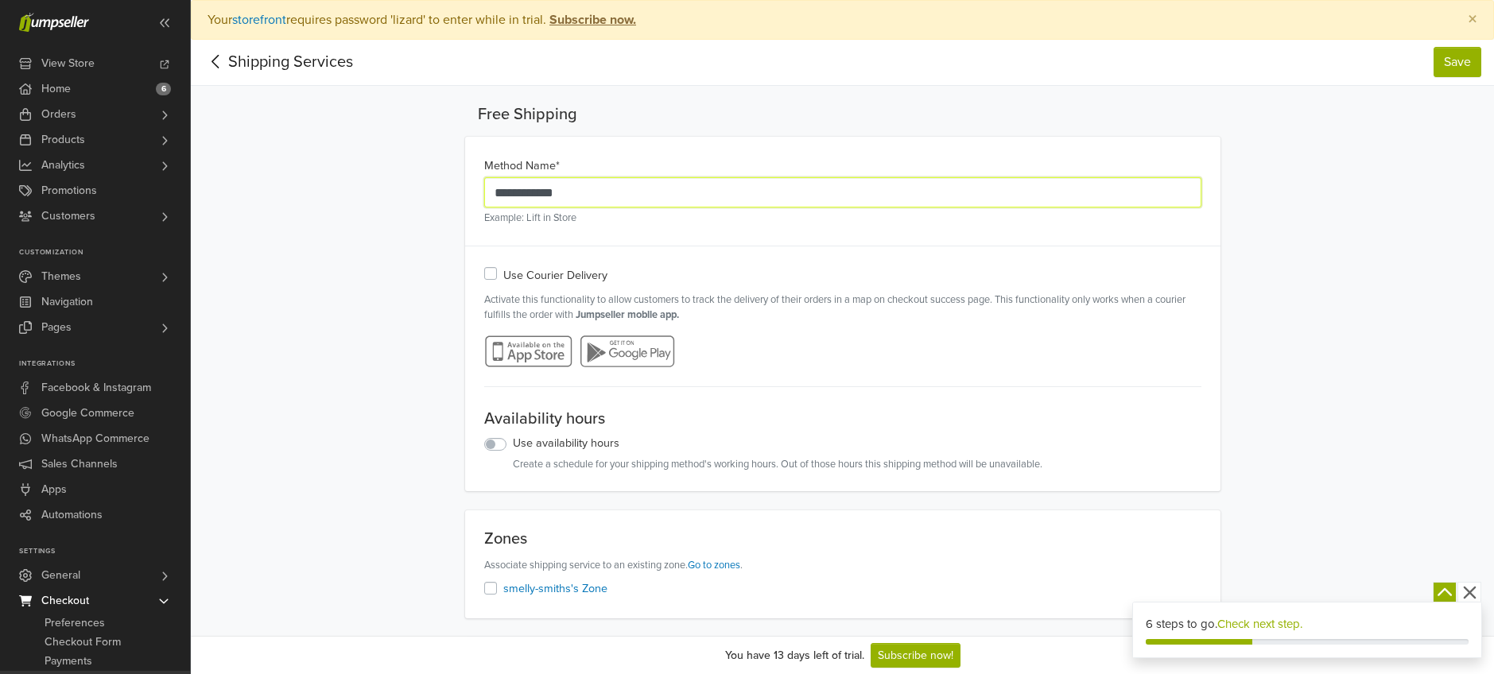
click at [526, 201] on input "**********" at bounding box center [842, 192] width 717 height 30
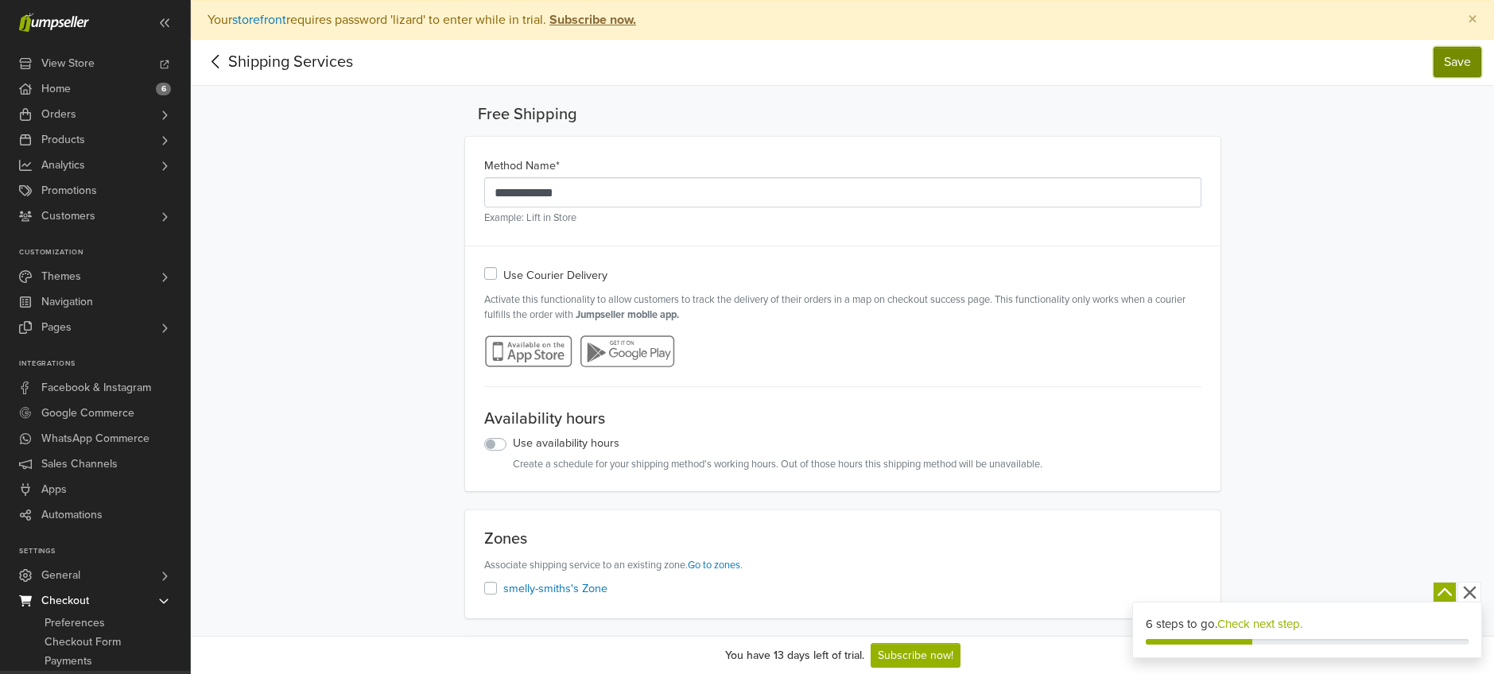
click at [1458, 59] on button "Save" at bounding box center [1458, 62] width 48 height 30
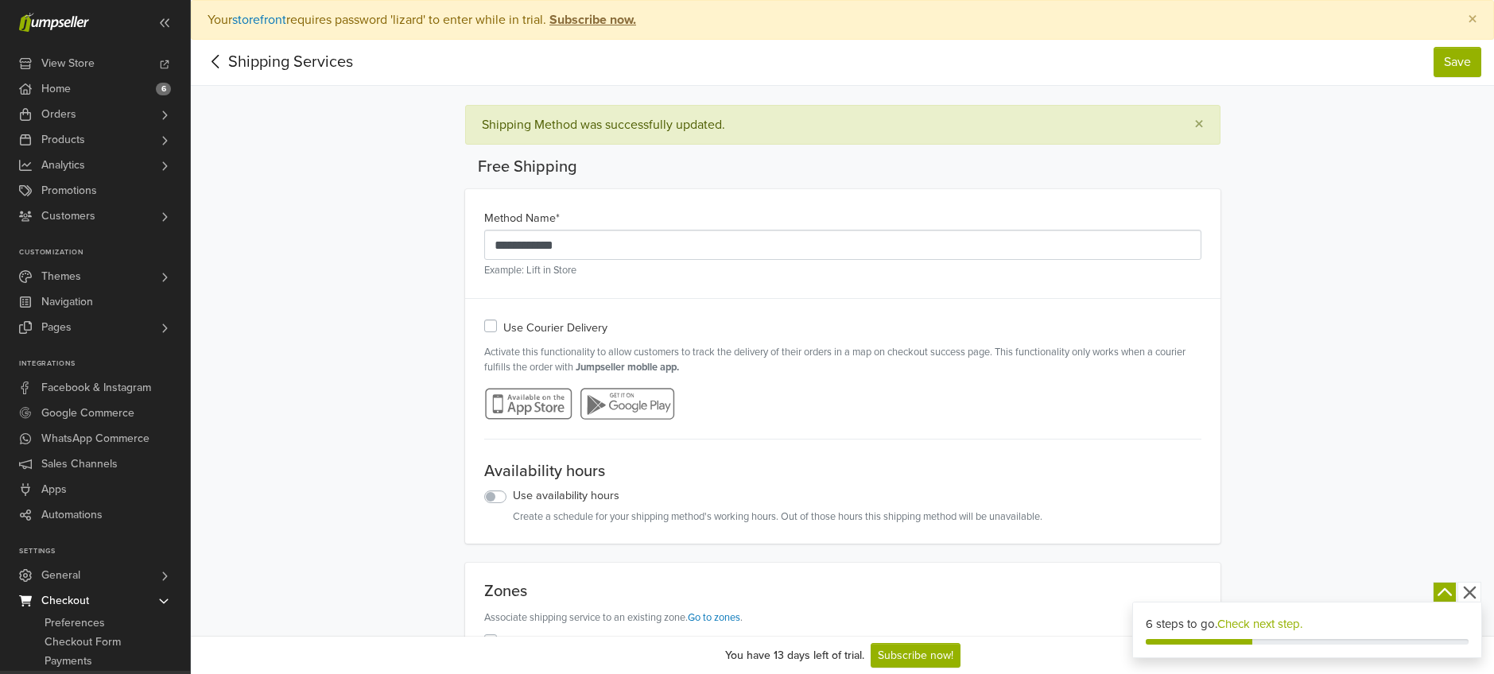
click at [322, 60] on div "Shipping Services" at bounding box center [278, 62] width 149 height 24
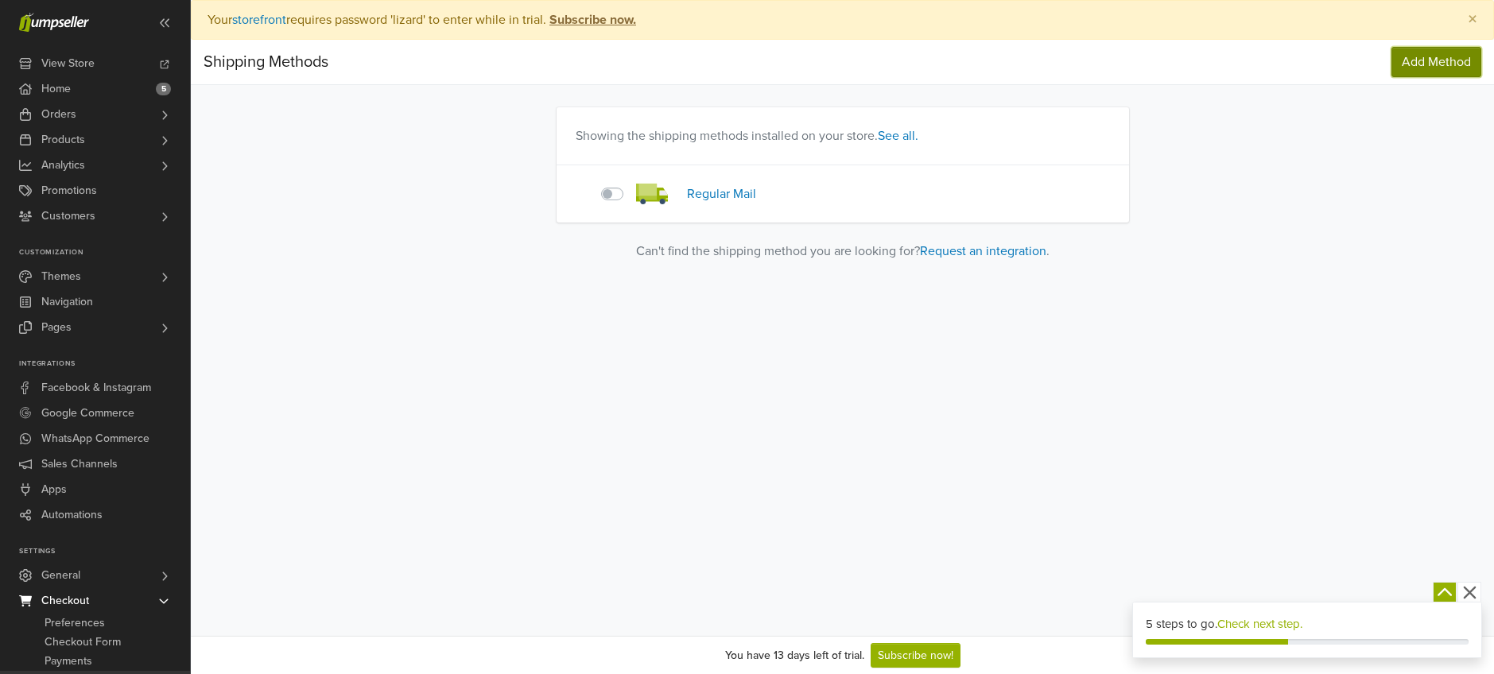
click at [1434, 66] on span "Add Method" at bounding box center [1436, 62] width 69 height 16
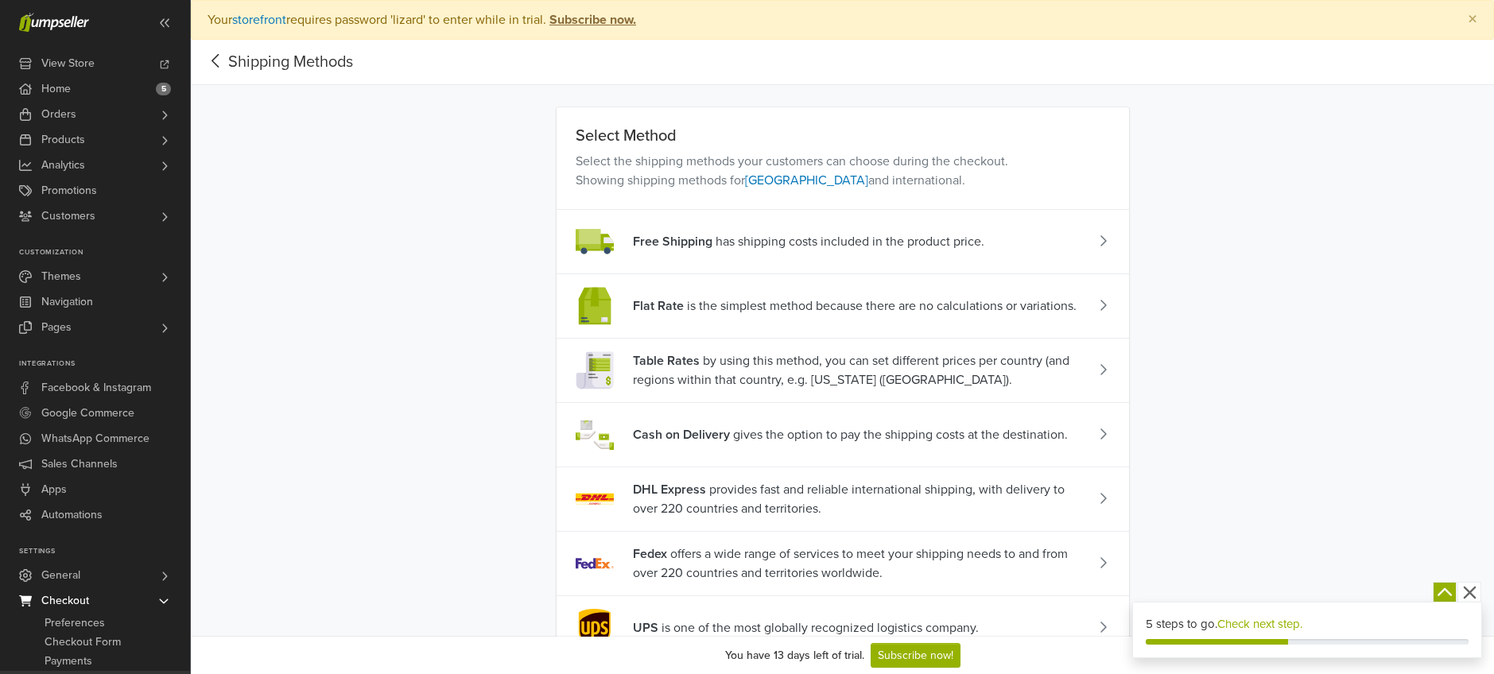
click at [911, 428] on span "Cash on Delivery gives the option to pay the shipping costs at the destination." at bounding box center [850, 434] width 435 height 19
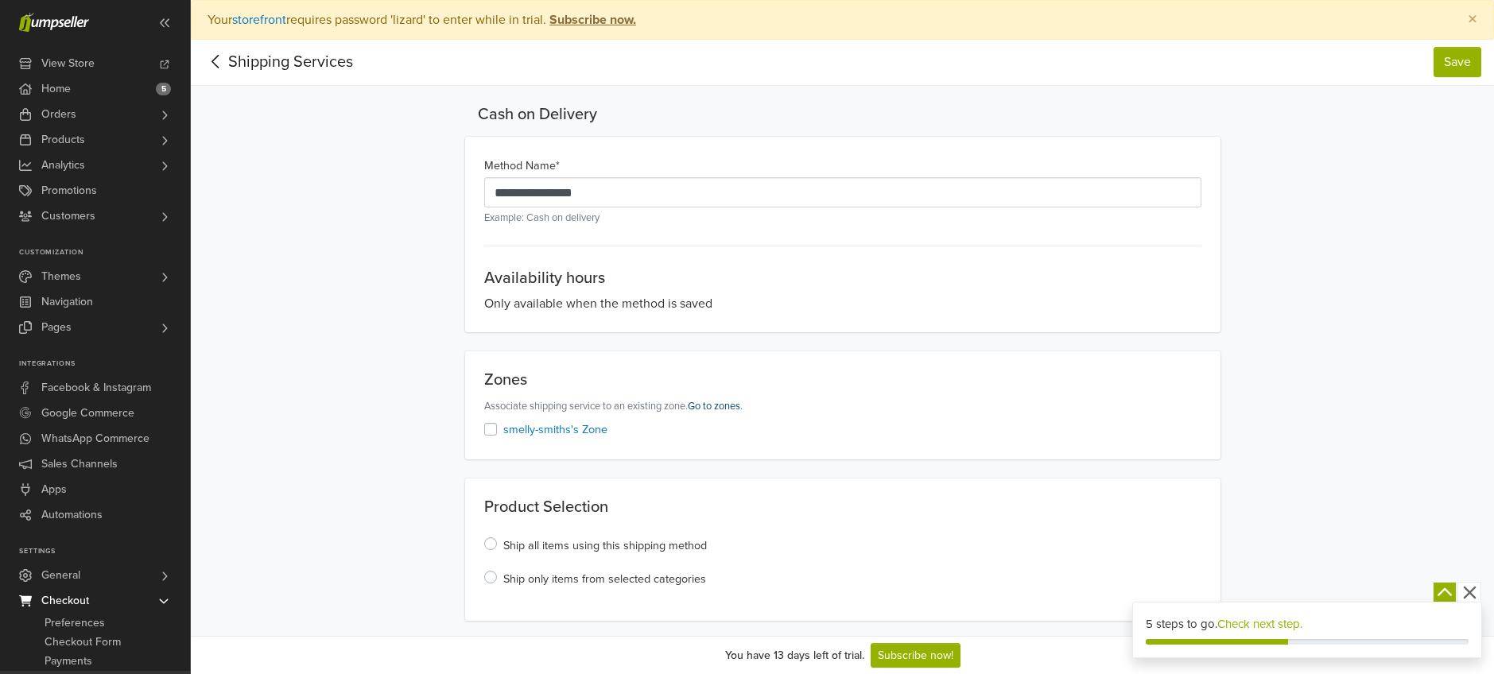
click at [701, 405] on link "Go to zones" at bounding box center [714, 406] width 52 height 13
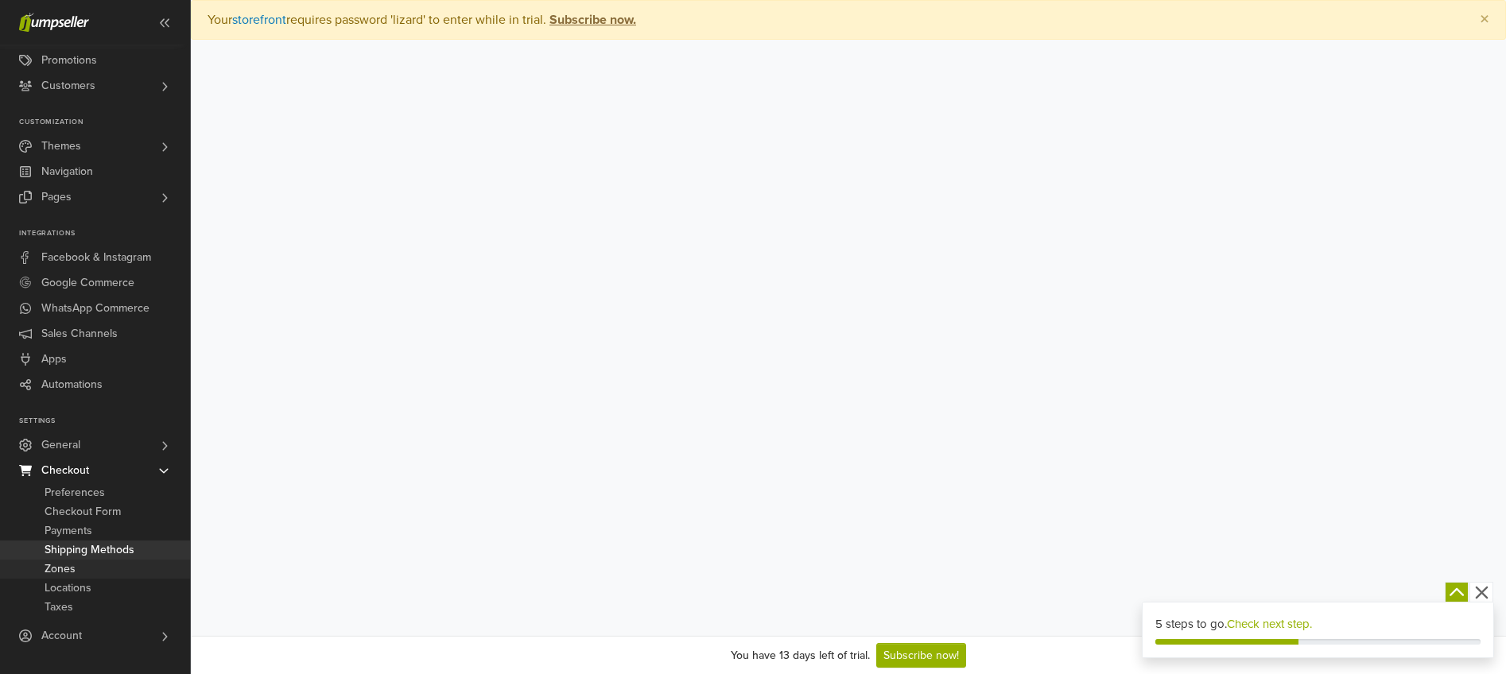
click at [60, 568] on span "Zones" at bounding box center [60, 569] width 31 height 19
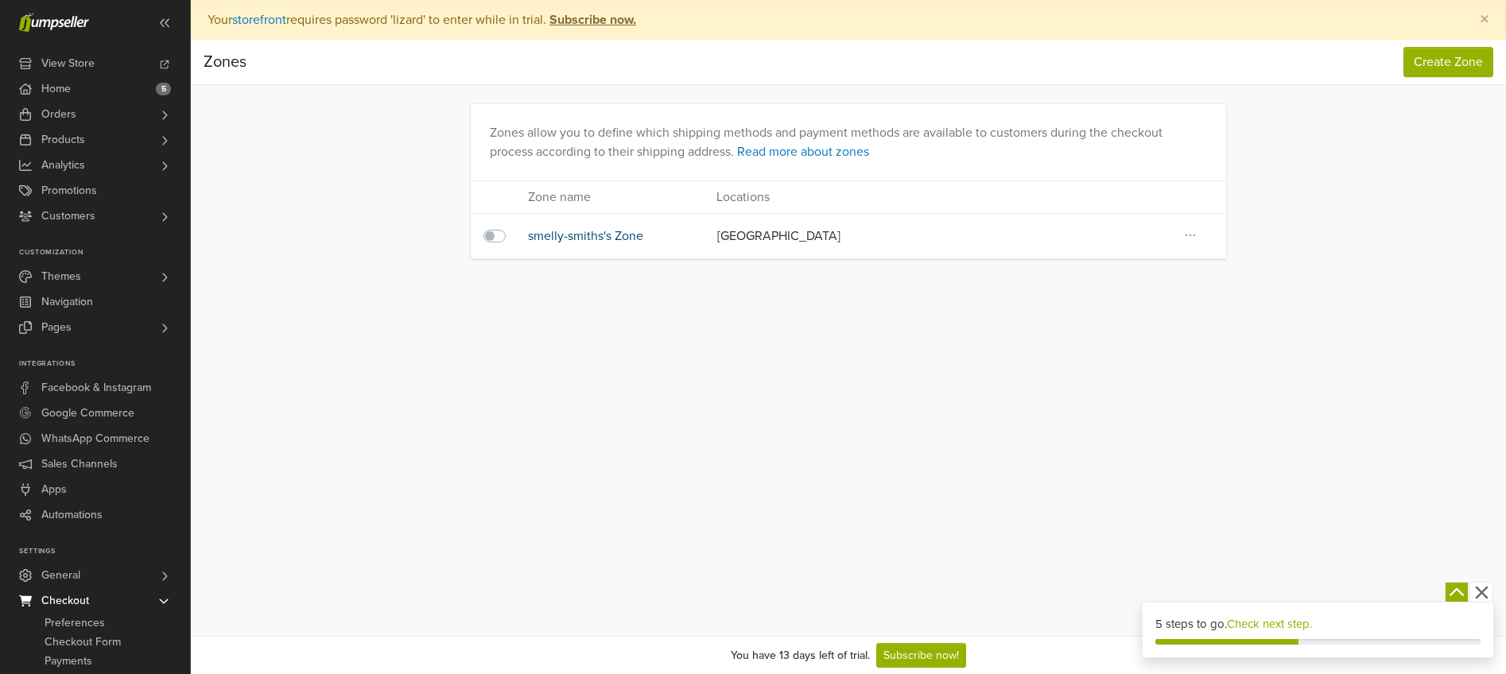
click at [597, 238] on link "smelly-smiths's Zone" at bounding box center [585, 236] width 115 height 16
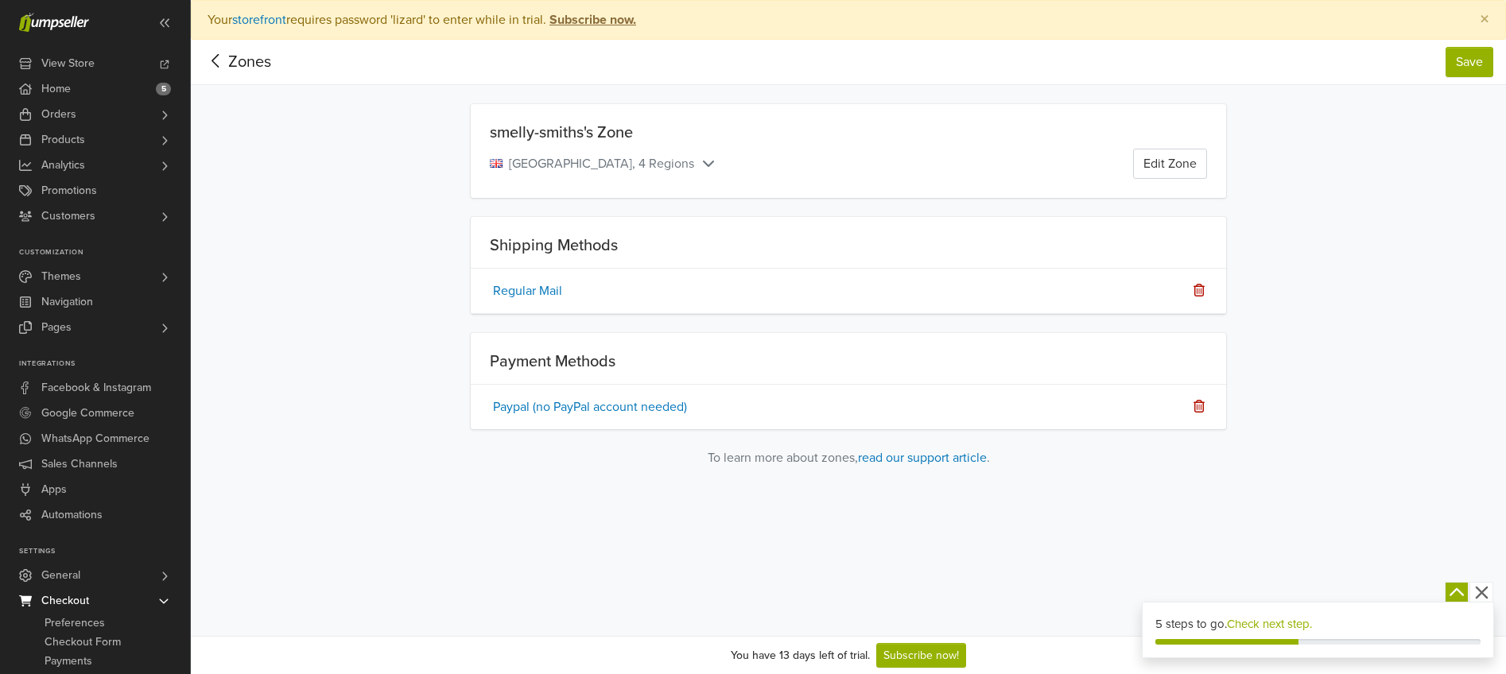
click at [1199, 289] on icon at bounding box center [1199, 290] width 11 height 13
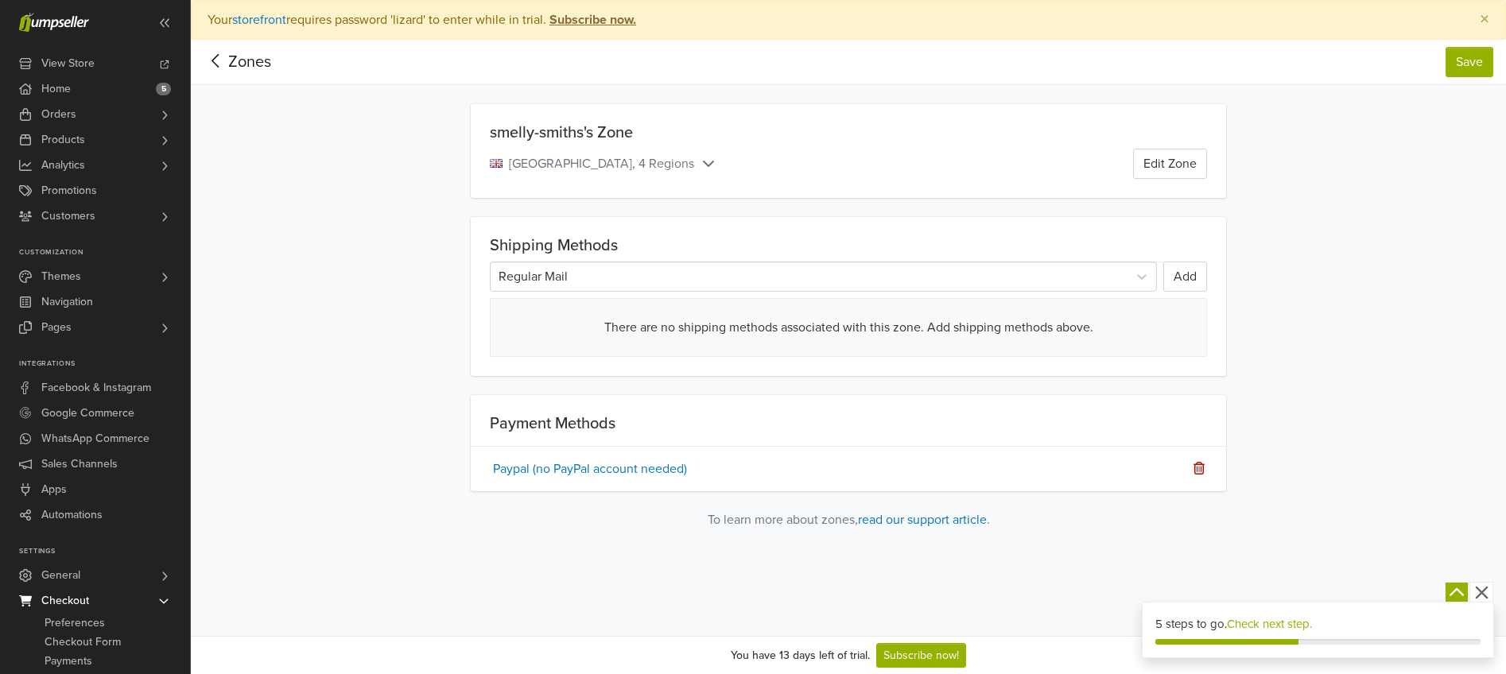
click at [980, 289] on div "Regular Mail" at bounding box center [809, 276] width 637 height 29
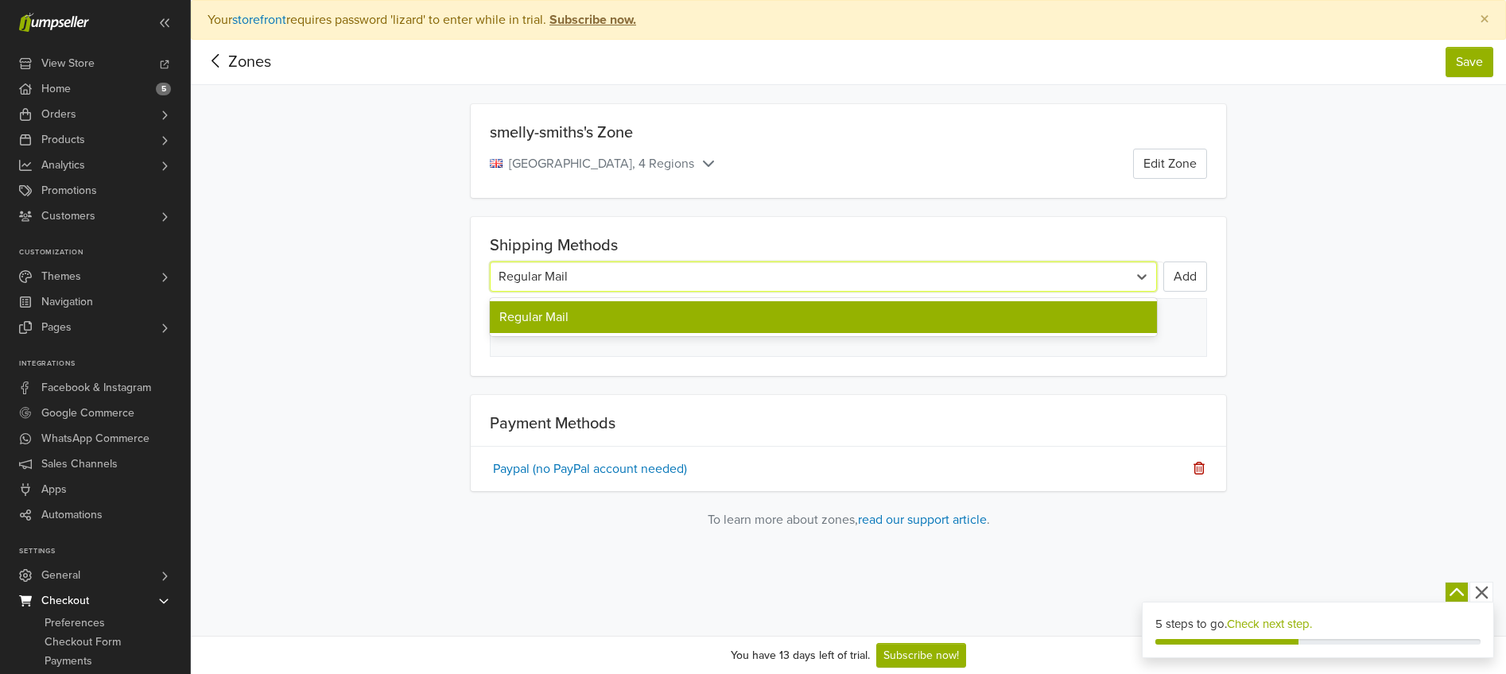
click at [887, 310] on div "Regular Mail" at bounding box center [823, 317] width 667 height 32
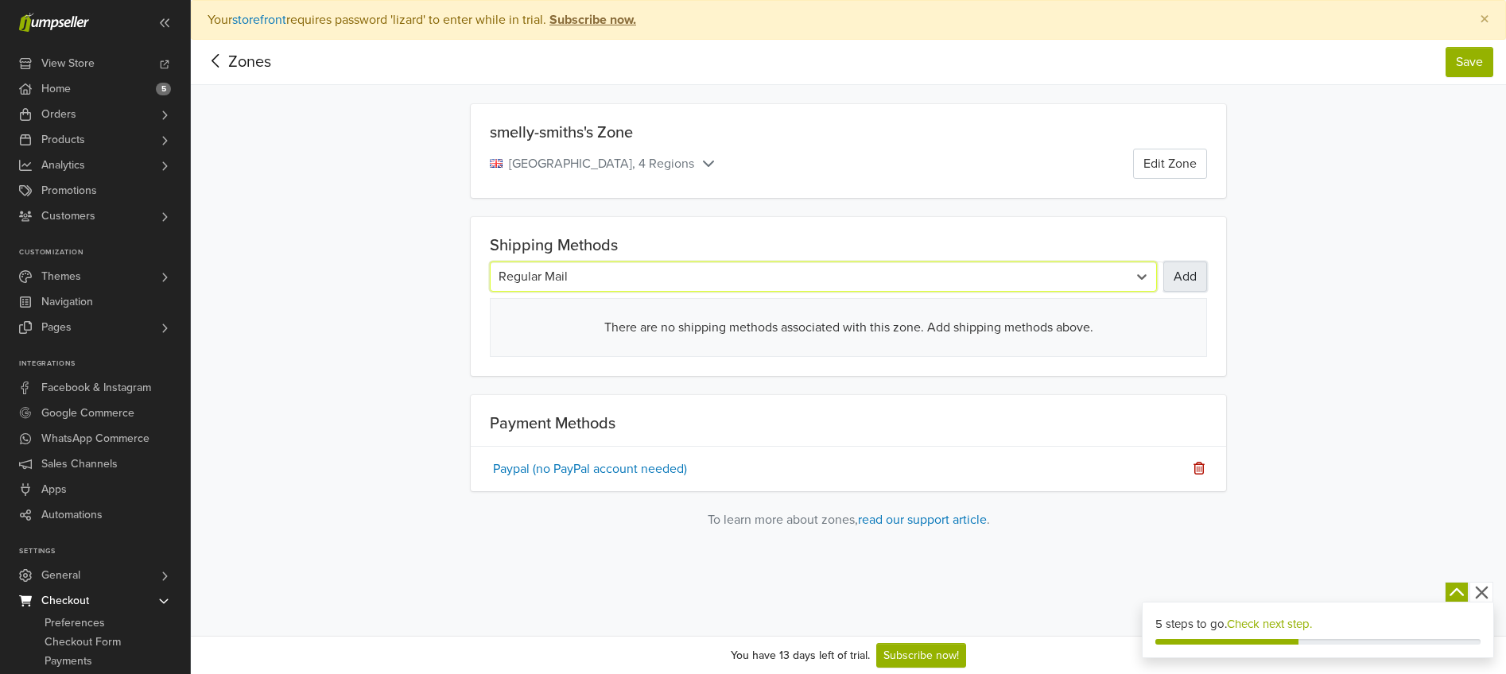
click at [1188, 273] on button "Add" at bounding box center [1185, 277] width 44 height 30
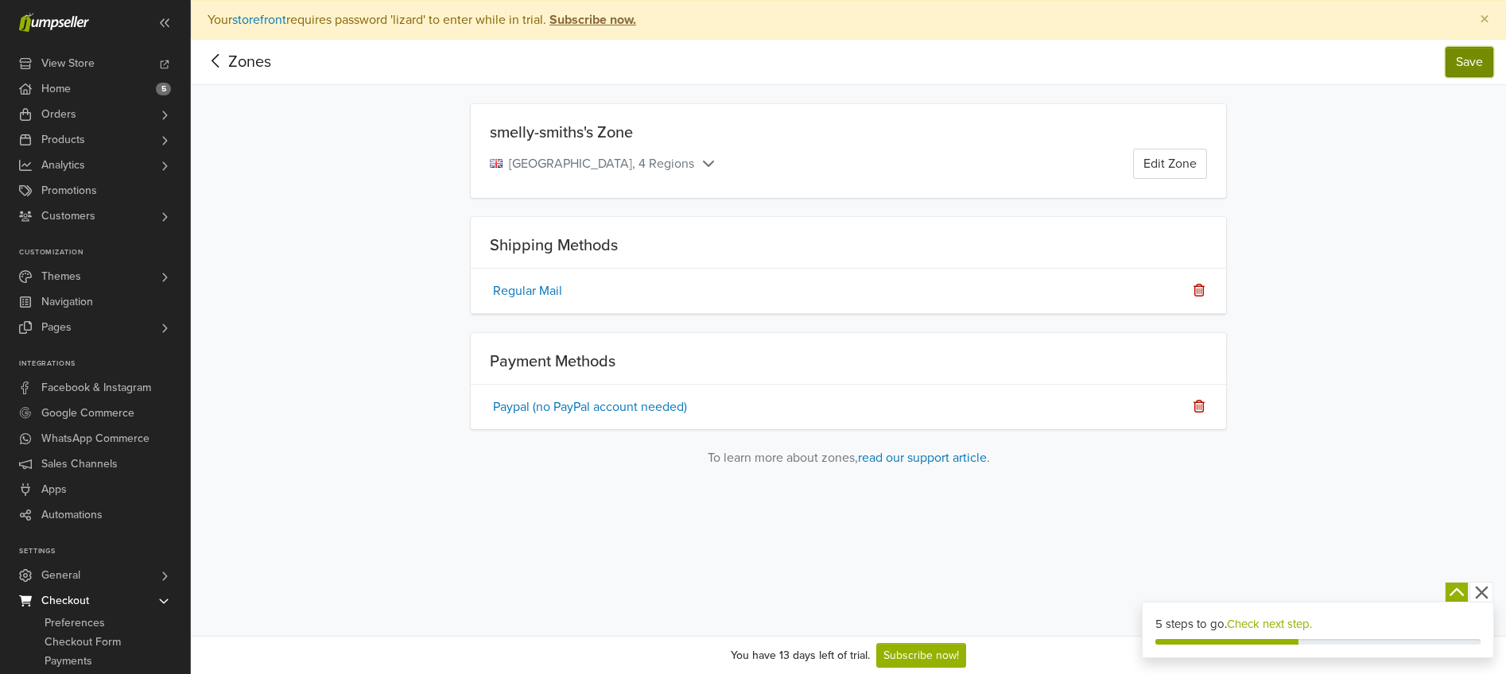
click at [1492, 61] on button "Save" at bounding box center [1470, 62] width 48 height 30
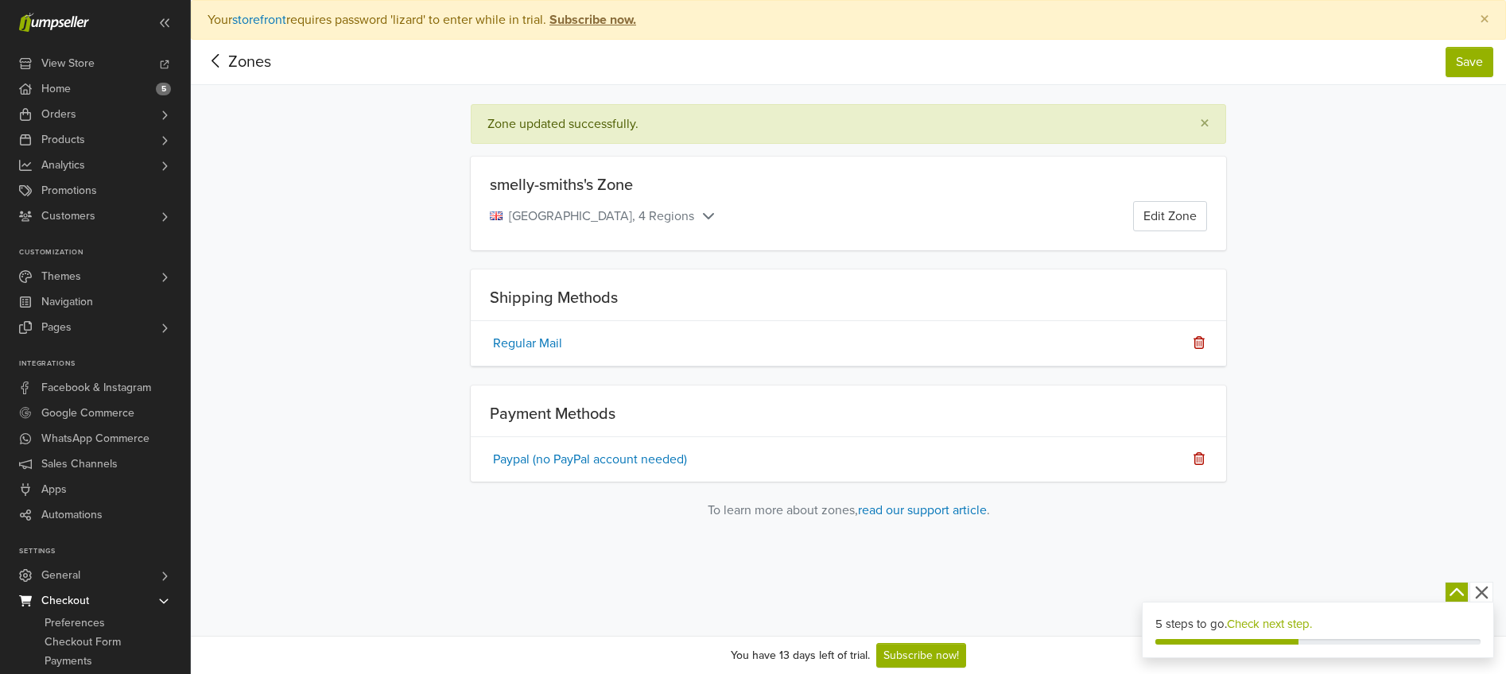
click at [241, 55] on span "Zones" at bounding box center [238, 62] width 68 height 32
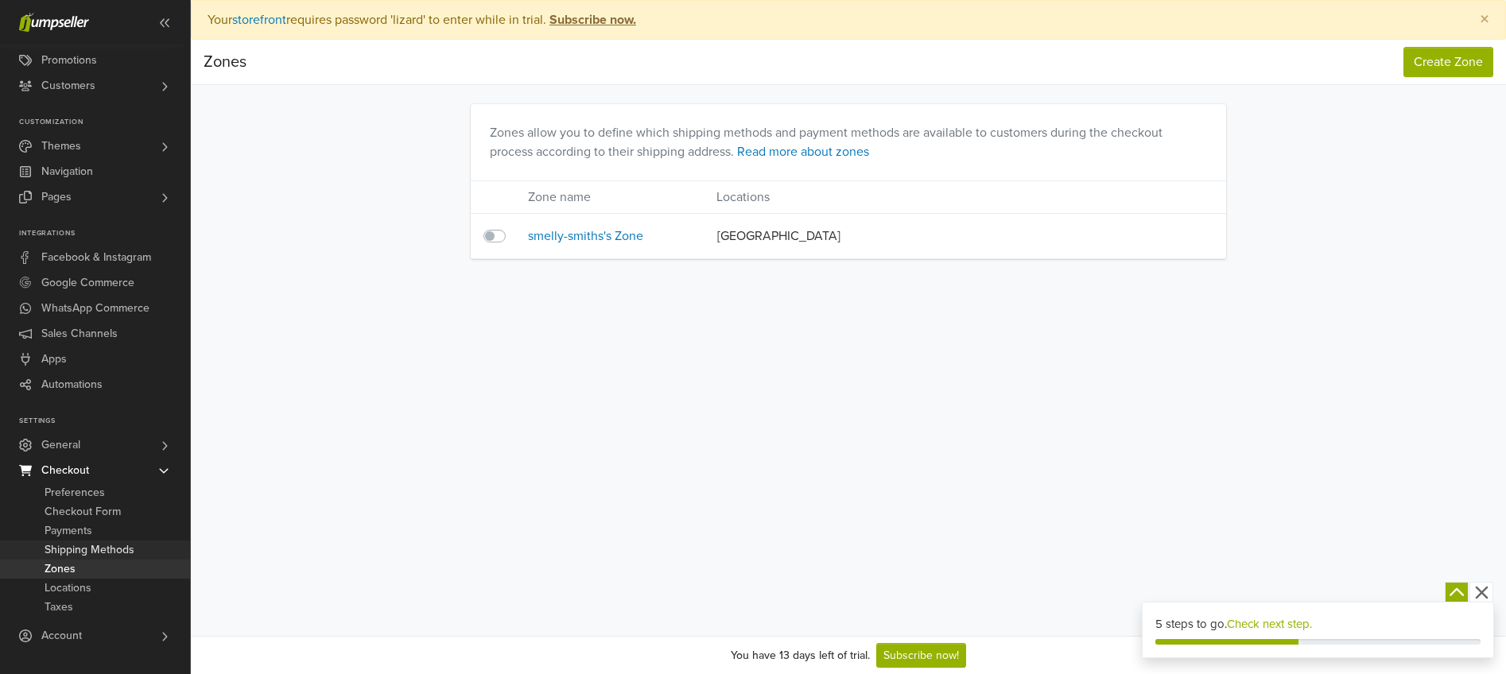
click at [68, 553] on span "Shipping Methods" at bounding box center [90, 550] width 90 height 19
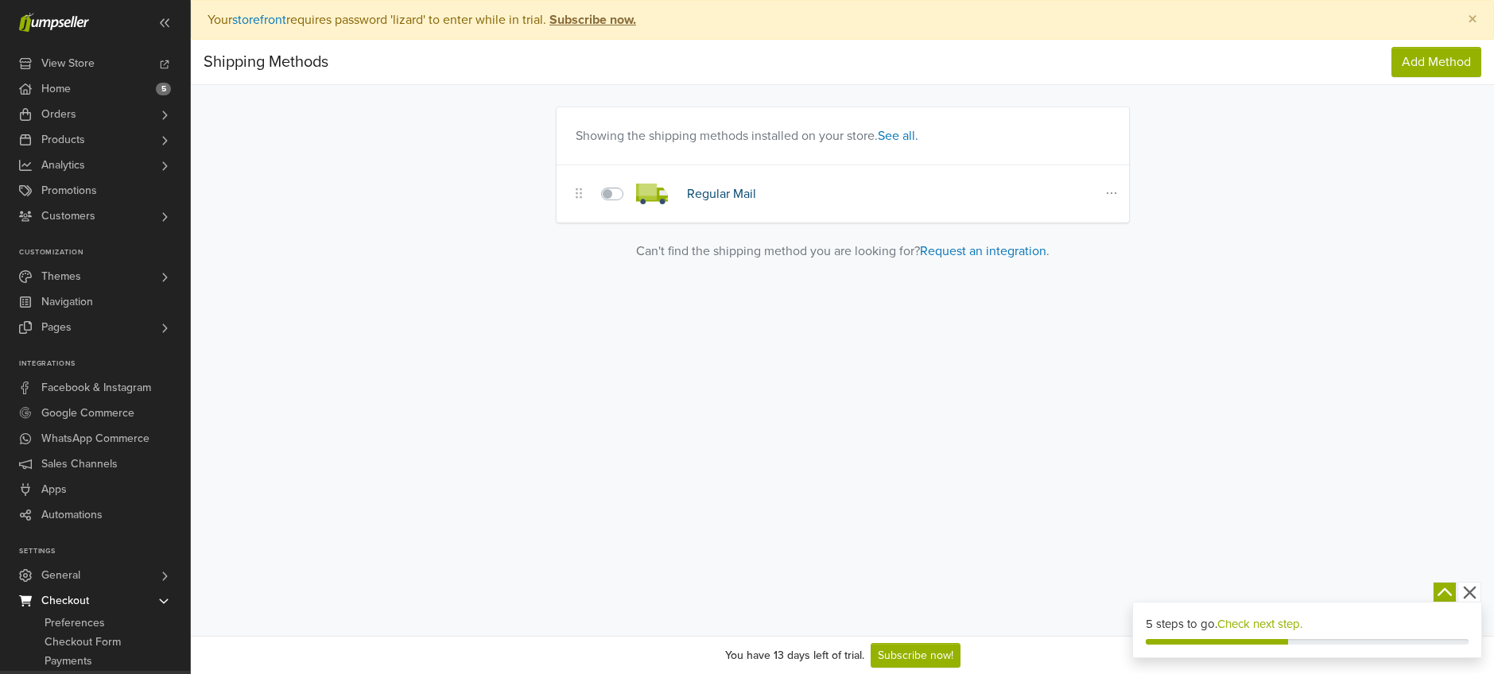
click at [710, 194] on link "Regular Mail" at bounding box center [721, 194] width 69 height 16
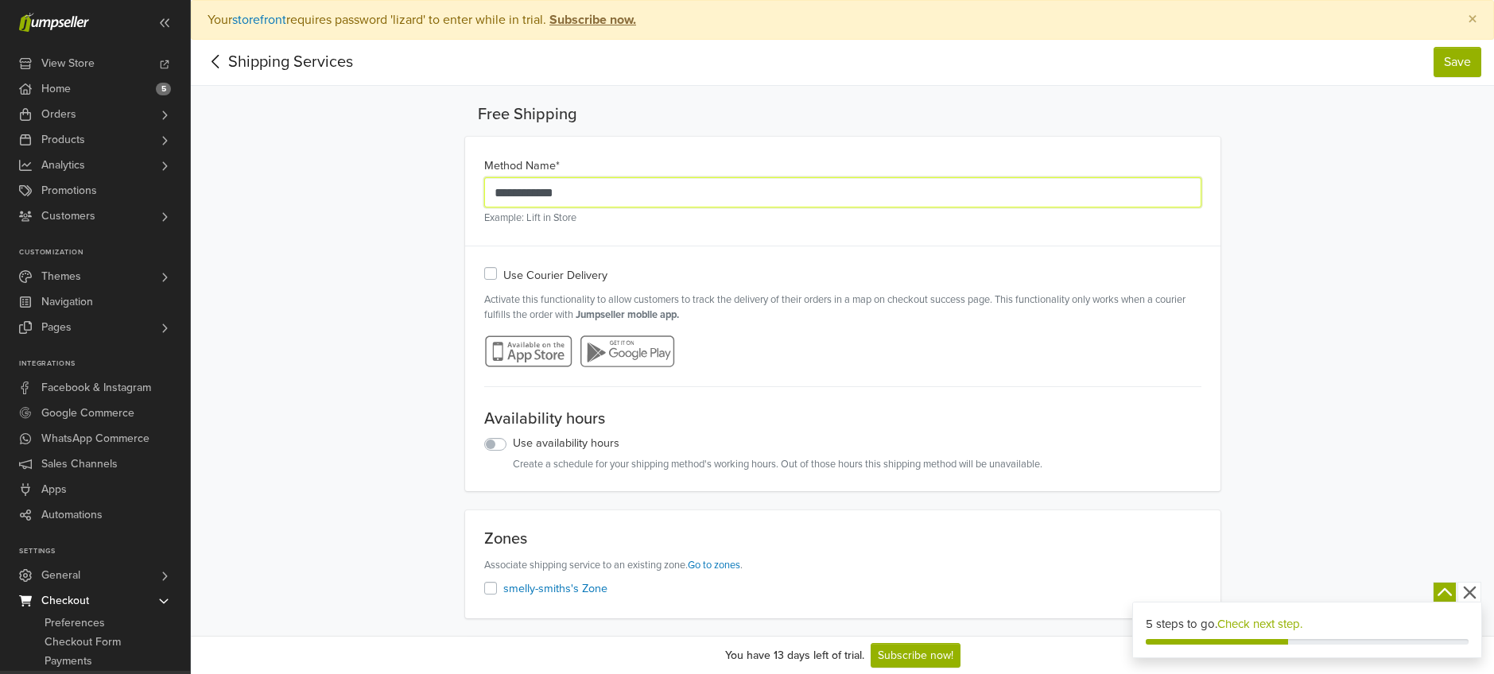
click at [693, 193] on input "**********" at bounding box center [842, 192] width 717 height 30
type input "**********"
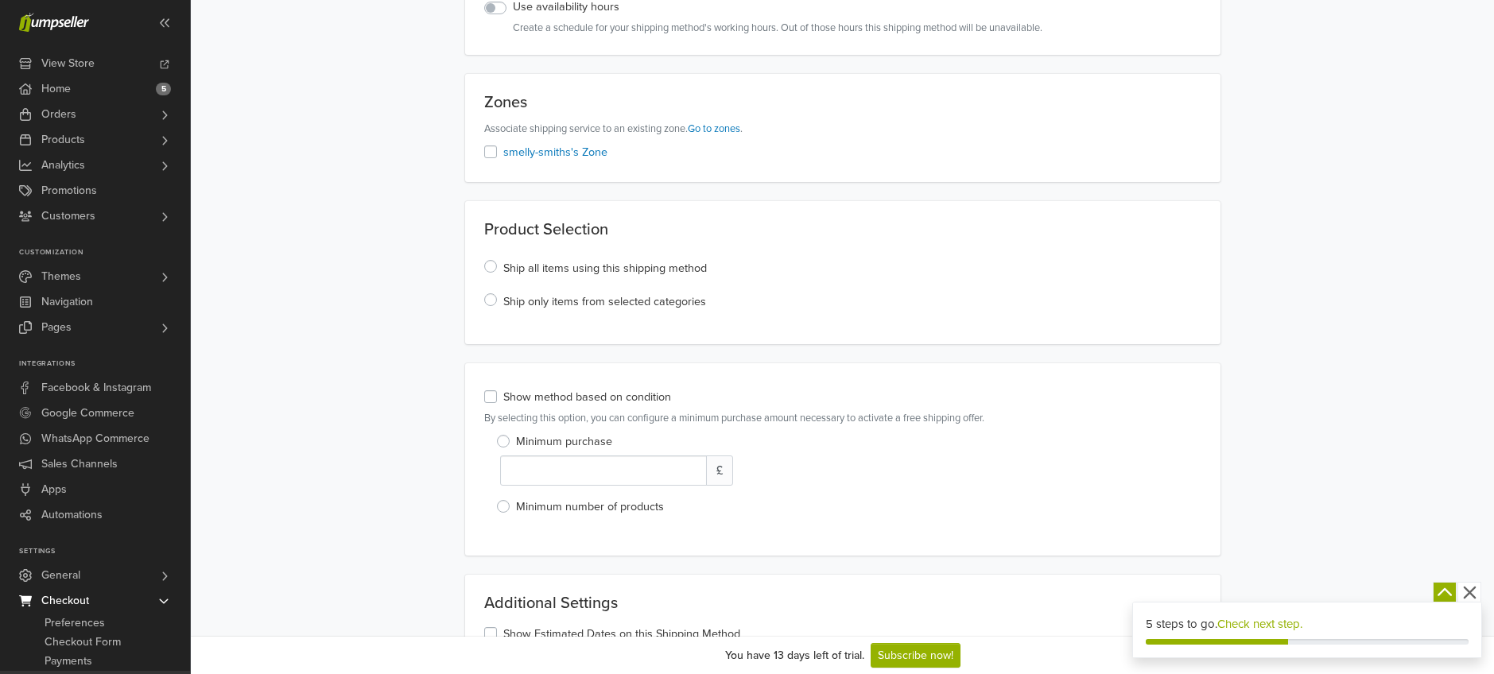
scroll to position [541, 0]
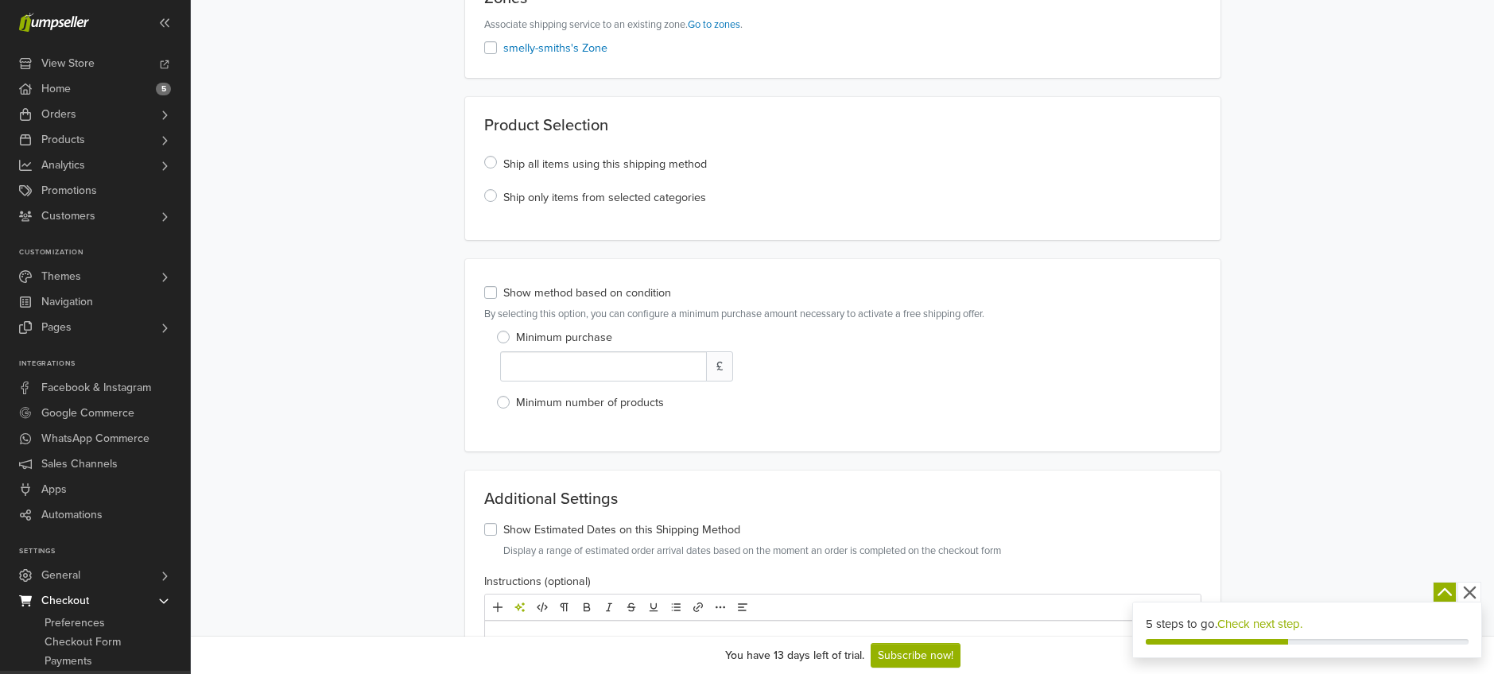
click at [503, 293] on label "Show method based on condition" at bounding box center [587, 293] width 168 height 17
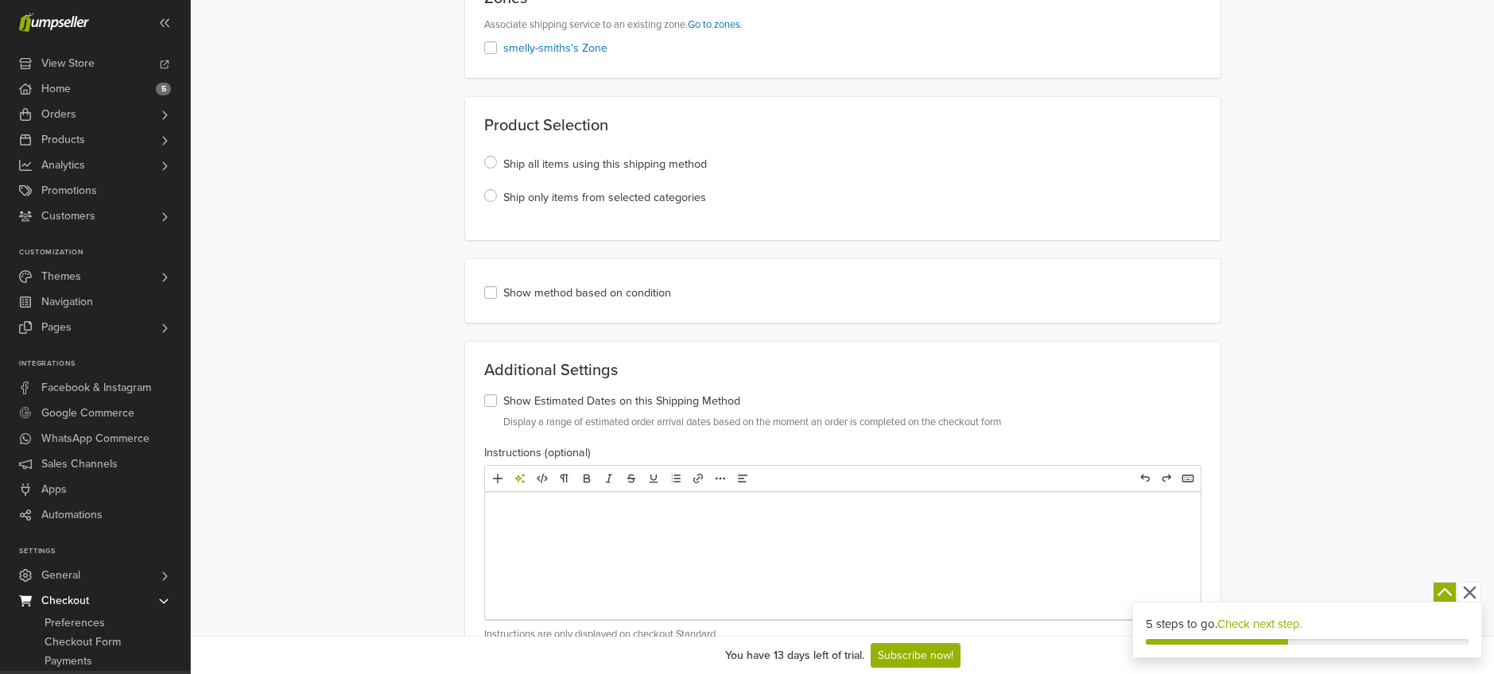
click at [503, 293] on label "Show method based on condition" at bounding box center [587, 293] width 168 height 17
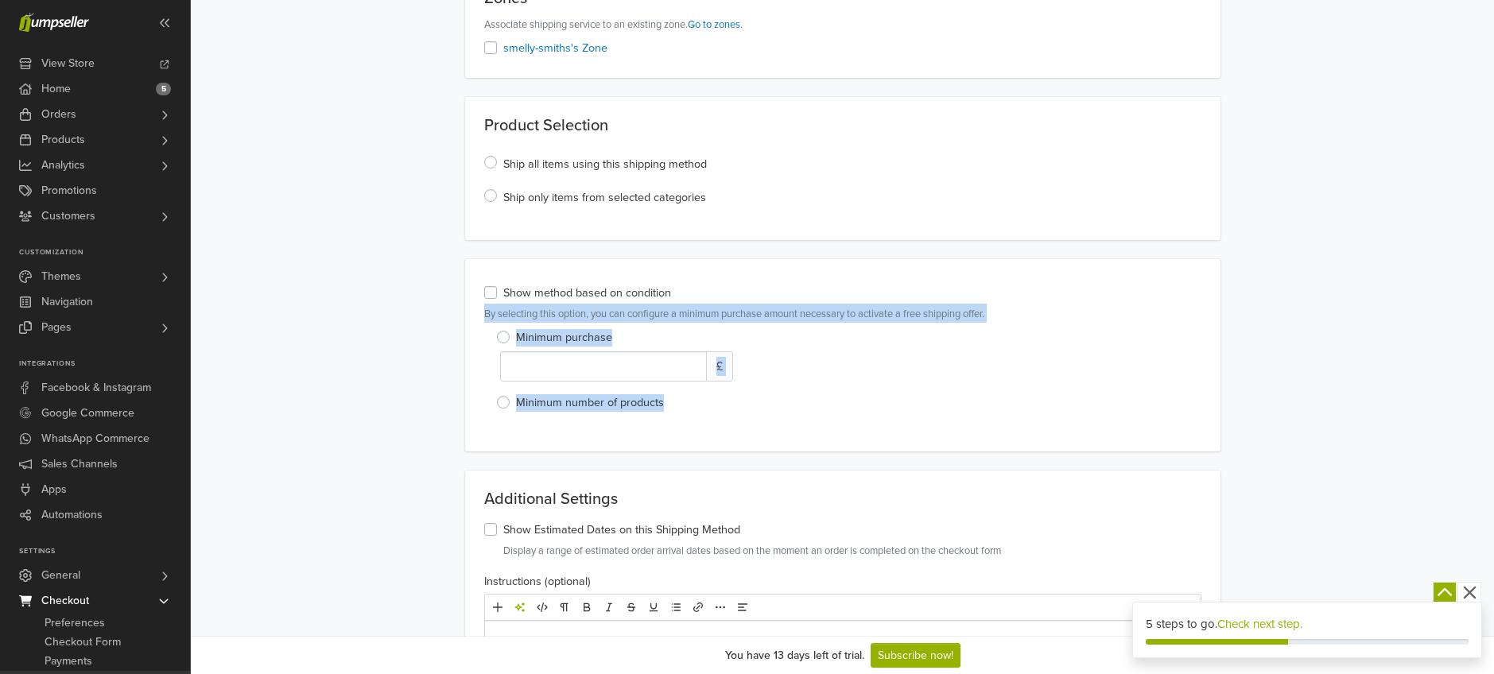
click at [503, 293] on label "Show method based on condition" at bounding box center [587, 293] width 168 height 17
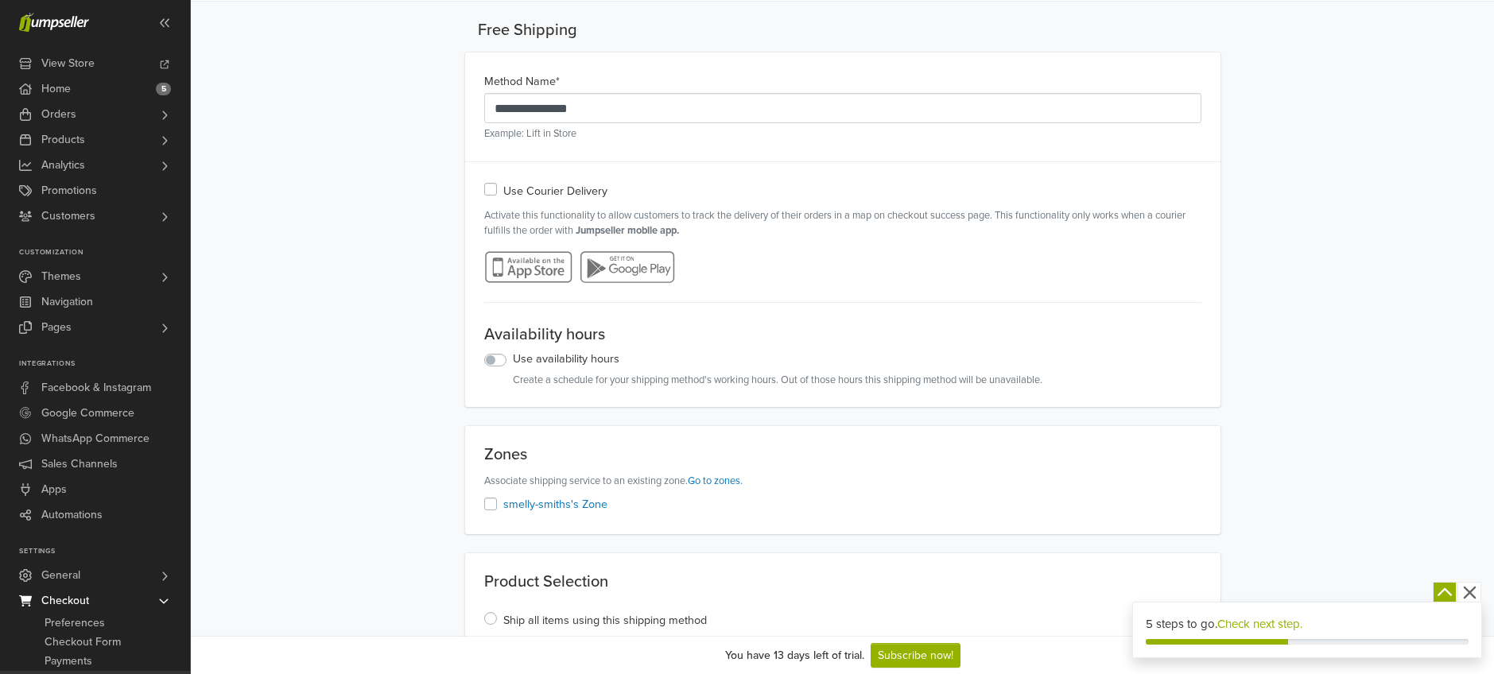
scroll to position [0, 0]
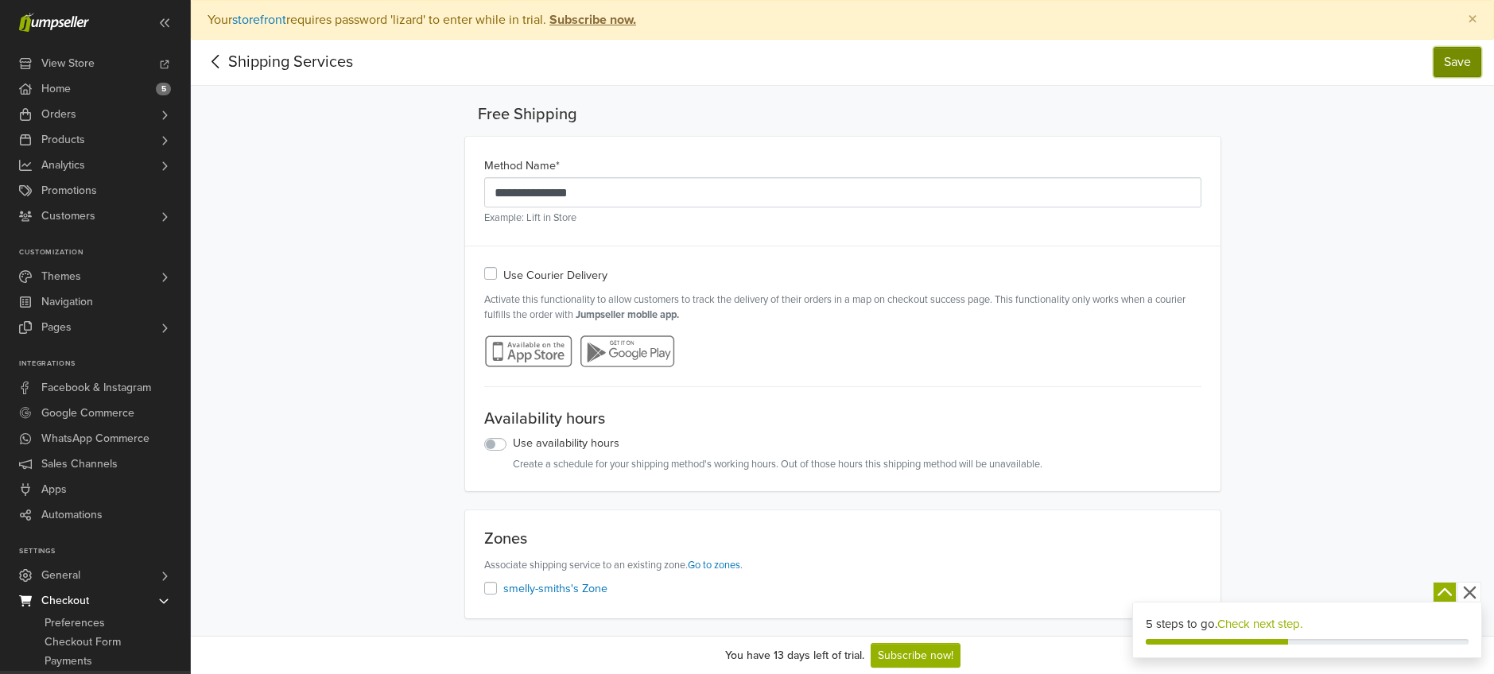
click at [1461, 63] on button "Save" at bounding box center [1458, 62] width 48 height 30
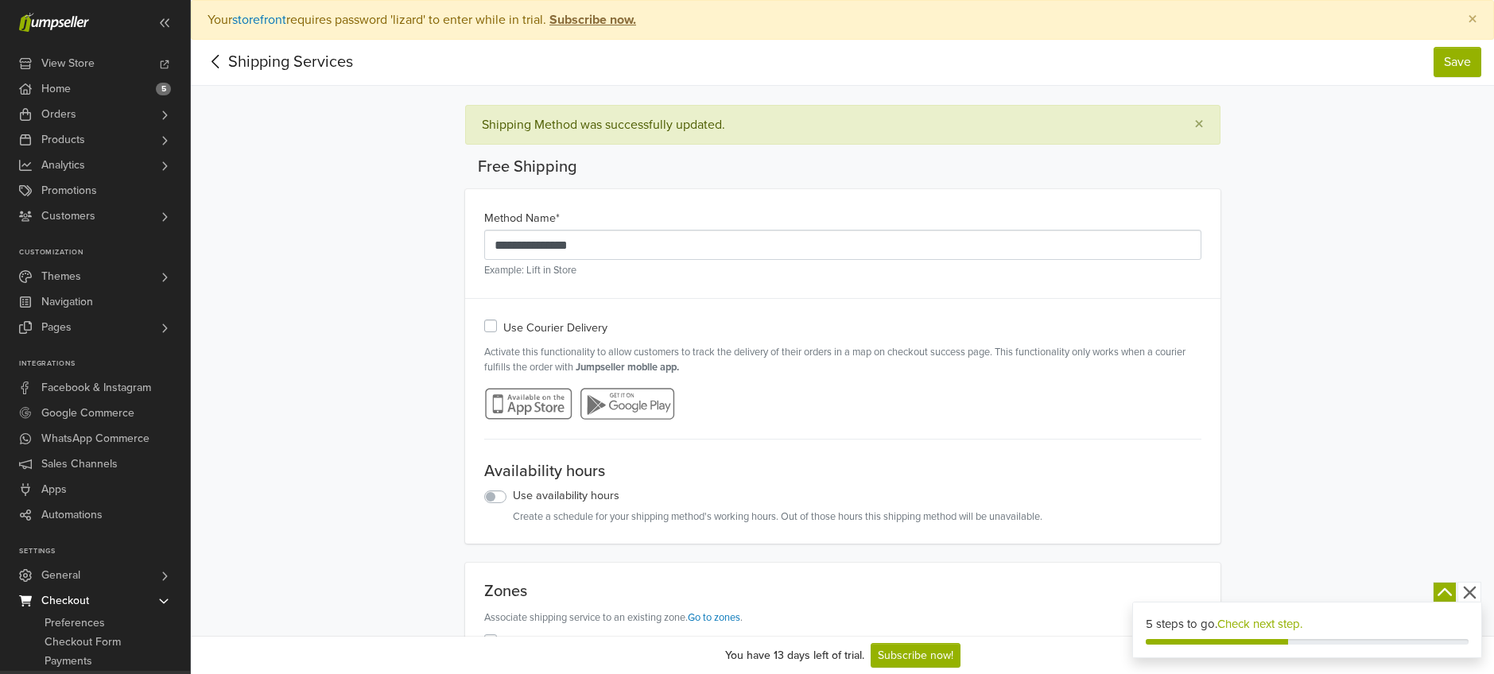
click at [215, 63] on icon at bounding box center [216, 62] width 25 height 20
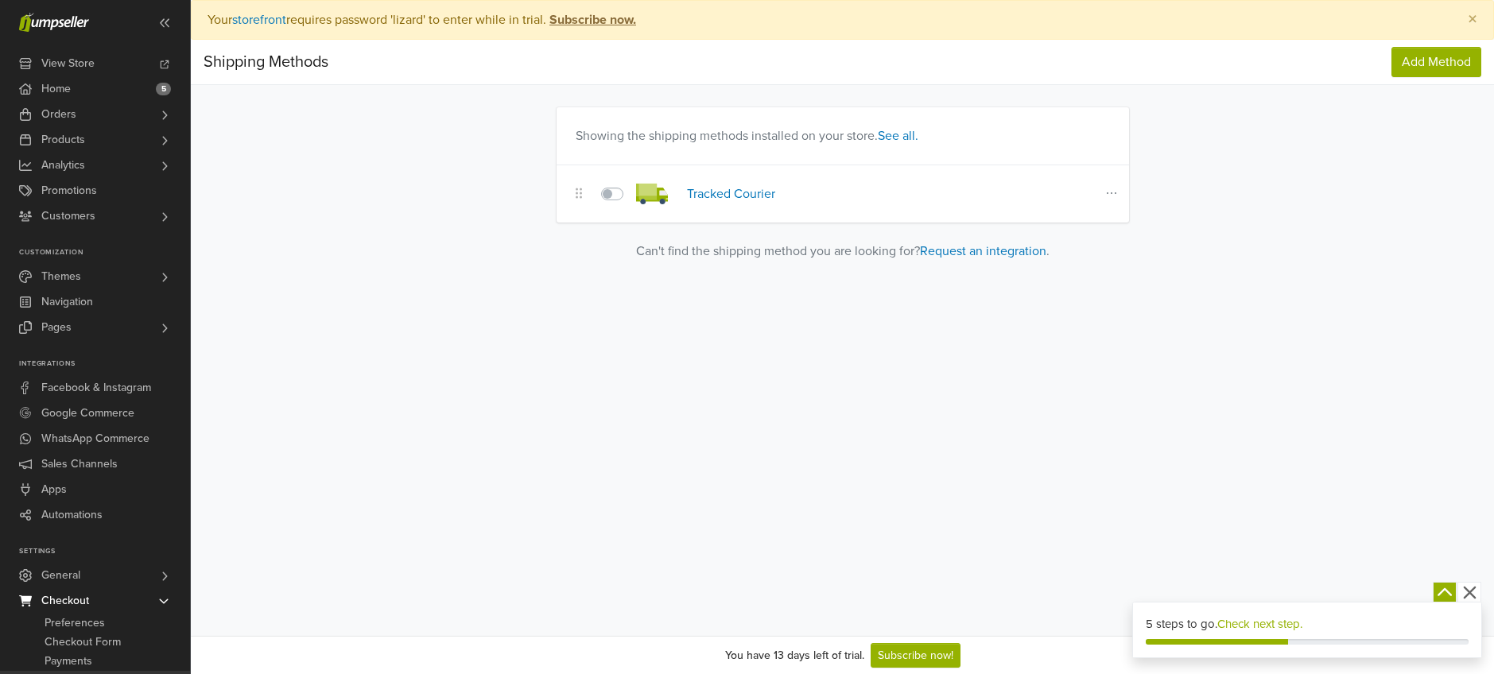
click at [1121, 191] on td "Edit Delete" at bounding box center [1073, 194] width 111 height 58
click at [1114, 194] on icon at bounding box center [1112, 193] width 16 height 13
click at [1051, 245] on button "Delete" at bounding box center [1056, 248] width 126 height 25
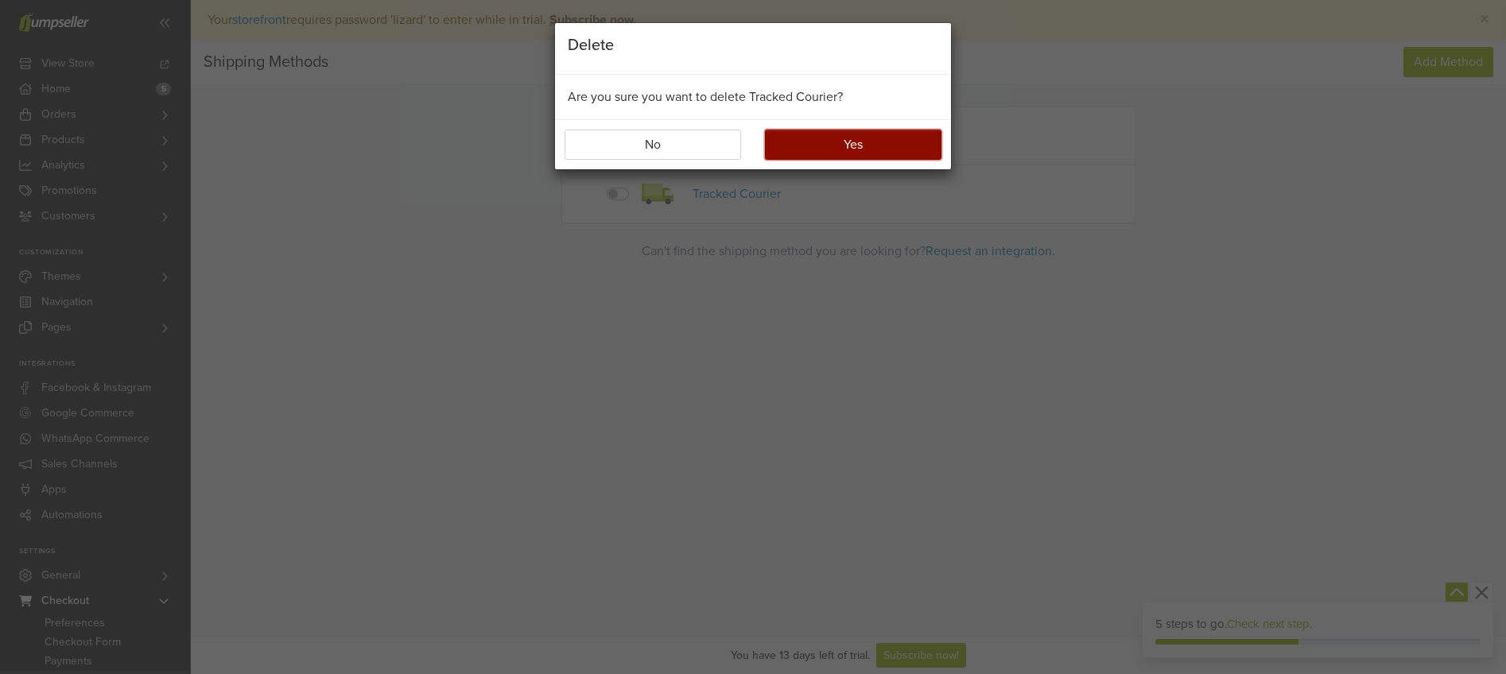
click at [867, 148] on button "Yes" at bounding box center [853, 145] width 177 height 30
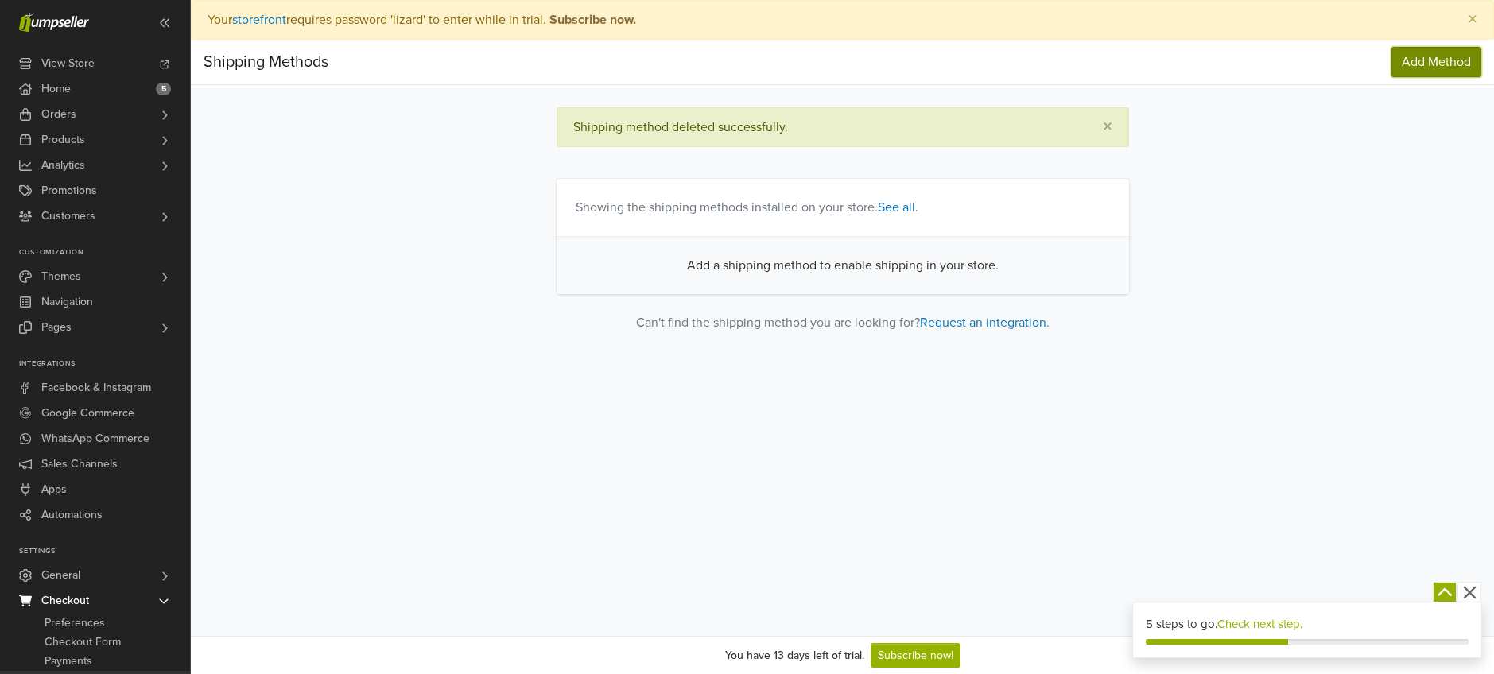
click at [1432, 61] on span "Add Method" at bounding box center [1436, 62] width 69 height 16
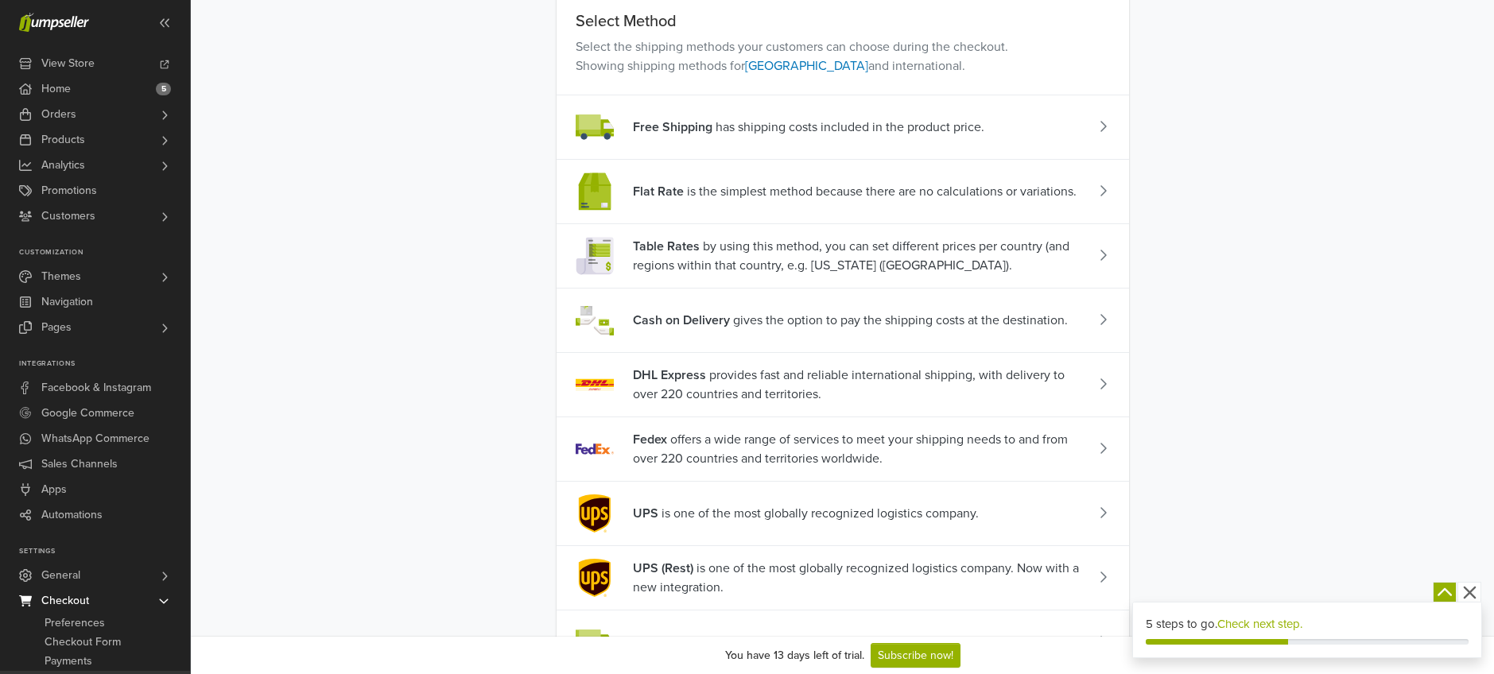
scroll to position [107, 0]
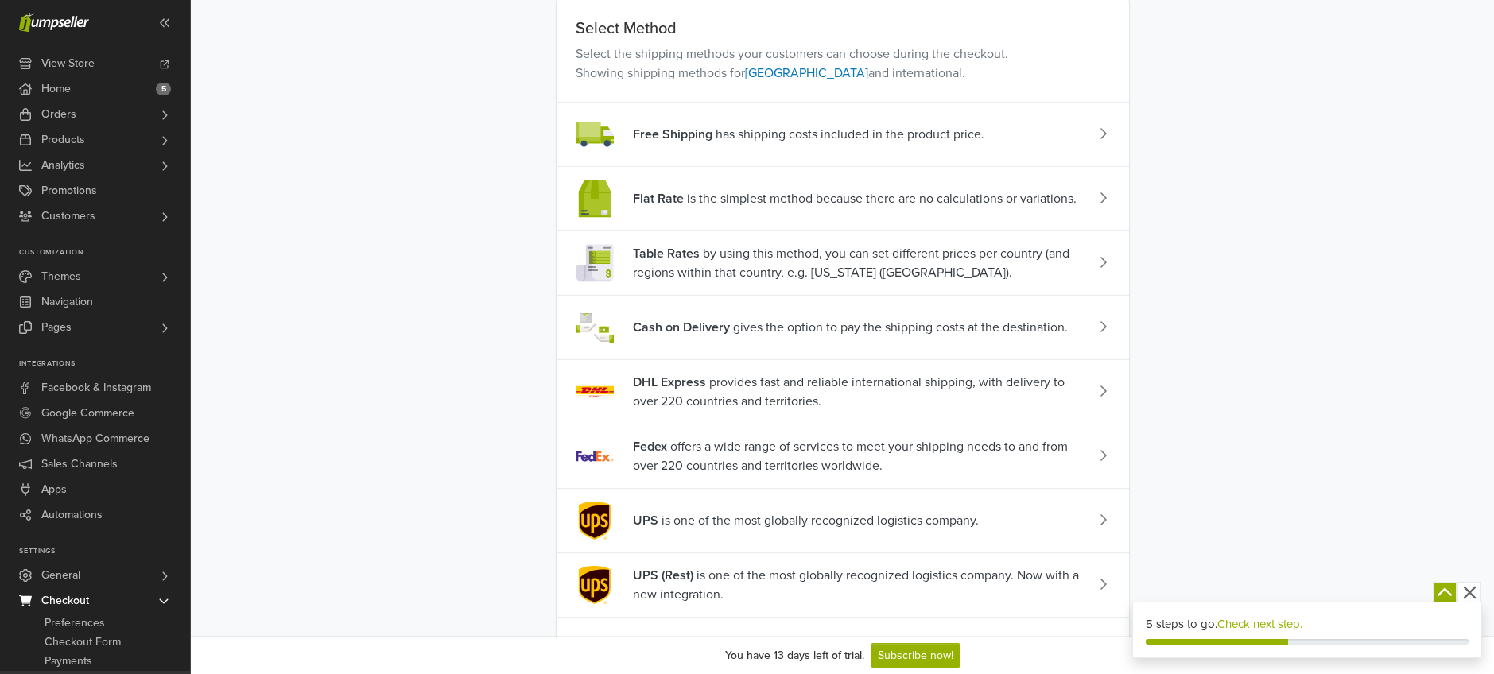
click at [835, 199] on span "Flat Rate is the simplest method because there are no calculations or variation…" at bounding box center [855, 198] width 444 height 19
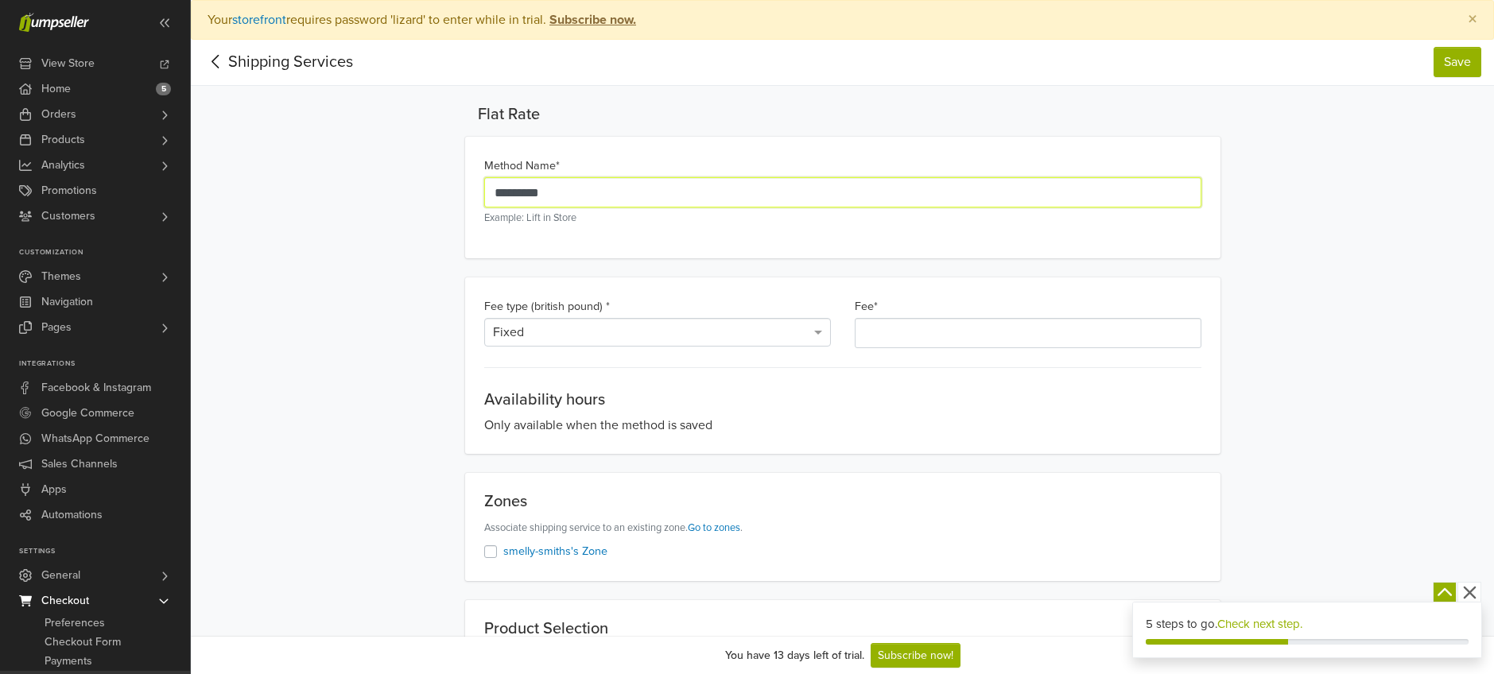
click at [671, 197] on input "*********" at bounding box center [842, 192] width 717 height 30
type input "**********"
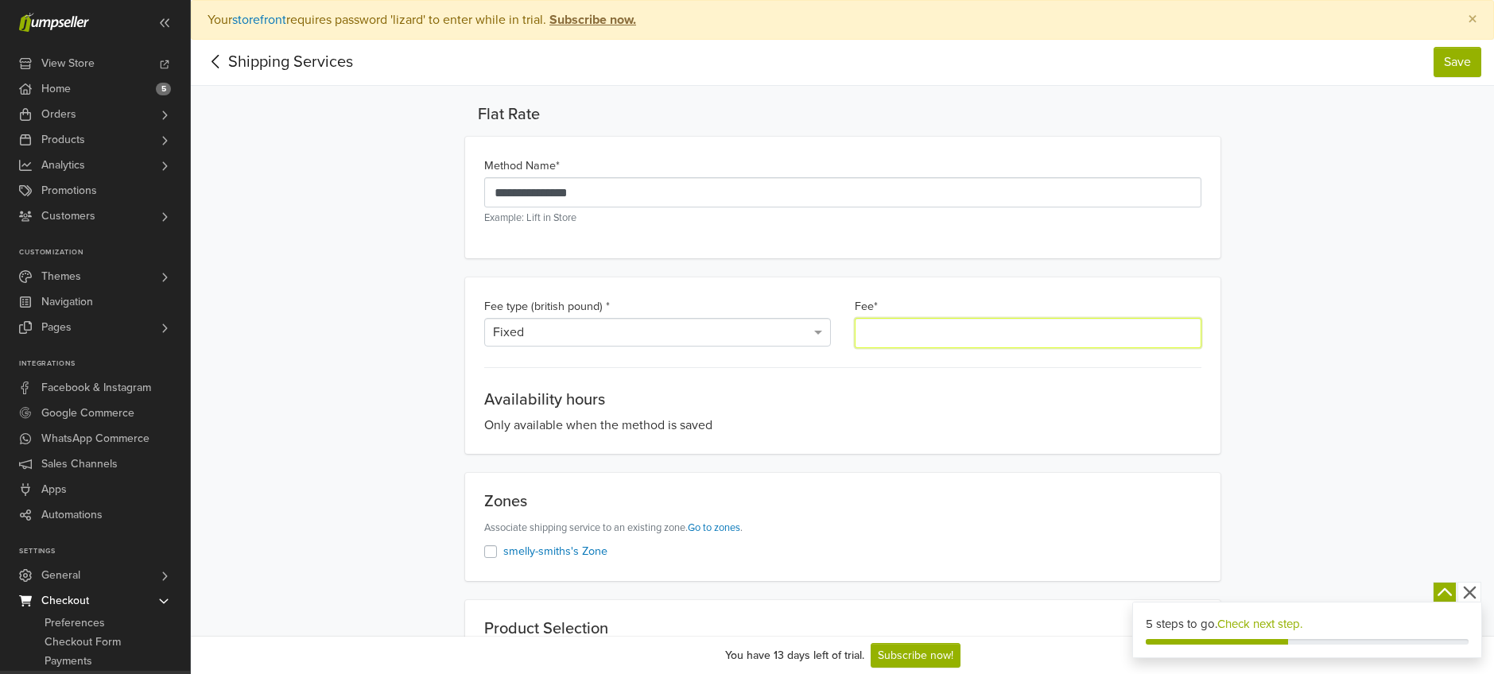
click at [895, 336] on input "*" at bounding box center [1028, 333] width 347 height 30
type input "****"
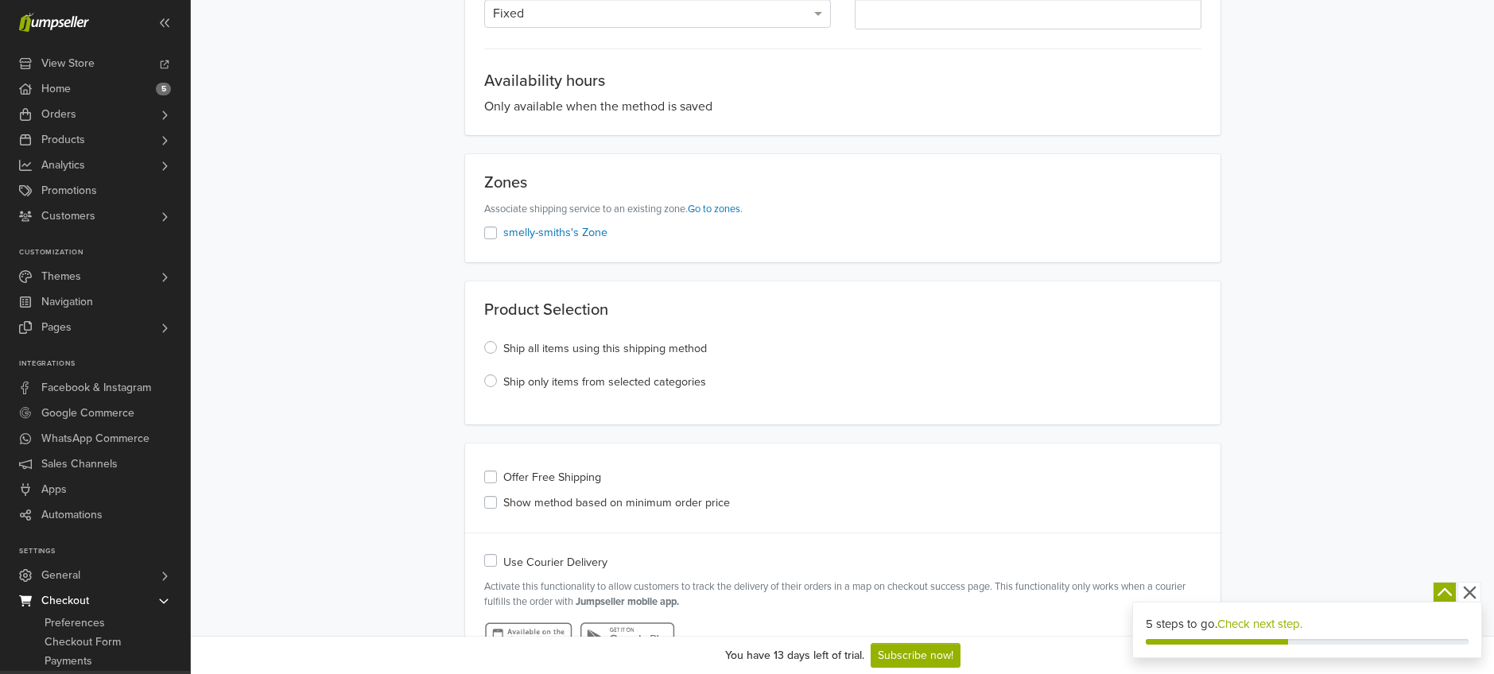
scroll to position [437, 0]
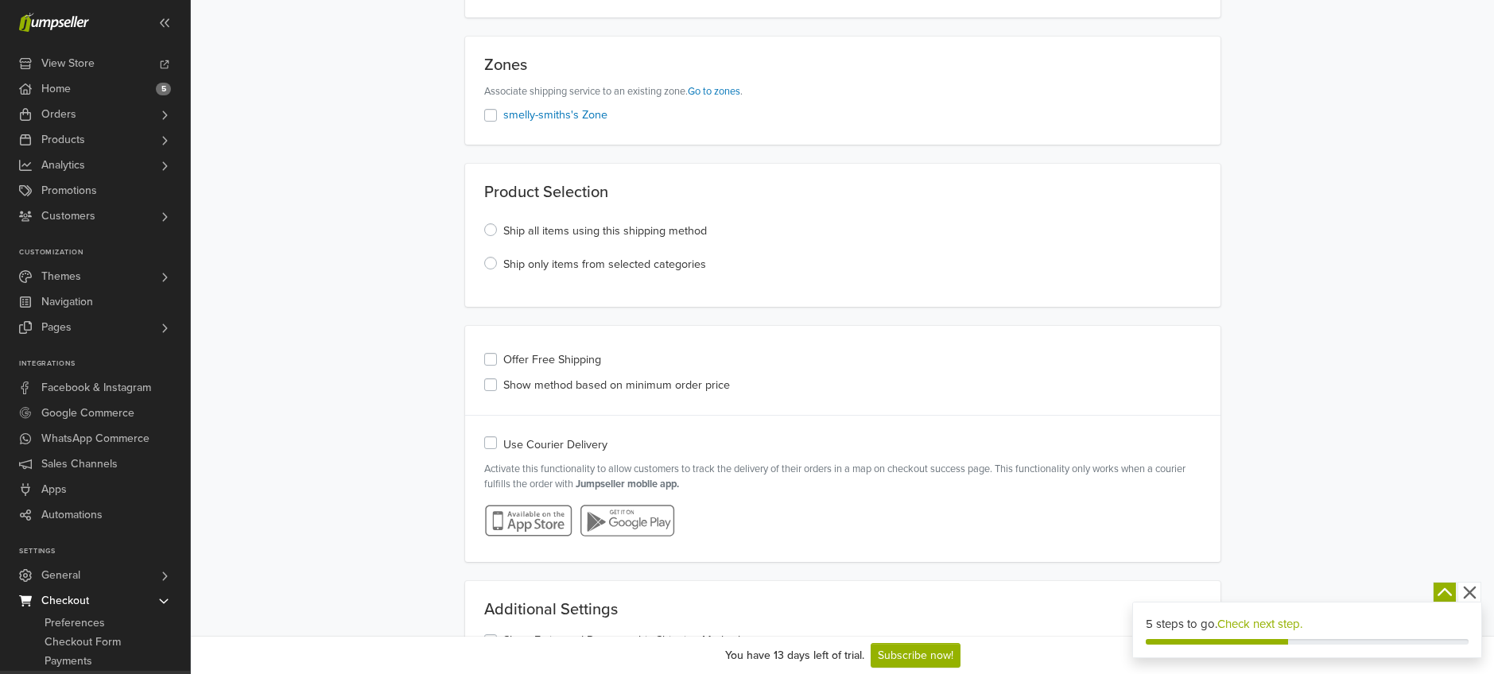
click at [503, 355] on label "Offer Free Shipping" at bounding box center [552, 359] width 98 height 17
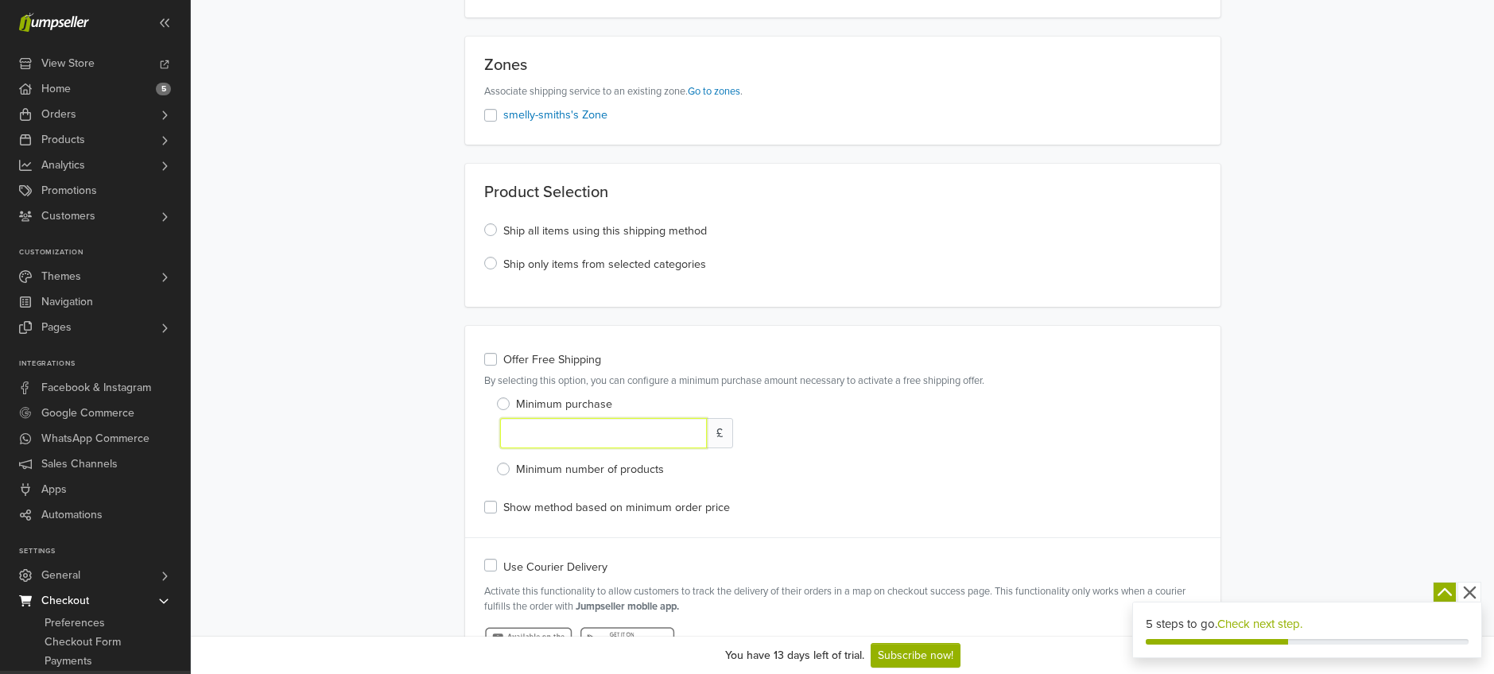
click at [551, 433] on input "number" at bounding box center [604, 433] width 208 height 30
type input "**"
click at [379, 285] on div "**********" at bounding box center [842, 338] width 1303 height 1471
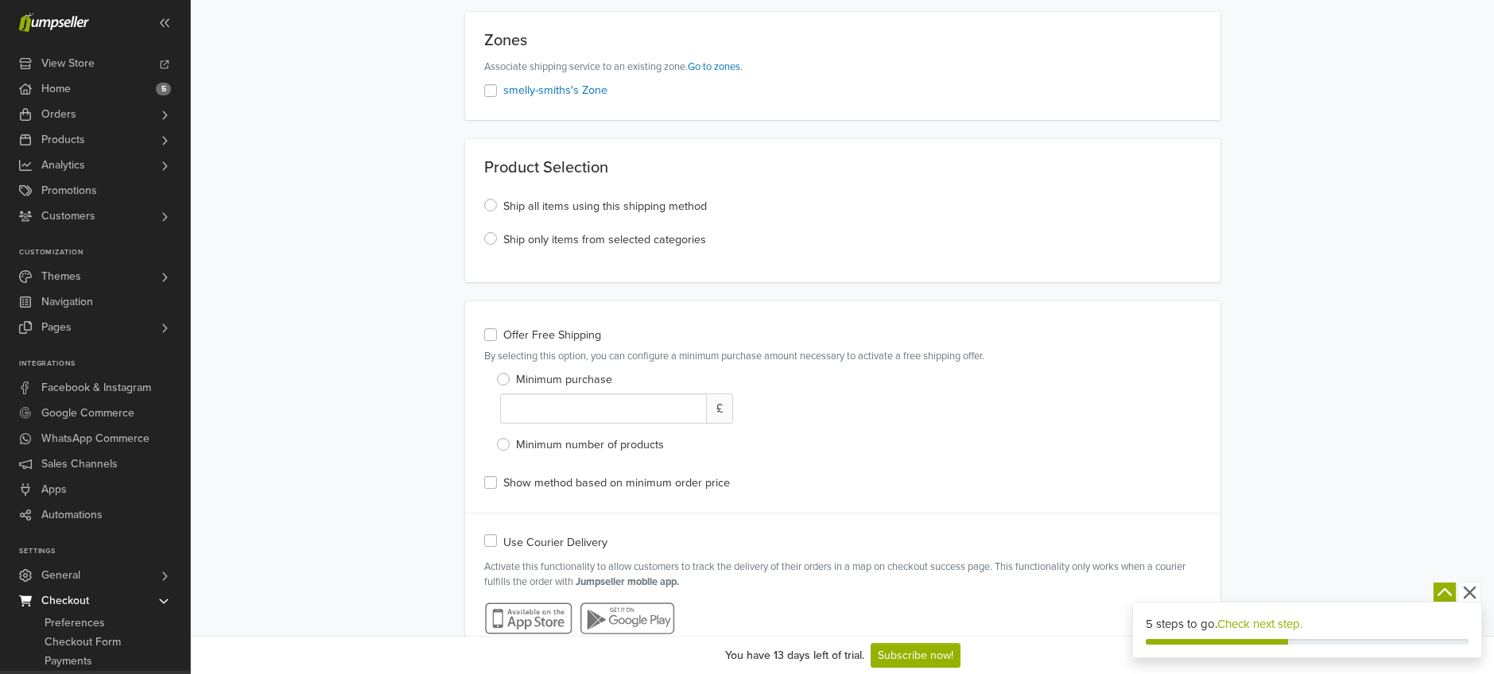
scroll to position [565, 0]
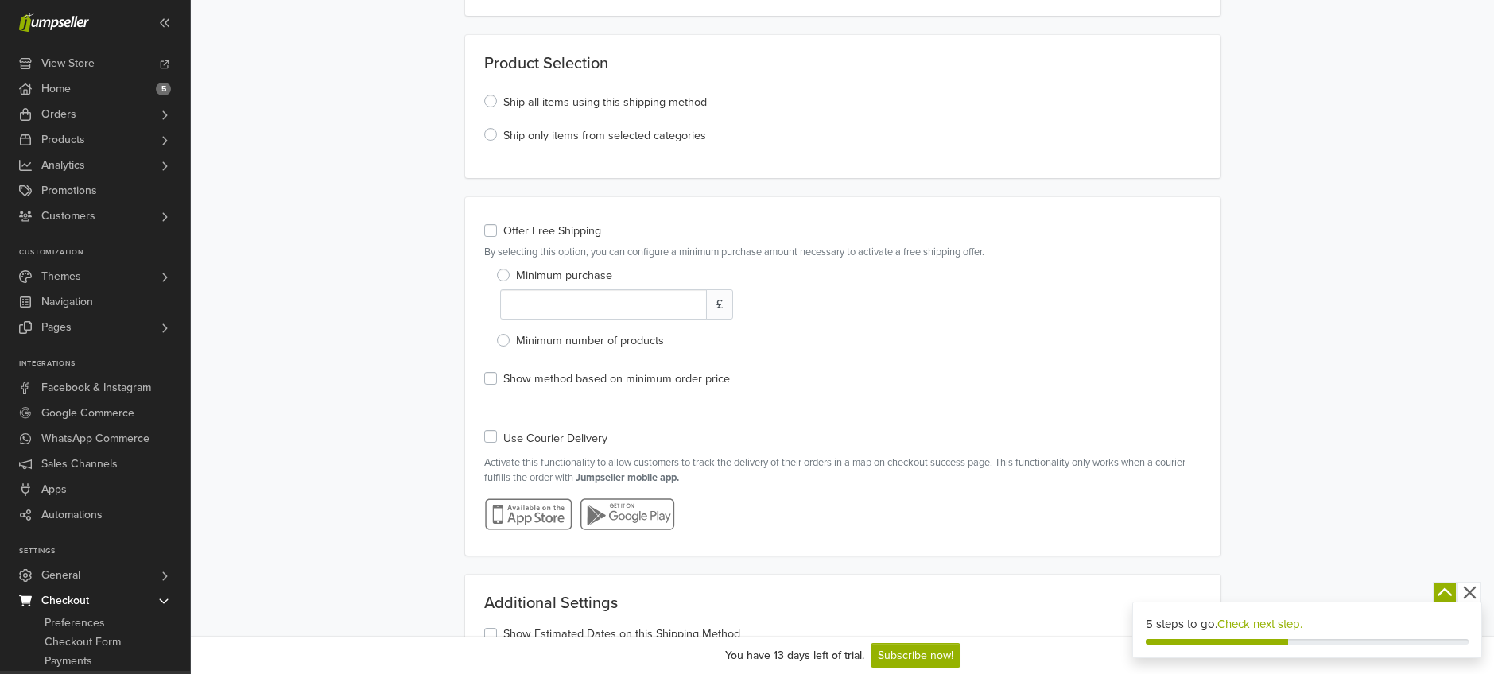
click at [503, 379] on label "Show method based on minimum order price" at bounding box center [616, 379] width 227 height 17
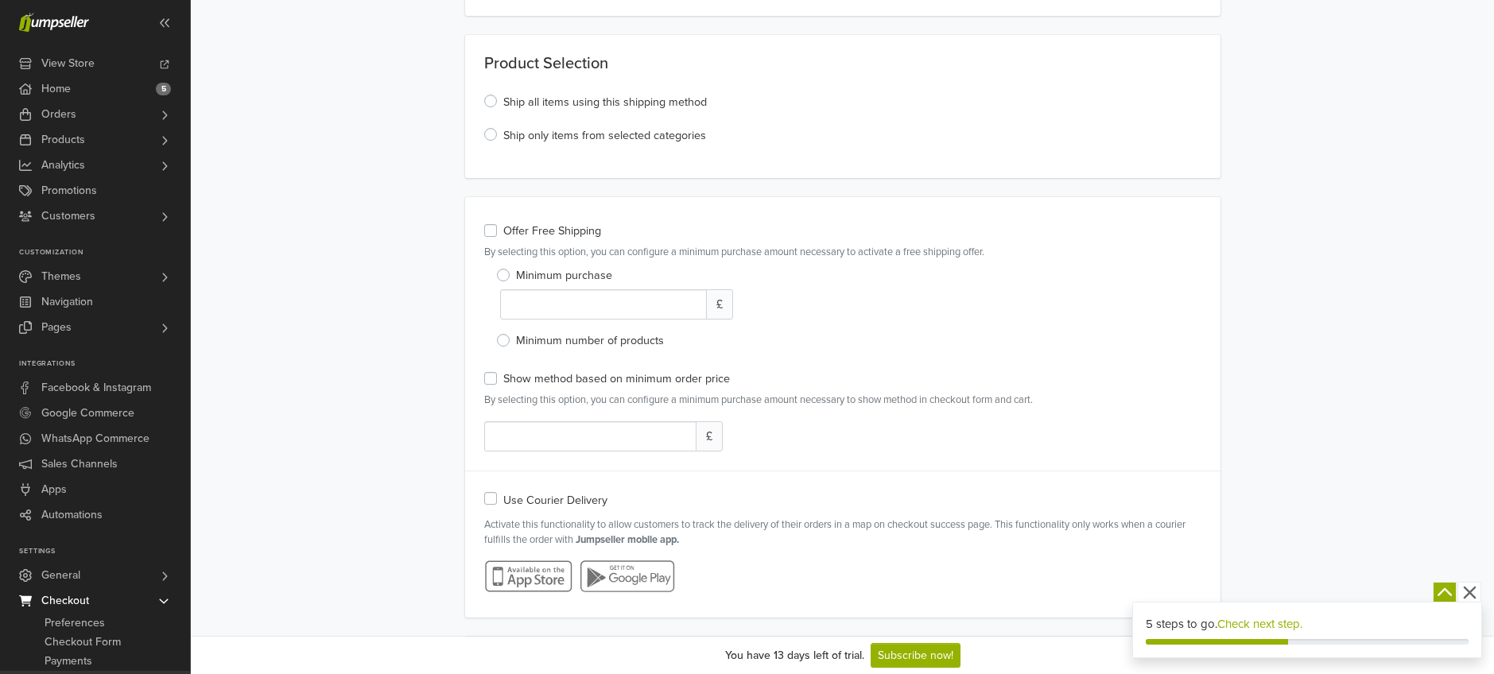
click at [503, 379] on label "Show method based on minimum order price" at bounding box center [616, 379] width 227 height 17
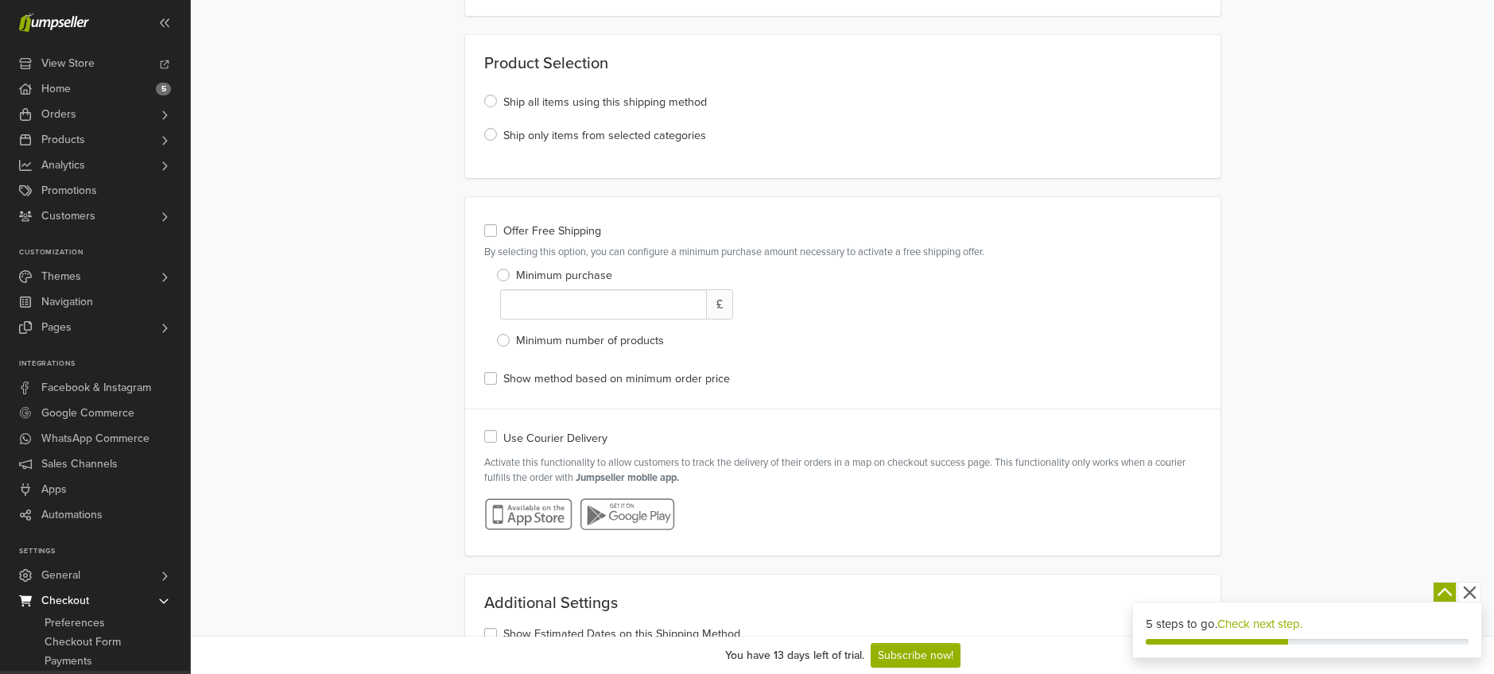
click at [503, 437] on label "Use Courier Delivery" at bounding box center [555, 439] width 104 height 21
drag, startPoint x: 488, startPoint y: 437, endPoint x: 447, endPoint y: 433, distance: 41.5
click at [503, 436] on label "Use Courier Delivery" at bounding box center [555, 439] width 104 height 21
click at [385, 420] on div "**********" at bounding box center [842, 209] width 1303 height 1471
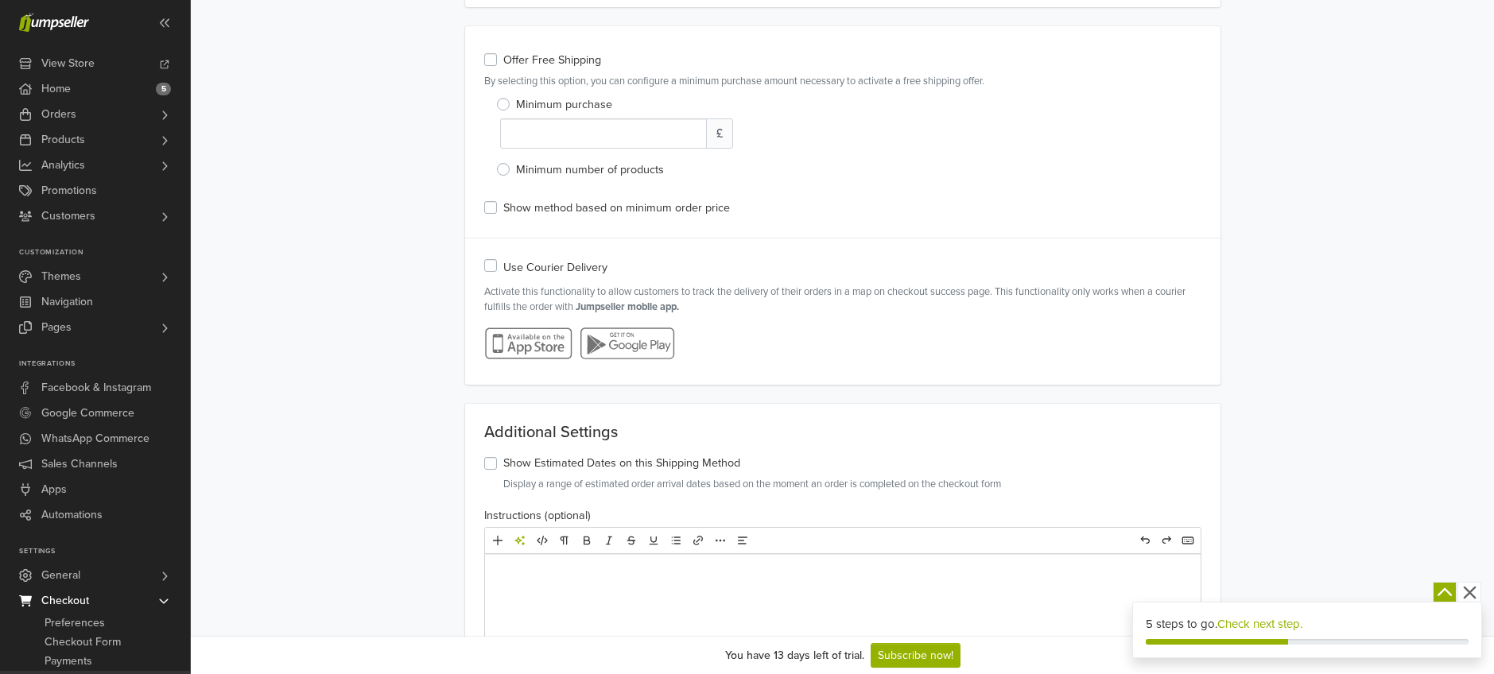
scroll to position [894, 0]
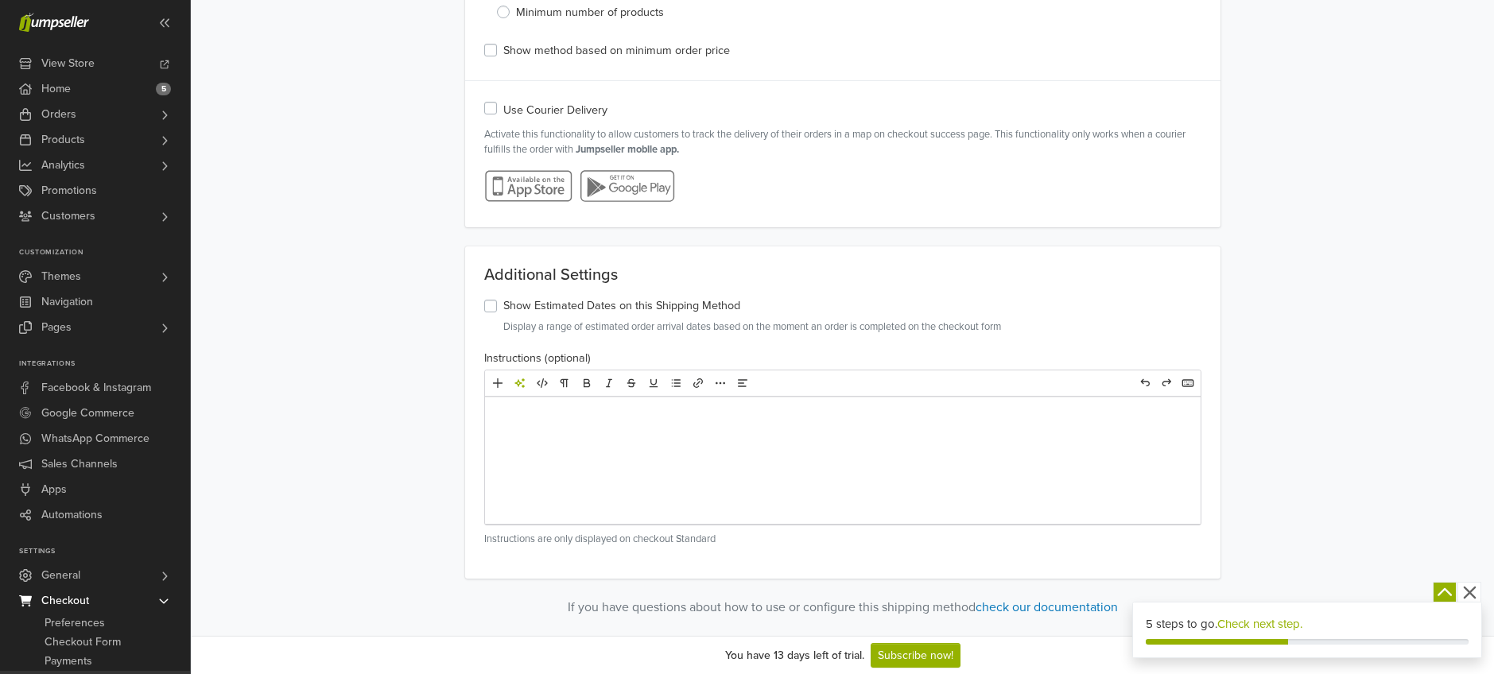
click at [1473, 594] on icon "button" at bounding box center [1470, 593] width 20 height 20
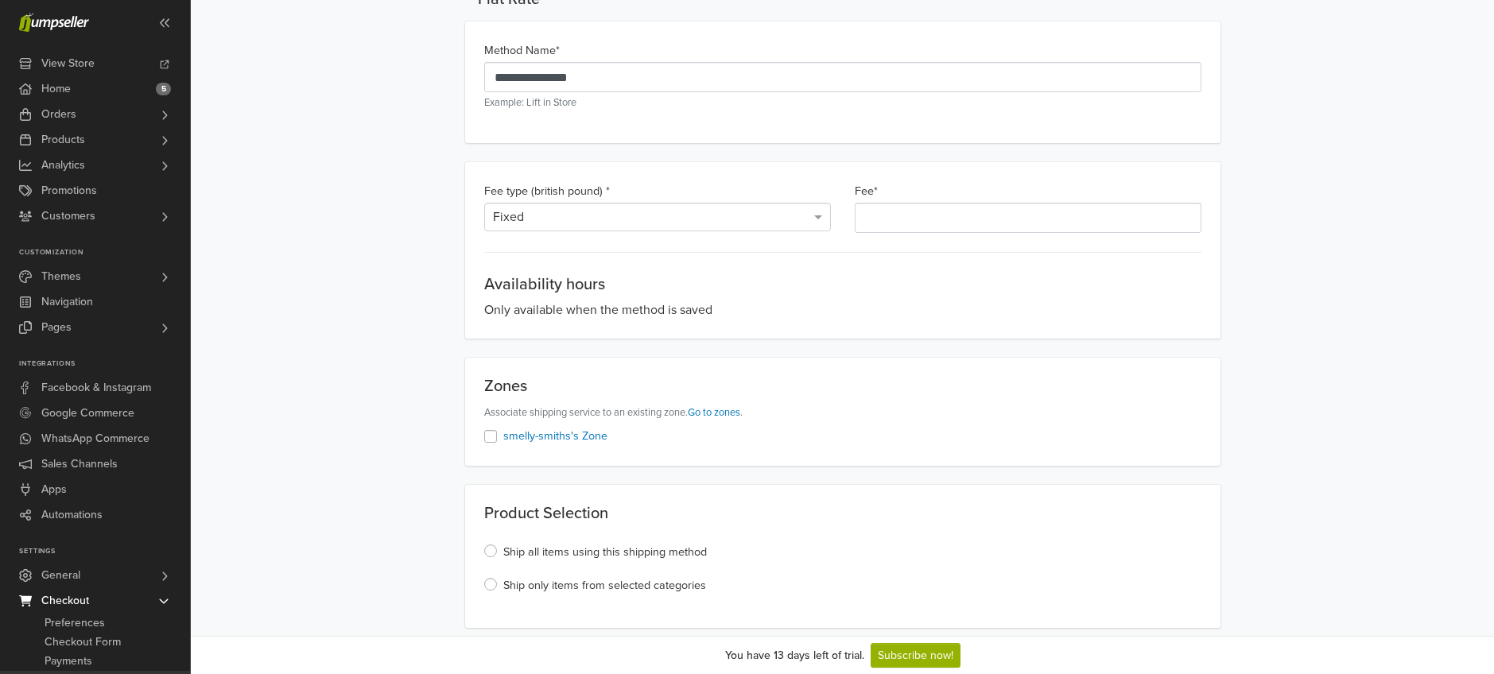
scroll to position [0, 0]
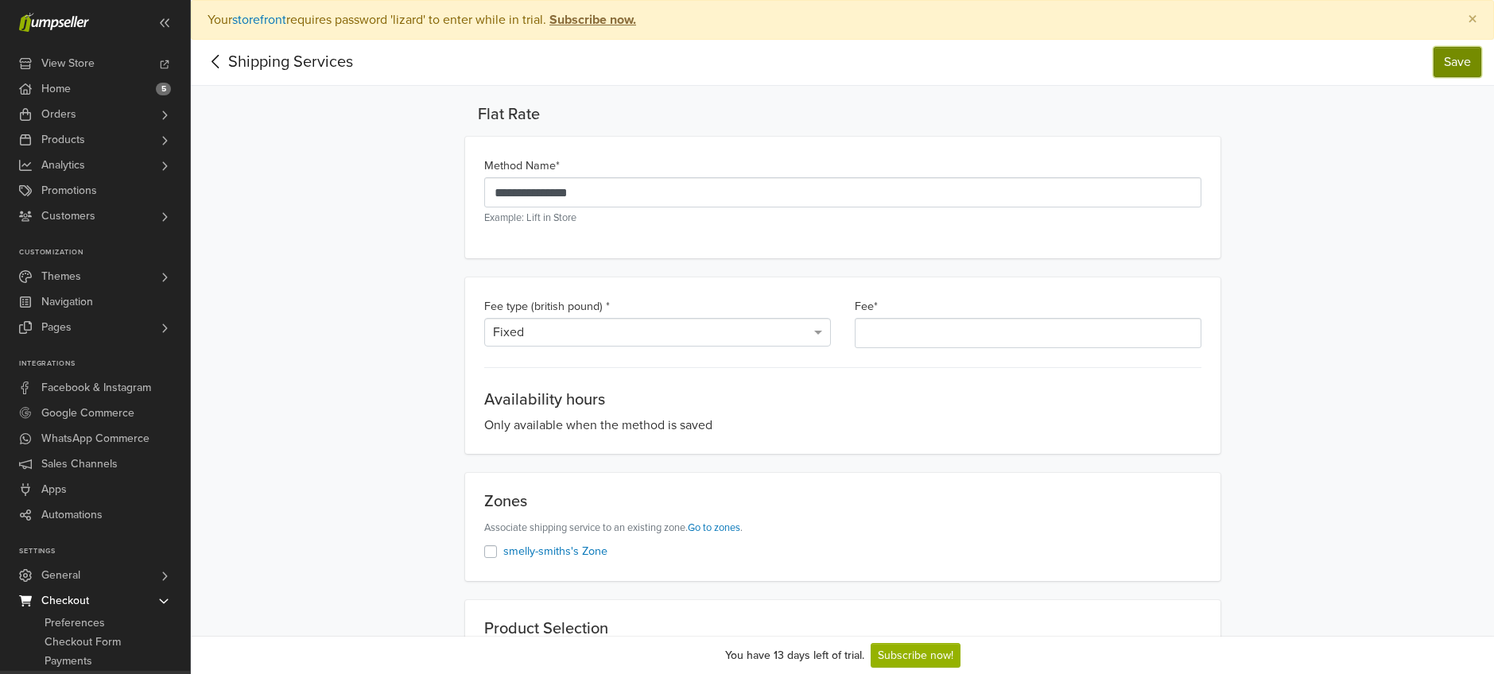
click at [1455, 60] on button "Save" at bounding box center [1458, 62] width 48 height 30
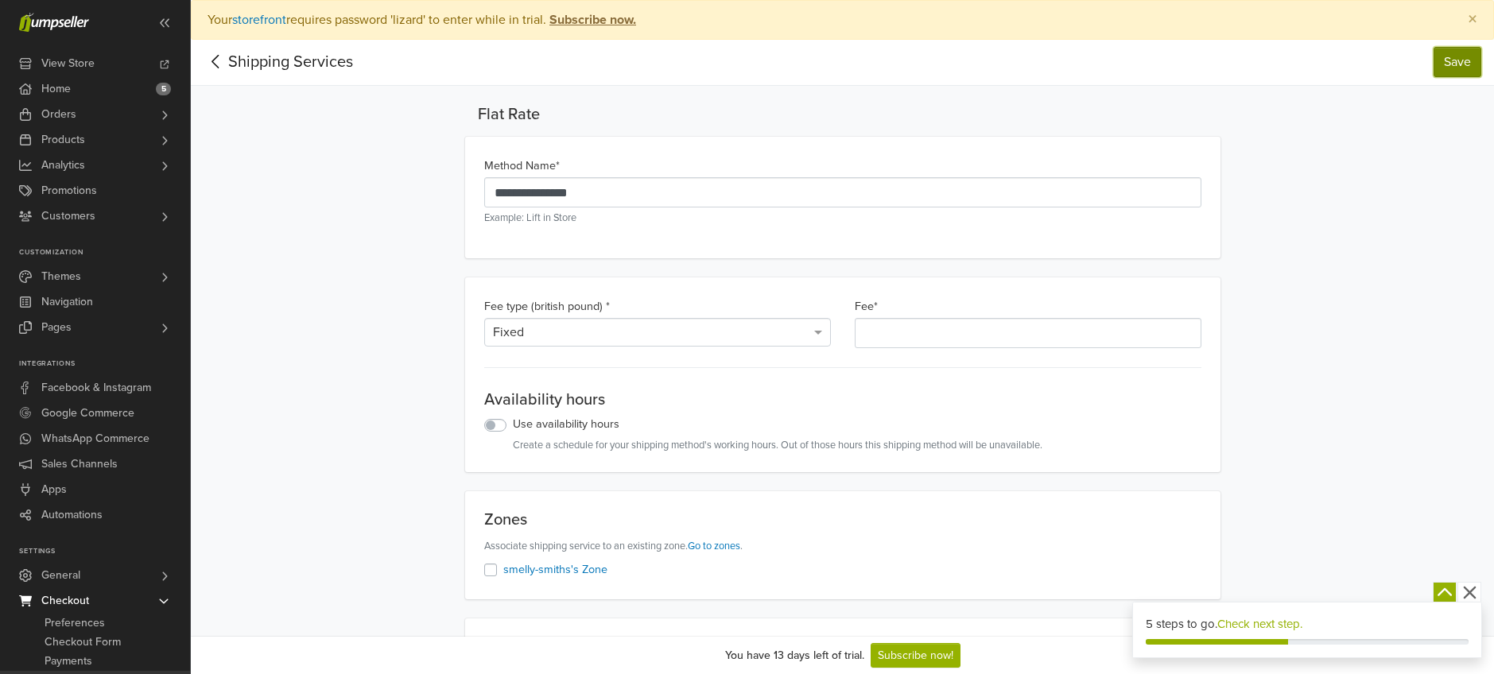
click at [1457, 59] on button "Save" at bounding box center [1458, 62] width 48 height 30
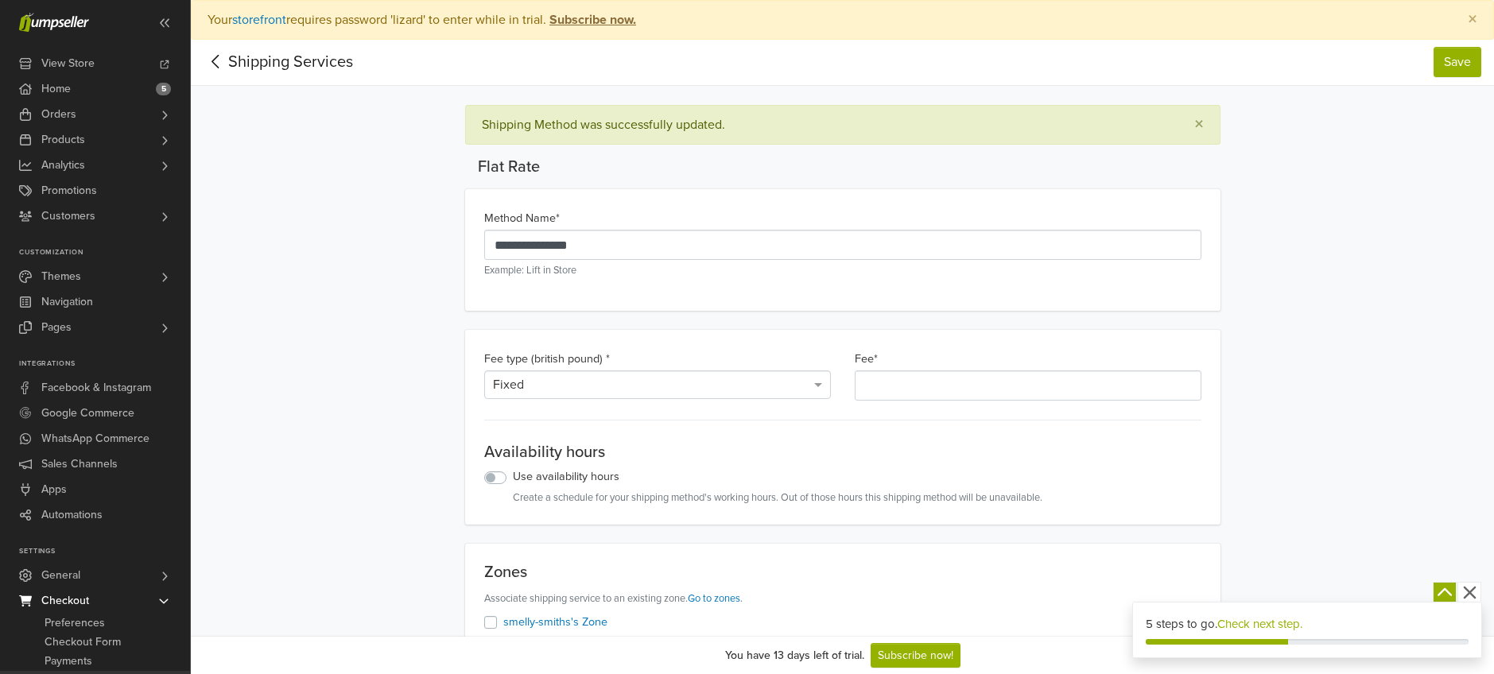
click at [218, 59] on icon at bounding box center [216, 62] width 25 height 20
